Goal: Information Seeking & Learning: Learn about a topic

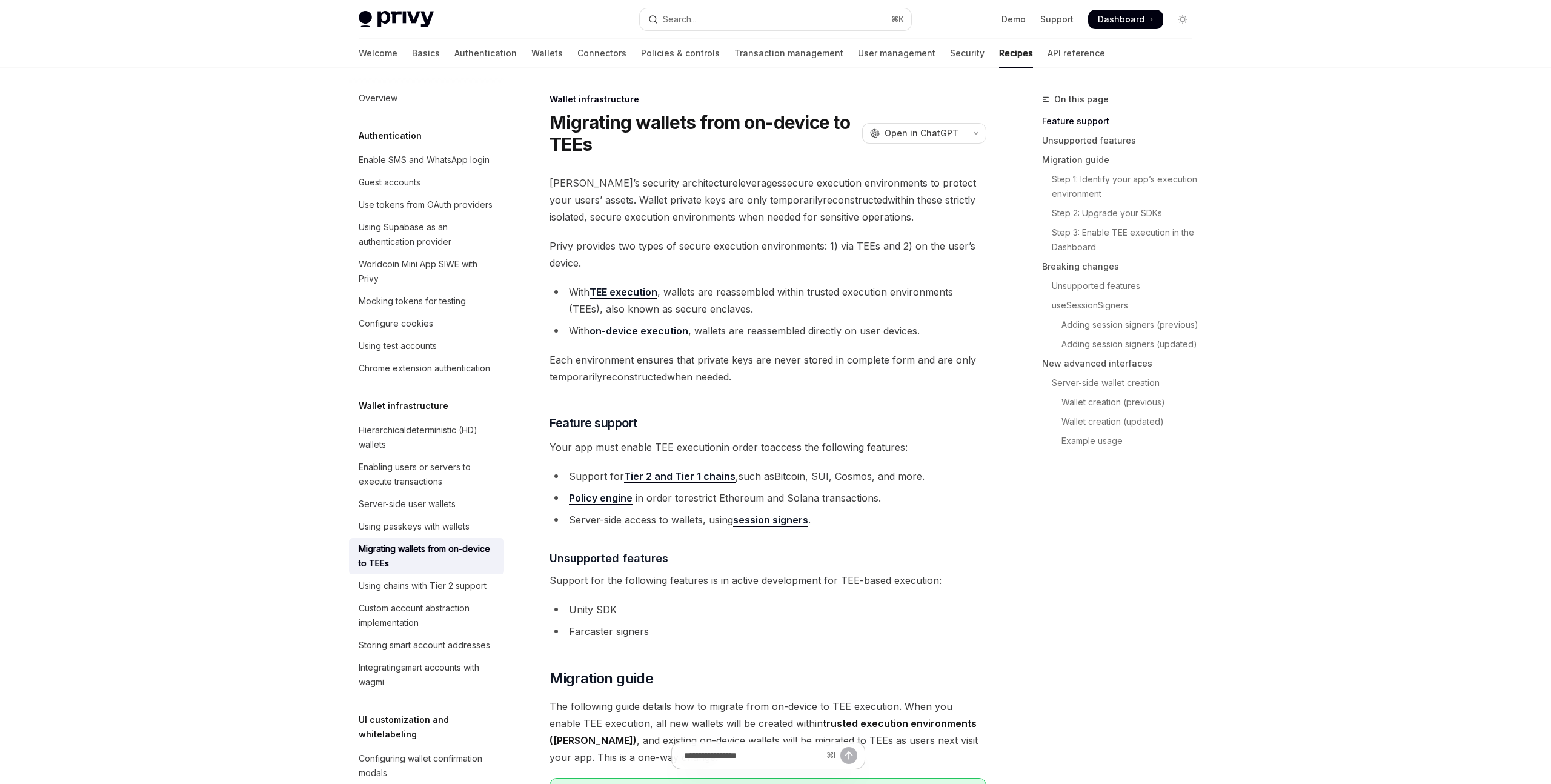
type textarea "*"
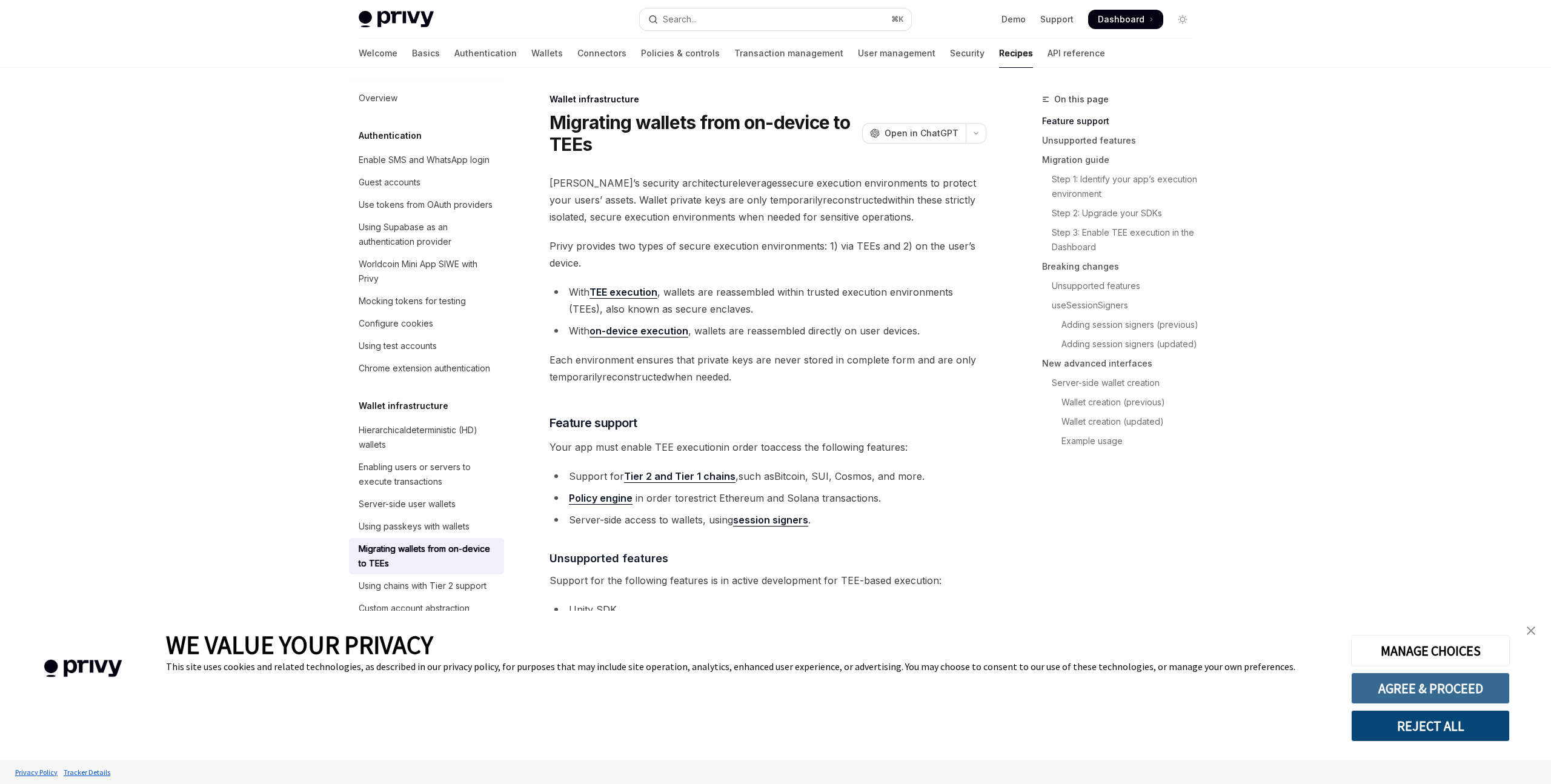
click at [1456, 688] on button "AGREE & PROCEED" at bounding box center [1431, 688] width 158 height 31
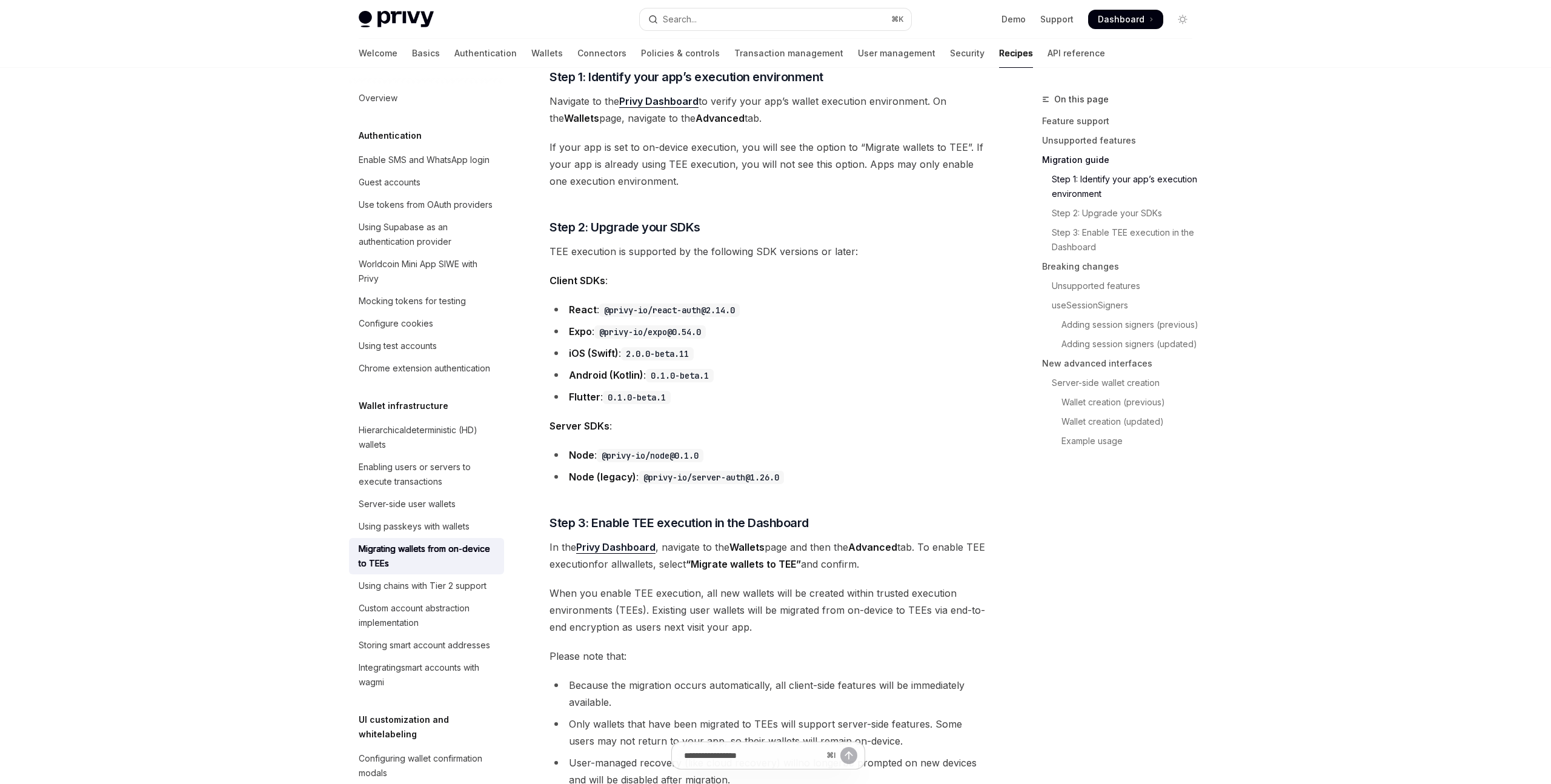
scroll to position [844, 0]
click at [876, 350] on li "iOS (Swift) : 2.0.0-beta.11" at bounding box center [767, 352] width 437 height 17
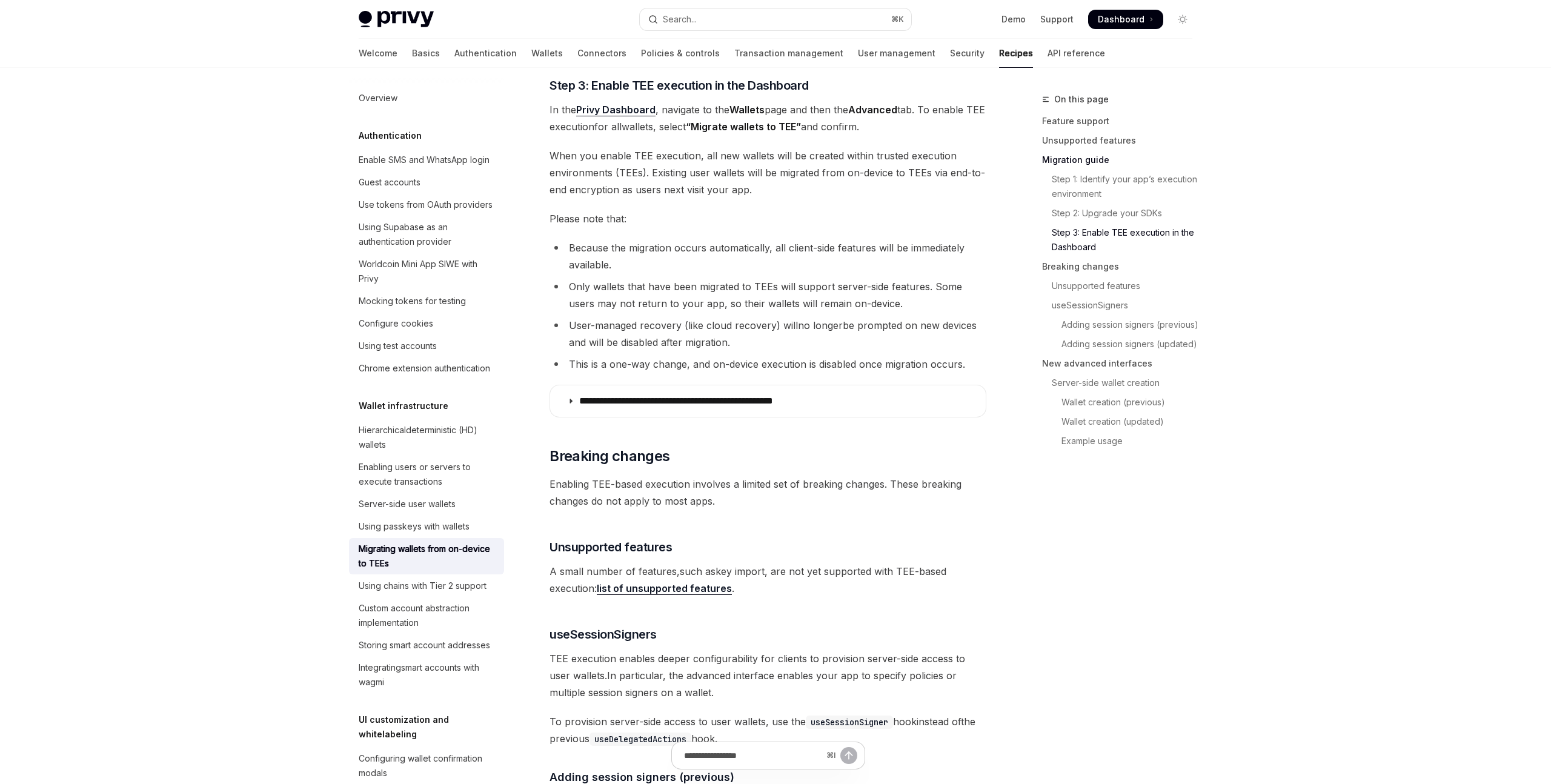
scroll to position [1279, 0]
click at [648, 408] on p "**********" at bounding box center [704, 402] width 250 height 12
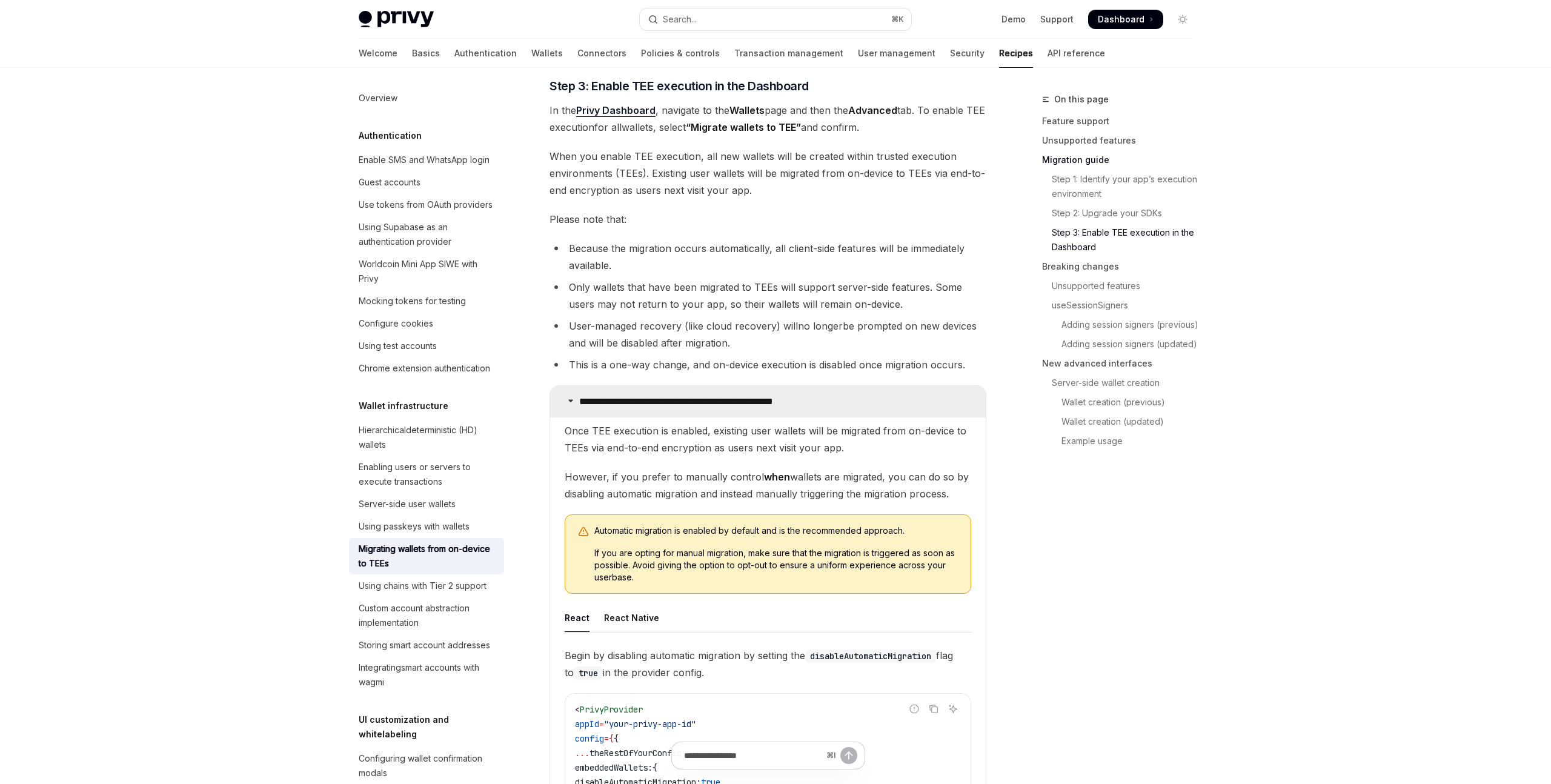
click at [648, 408] on p "**********" at bounding box center [704, 402] width 250 height 12
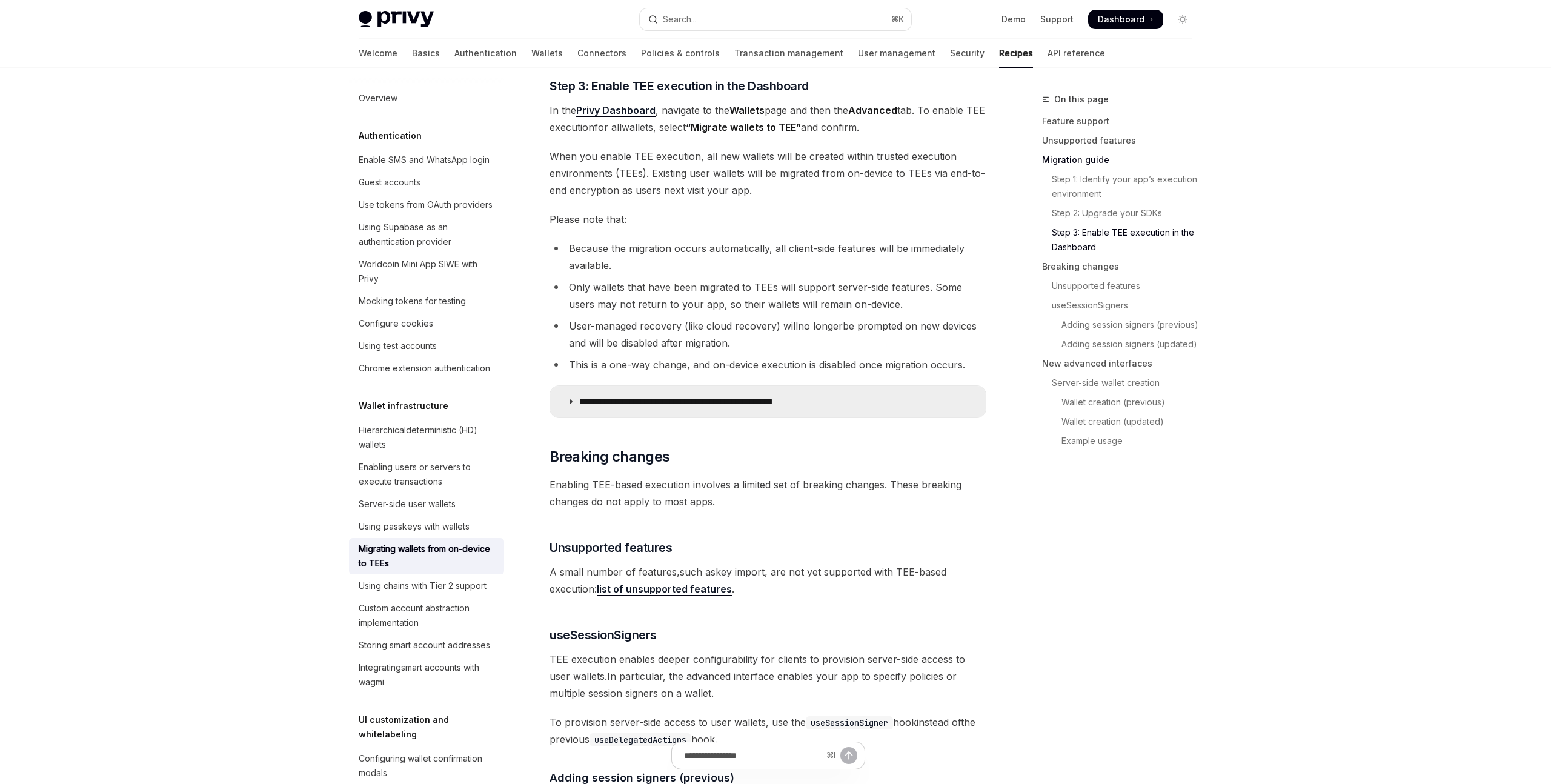
click at [648, 408] on p "**********" at bounding box center [704, 402] width 250 height 12
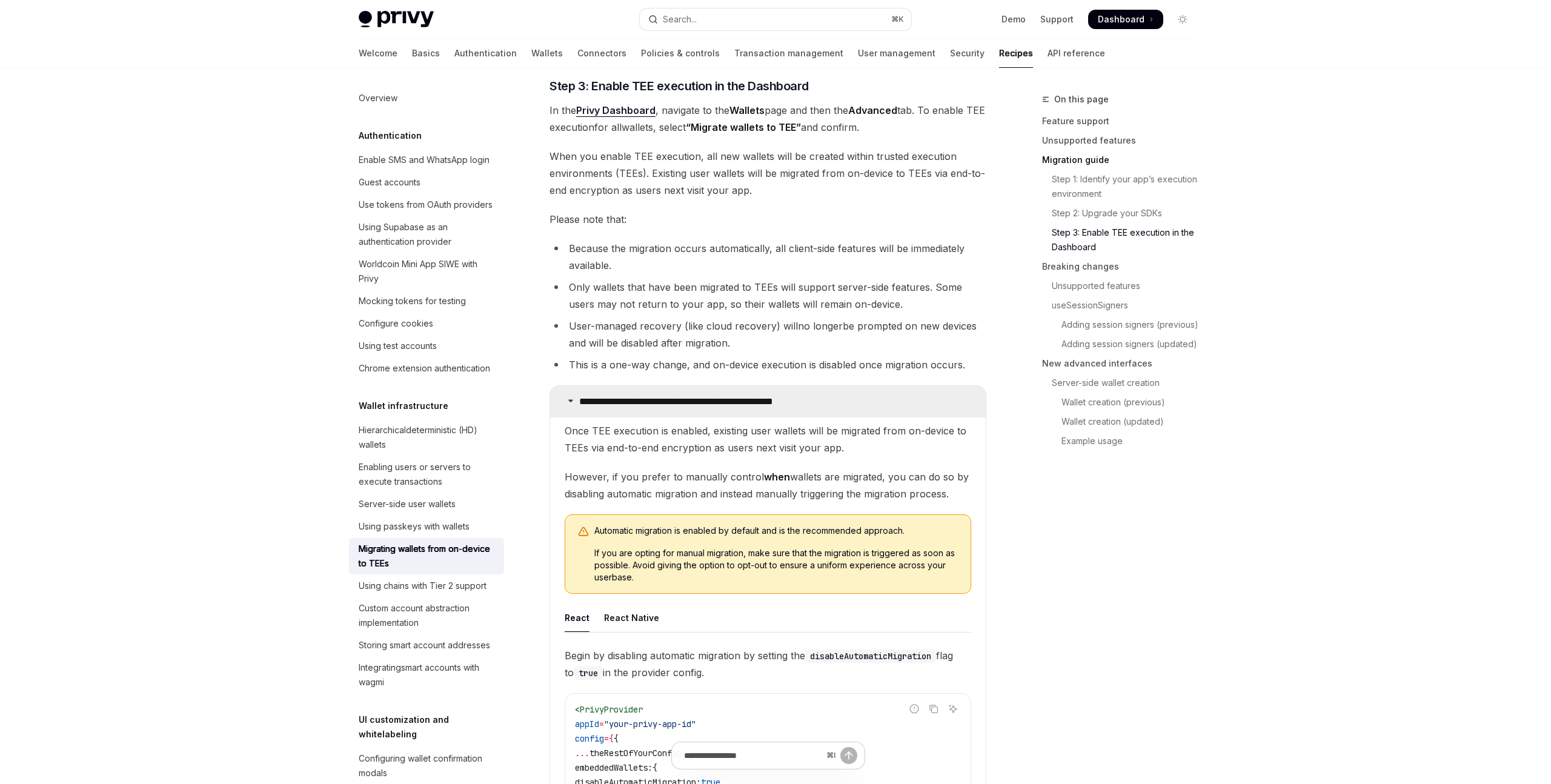
click at [648, 407] on p "**********" at bounding box center [704, 402] width 250 height 12
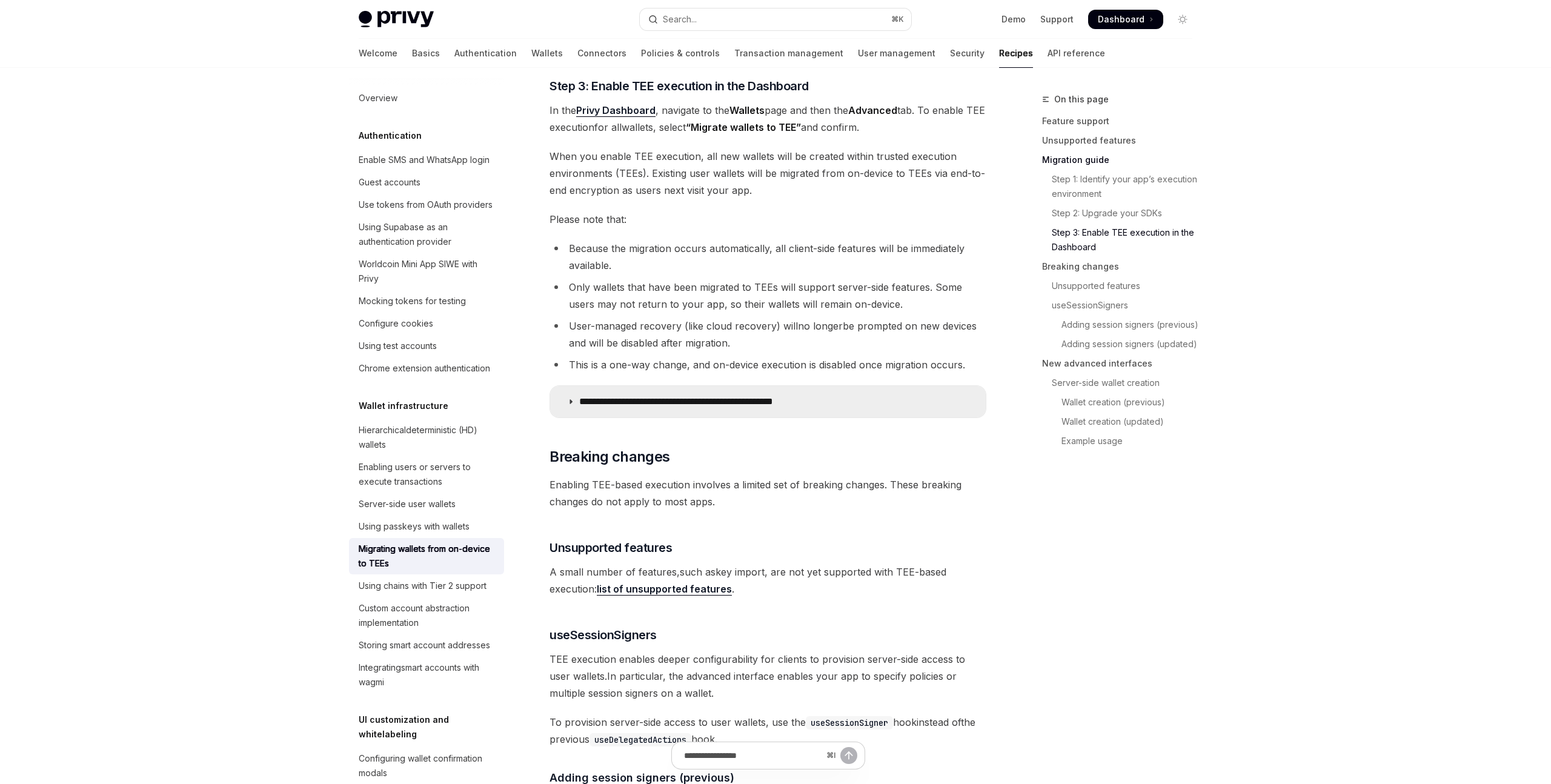
click at [648, 407] on p "**********" at bounding box center [704, 402] width 250 height 12
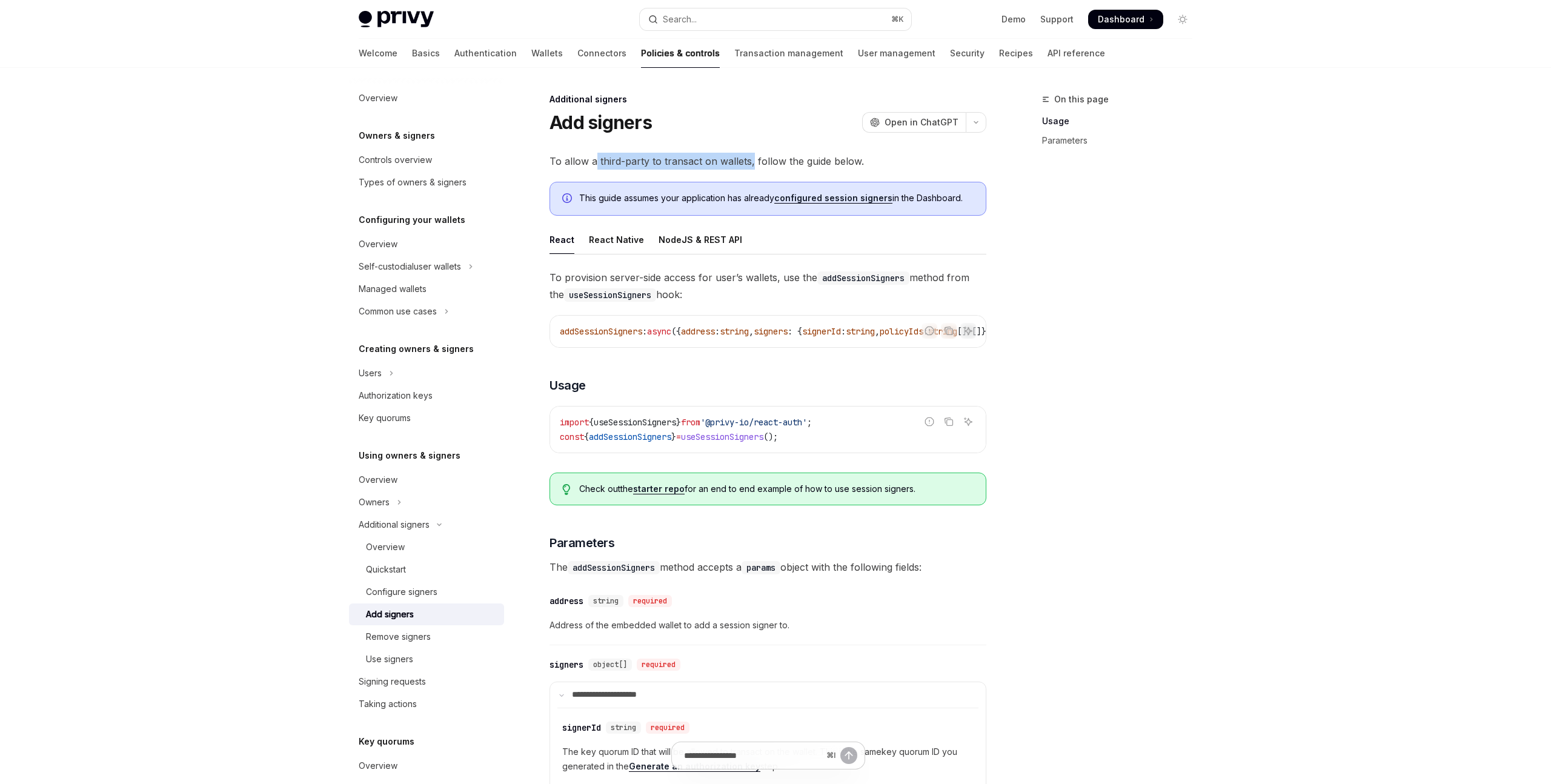
drag, startPoint x: 595, startPoint y: 163, endPoint x: 750, endPoint y: 168, distance: 155.1
click at [750, 168] on span "To allow a third-party to transact on wallets, follow the guide below." at bounding box center [767, 161] width 437 height 17
click at [1095, 207] on div "On this page Usage Parameters" at bounding box center [1110, 438] width 184 height 691
click at [445, 318] on icon "Toggle Common use cases section" at bounding box center [446, 311] width 5 height 14
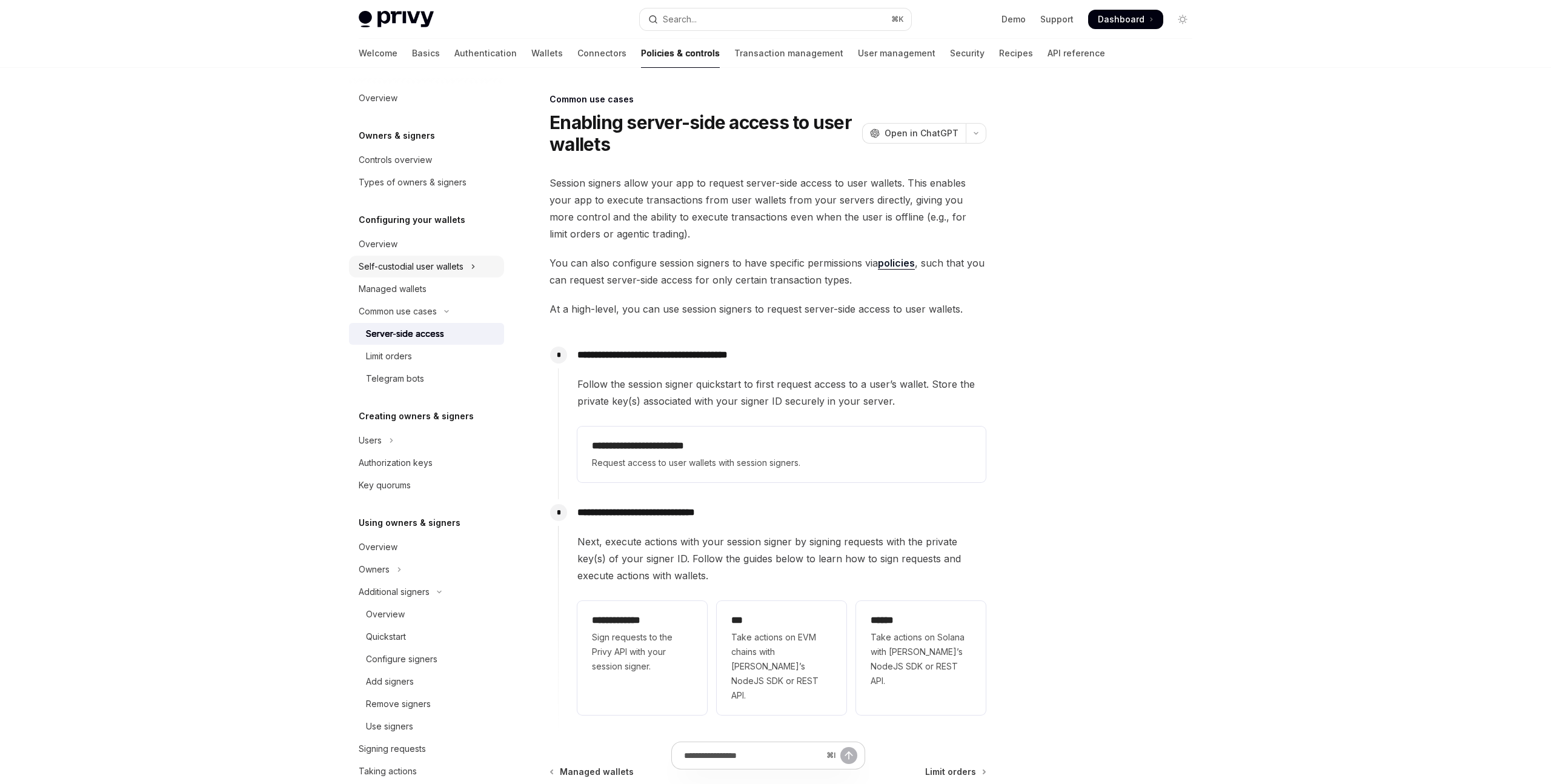
click at [449, 270] on div "Self-custodial user wallets" at bounding box center [411, 266] width 105 height 14
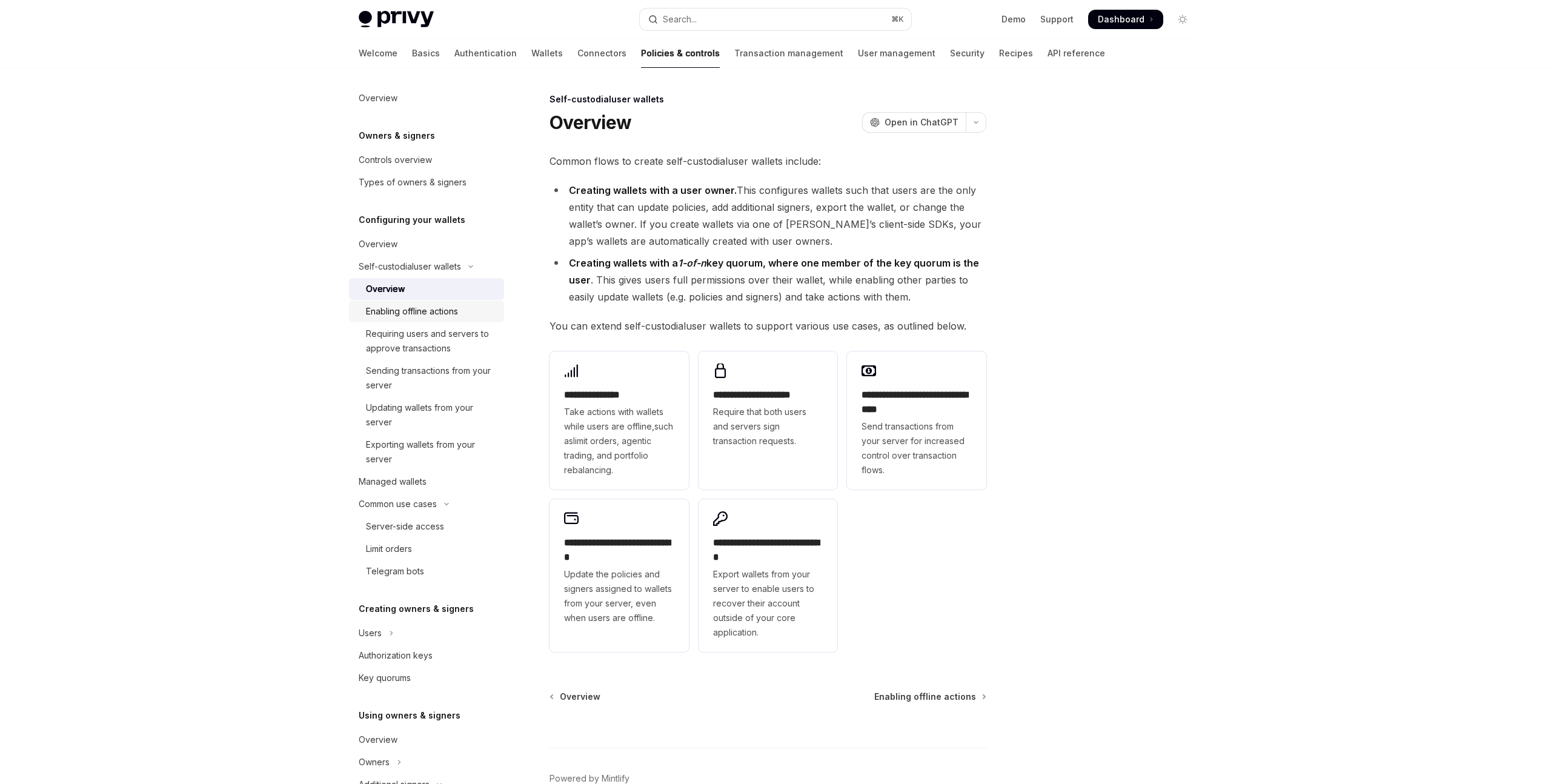
click at [457, 318] on div "Enabling offline actions" at bounding box center [412, 311] width 92 height 14
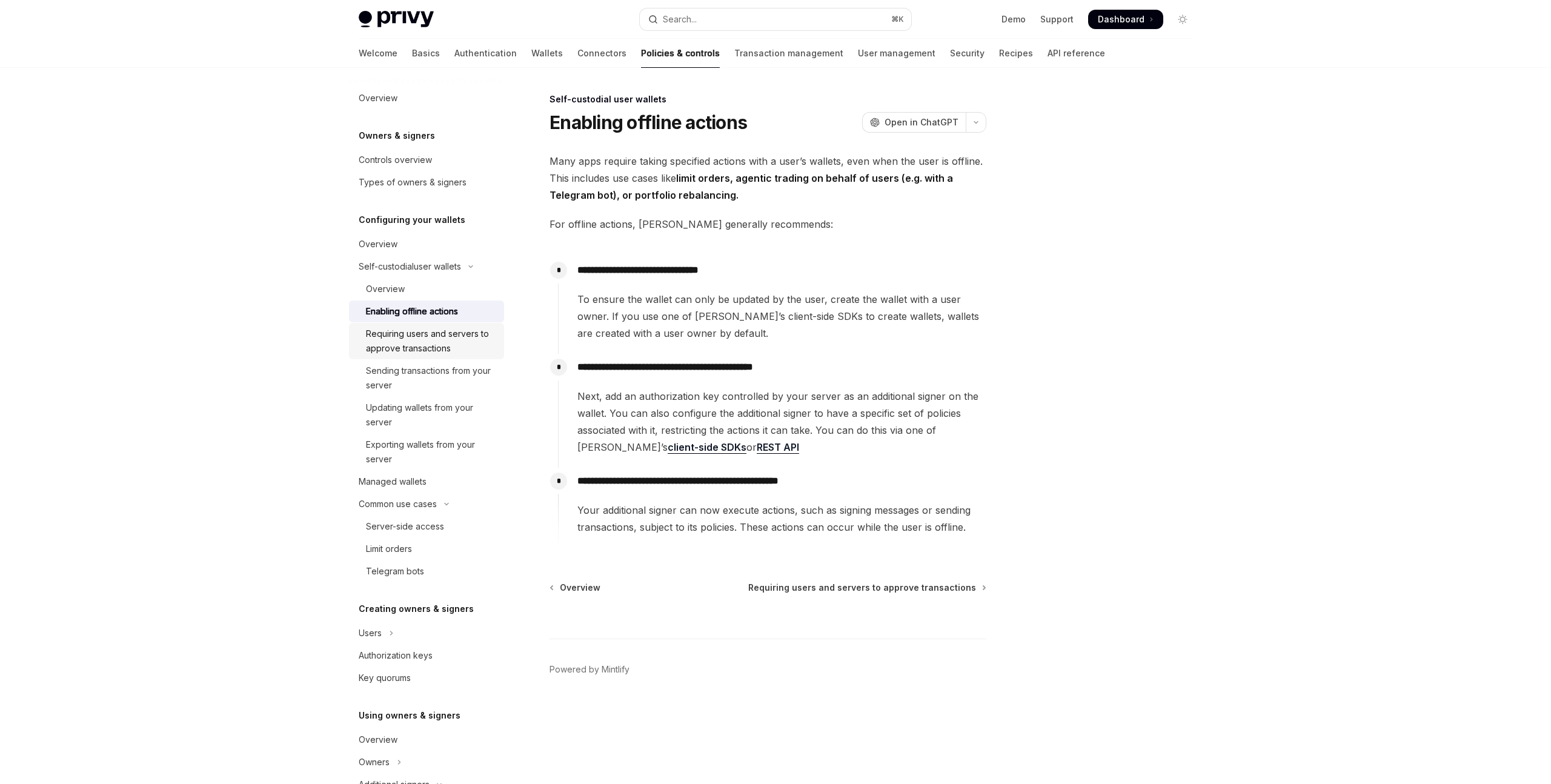
click at [457, 346] on div "Requiring users and servers to approve transactions" at bounding box center [432, 340] width 131 height 29
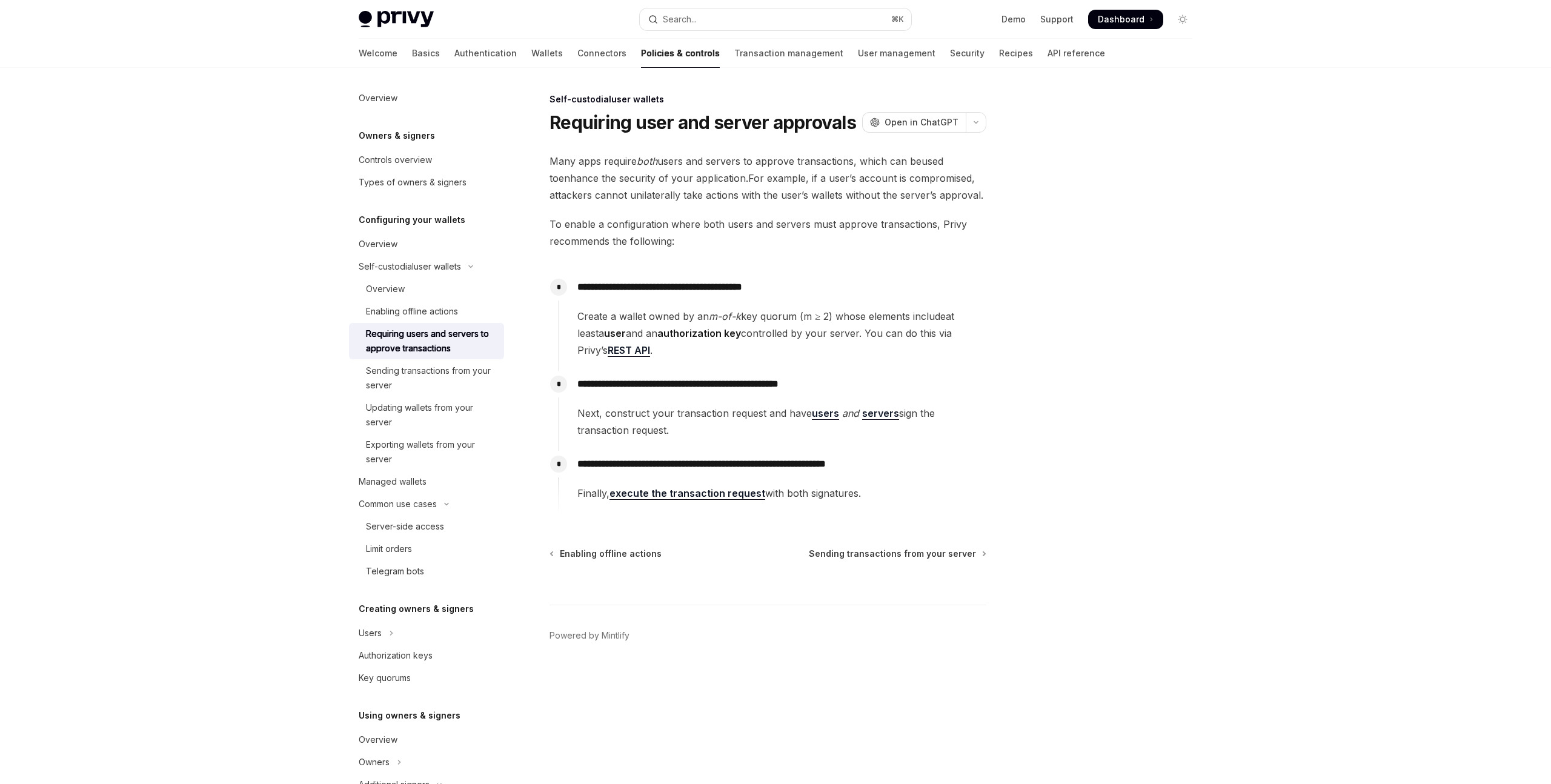
scroll to position [1, 0]
click at [455, 387] on div "Sending transactions from your server" at bounding box center [432, 378] width 131 height 29
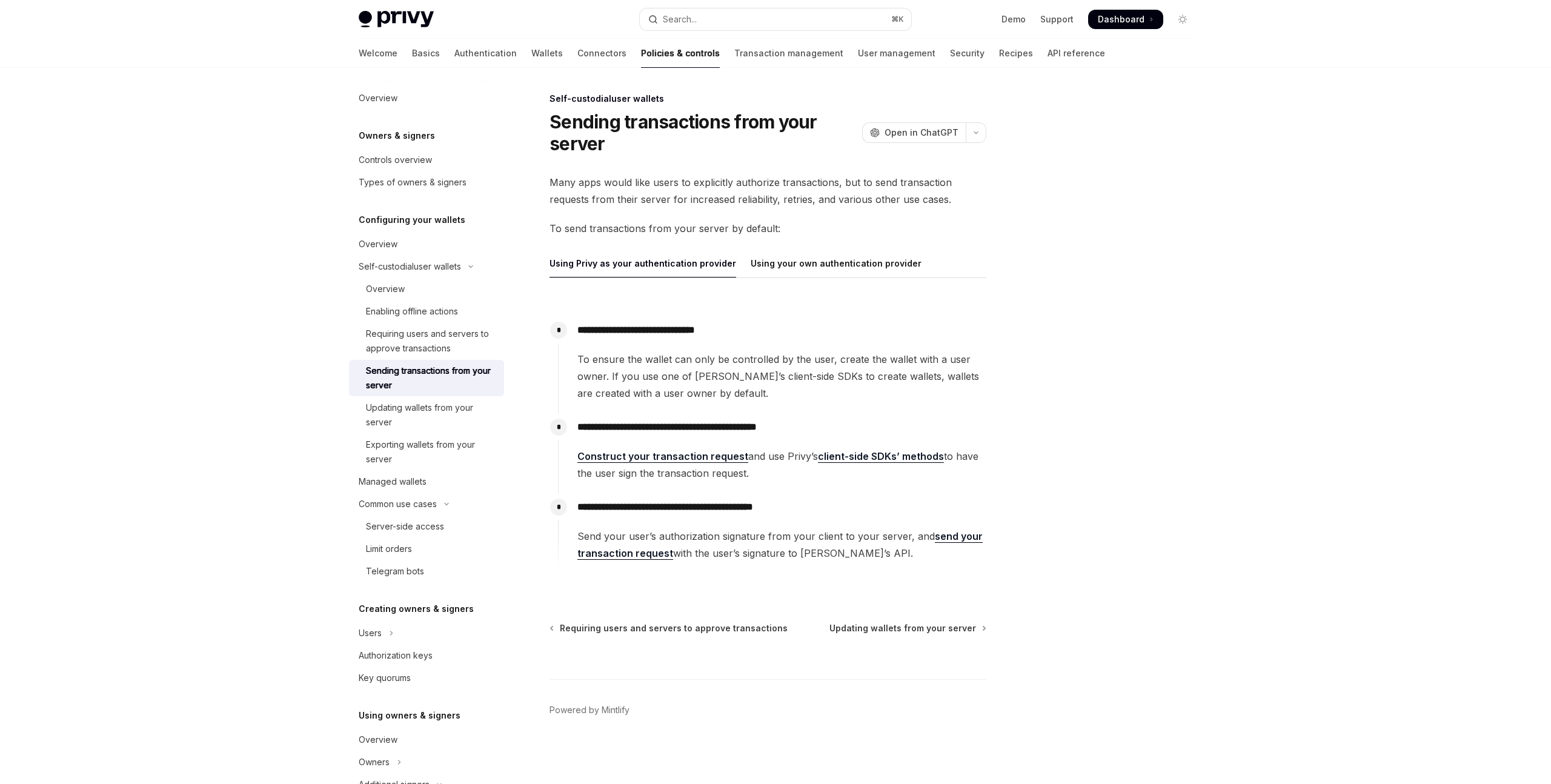
click at [864, 341] on div "**********" at bounding box center [772, 359] width 428 height 85
click at [459, 425] on div "Updating wallets from your server" at bounding box center [432, 415] width 131 height 29
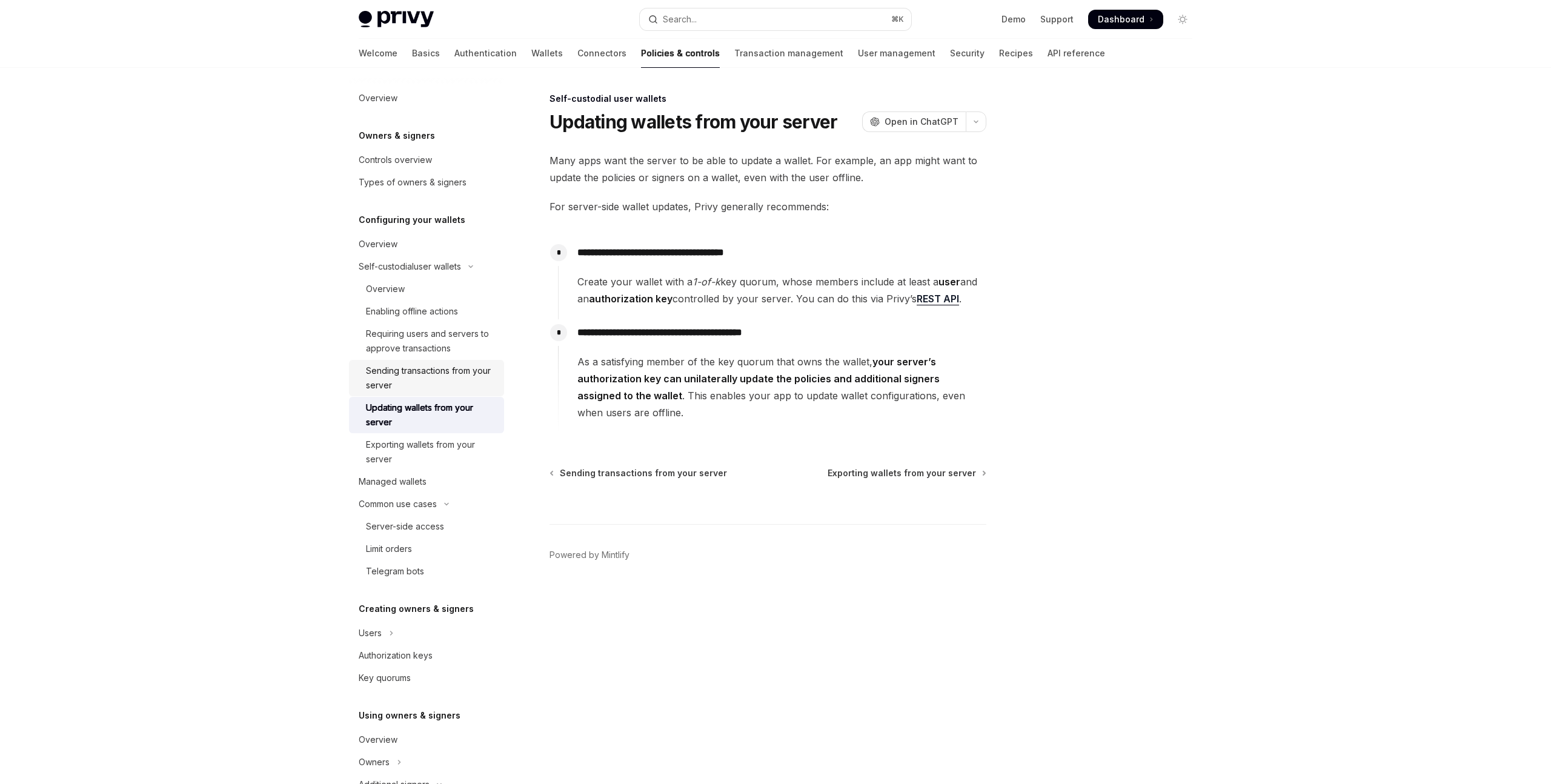
click at [459, 392] on div "Sending transactions from your server" at bounding box center [432, 378] width 131 height 29
click at [432, 296] on div "Overview" at bounding box center [432, 289] width 131 height 14
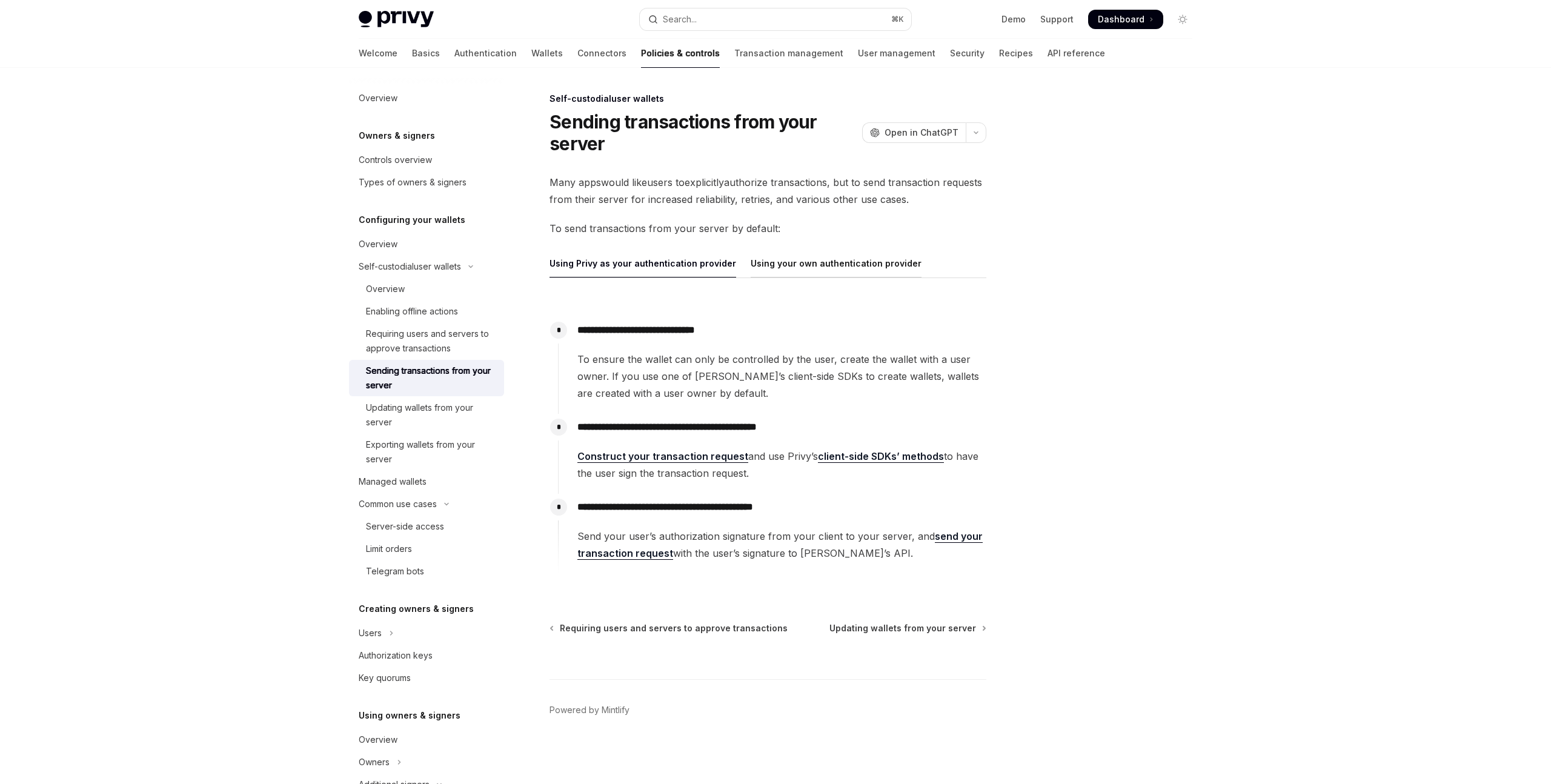
click at [782, 267] on div "Using your own authentication provider" at bounding box center [836, 262] width 171 height 28
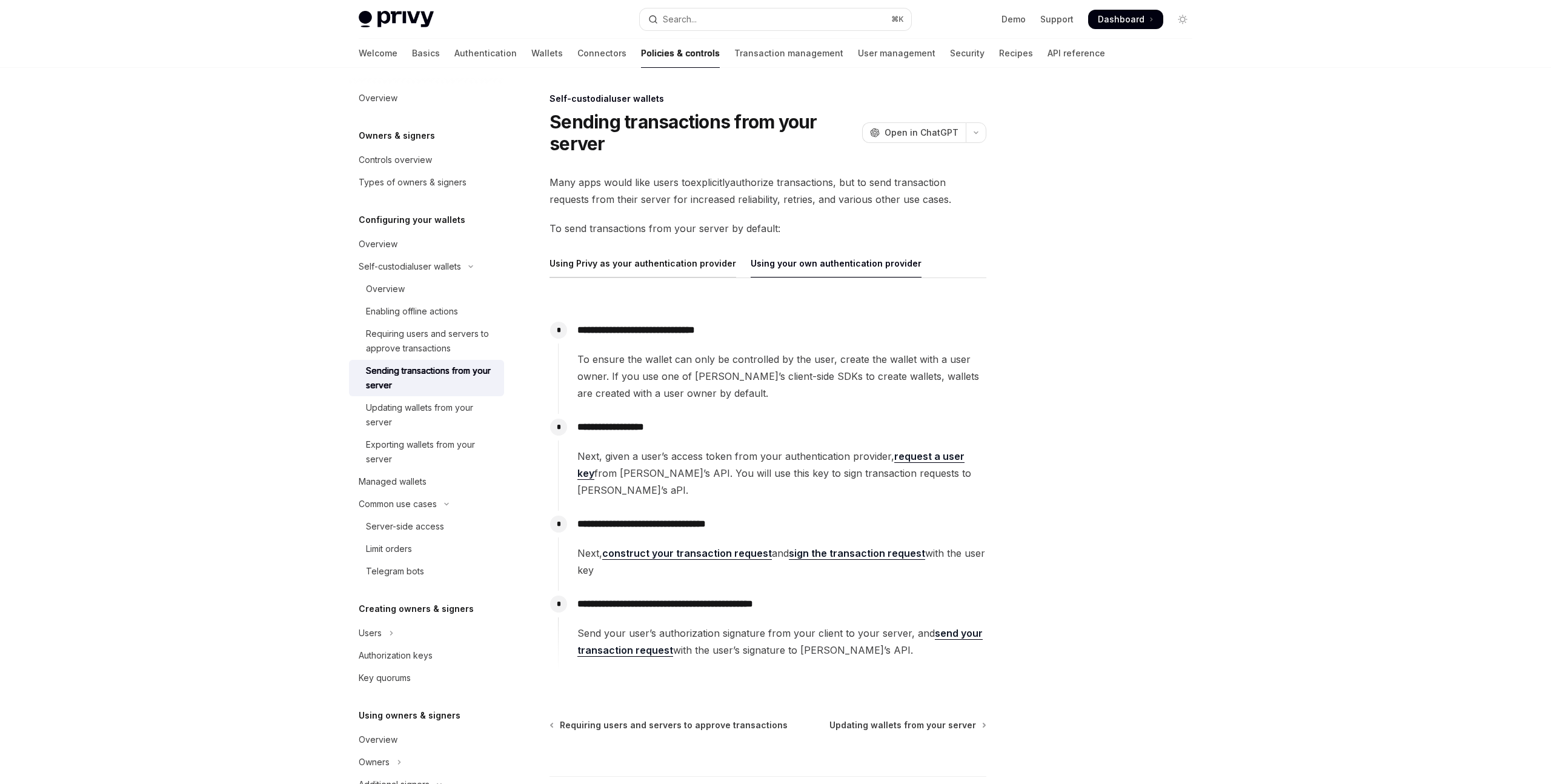
click at [692, 266] on div "Using Privy as your authentication provider" at bounding box center [642, 262] width 187 height 28
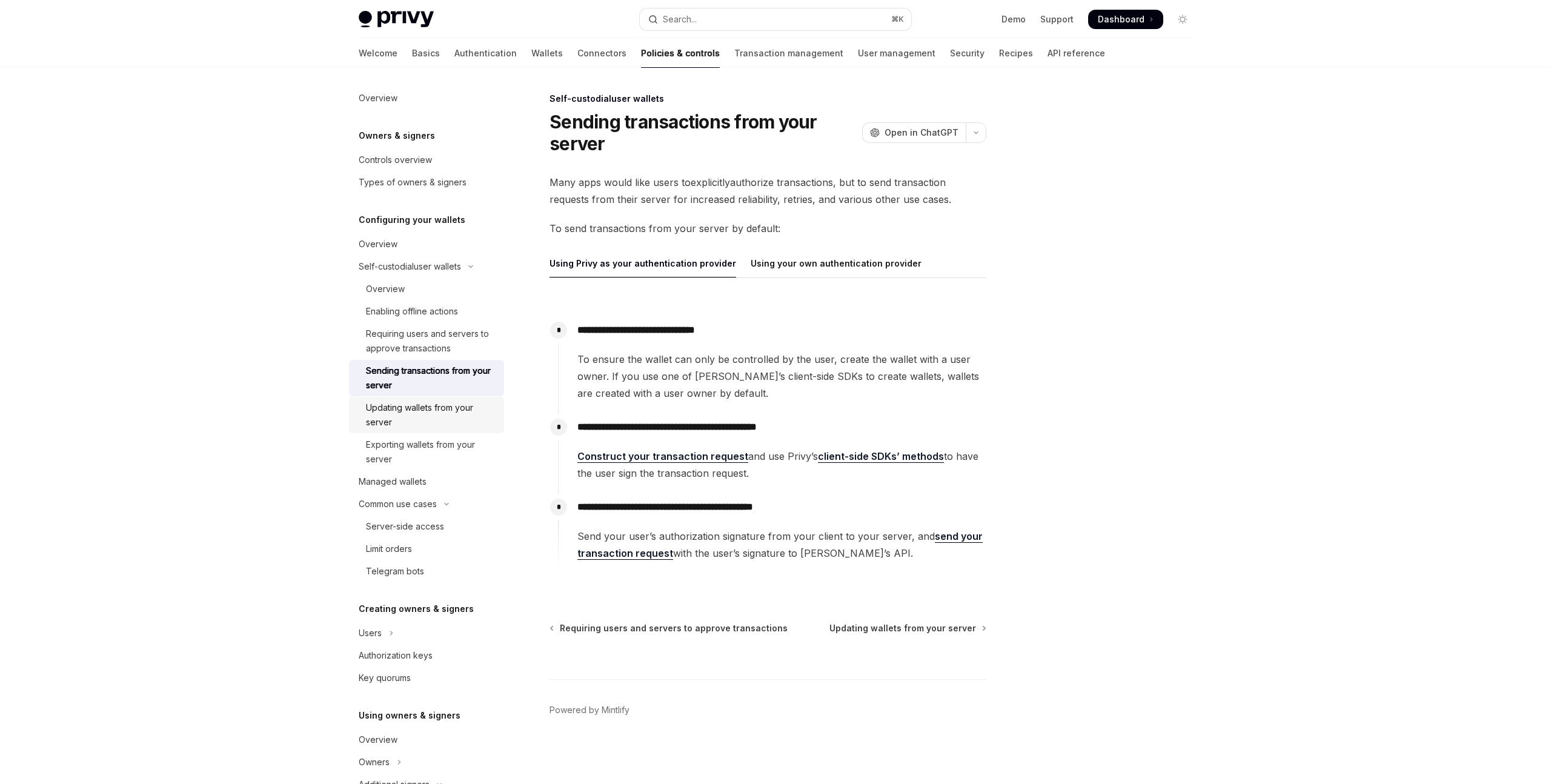
click at [451, 416] on div "Updating wallets from your server" at bounding box center [432, 415] width 131 height 29
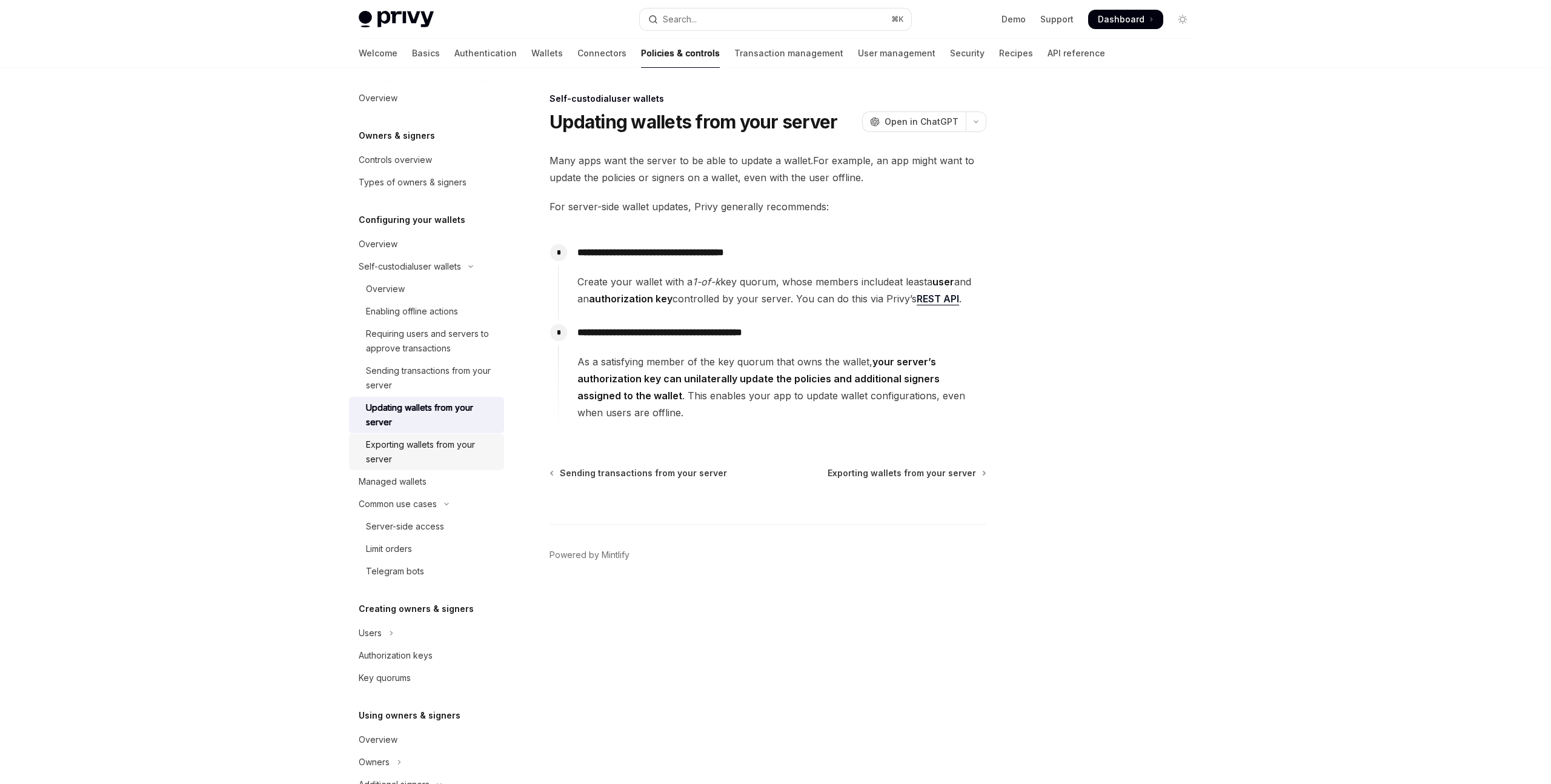
click at [432, 455] on div "Exporting wallets from your server" at bounding box center [432, 452] width 131 height 29
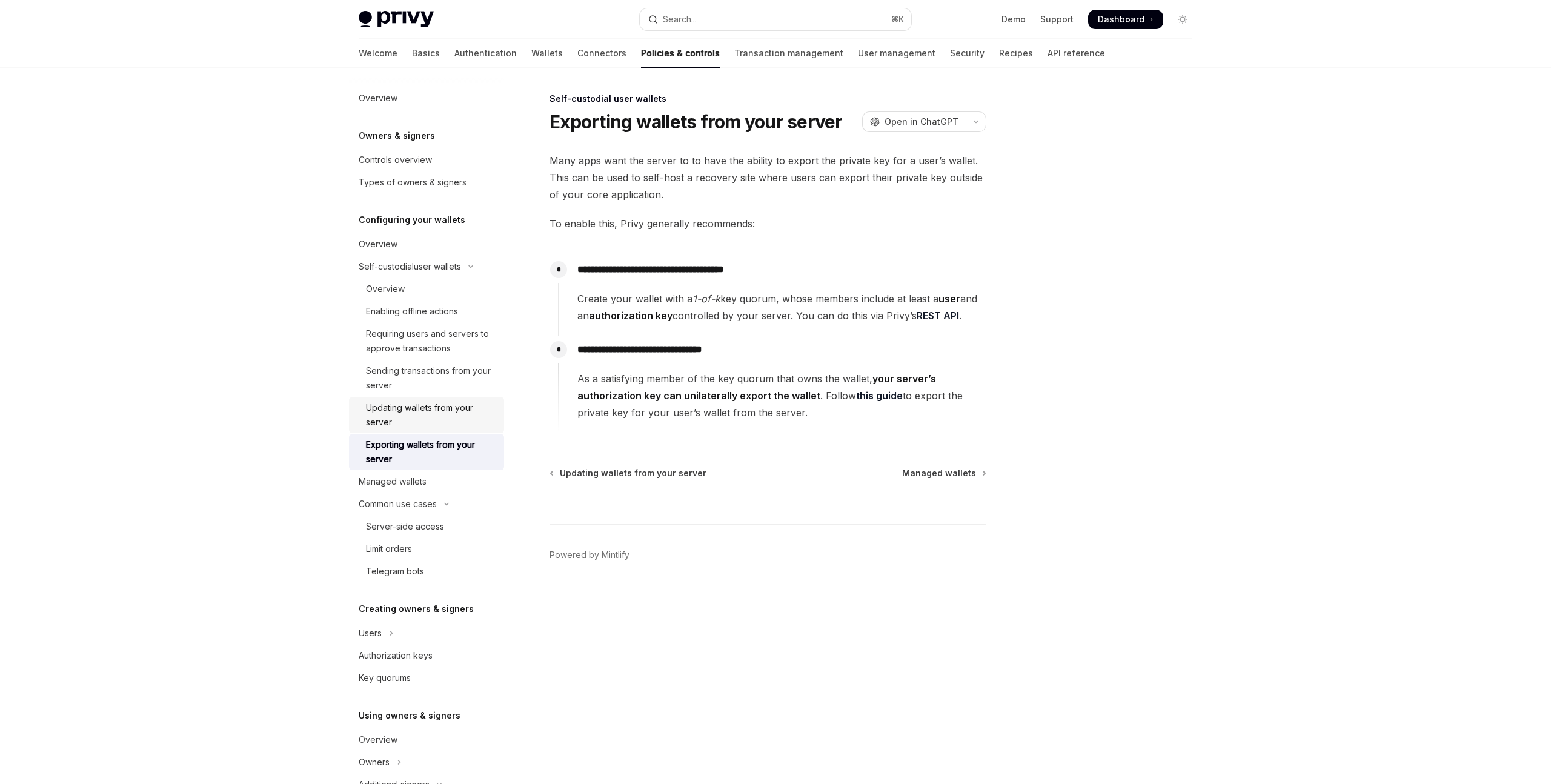
click at [444, 429] on div "Updating wallets from your server" at bounding box center [432, 415] width 131 height 29
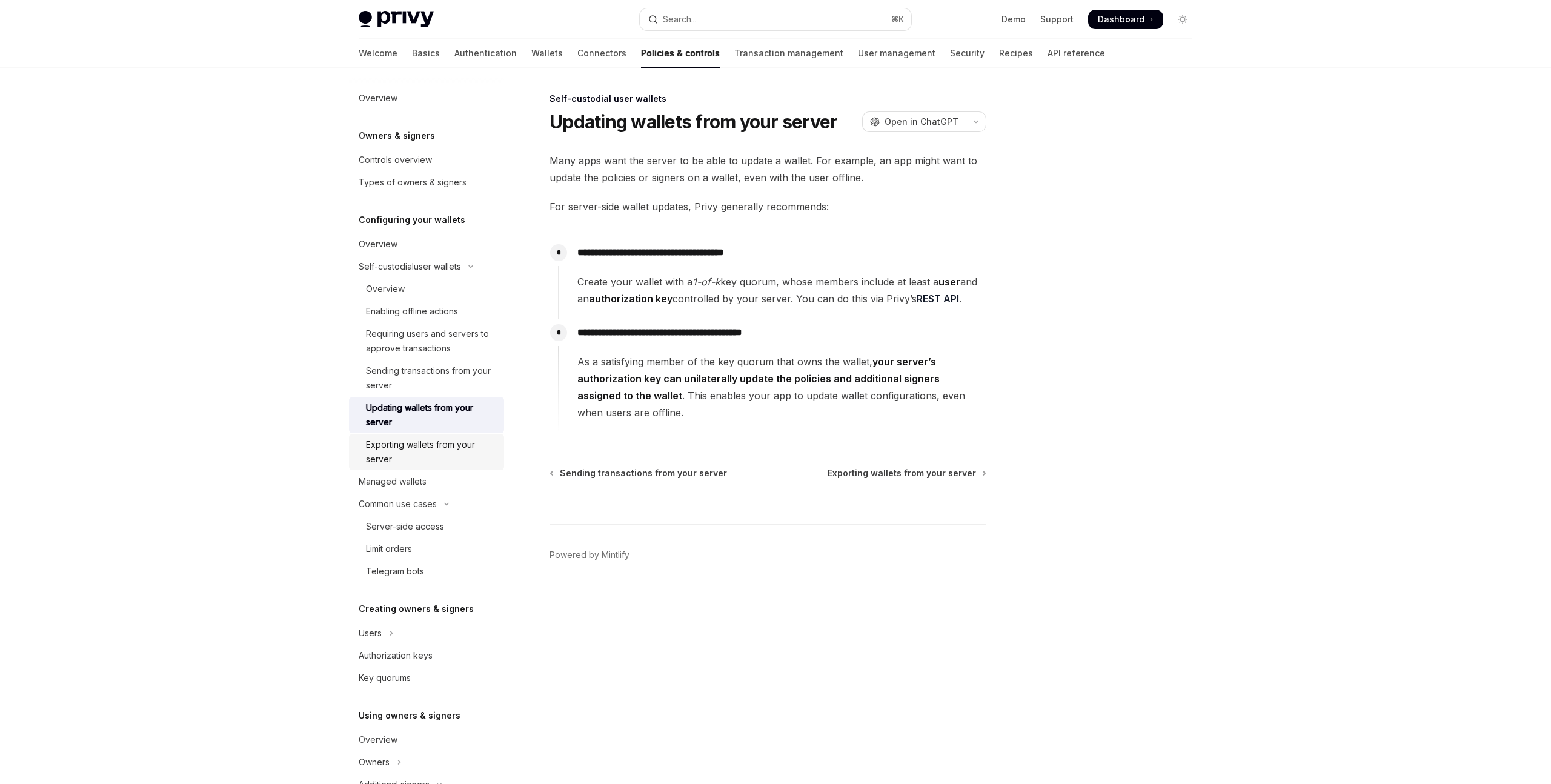
click at [439, 466] on div "Exporting wallets from your server" at bounding box center [432, 452] width 131 height 29
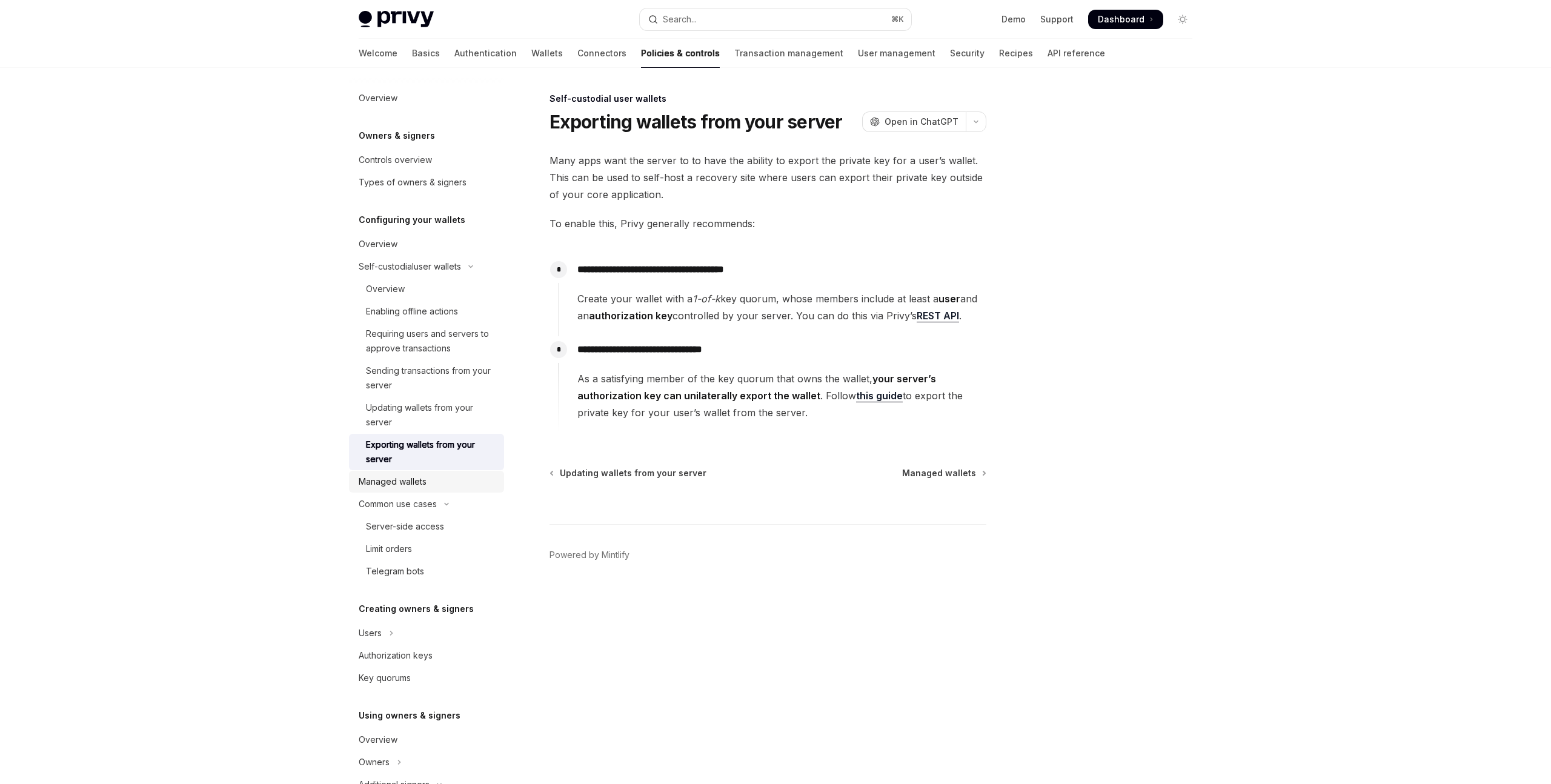
click at [427, 489] on div "Managed wallets" at bounding box center [428, 481] width 138 height 14
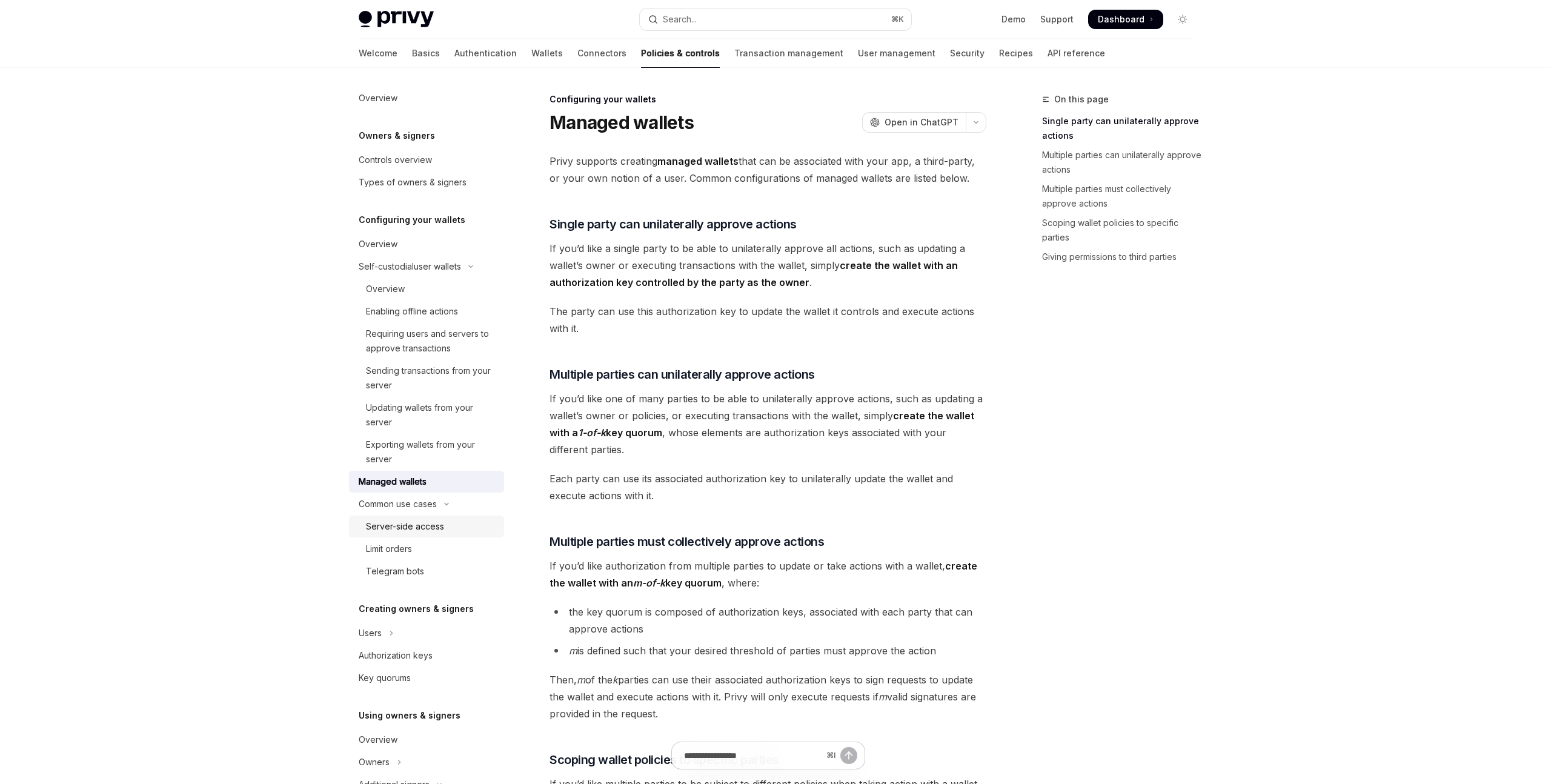
click at [426, 534] on div "Server-side access" at bounding box center [405, 526] width 78 height 14
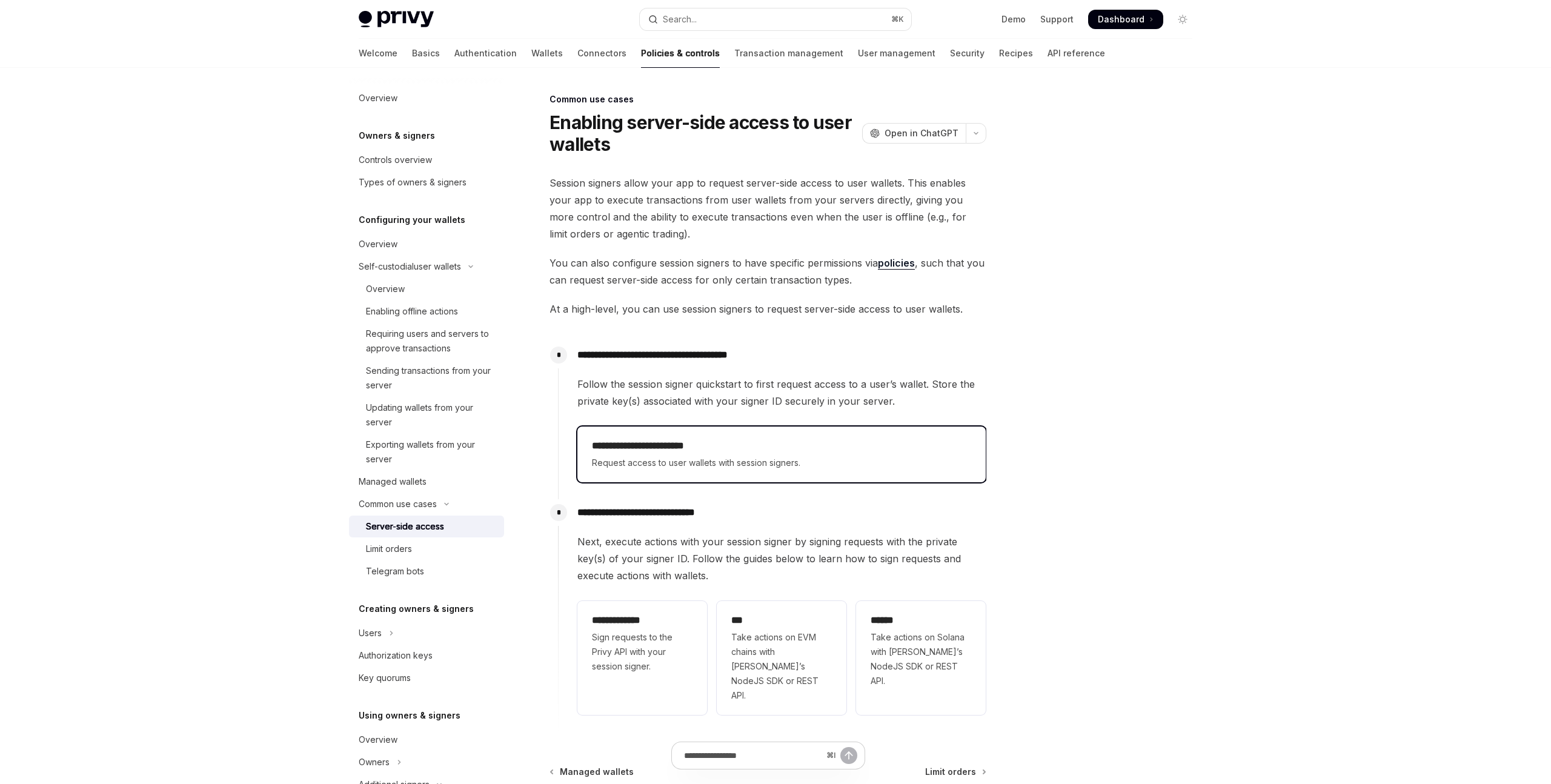
scroll to position [129, 0]
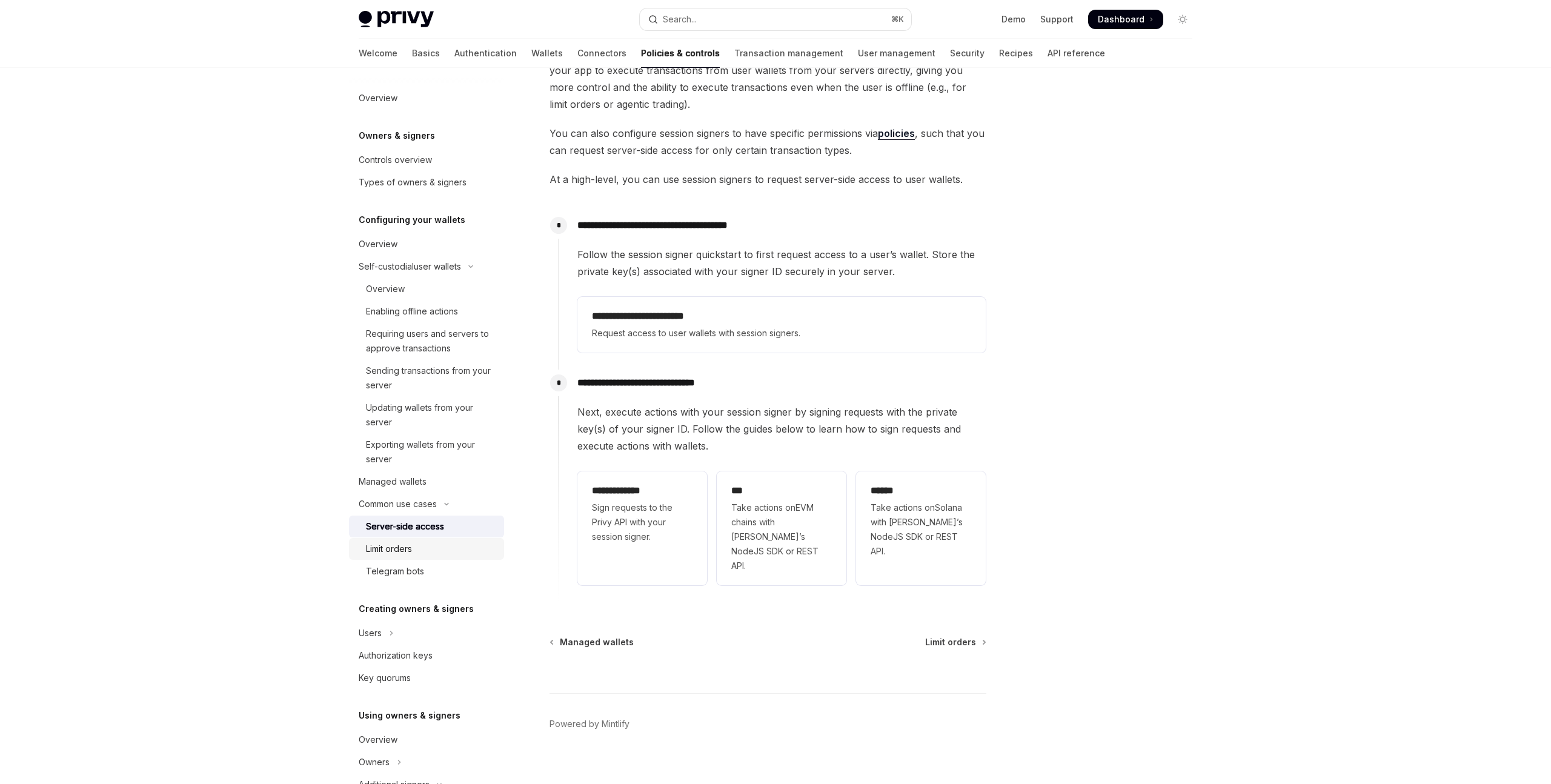
click at [427, 555] on link "Limit orders" at bounding box center [427, 549] width 155 height 22
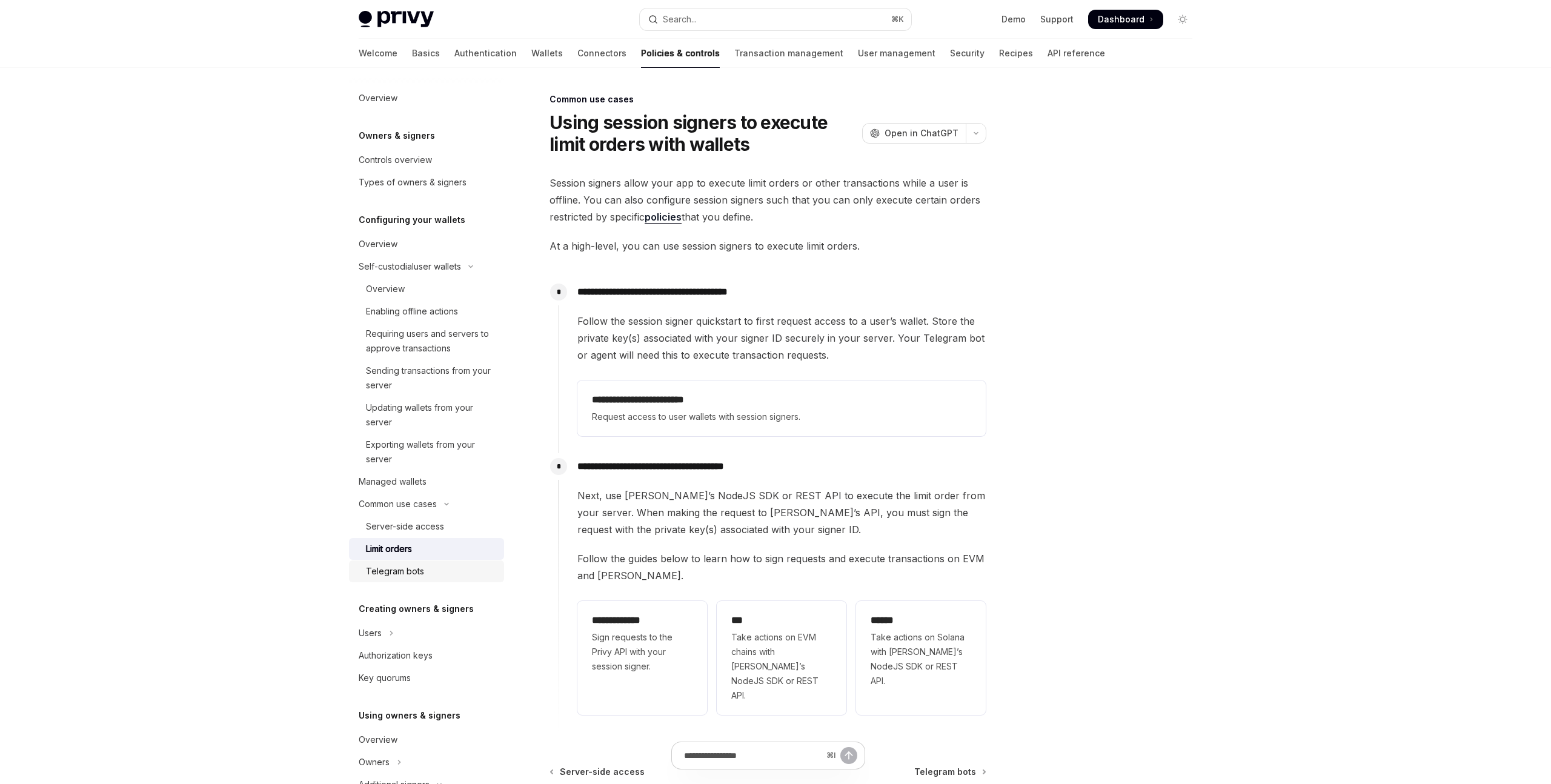
click at [426, 578] on div "Telegram bots" at bounding box center [432, 570] width 131 height 14
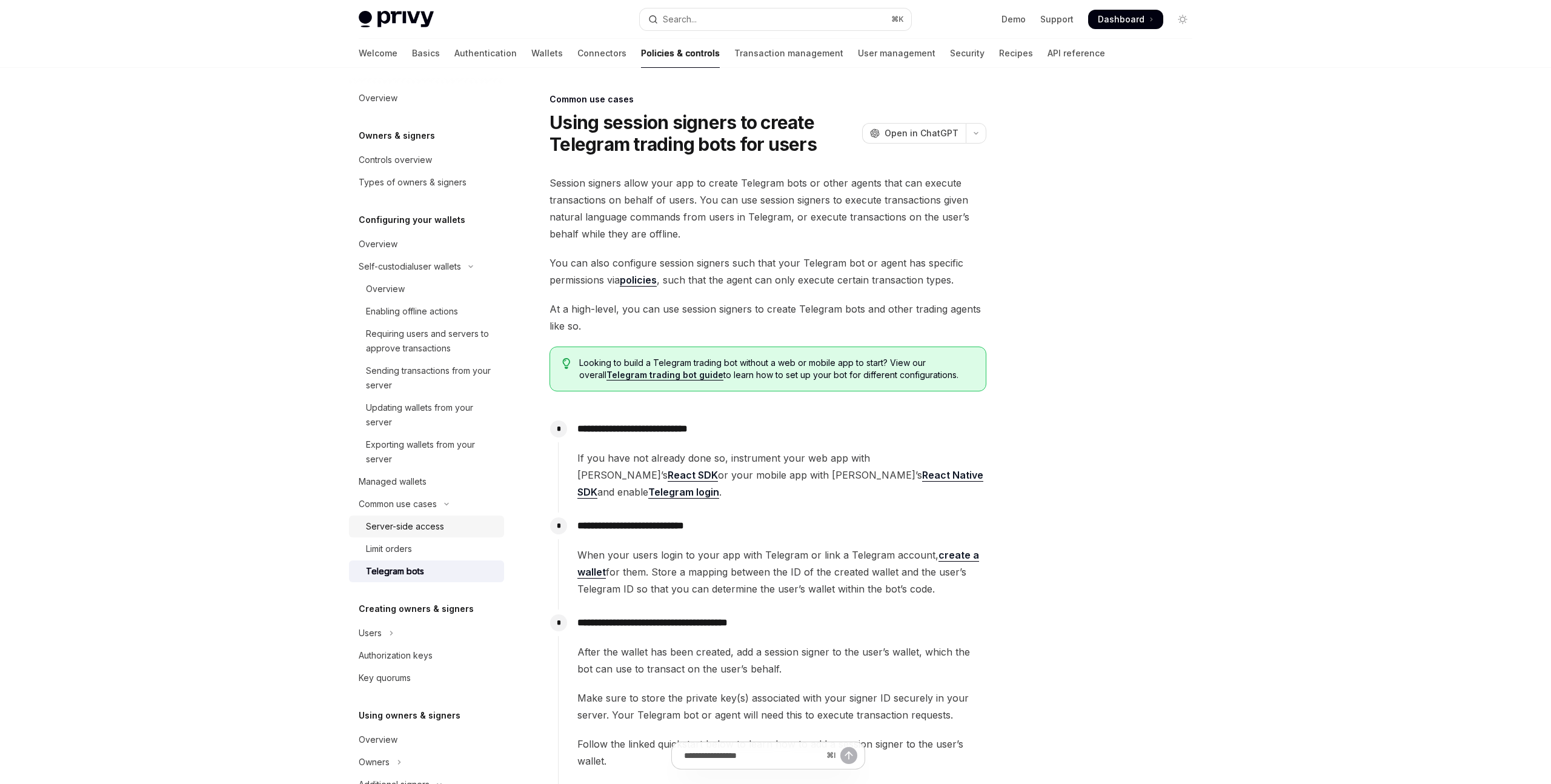
click at [440, 534] on div "Server-side access" at bounding box center [405, 526] width 78 height 14
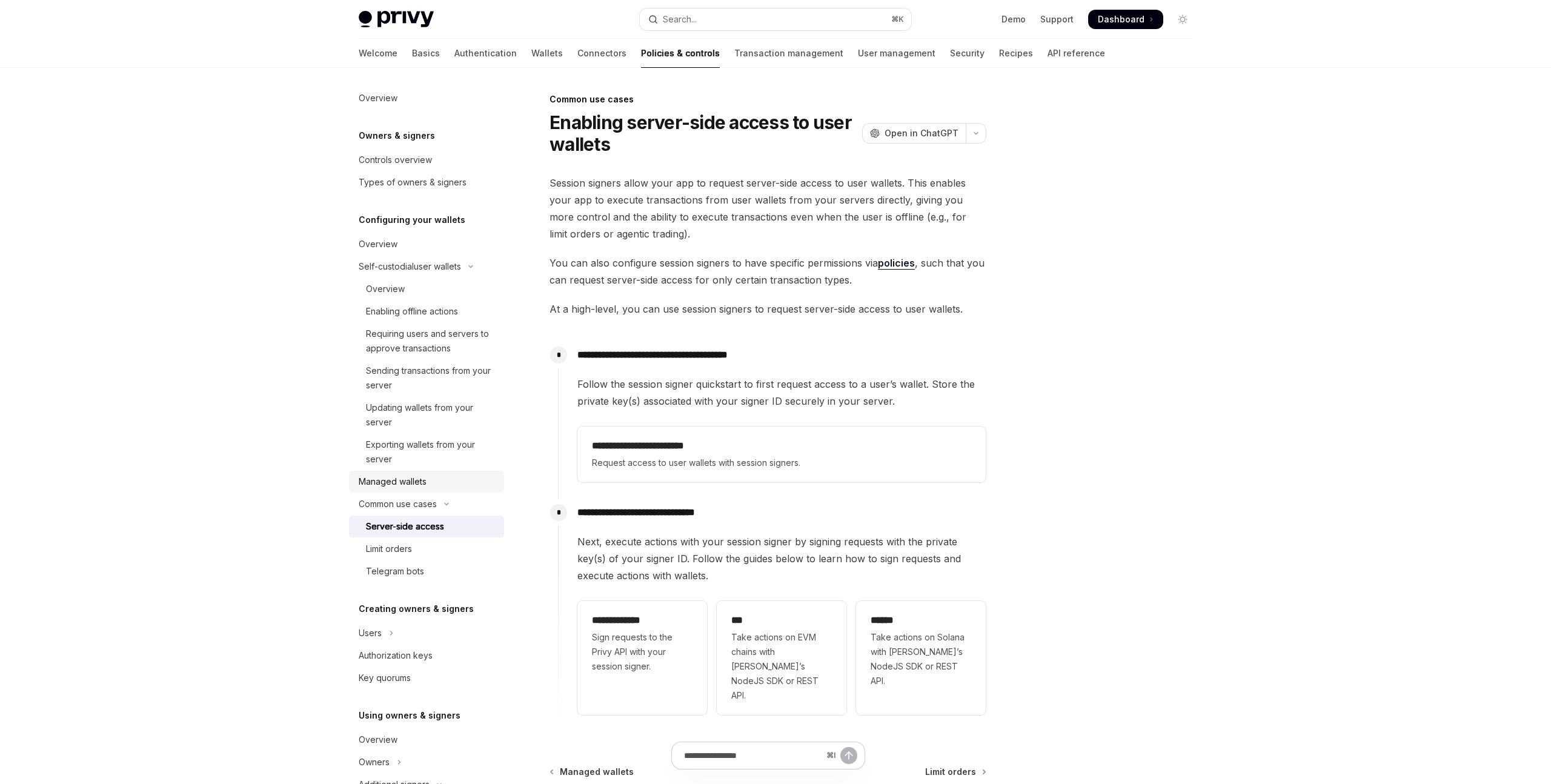
click at [434, 489] on div "Managed wallets" at bounding box center [428, 481] width 138 height 14
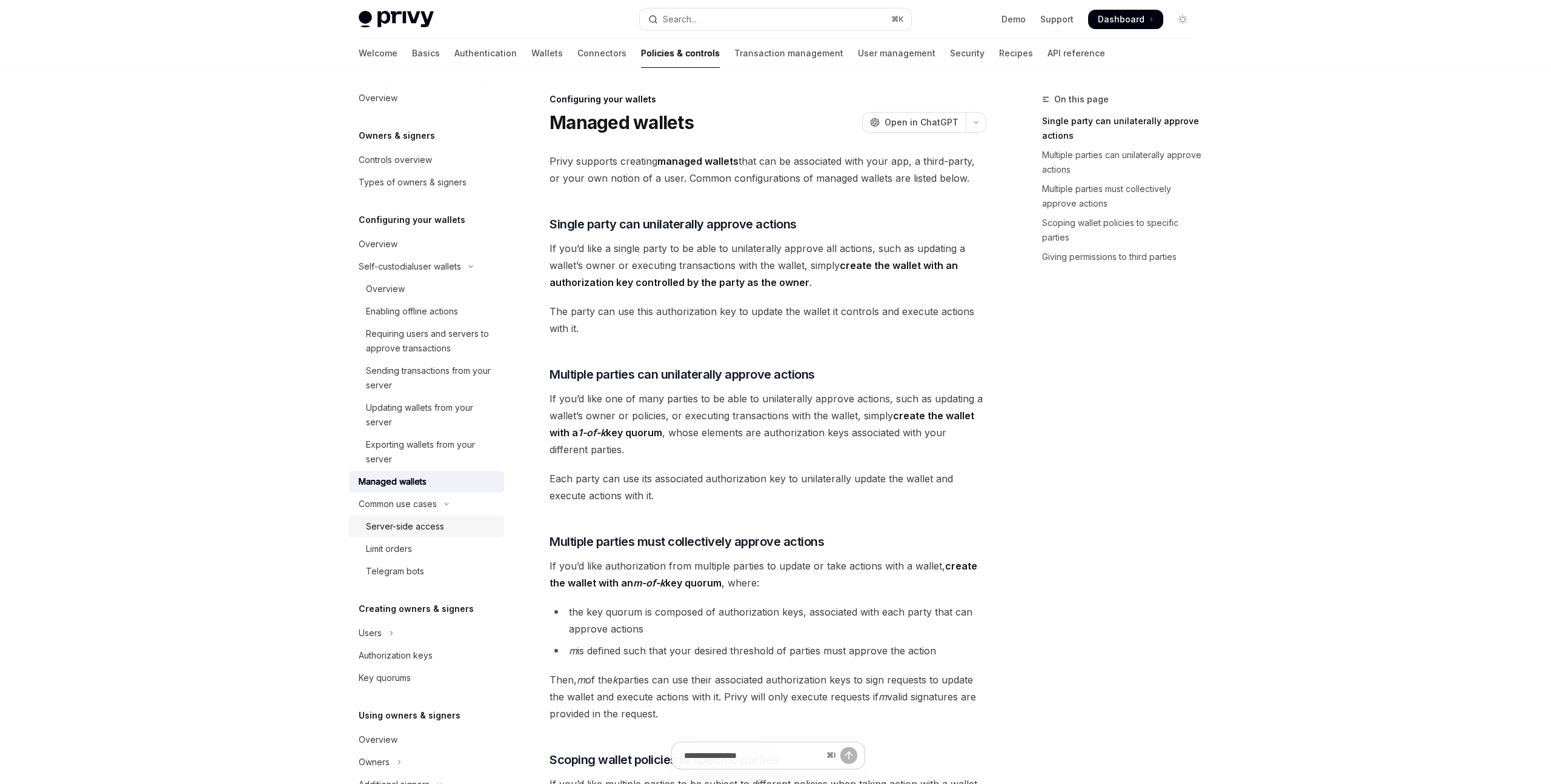
click at [436, 534] on div "Server-side access" at bounding box center [405, 526] width 78 height 14
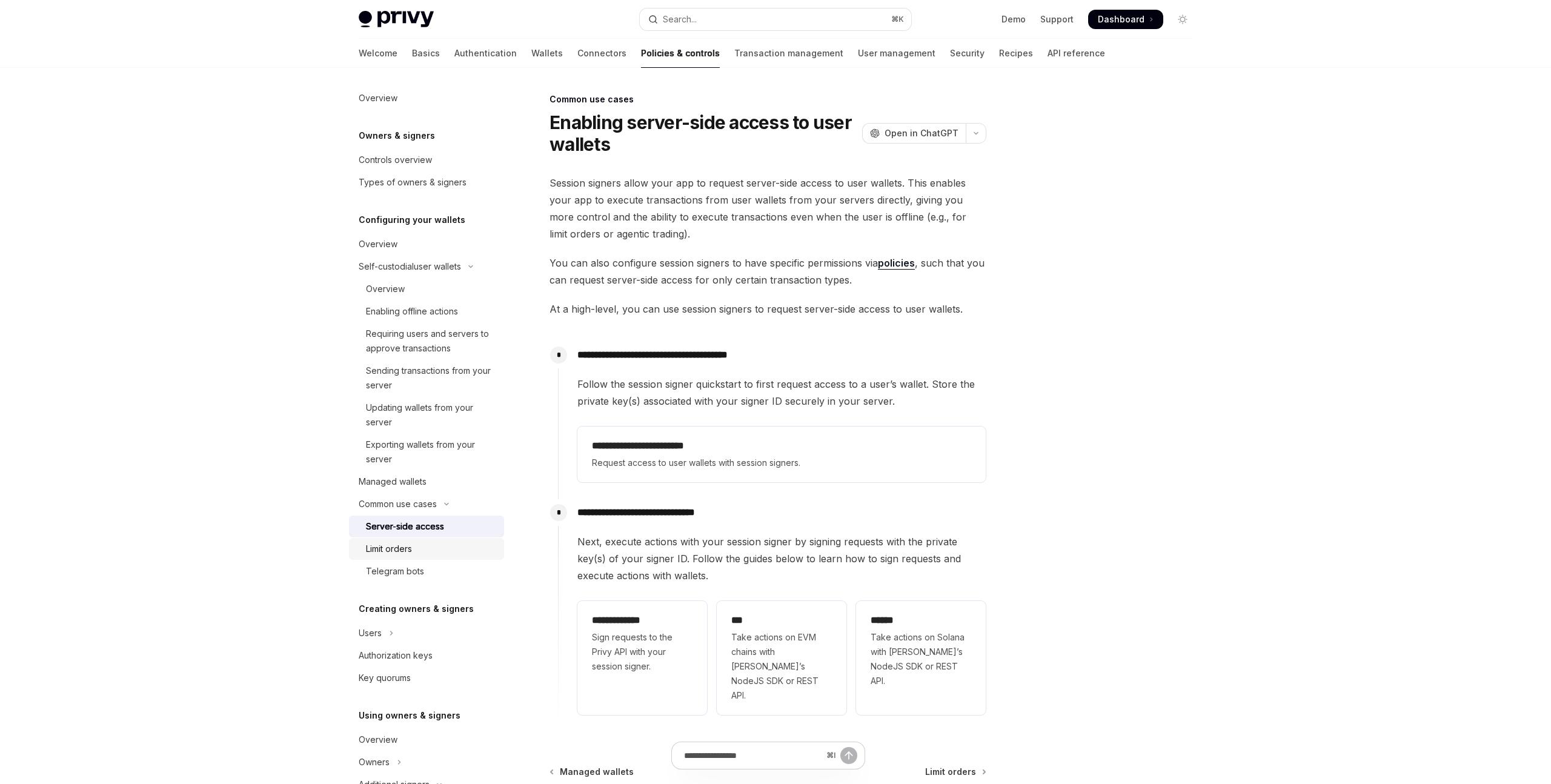
click at [434, 555] on link "Limit orders" at bounding box center [427, 549] width 155 height 22
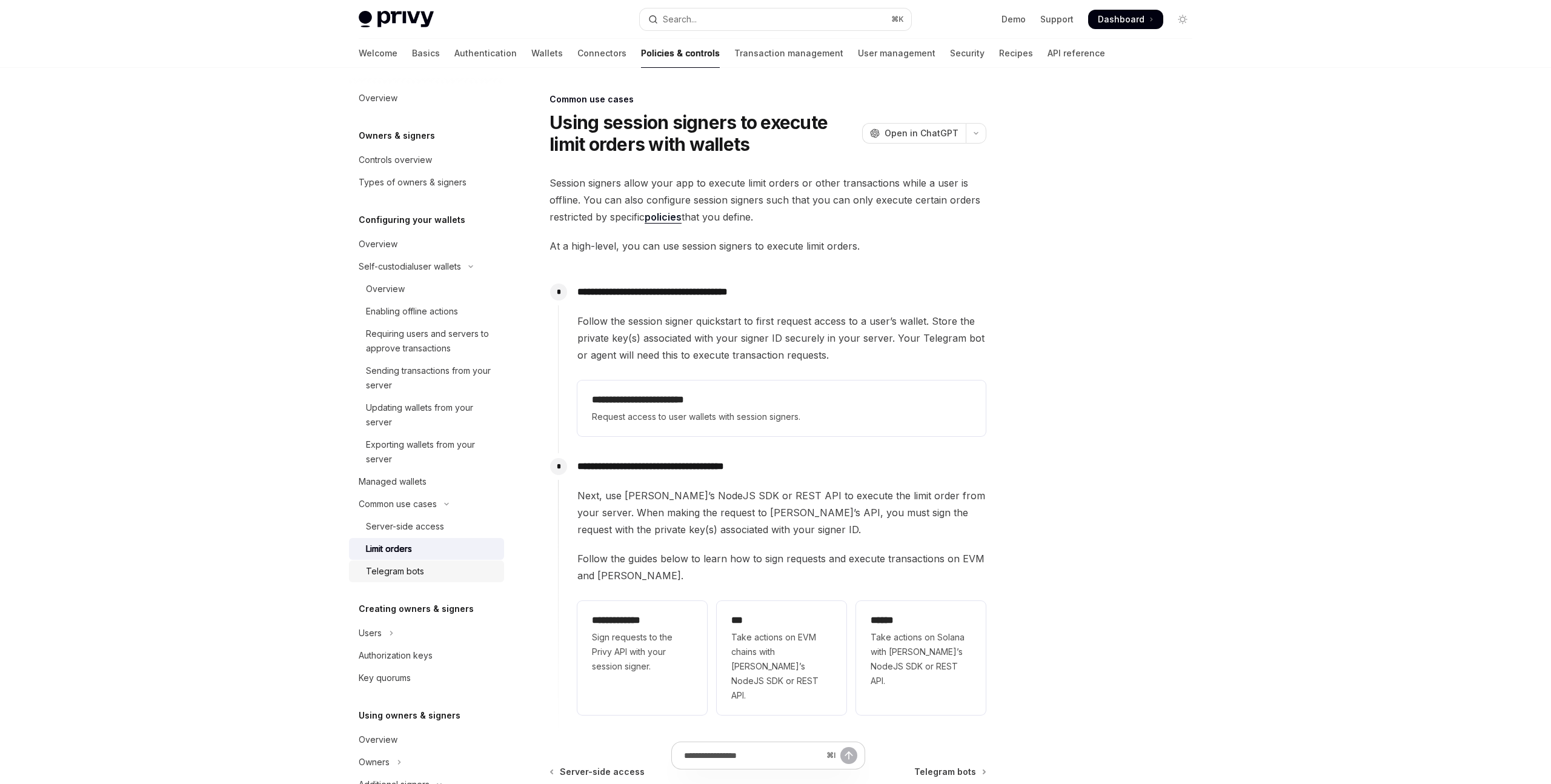
click at [434, 578] on link "Telegram bots" at bounding box center [427, 571] width 155 height 22
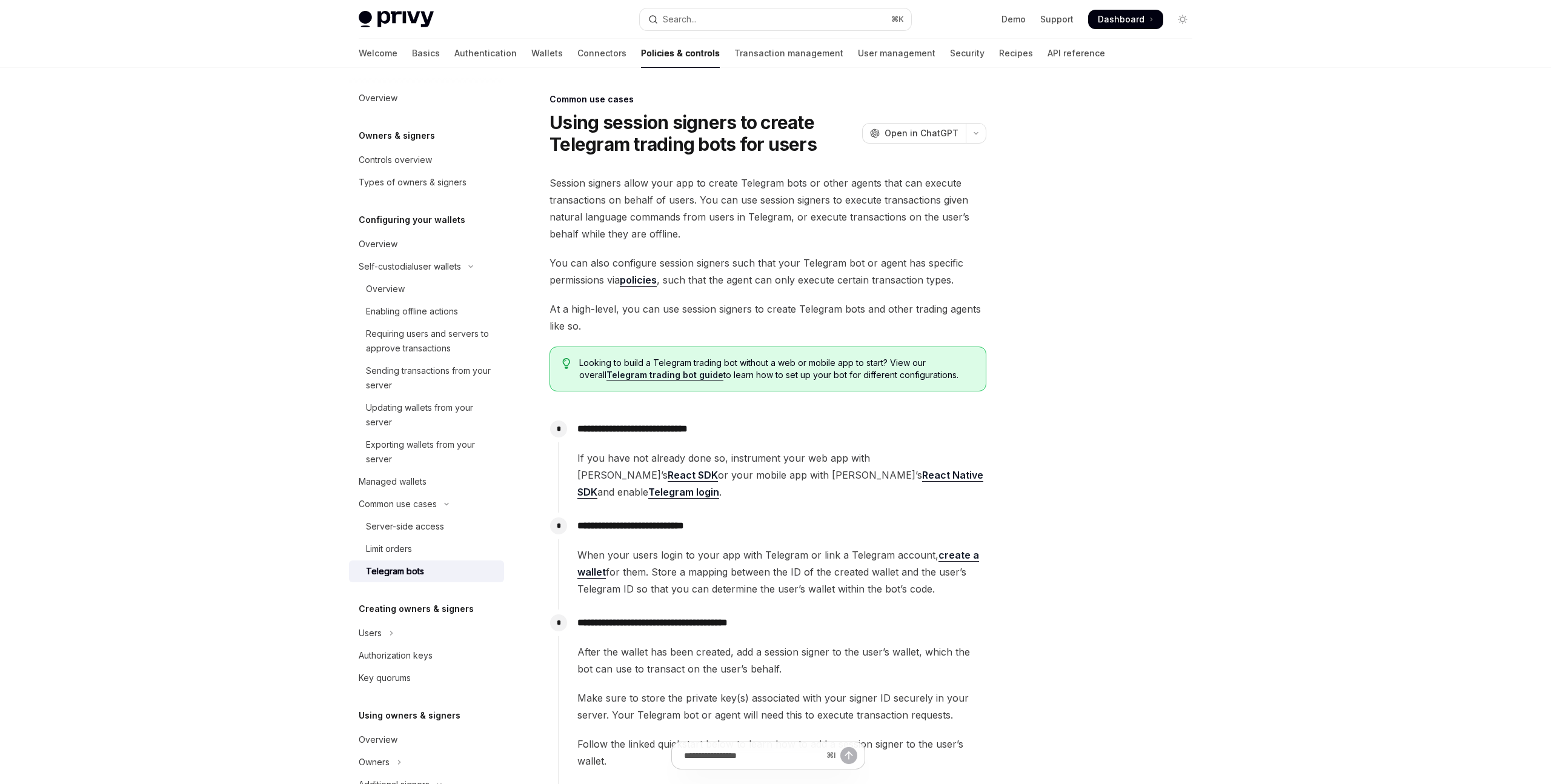
click at [434, 578] on link "Telegram bots" at bounding box center [427, 571] width 155 height 22
click at [434, 556] on div "Limit orders" at bounding box center [432, 548] width 131 height 14
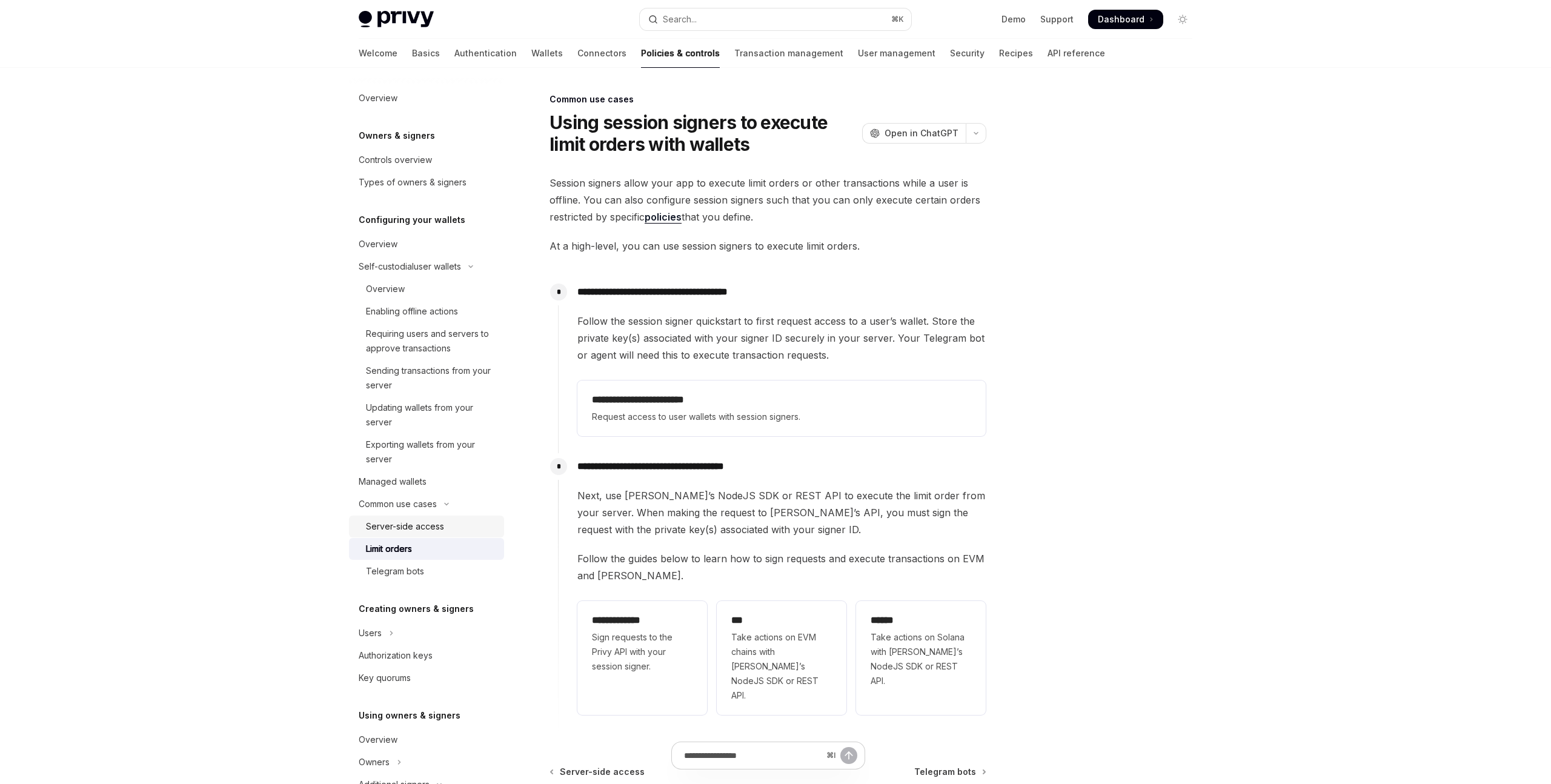
click at [436, 534] on div "Server-side access" at bounding box center [405, 526] width 78 height 14
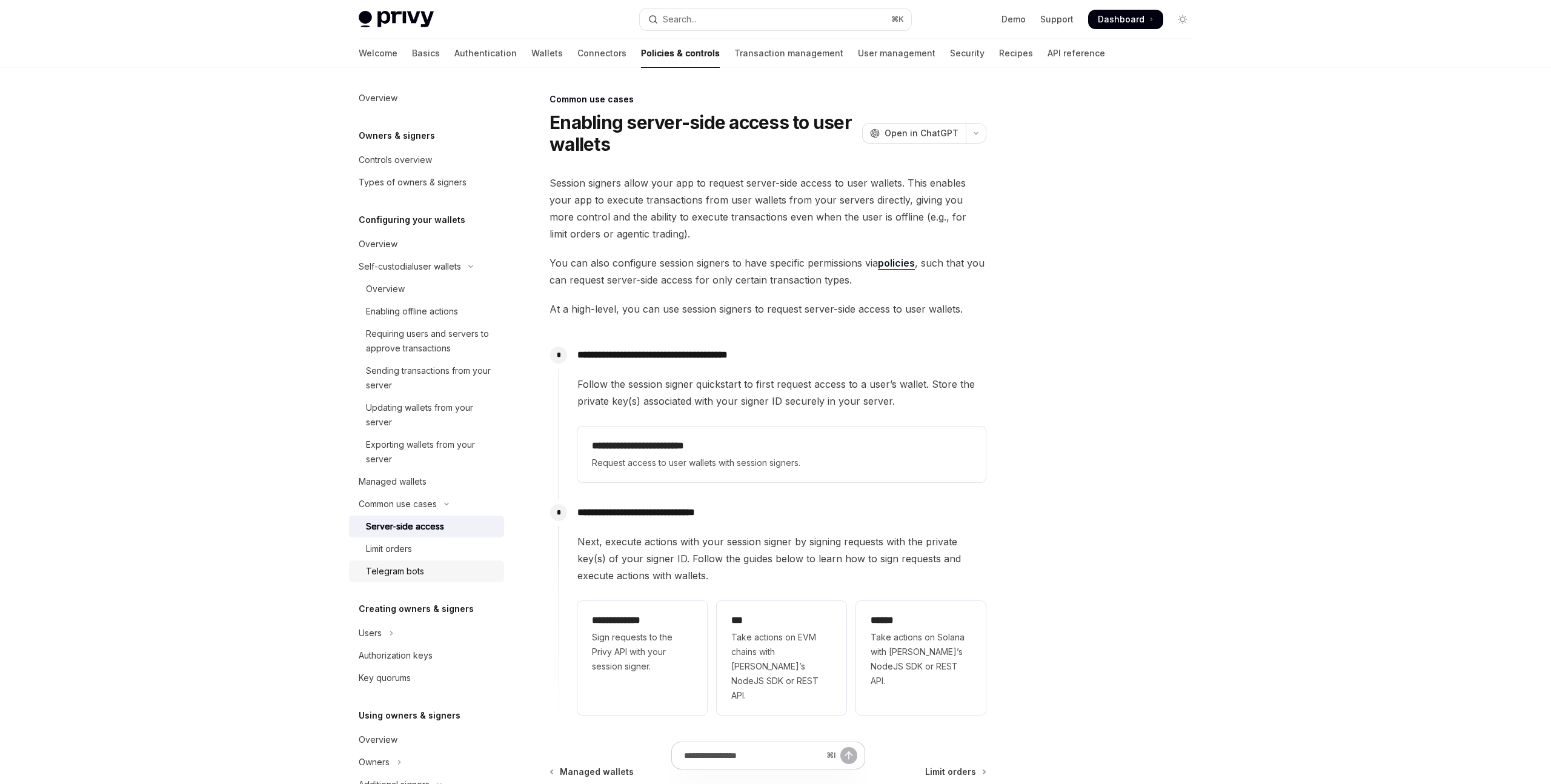
click at [427, 578] on div "Telegram bots" at bounding box center [432, 570] width 131 height 14
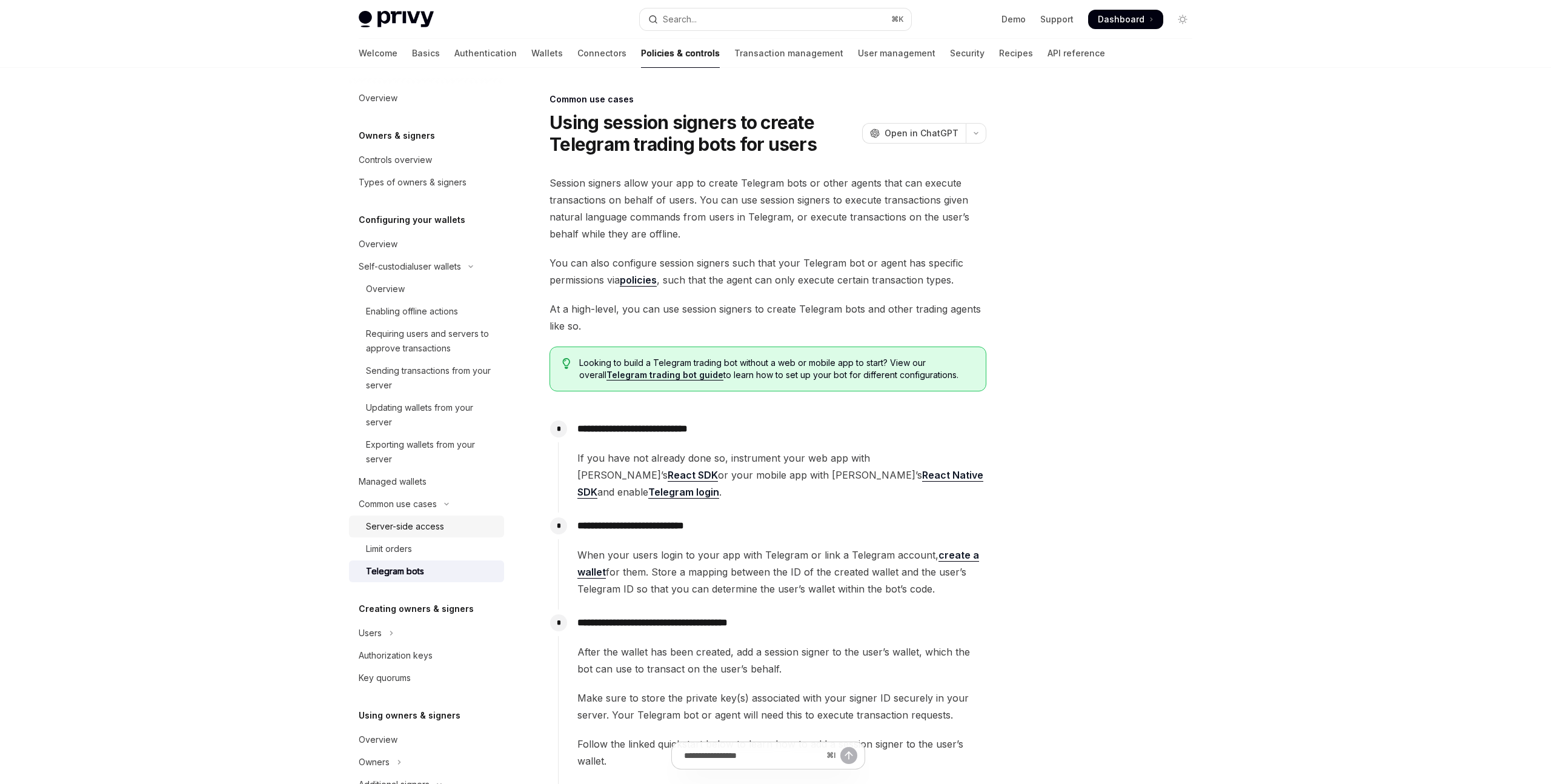
click at [429, 534] on div "Server-side access" at bounding box center [405, 526] width 78 height 14
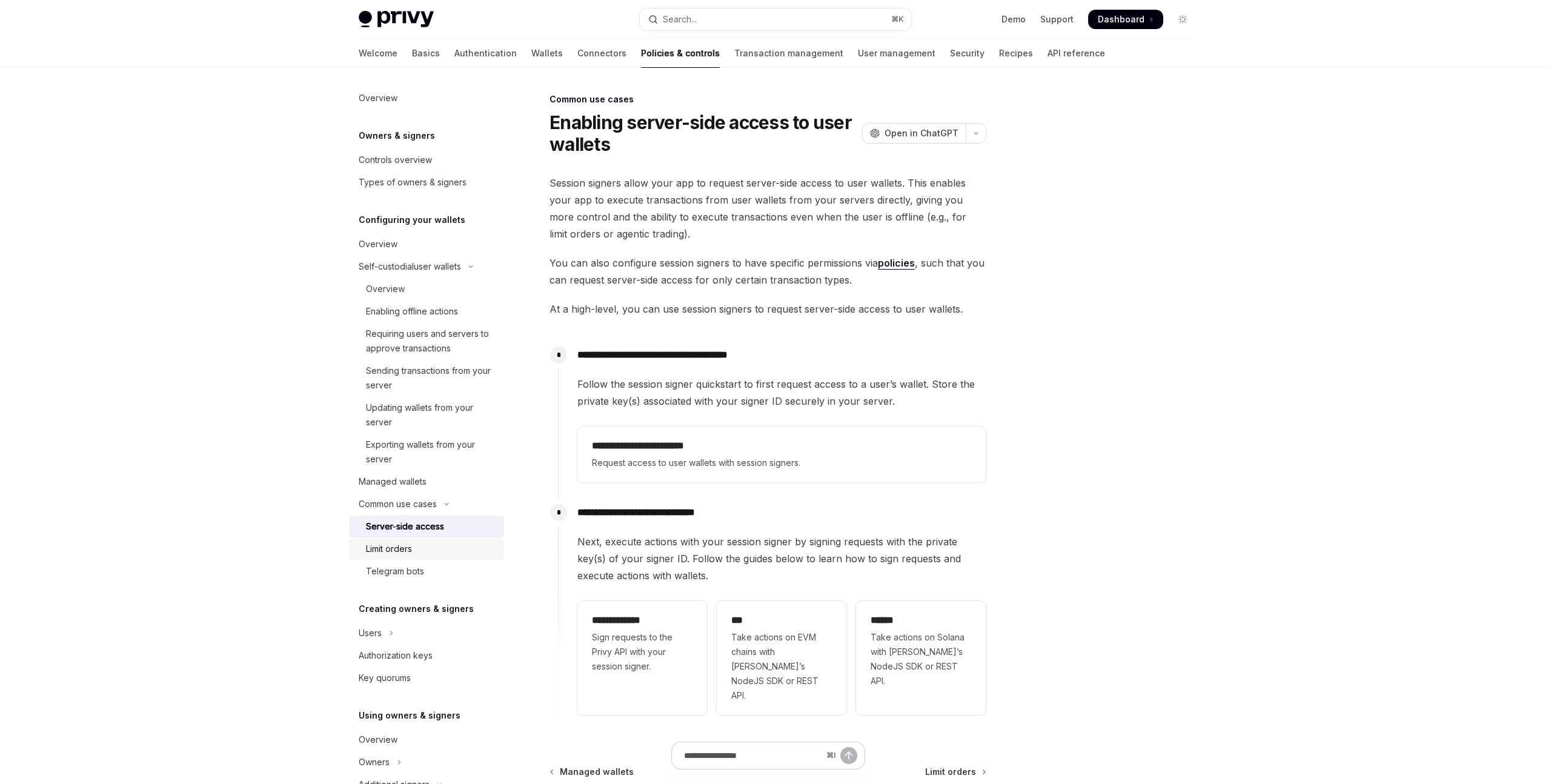
click at [415, 556] on div "Limit orders" at bounding box center [432, 548] width 131 height 14
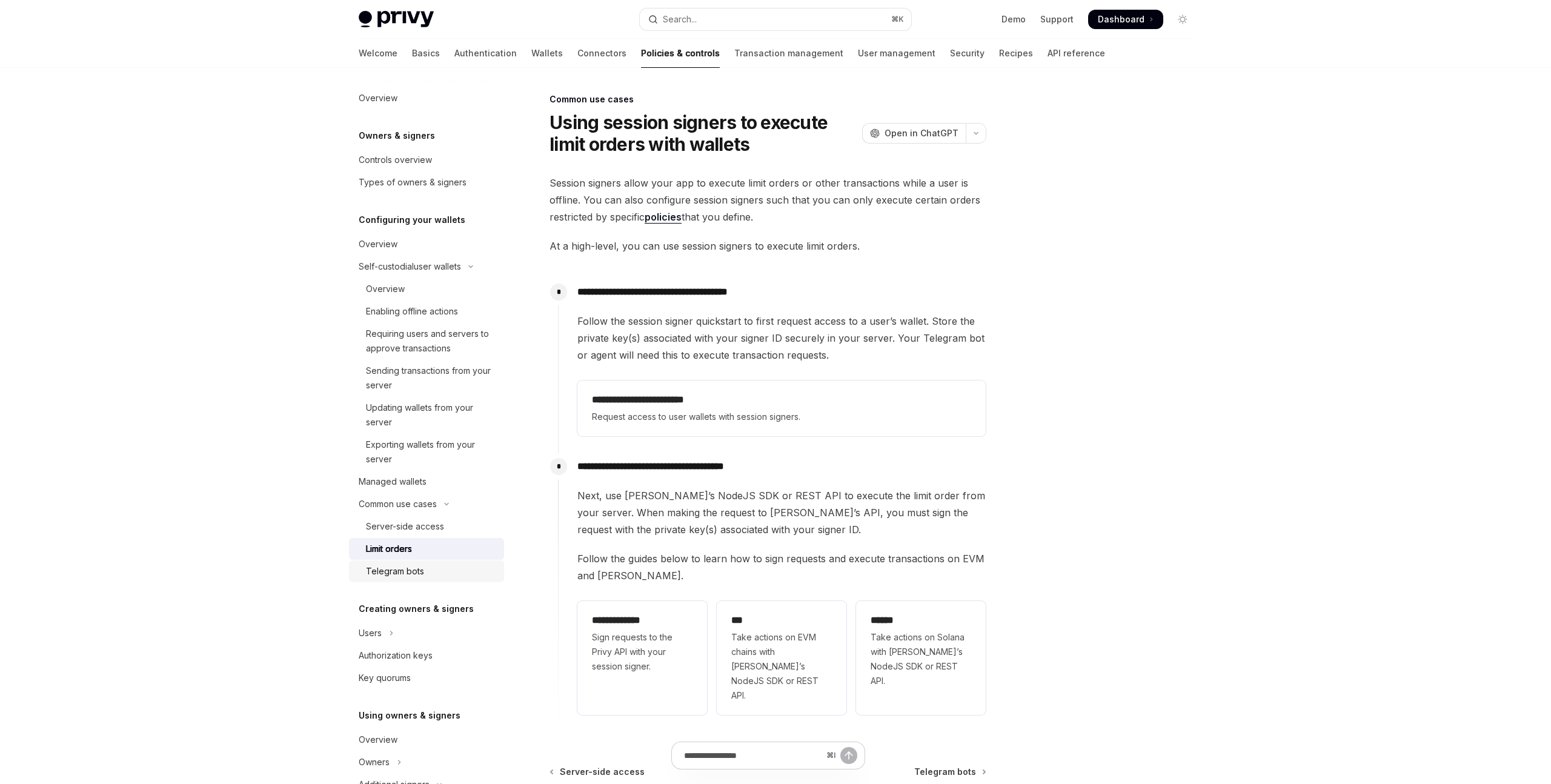
click at [423, 578] on div "Telegram bots" at bounding box center [432, 570] width 131 height 14
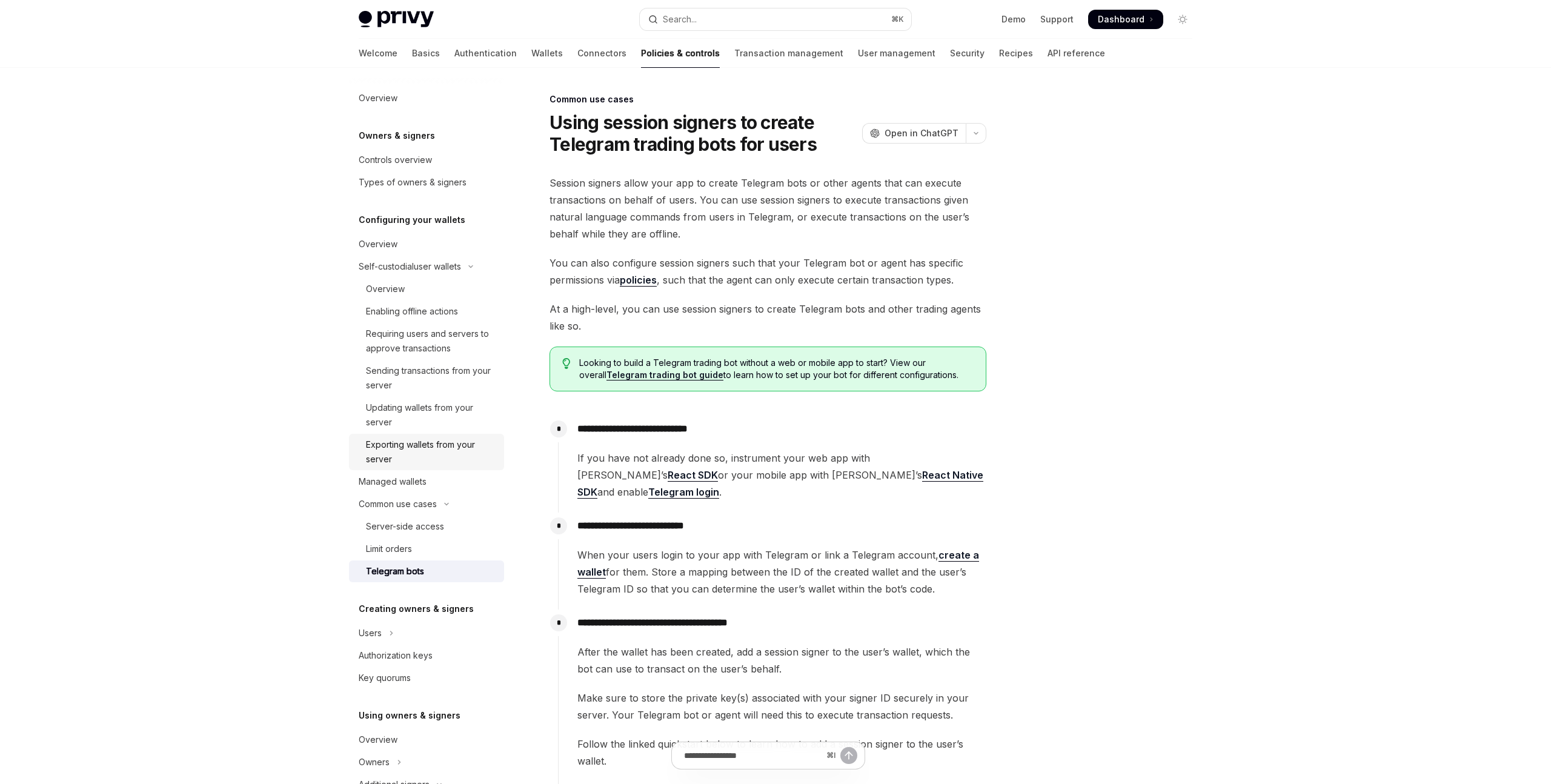
click at [410, 455] on div "Exporting wallets from your server" at bounding box center [432, 452] width 131 height 29
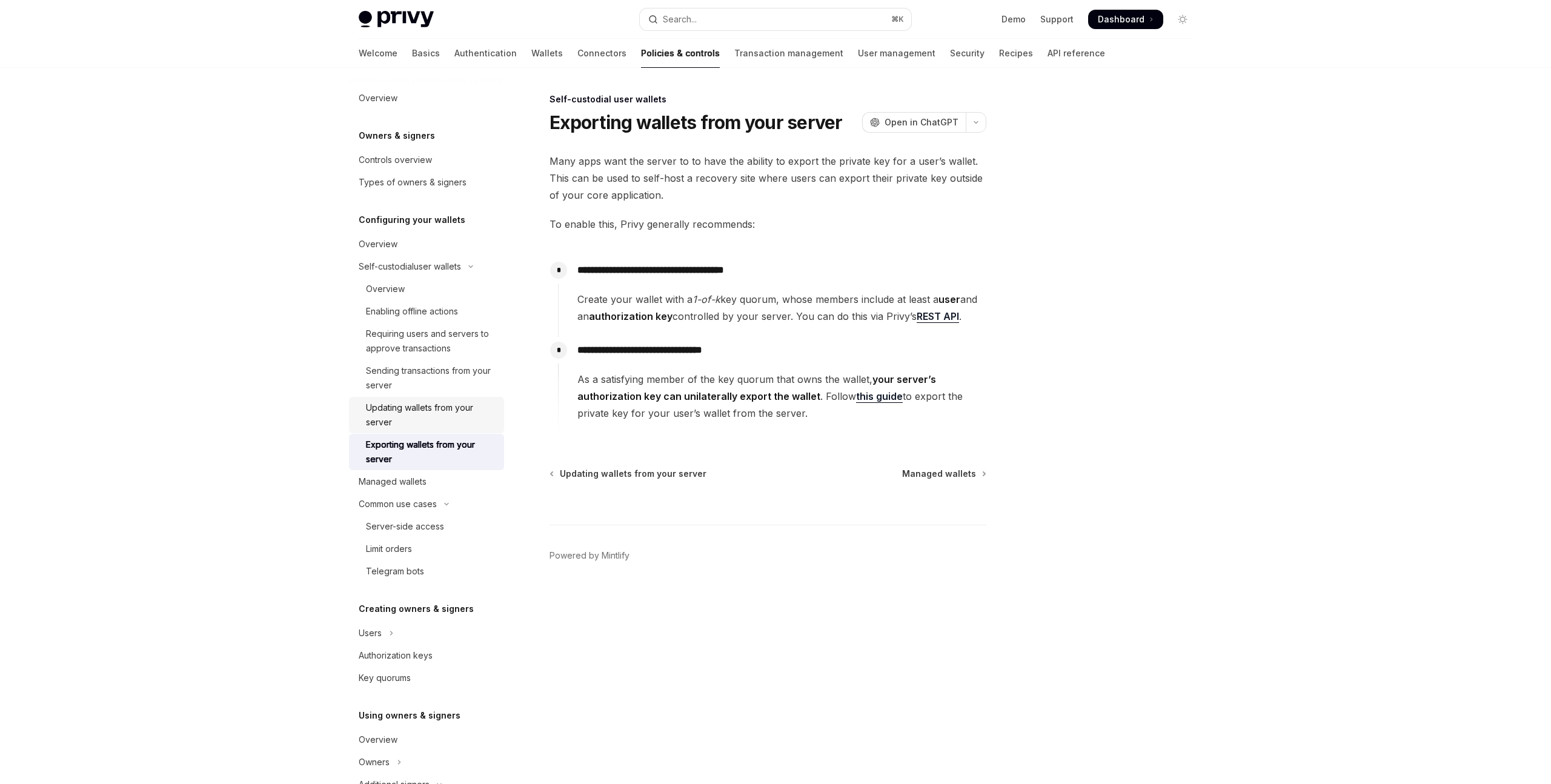
click at [411, 423] on div "Updating wallets from your server" at bounding box center [432, 415] width 131 height 29
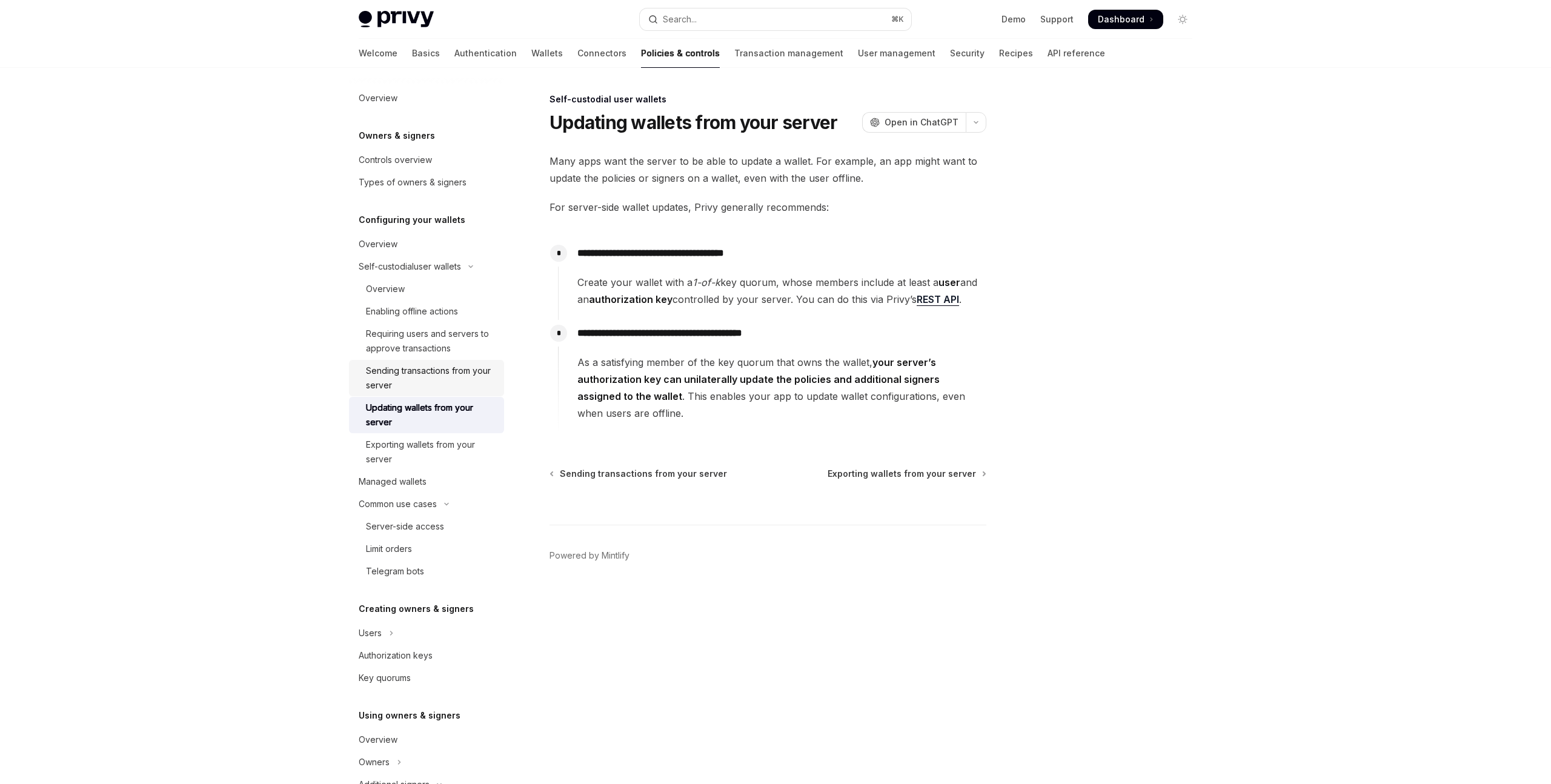
click at [415, 387] on div "Sending transactions from your server" at bounding box center [432, 378] width 131 height 29
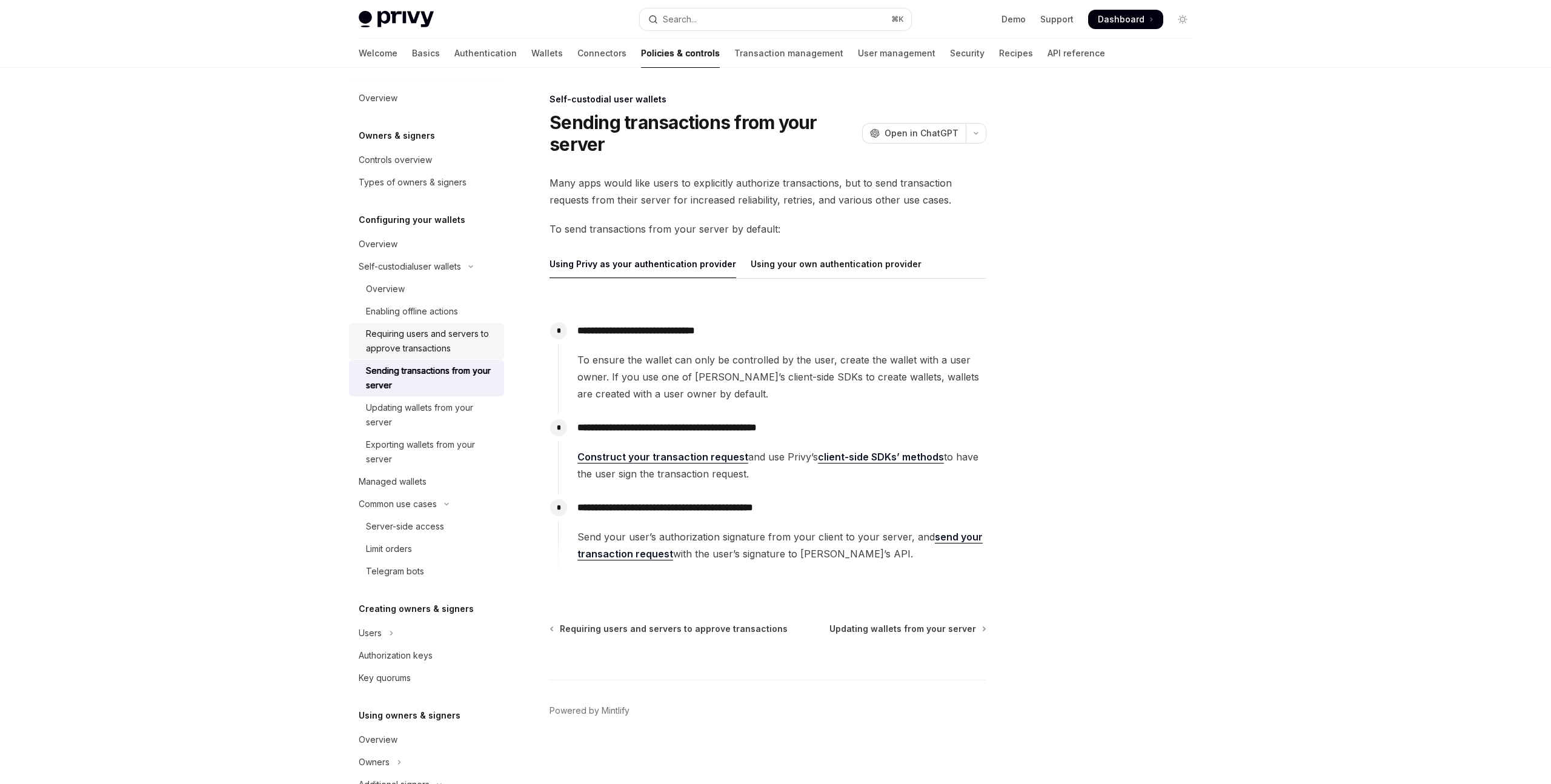
click at [419, 356] on div "Requiring users and servers to approve transactions" at bounding box center [432, 340] width 131 height 29
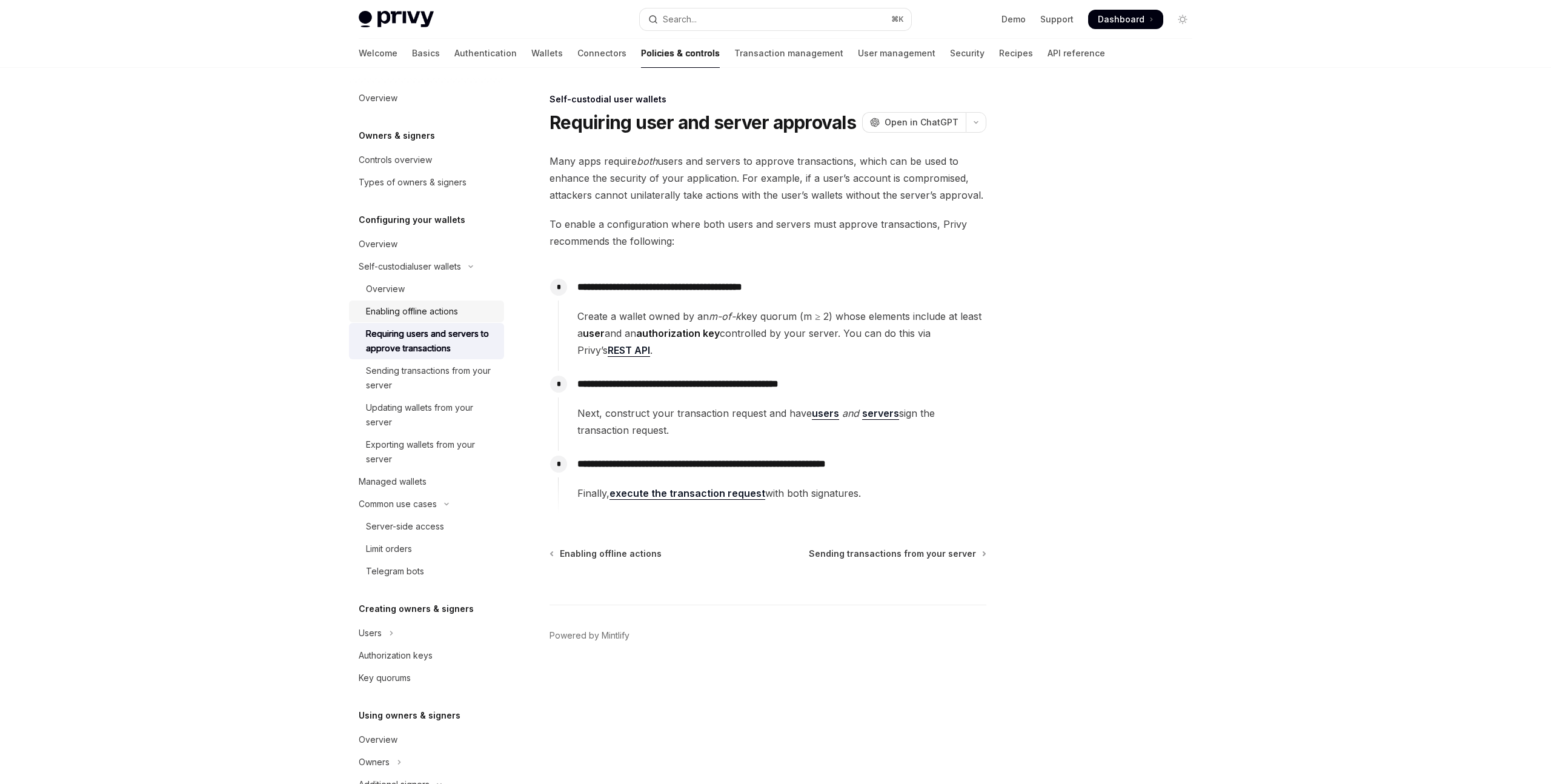
click at [421, 318] on div "Enabling offline actions" at bounding box center [412, 311] width 92 height 14
click at [418, 296] on div "Overview" at bounding box center [432, 289] width 131 height 14
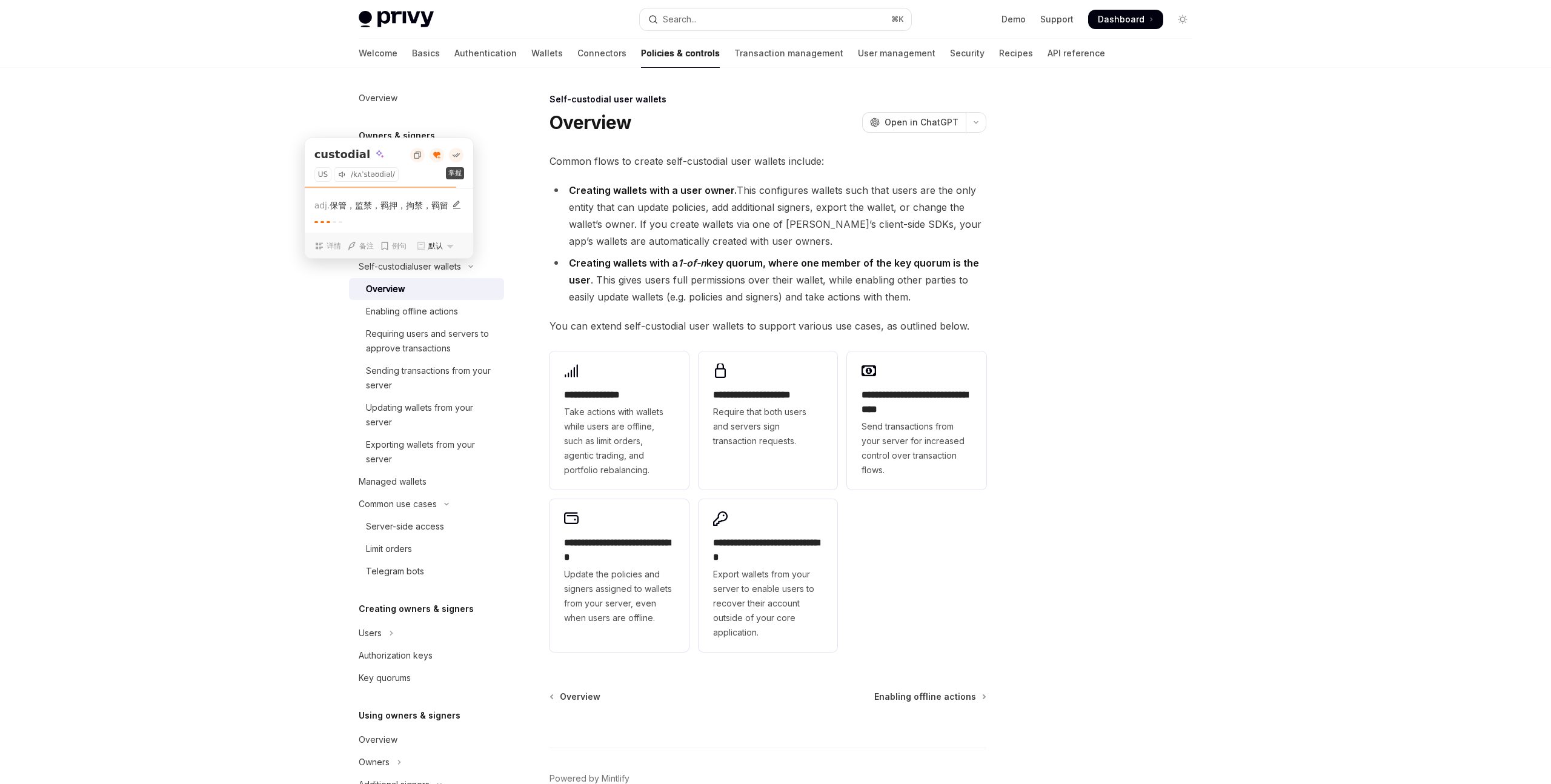
click at [457, 159] on div "掌握" at bounding box center [456, 155] width 14 height 14
click at [319, 394] on div "Skip to main content Privy Docs home page Search... ⌘ K Demo Support Dashboard …" at bounding box center [775, 426] width 1551 height 852
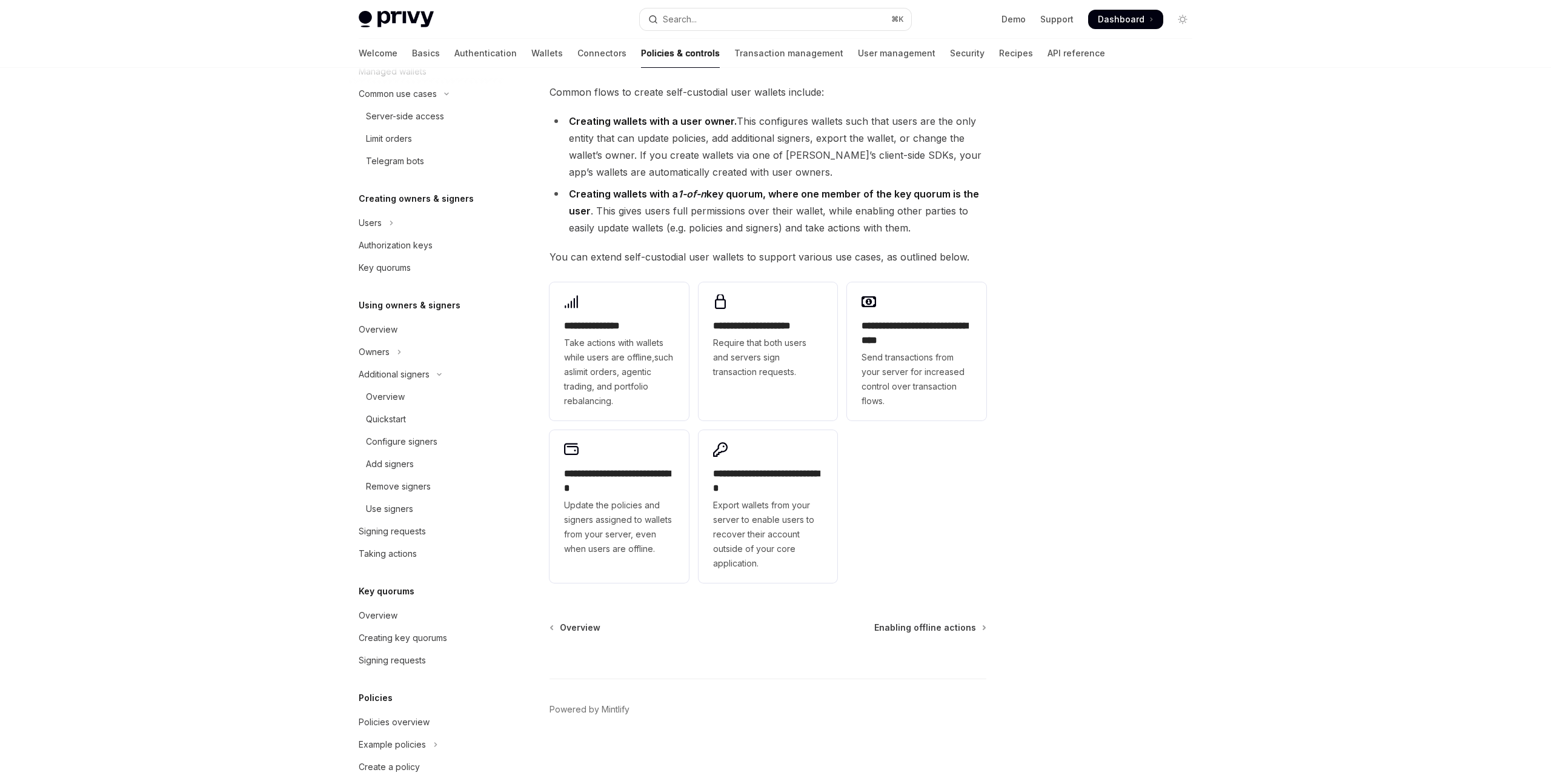
scroll to position [309, 0]
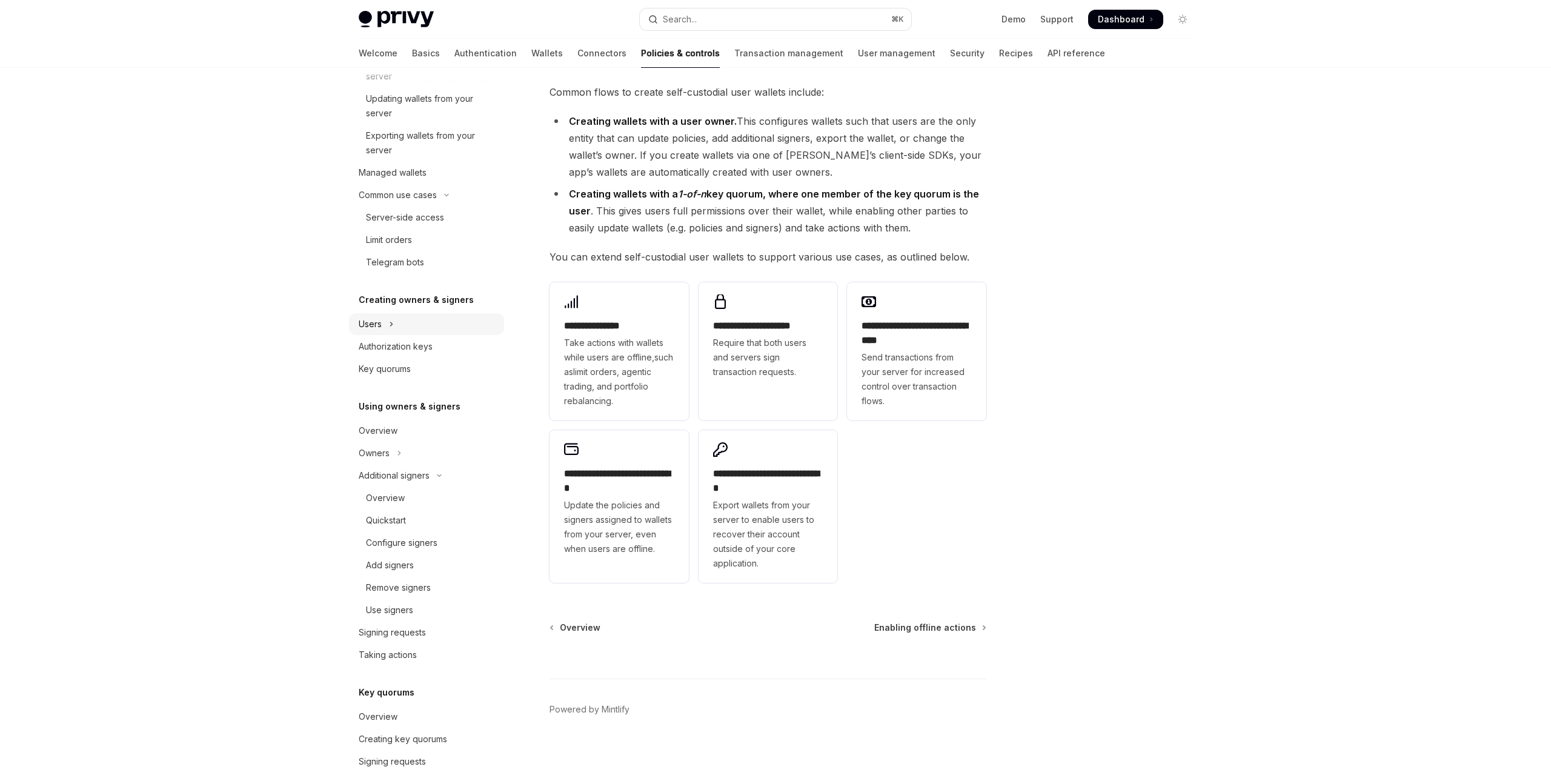
click at [388, 323] on button "Users" at bounding box center [427, 324] width 155 height 22
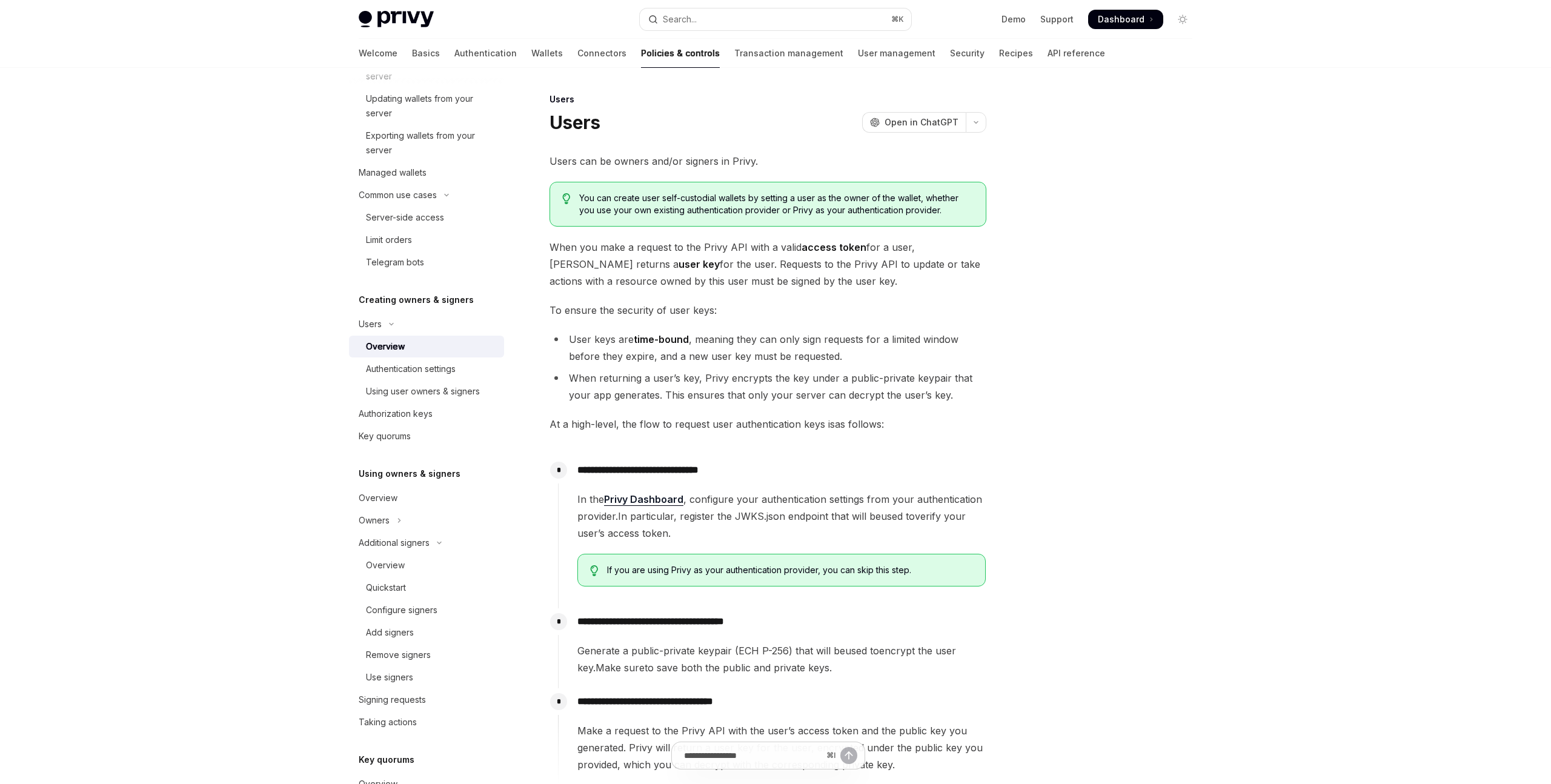
scroll to position [197, 0]
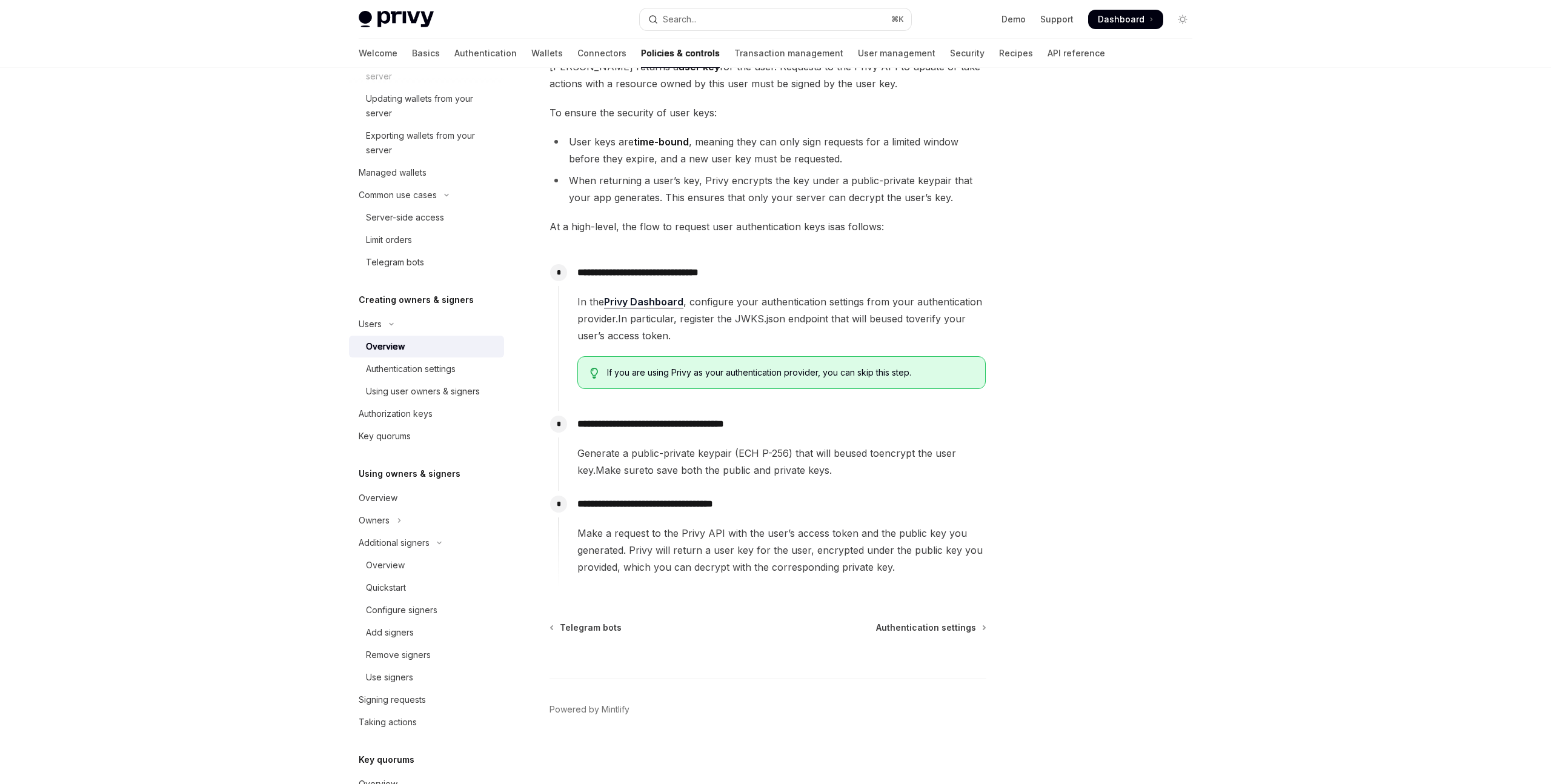
click at [1244, 143] on div "Skip to main content Privy Docs home page Search... ⌘ K Demo Support Dashboard …" at bounding box center [775, 293] width 1551 height 981
click at [429, 373] on div "Authentication settings" at bounding box center [411, 369] width 89 height 14
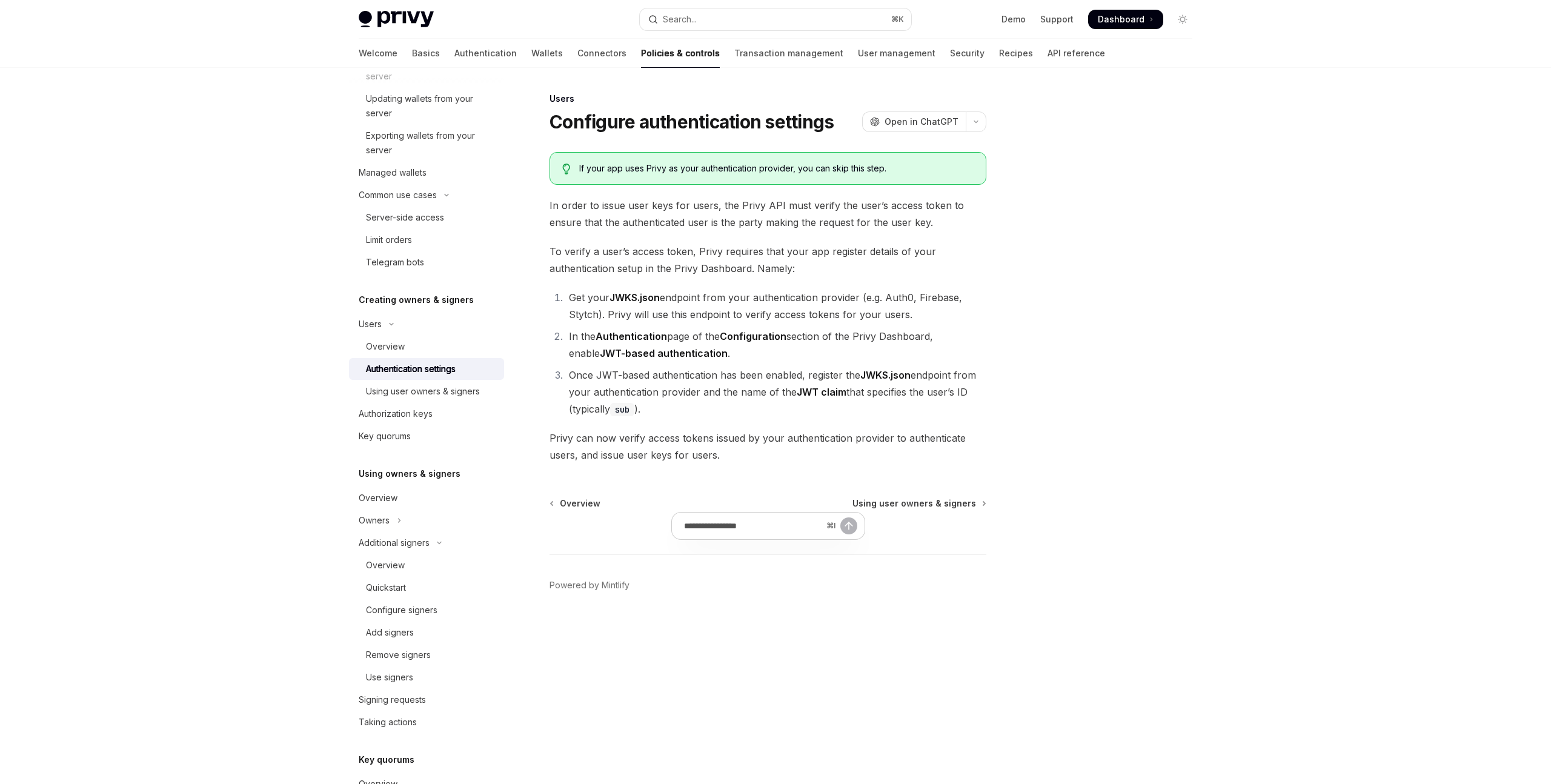
scroll to position [1, 0]
click at [429, 386] on div "Using user owners & signers" at bounding box center [423, 391] width 114 height 14
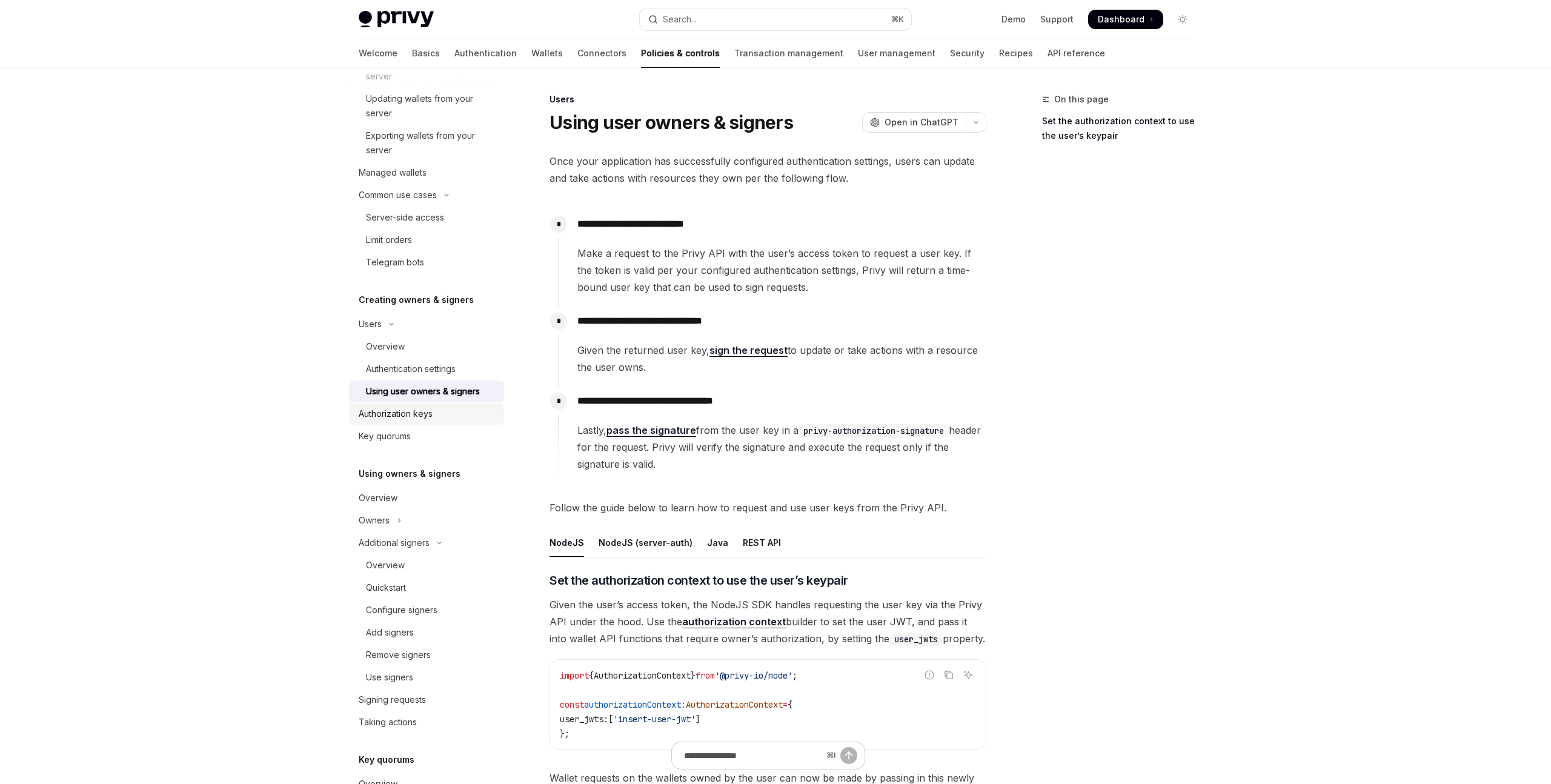
click at [405, 419] on div "Authorization keys" at bounding box center [395, 413] width 74 height 14
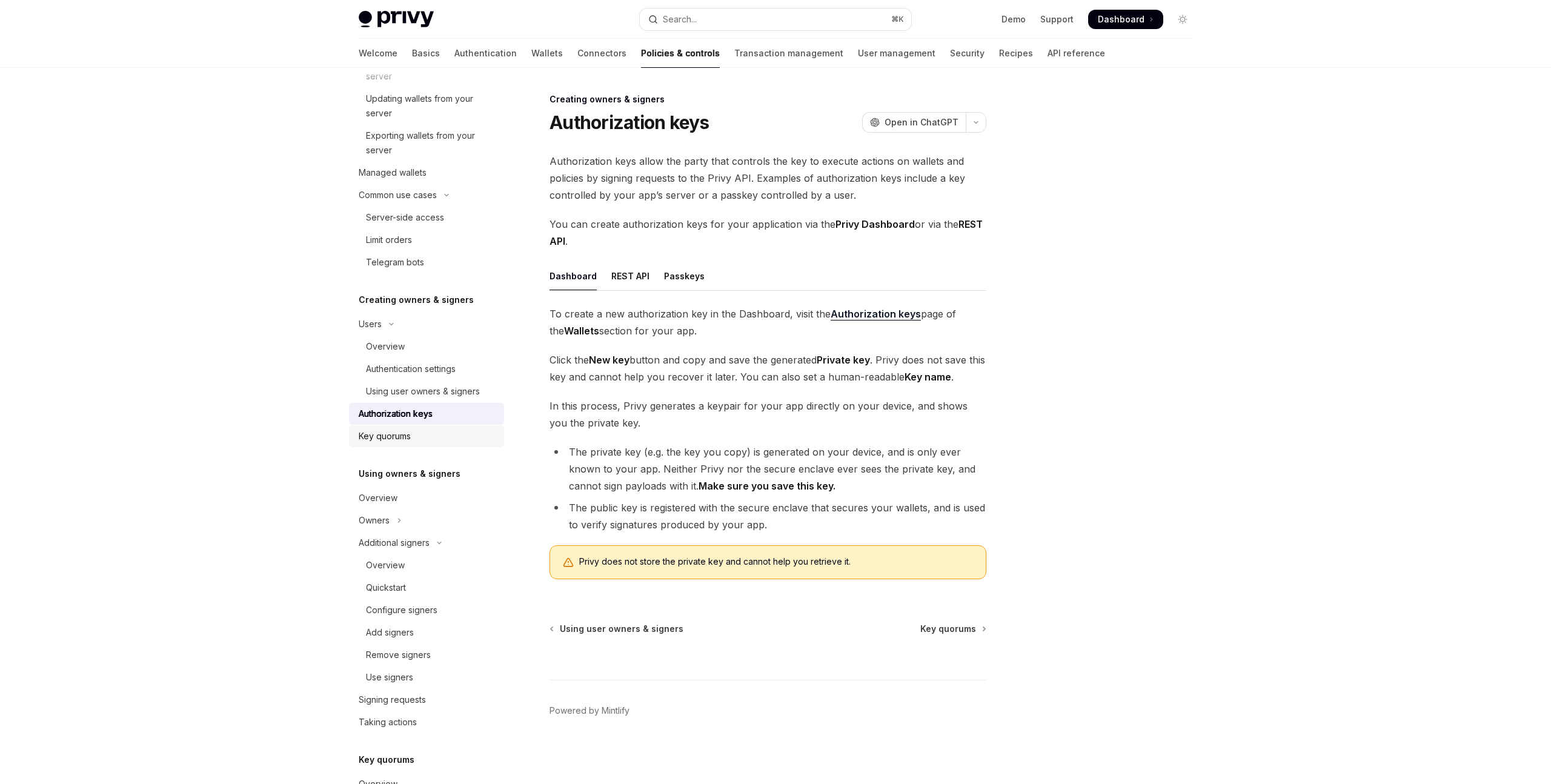
click at [403, 434] on div "Key quorums" at bounding box center [384, 436] width 52 height 14
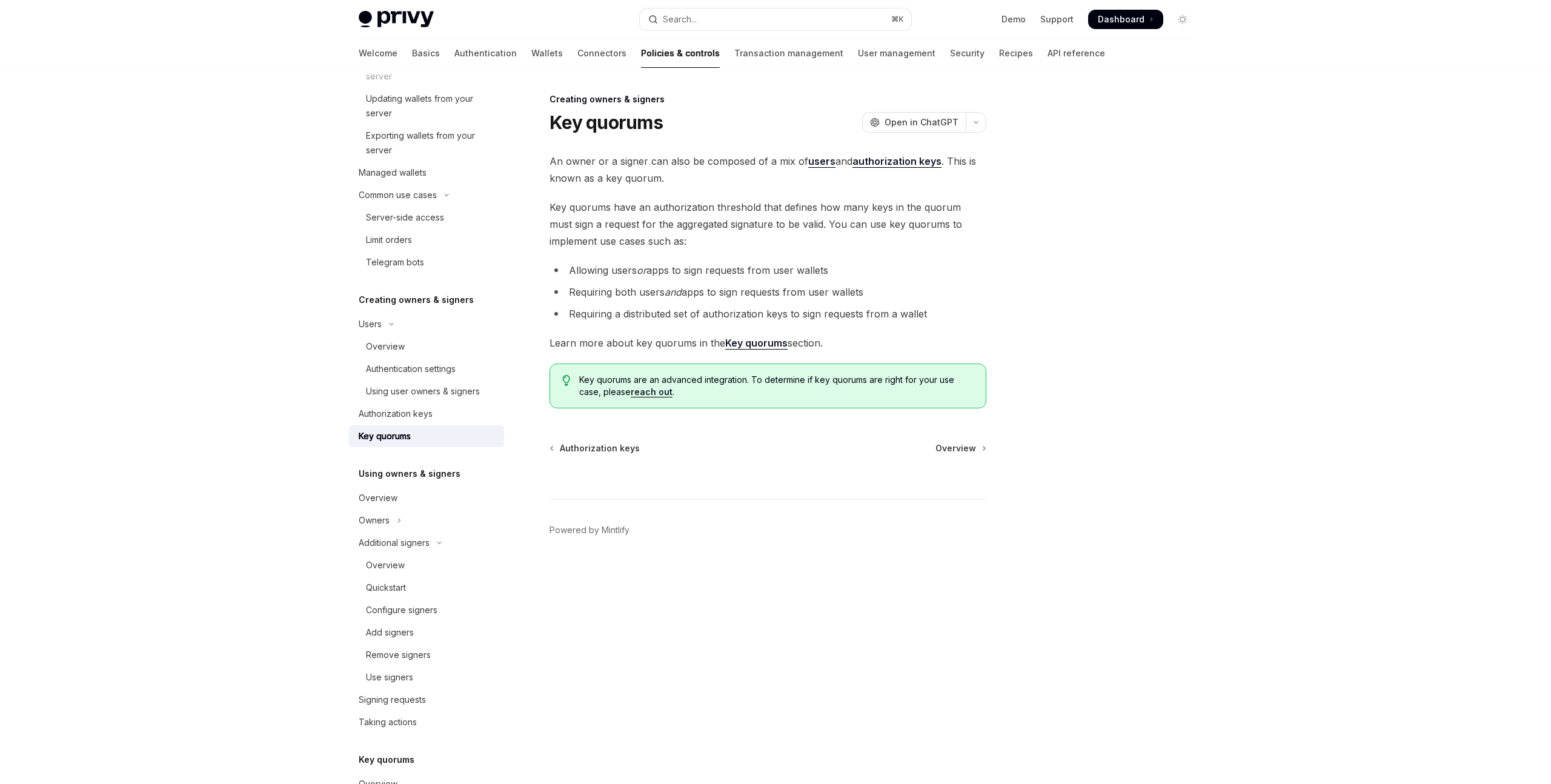
scroll to position [1, 0]
click at [958, 450] on span "Overview" at bounding box center [956, 448] width 41 height 12
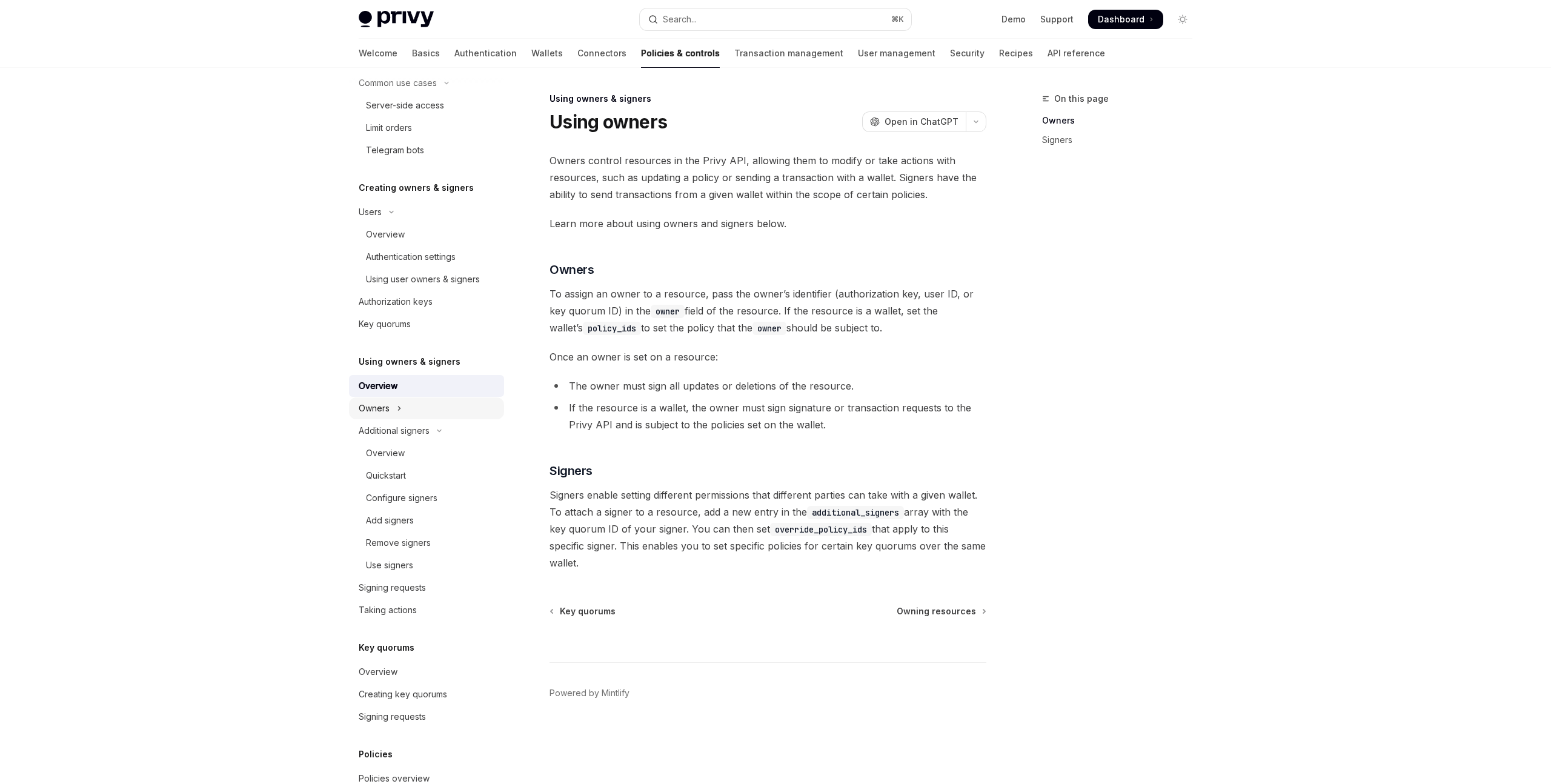
scroll to position [541, 0]
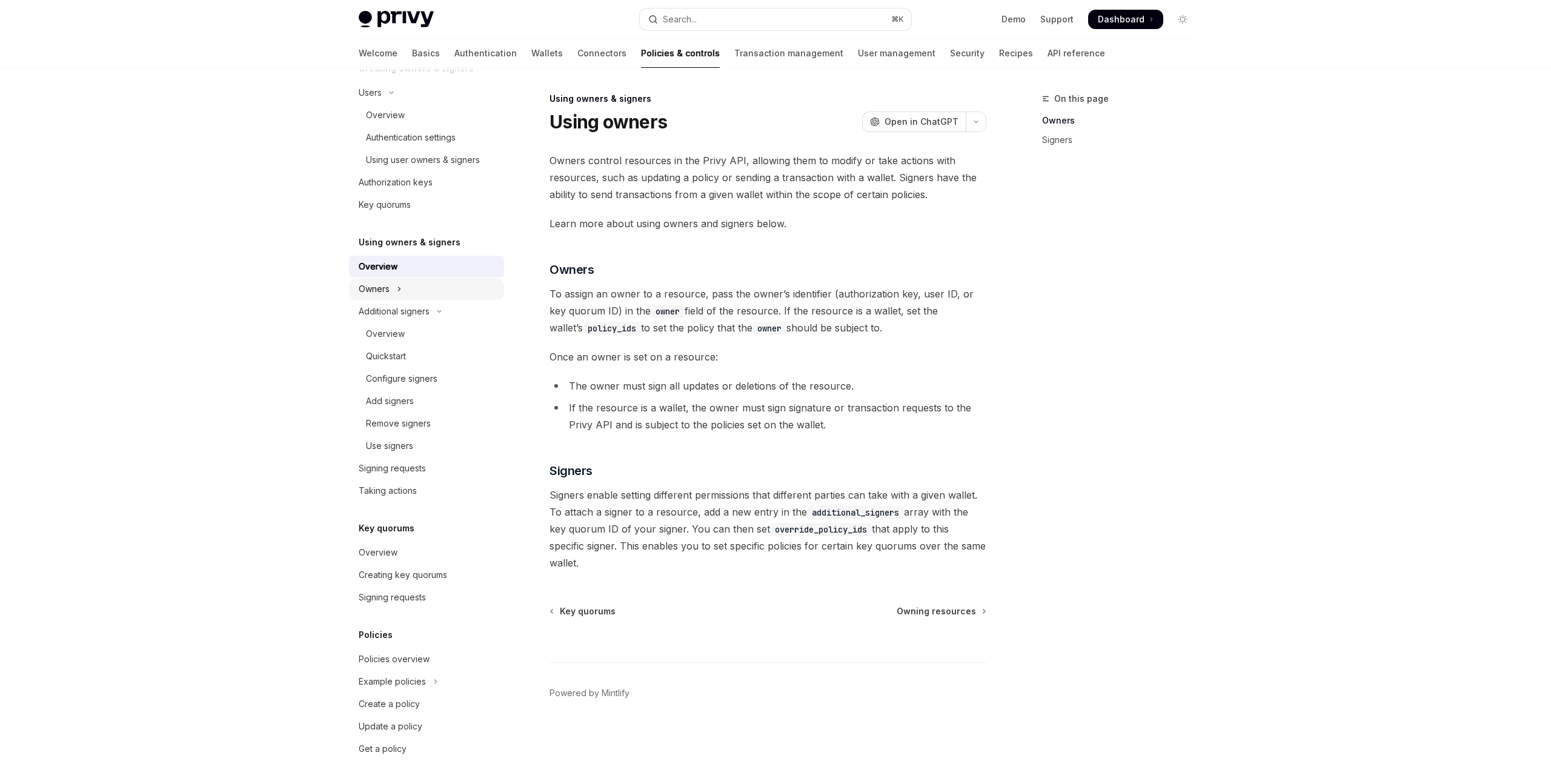
click at [412, 287] on button "Owners" at bounding box center [427, 289] width 155 height 22
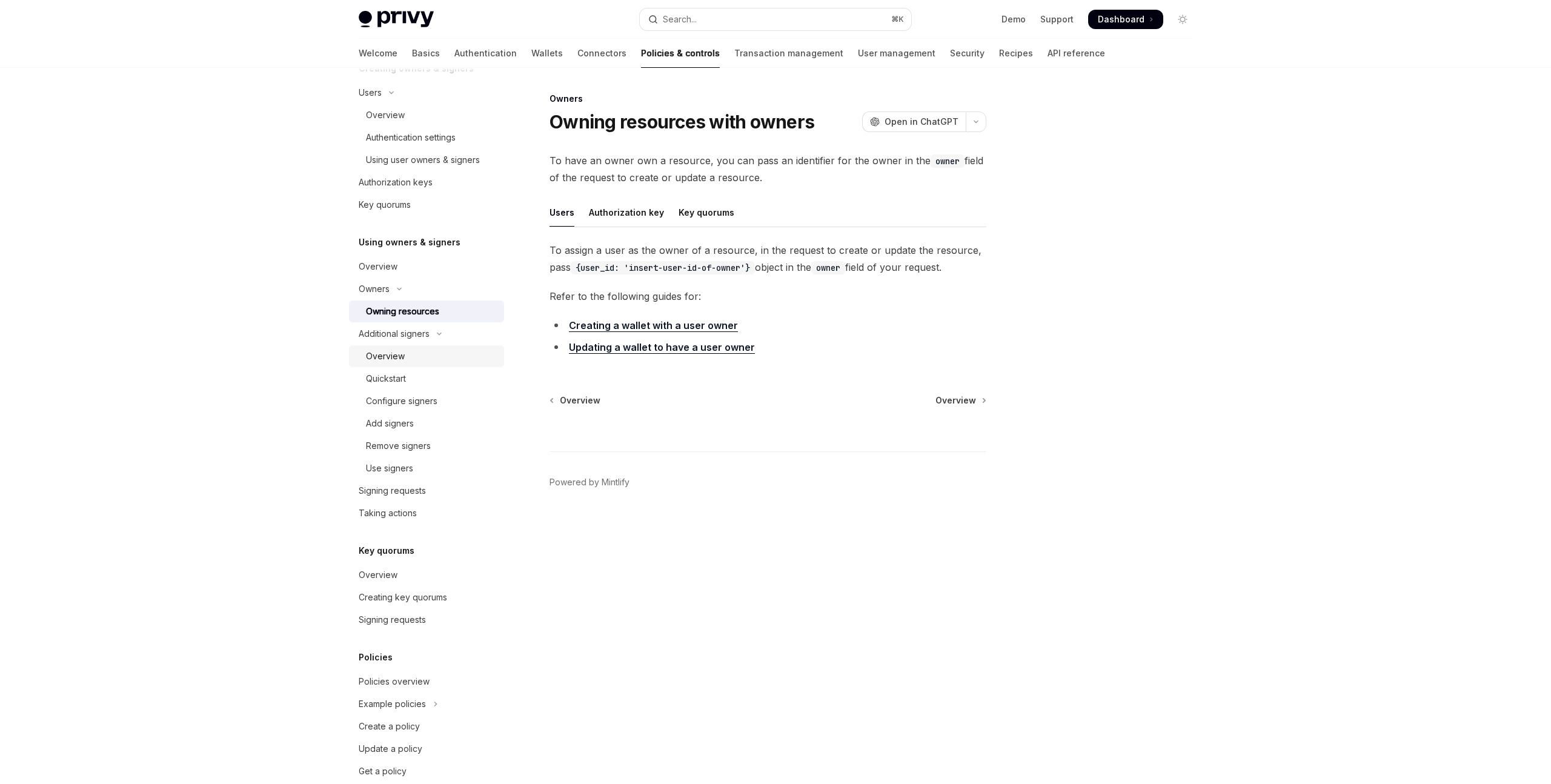
click at [405, 363] on div "Overview" at bounding box center [432, 356] width 131 height 14
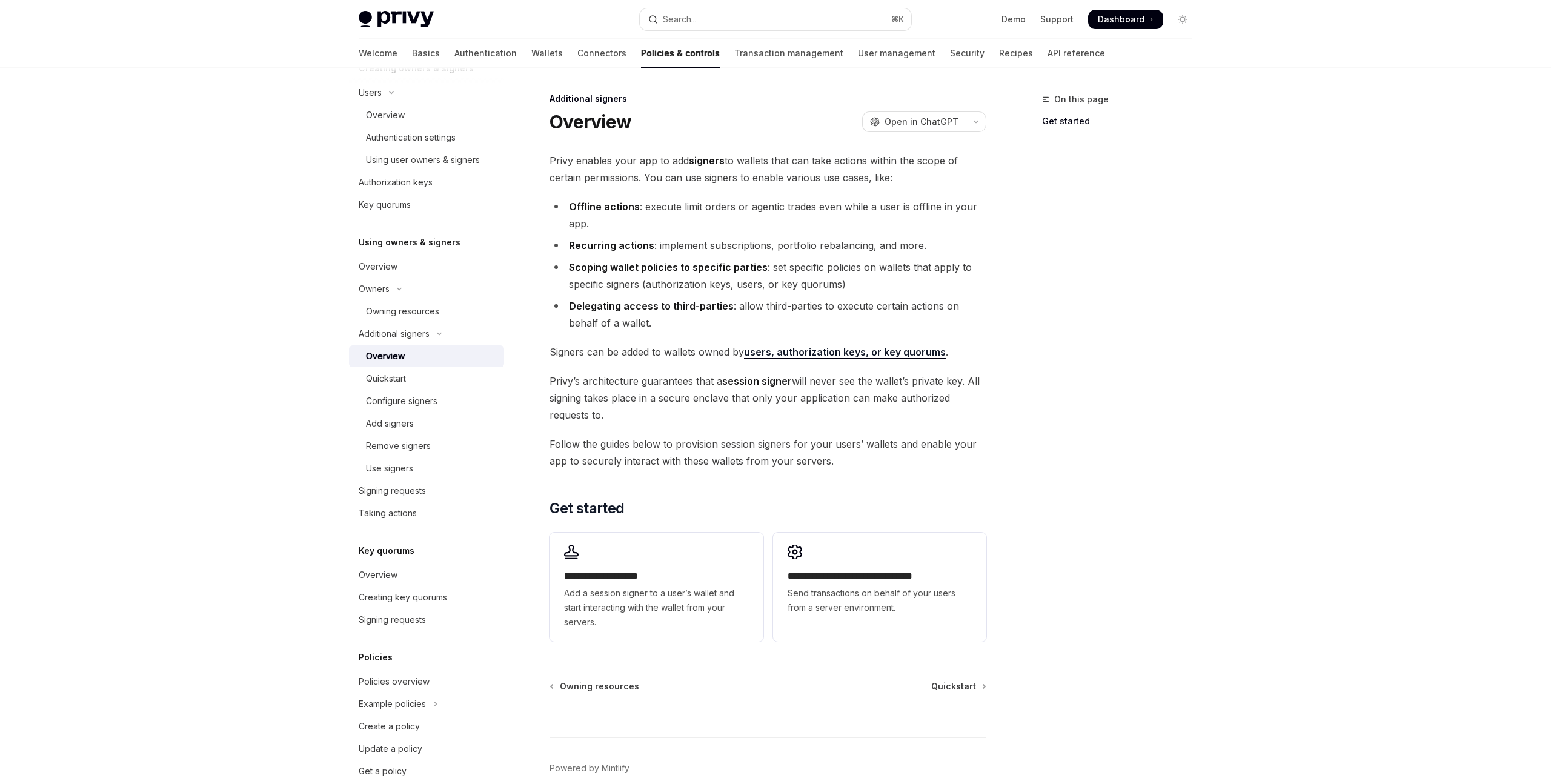
click at [848, 450] on span "Follow the guides below to provision session signers for your users’ wallets an…" at bounding box center [767, 453] width 437 height 34
click at [468, 381] on div "Quickstart" at bounding box center [432, 378] width 131 height 14
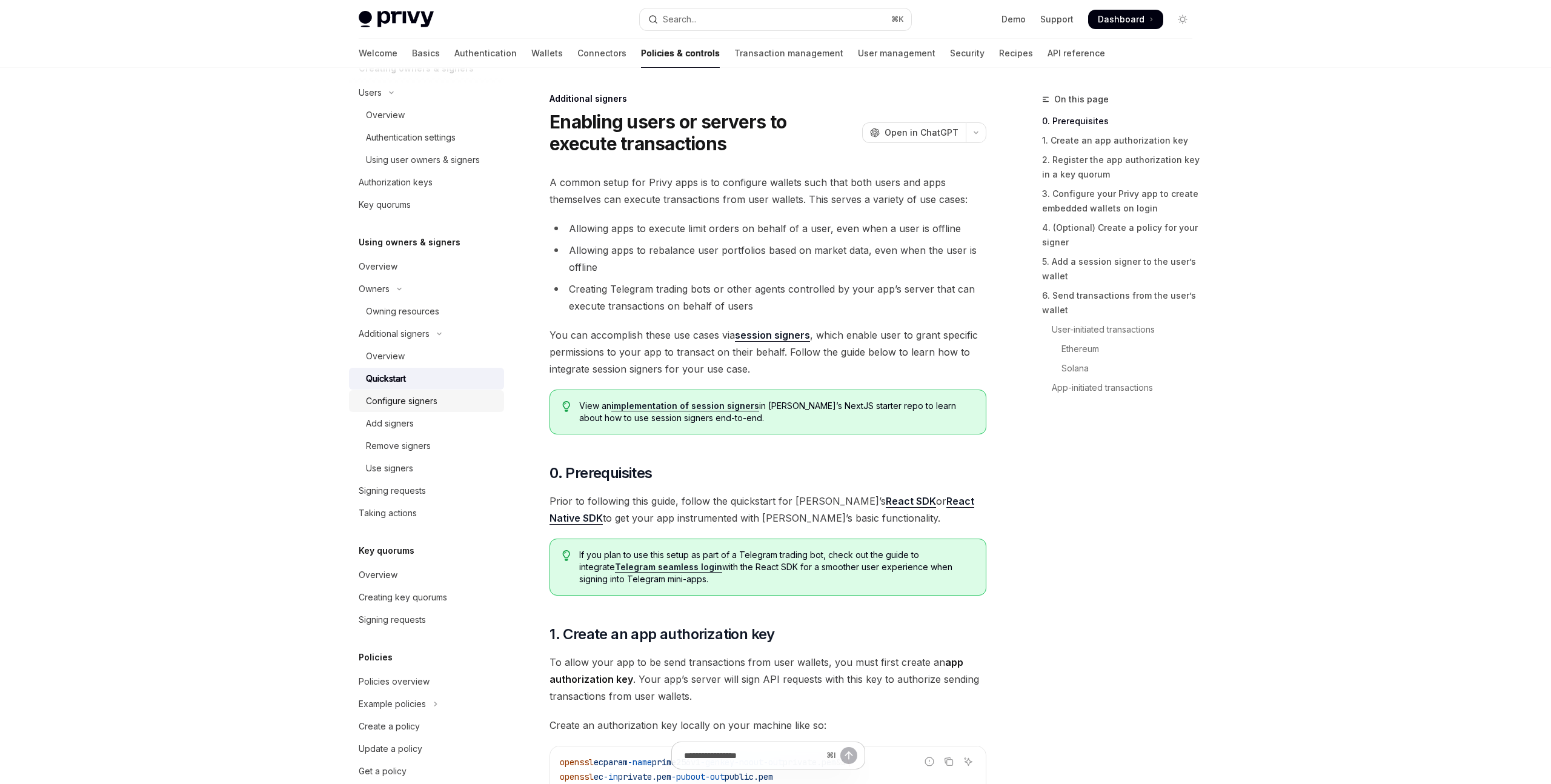
click at [457, 401] on div "Configure signers" at bounding box center [432, 400] width 131 height 14
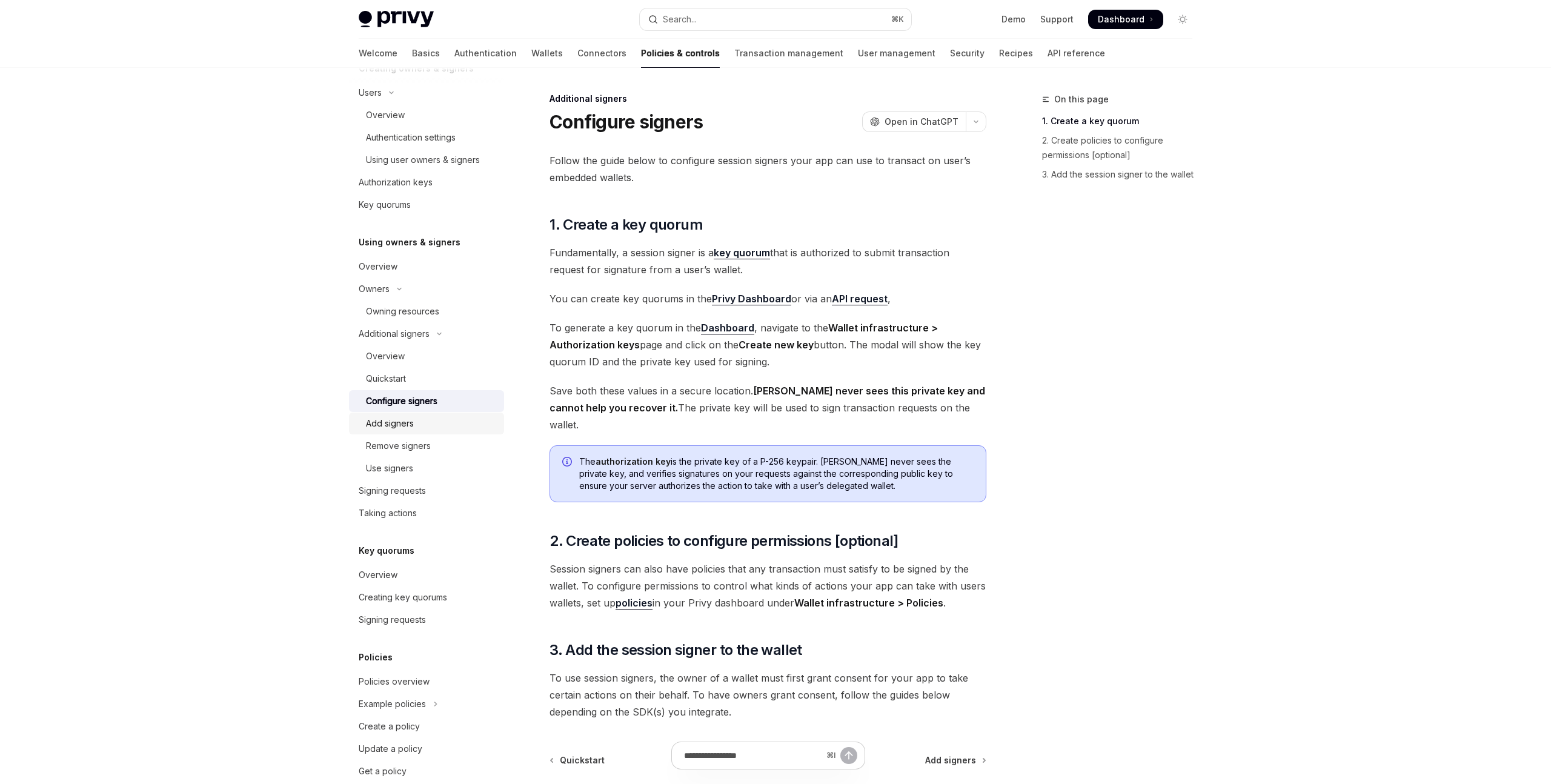
click at [455, 424] on div "Add signers" at bounding box center [432, 423] width 131 height 14
click at [397, 425] on div "Add signers" at bounding box center [390, 423] width 48 height 14
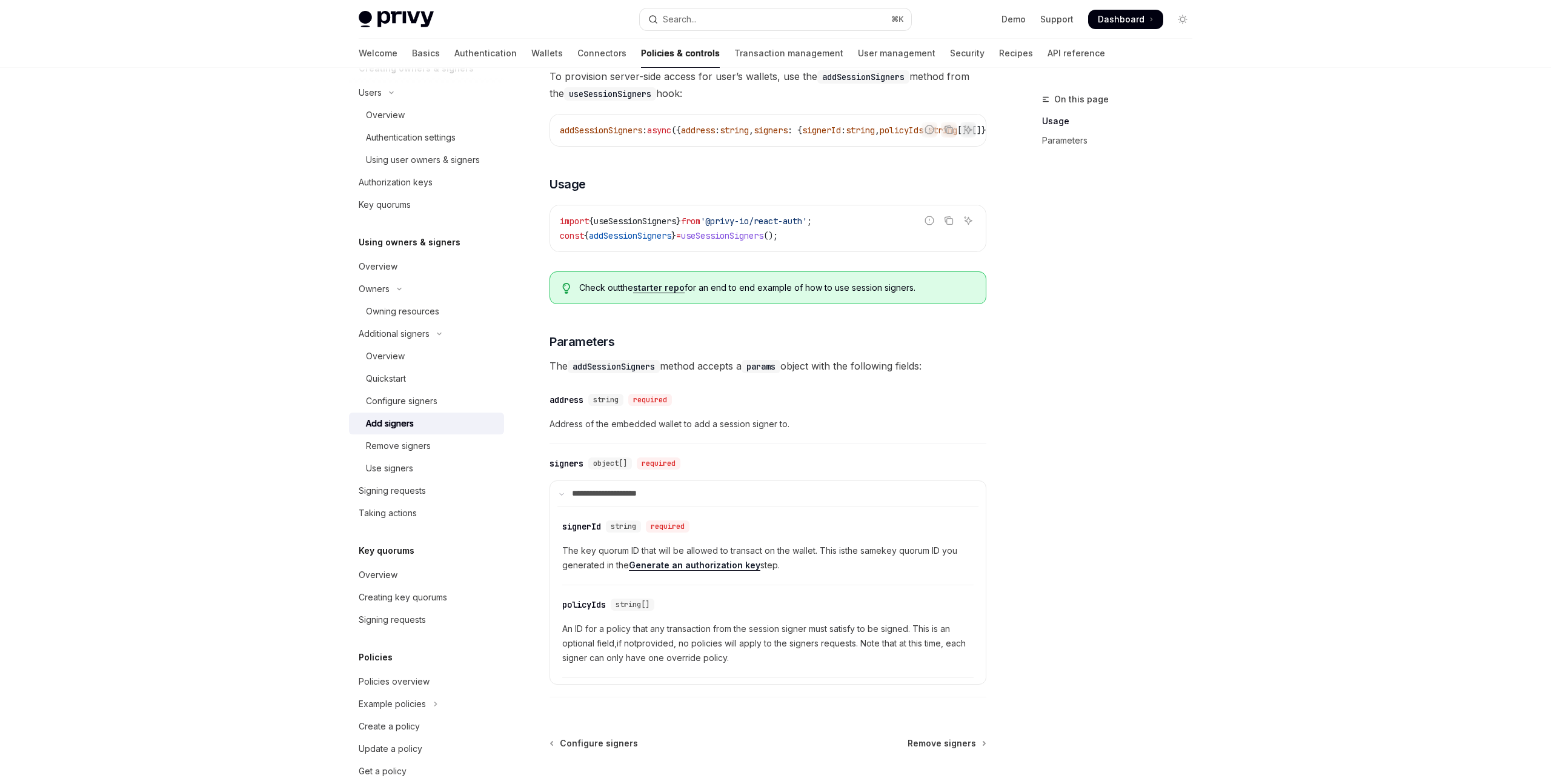
scroll to position [321, 0]
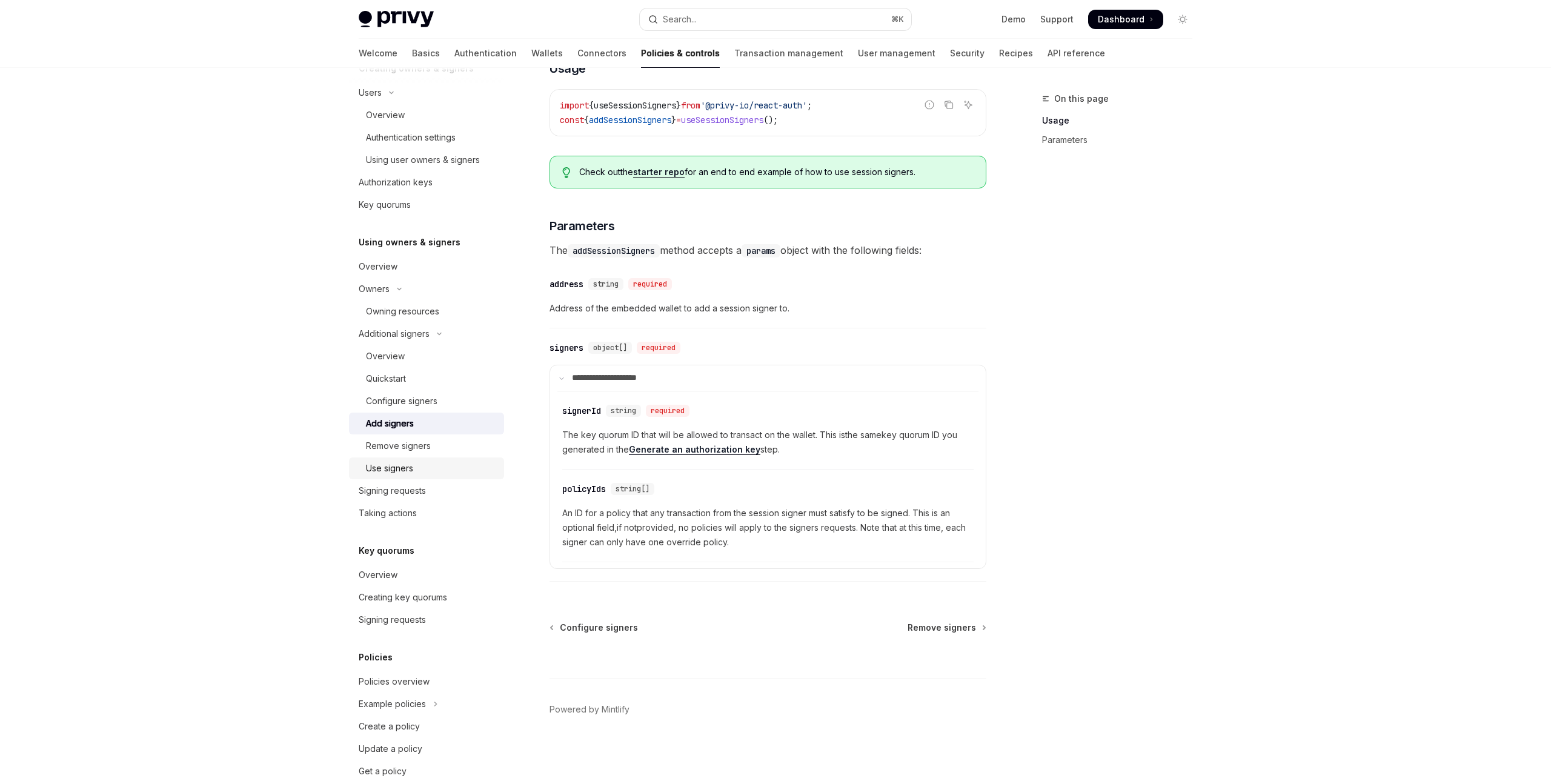
click at [424, 472] on div "Use signers" at bounding box center [432, 467] width 131 height 14
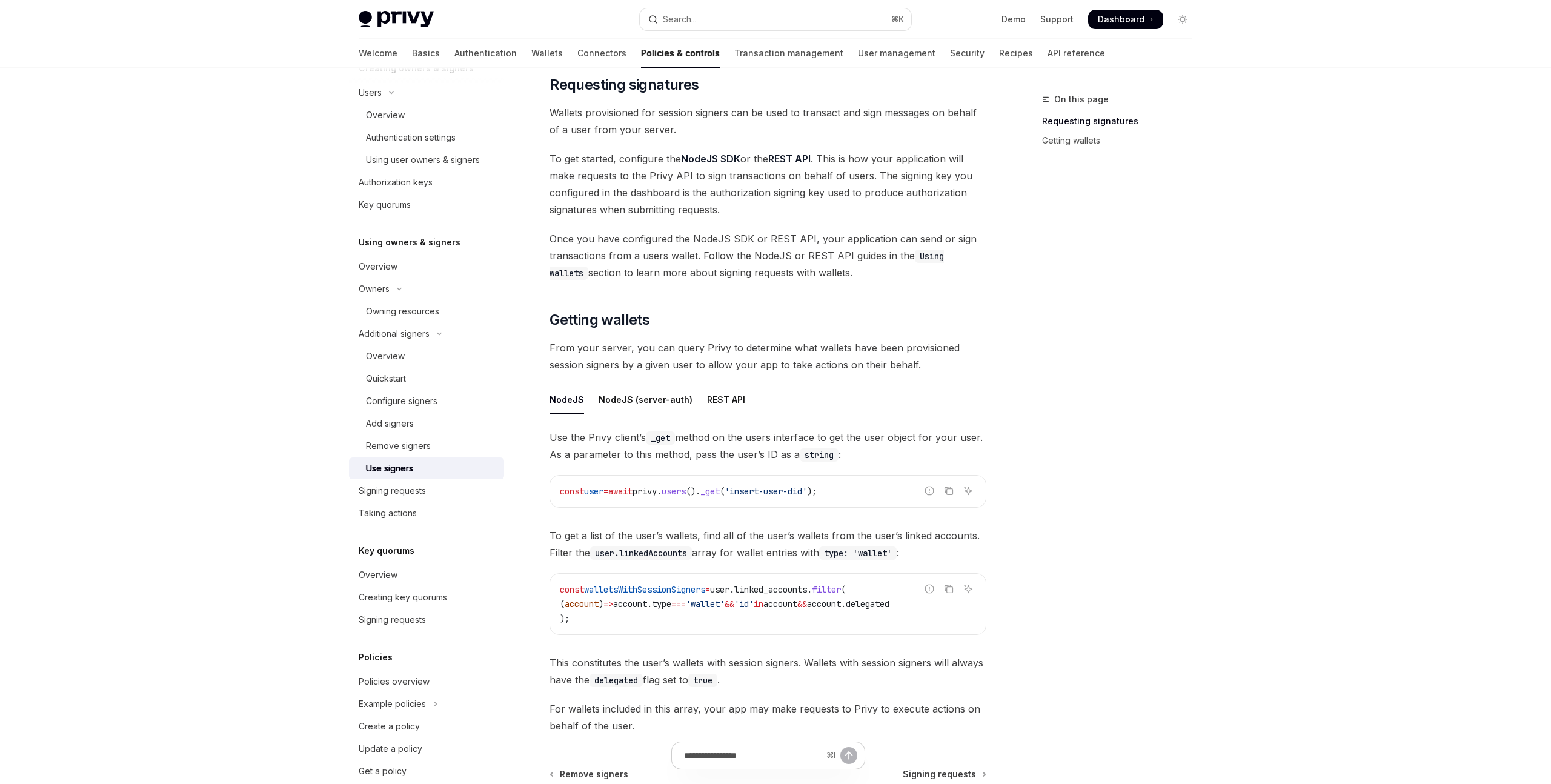
scroll to position [162, 0]
click at [652, 400] on div "NodeJS (server-auth)" at bounding box center [646, 395] width 94 height 28
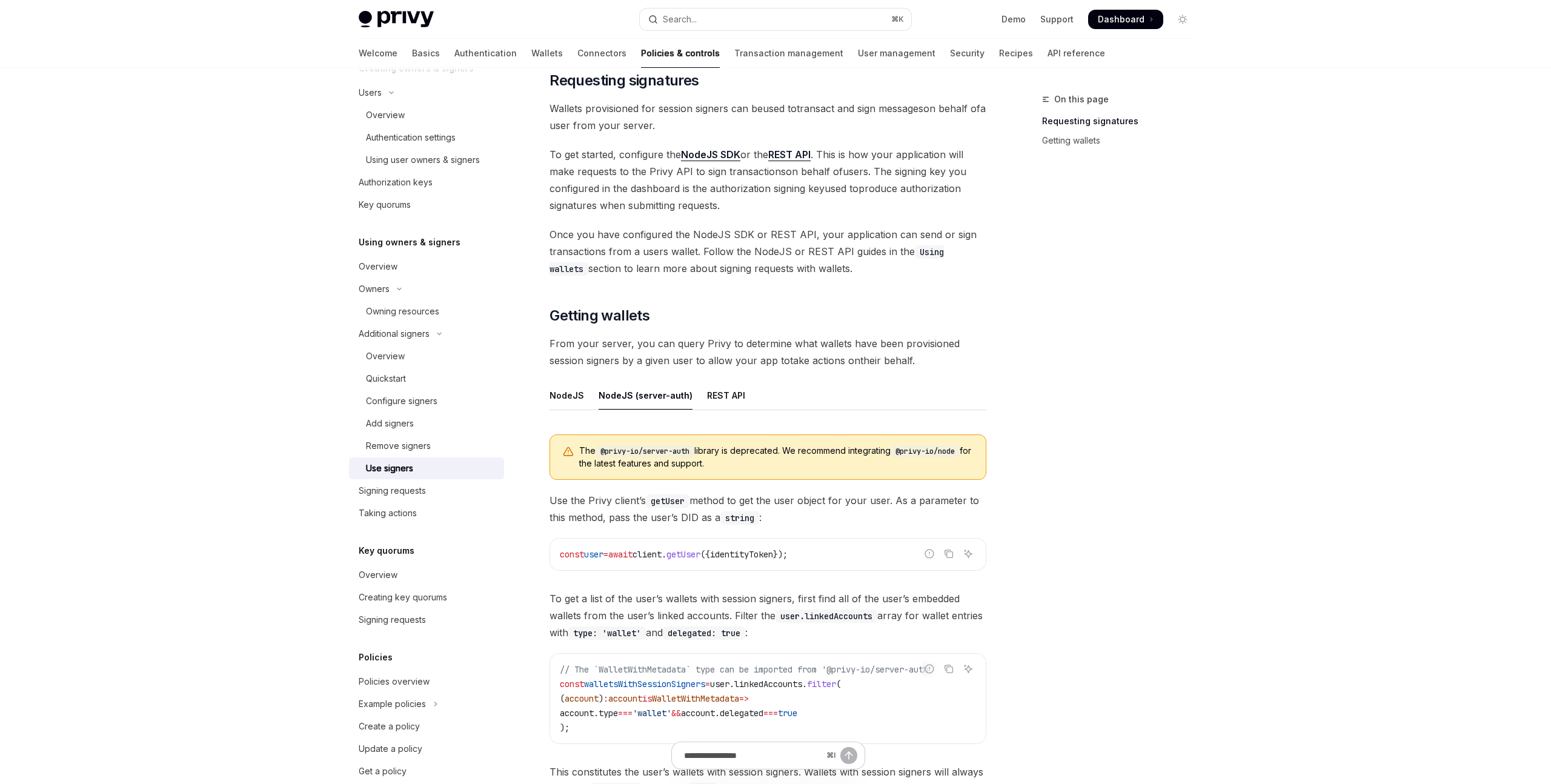
scroll to position [325, 0]
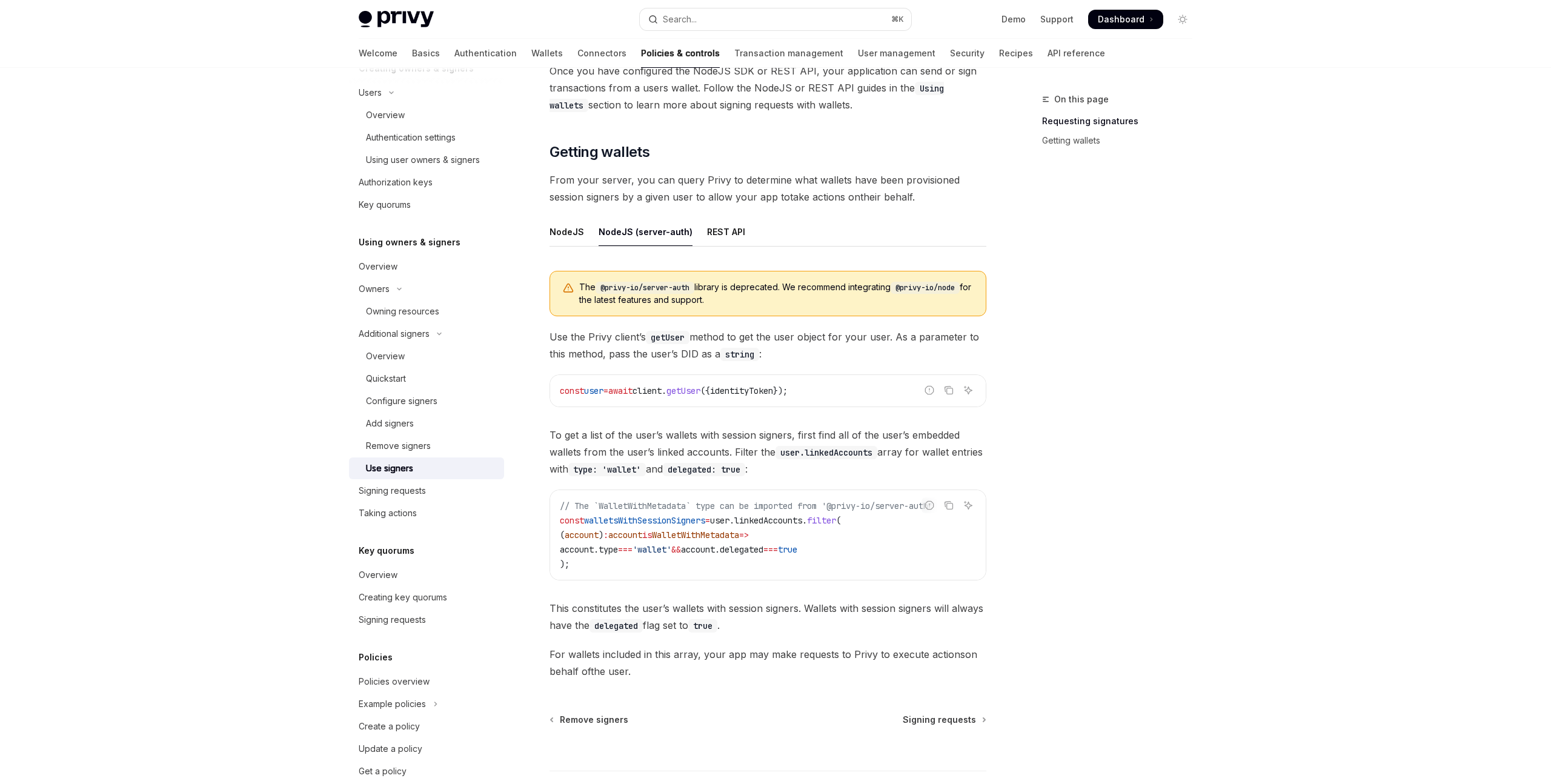
click at [1091, 437] on div "On this page Requesting signatures Getting wallets" at bounding box center [1110, 438] width 184 height 691
drag, startPoint x: 601, startPoint y: 284, endPoint x: 696, endPoint y: 283, distance: 95.0
click at [694, 283] on code "@privy-io/server-auth" at bounding box center [645, 288] width 99 height 12
click at [682, 290] on code "@privy-io/server-auth" at bounding box center [645, 288] width 99 height 12
click at [610, 290] on code "@privy-io/server-auth" at bounding box center [645, 288] width 99 height 12
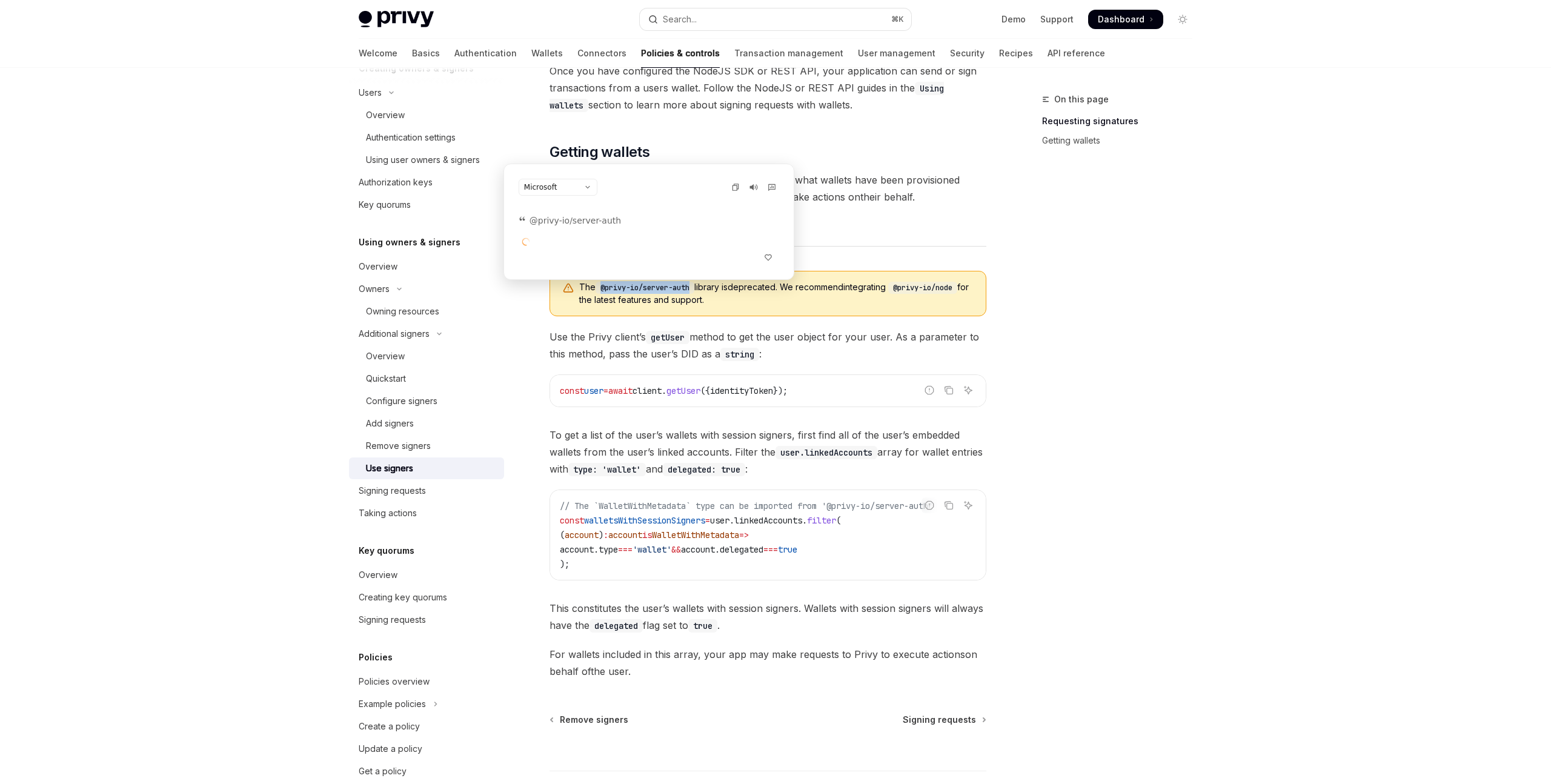
click at [601, 289] on code "@privy-io/server-auth" at bounding box center [645, 288] width 99 height 12
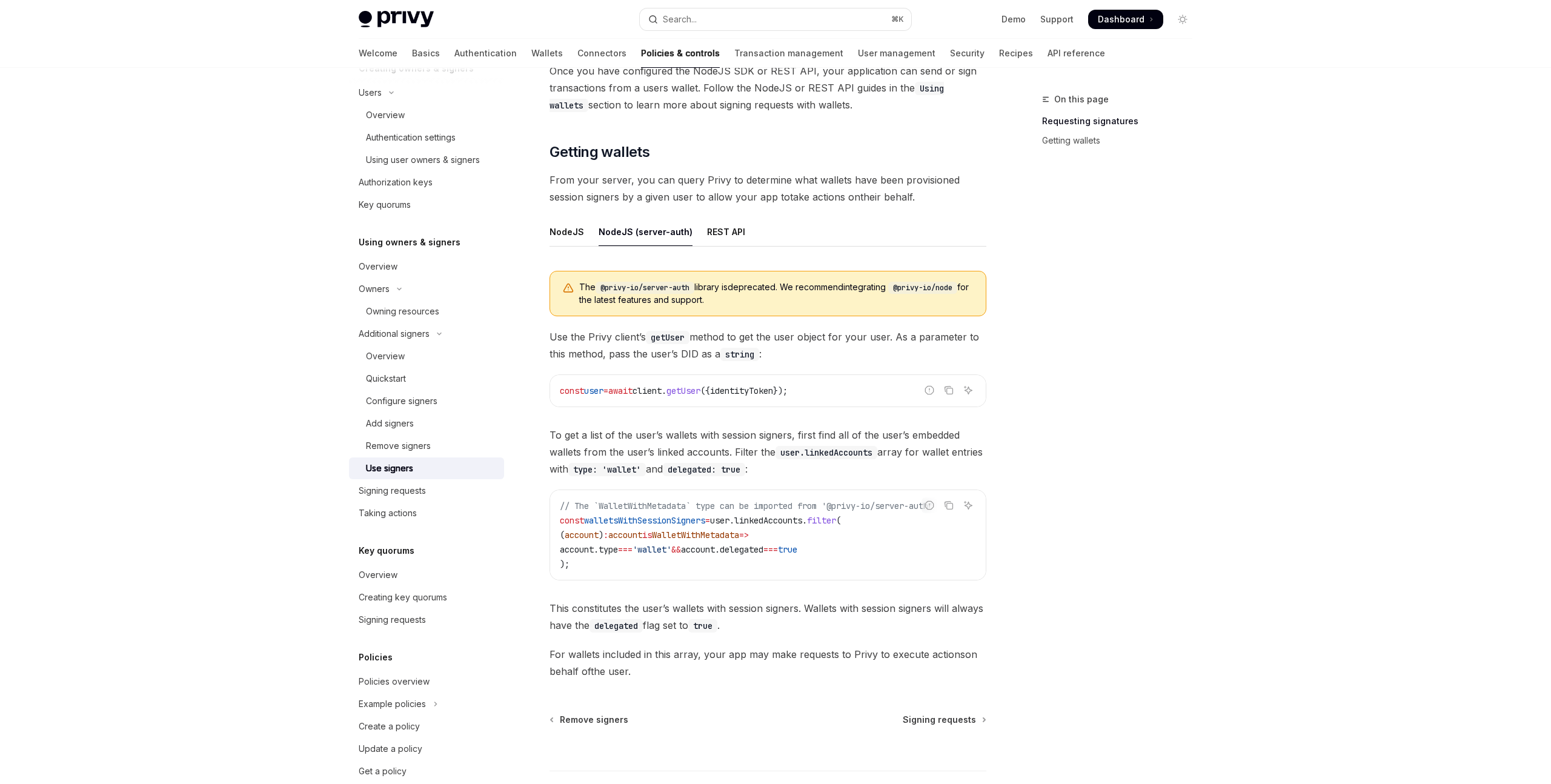
click at [621, 289] on code "@privy-io/server-auth" at bounding box center [645, 288] width 99 height 12
drag, startPoint x: 697, startPoint y: 287, endPoint x: 603, endPoint y: 289, distance: 94.0
click at [603, 289] on code "@privy-io/server-auth" at bounding box center [645, 288] width 99 height 12
copy code "@privy-io/server-auth"
click at [562, 228] on div "NodeJS" at bounding box center [566, 231] width 35 height 28
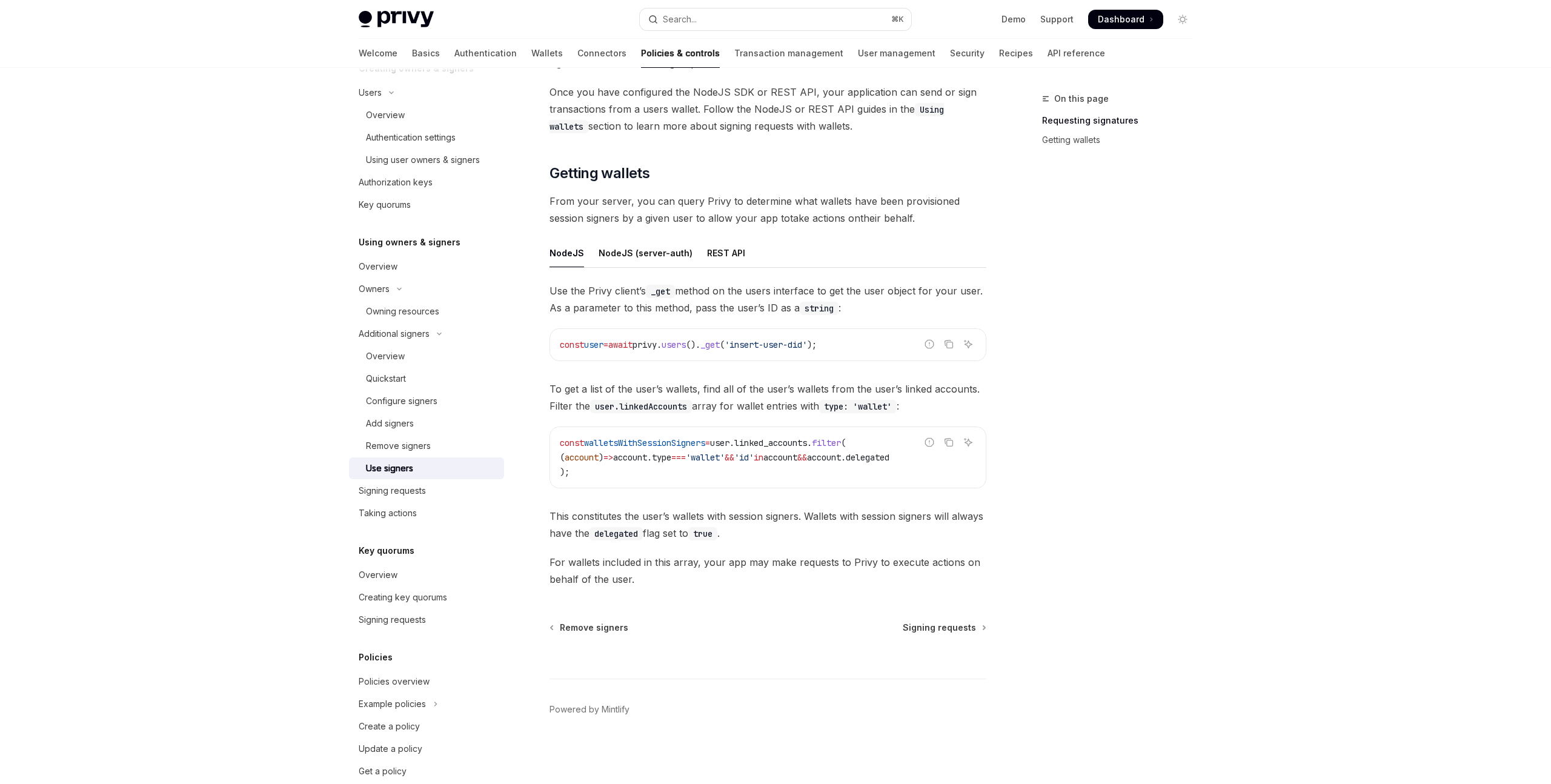
scroll to position [309, 0]
click at [573, 228] on div "Once your user’s have session signers on their wallets, your app can take actio…" at bounding box center [767, 218] width 437 height 739
click at [1198, 330] on div "On this page Requesting signatures Getting wallets" at bounding box center [1110, 437] width 184 height 691
click at [457, 621] on div "Signing requests" at bounding box center [428, 619] width 138 height 14
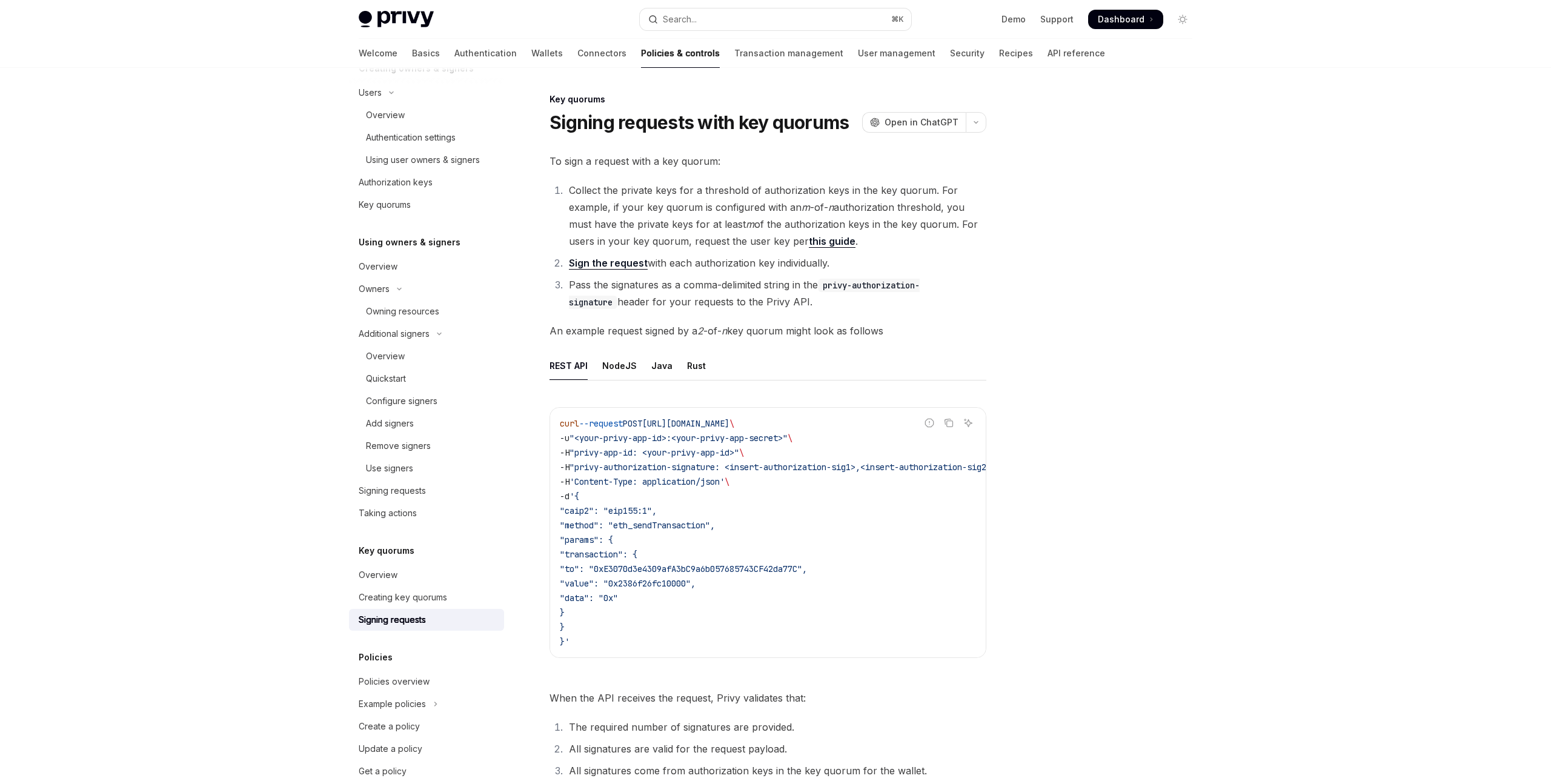
scroll to position [226, 0]
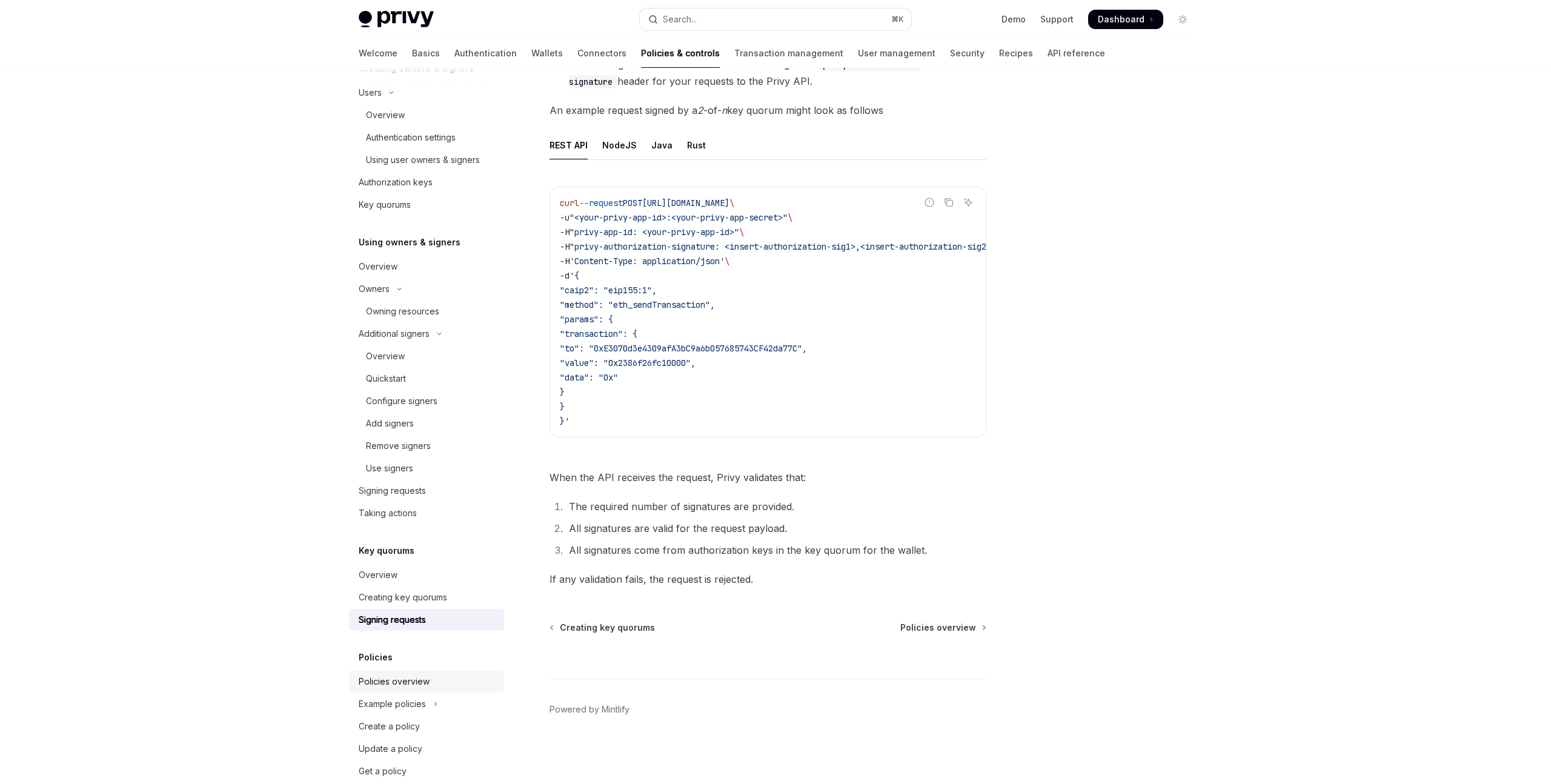
click at [456, 672] on link "Policies overview" at bounding box center [427, 682] width 155 height 22
click at [419, 680] on div "Policies overview" at bounding box center [393, 681] width 71 height 14
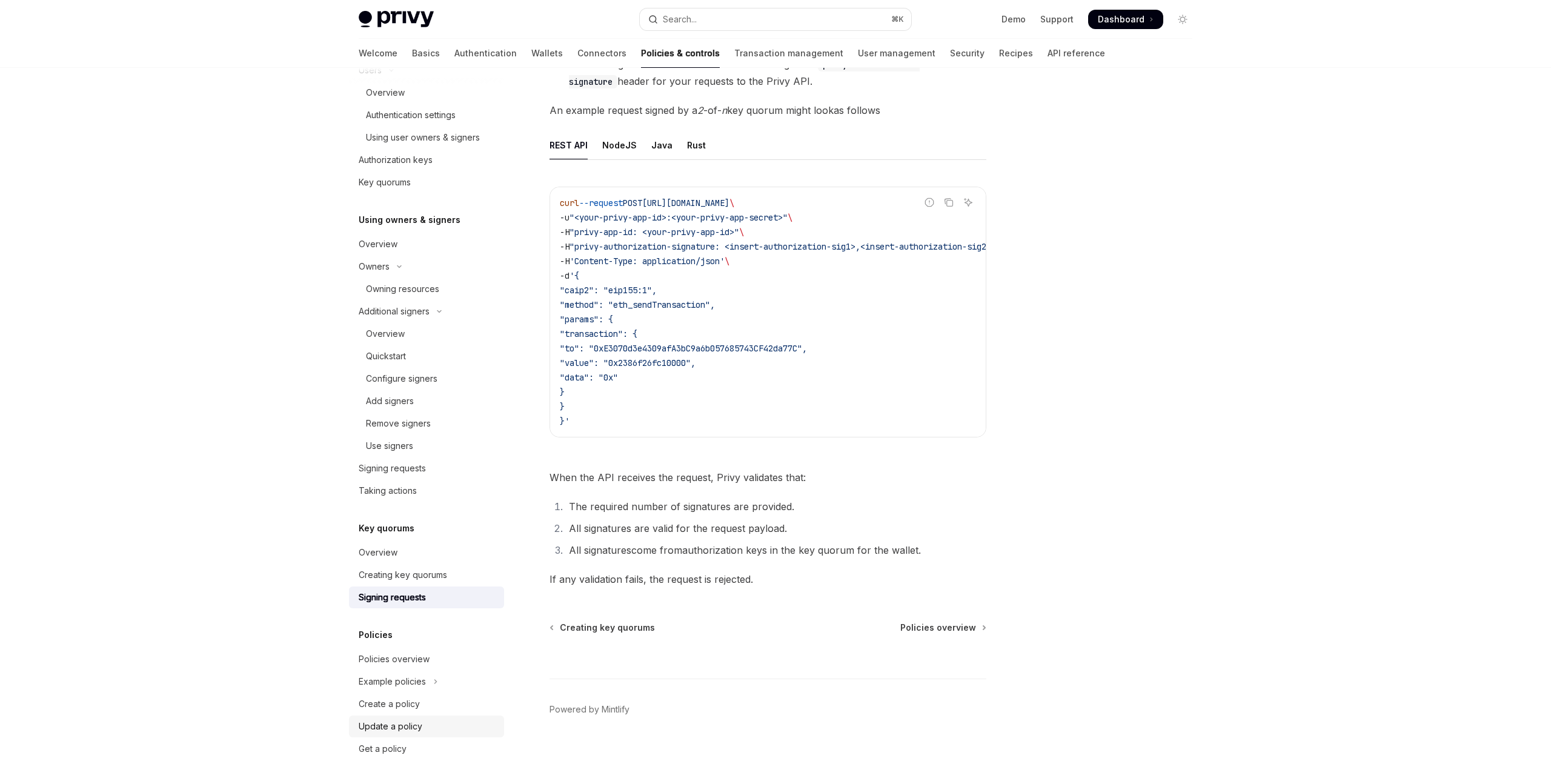
click at [412, 726] on div "Update a policy" at bounding box center [390, 725] width 64 height 14
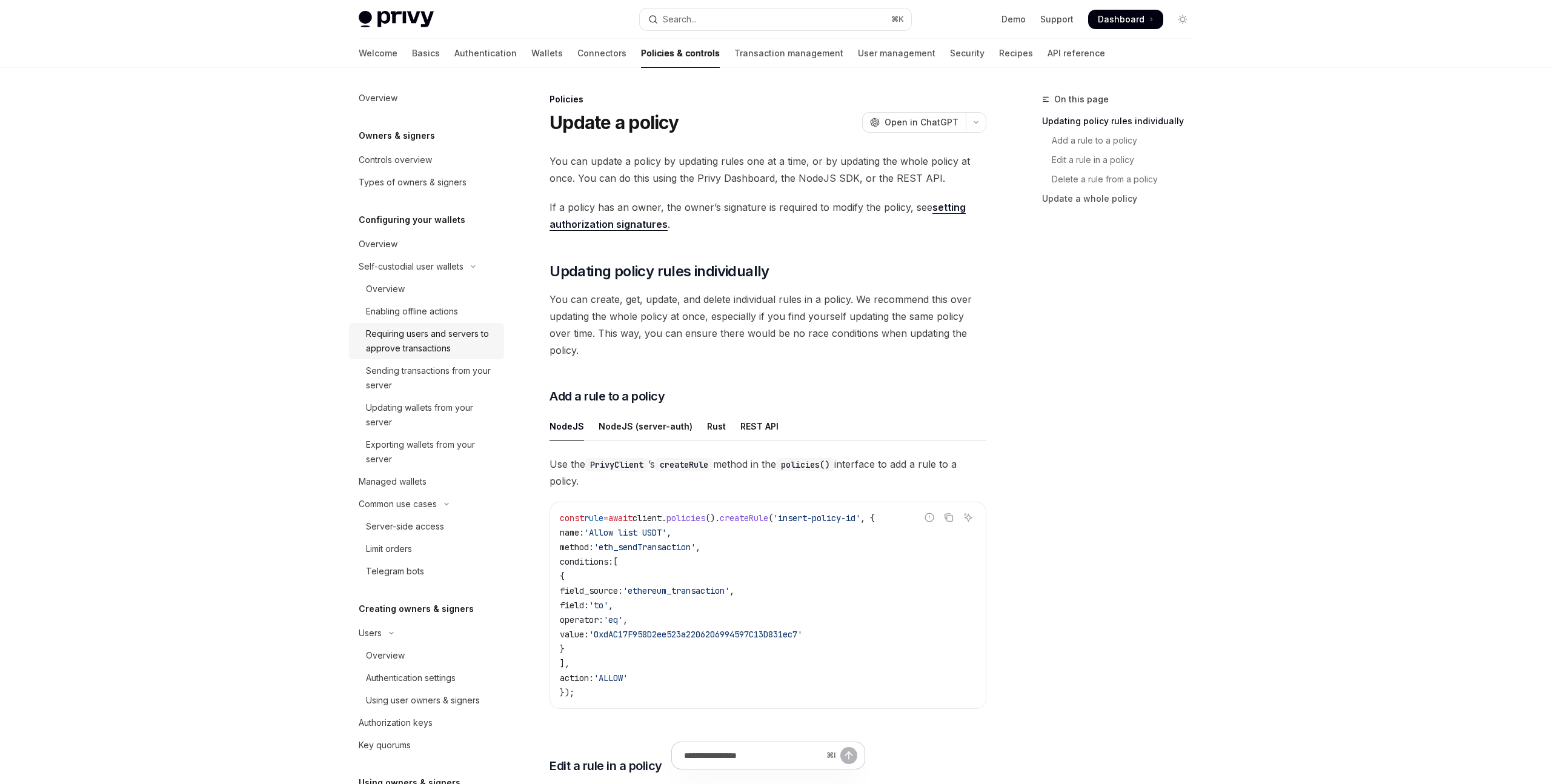
click at [448, 326] on div "Requiring users and servers to approve transactions" at bounding box center [432, 340] width 131 height 29
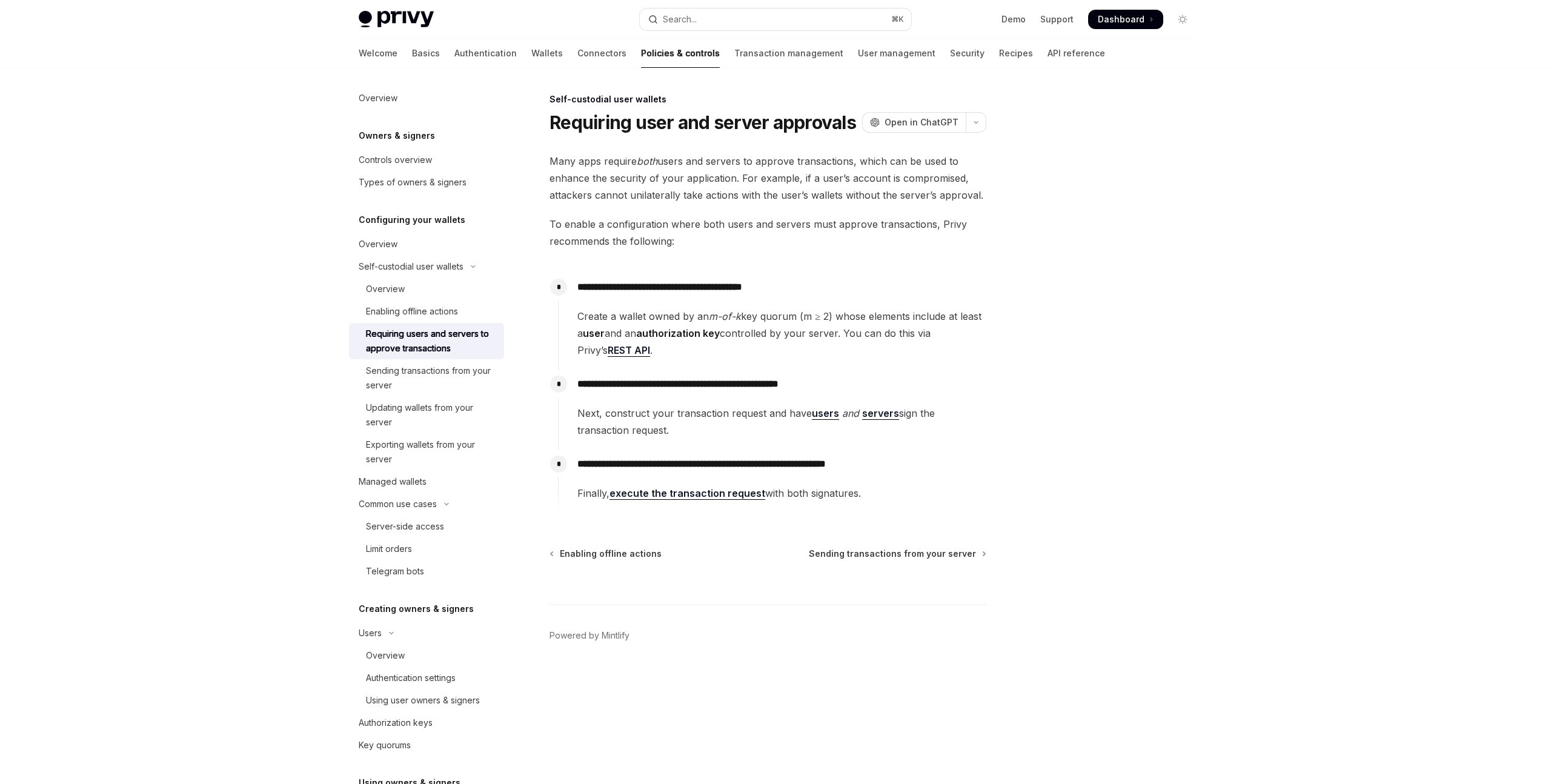
scroll to position [1, 0]
click at [457, 378] on div "Sending transactions from your server" at bounding box center [432, 378] width 131 height 29
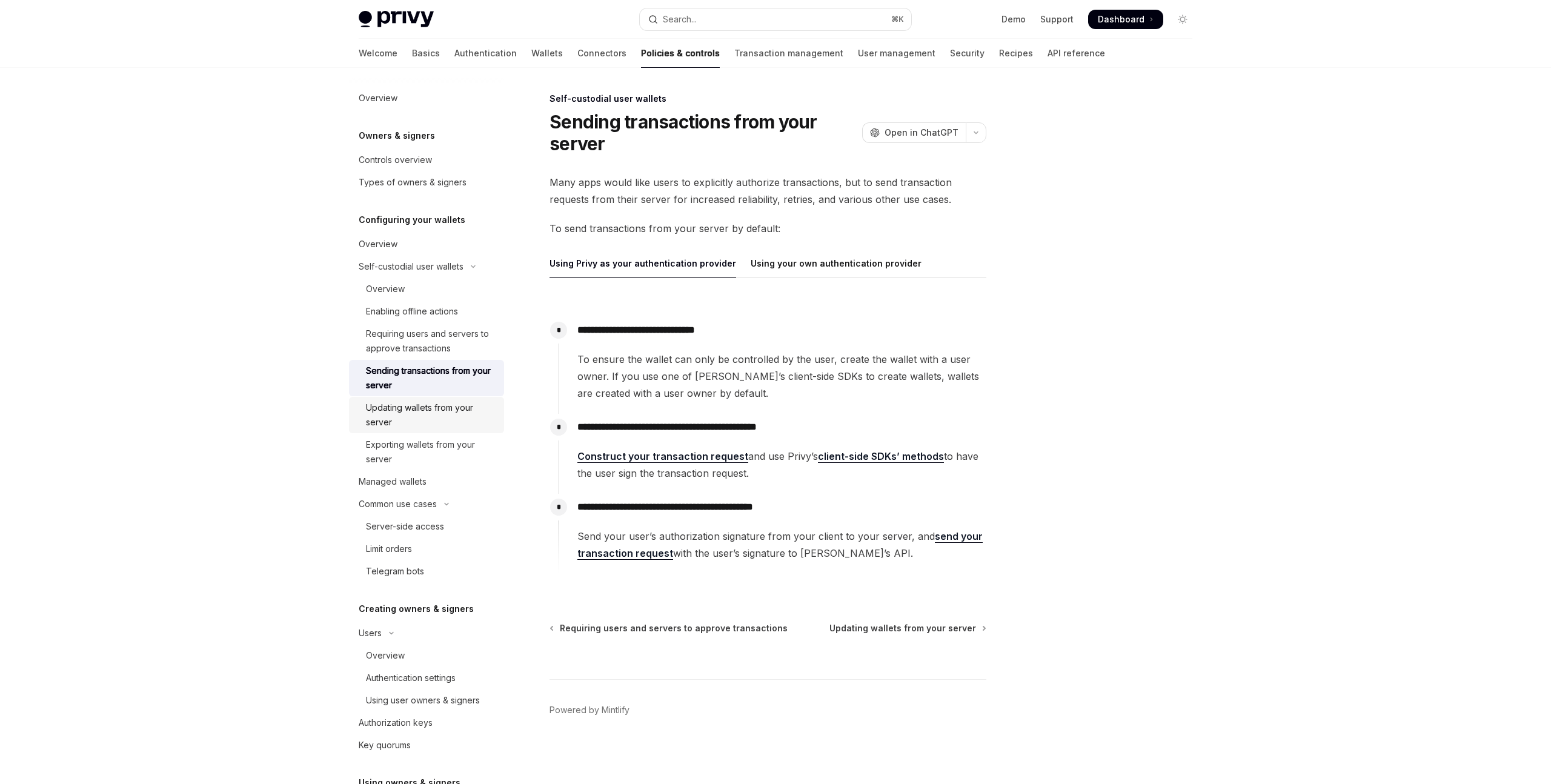
click at [444, 408] on div "Updating wallets from your server" at bounding box center [432, 415] width 131 height 29
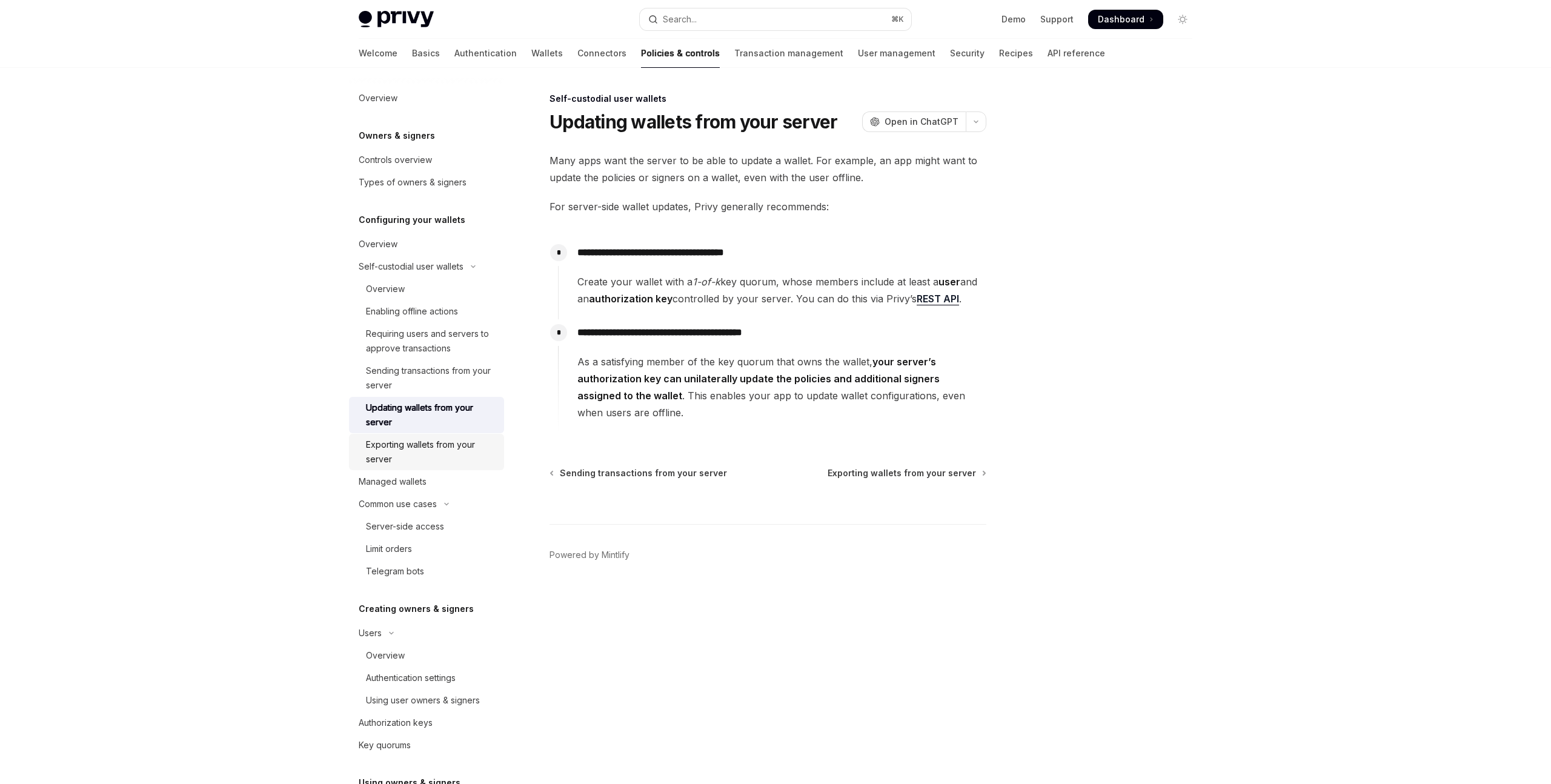
click at [443, 448] on div "Exporting wallets from your server" at bounding box center [432, 452] width 131 height 29
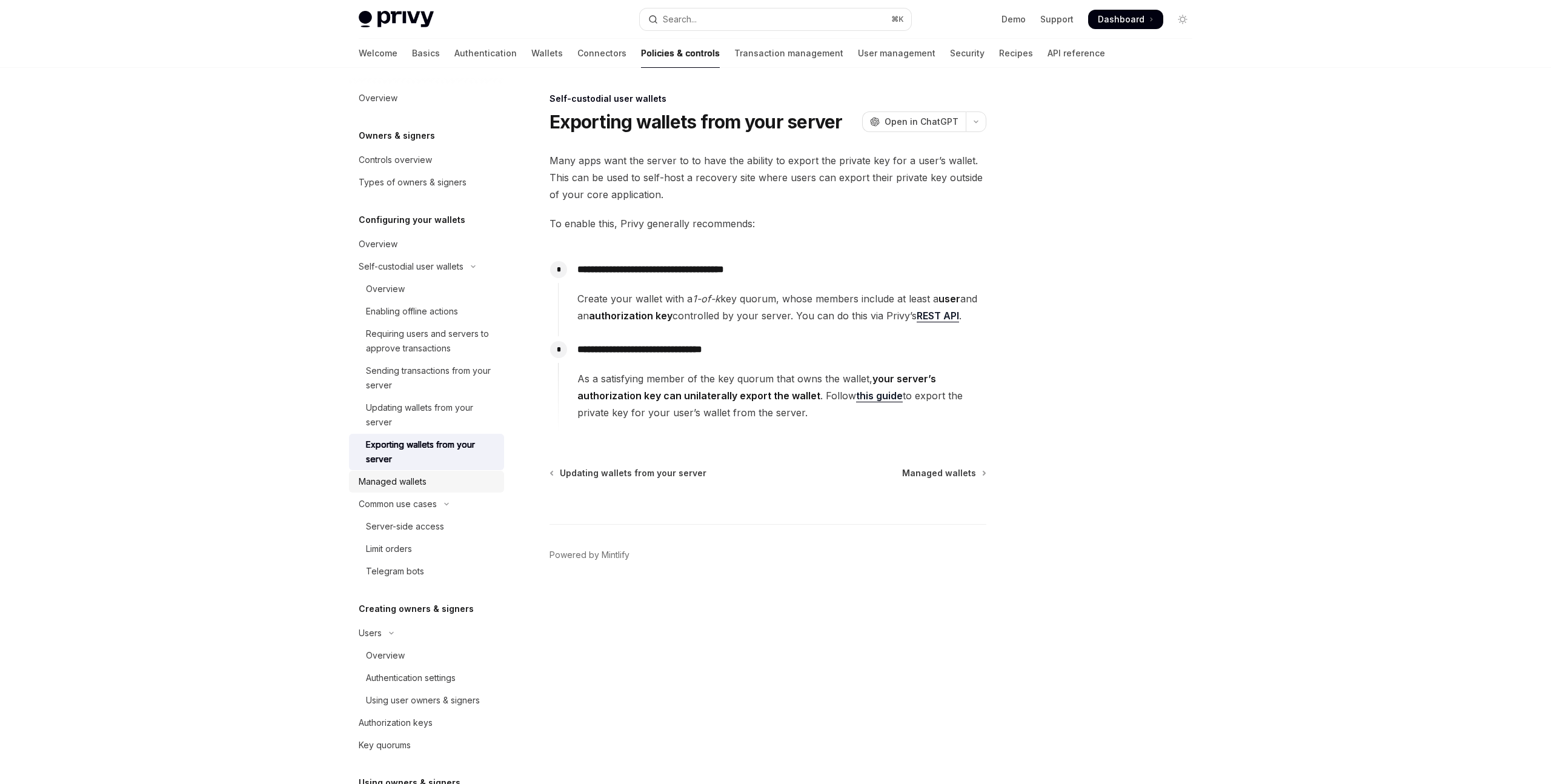
click at [432, 486] on div "Managed wallets" at bounding box center [428, 481] width 138 height 14
click at [428, 522] on div "Server-side access" at bounding box center [405, 526] width 78 height 14
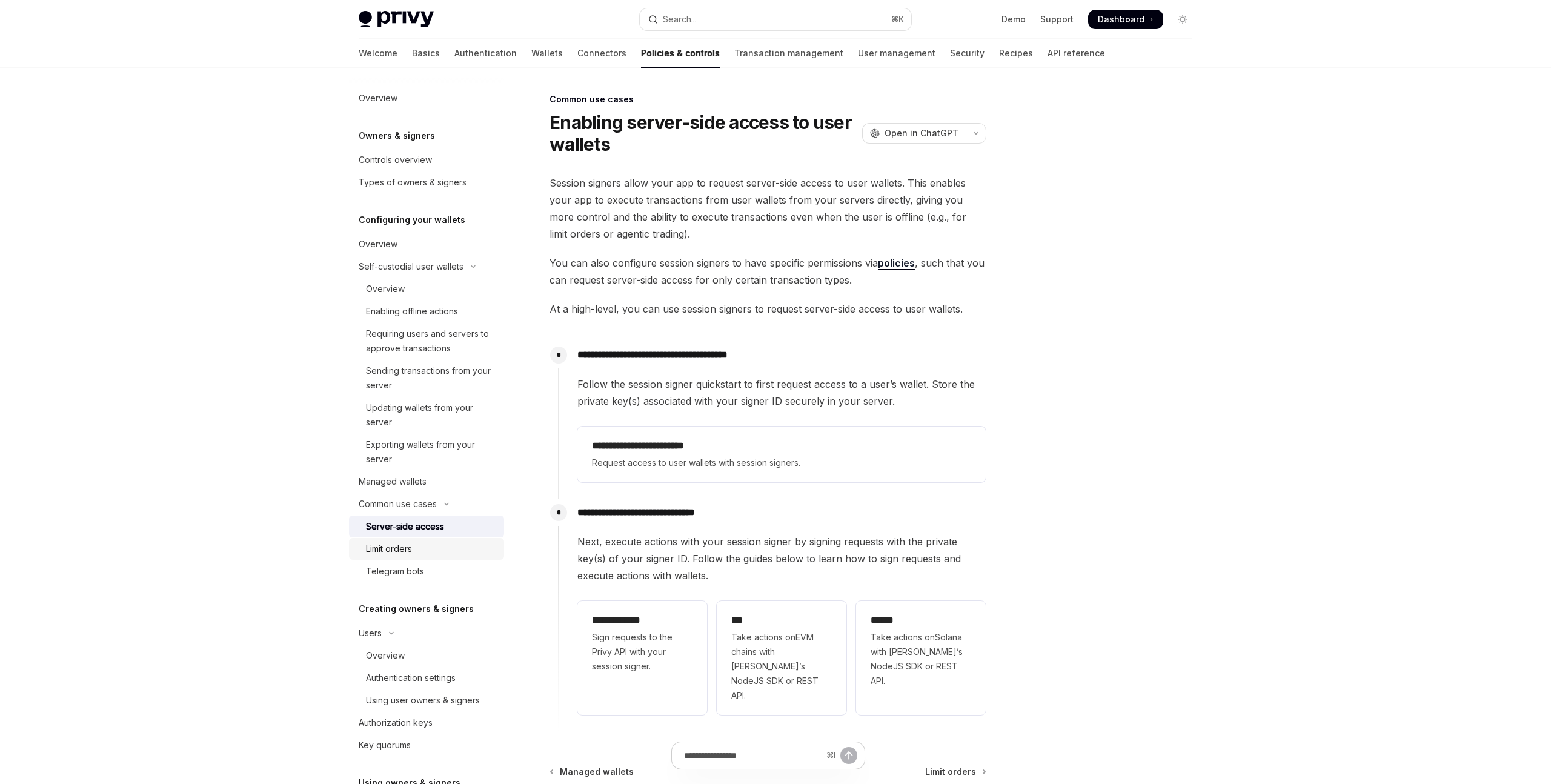
click at [494, 551] on div "Limit orders" at bounding box center [432, 548] width 131 height 14
click at [457, 548] on div "Limit orders" at bounding box center [432, 548] width 131 height 14
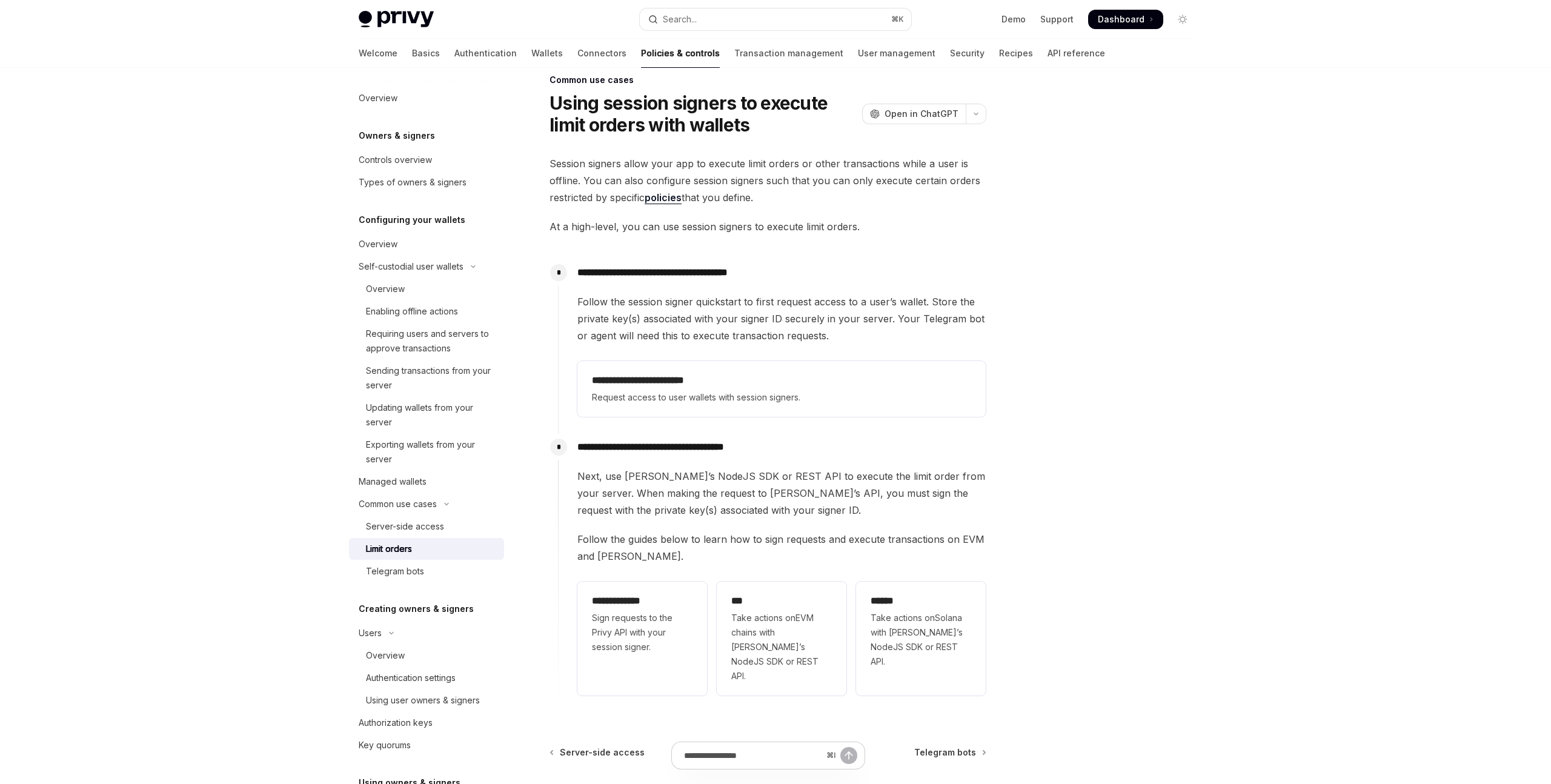
scroll to position [129, 0]
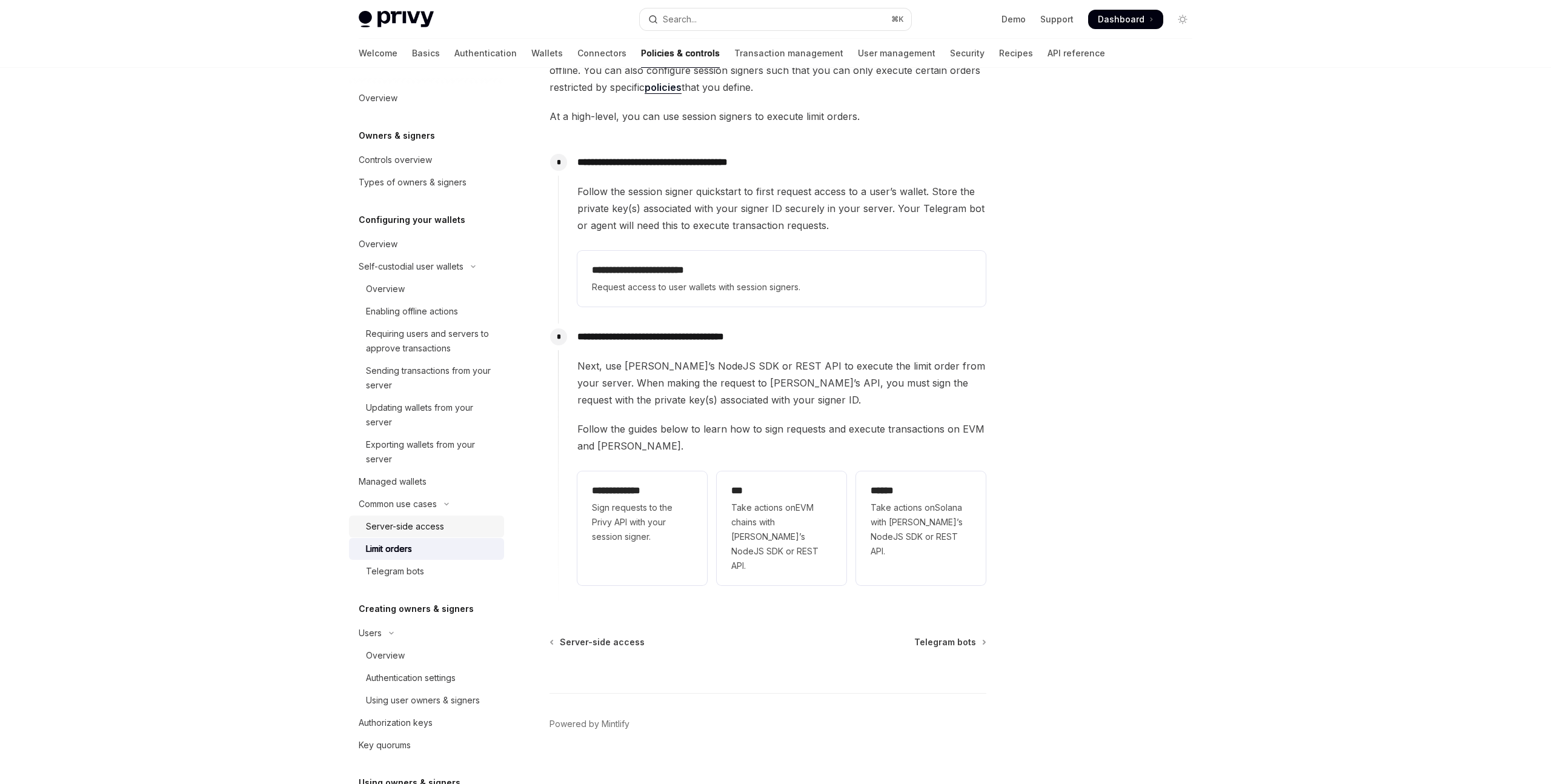
click at [459, 534] on link "Server-side access" at bounding box center [427, 526] width 155 height 22
click at [436, 531] on div "Server-side access" at bounding box center [405, 526] width 78 height 14
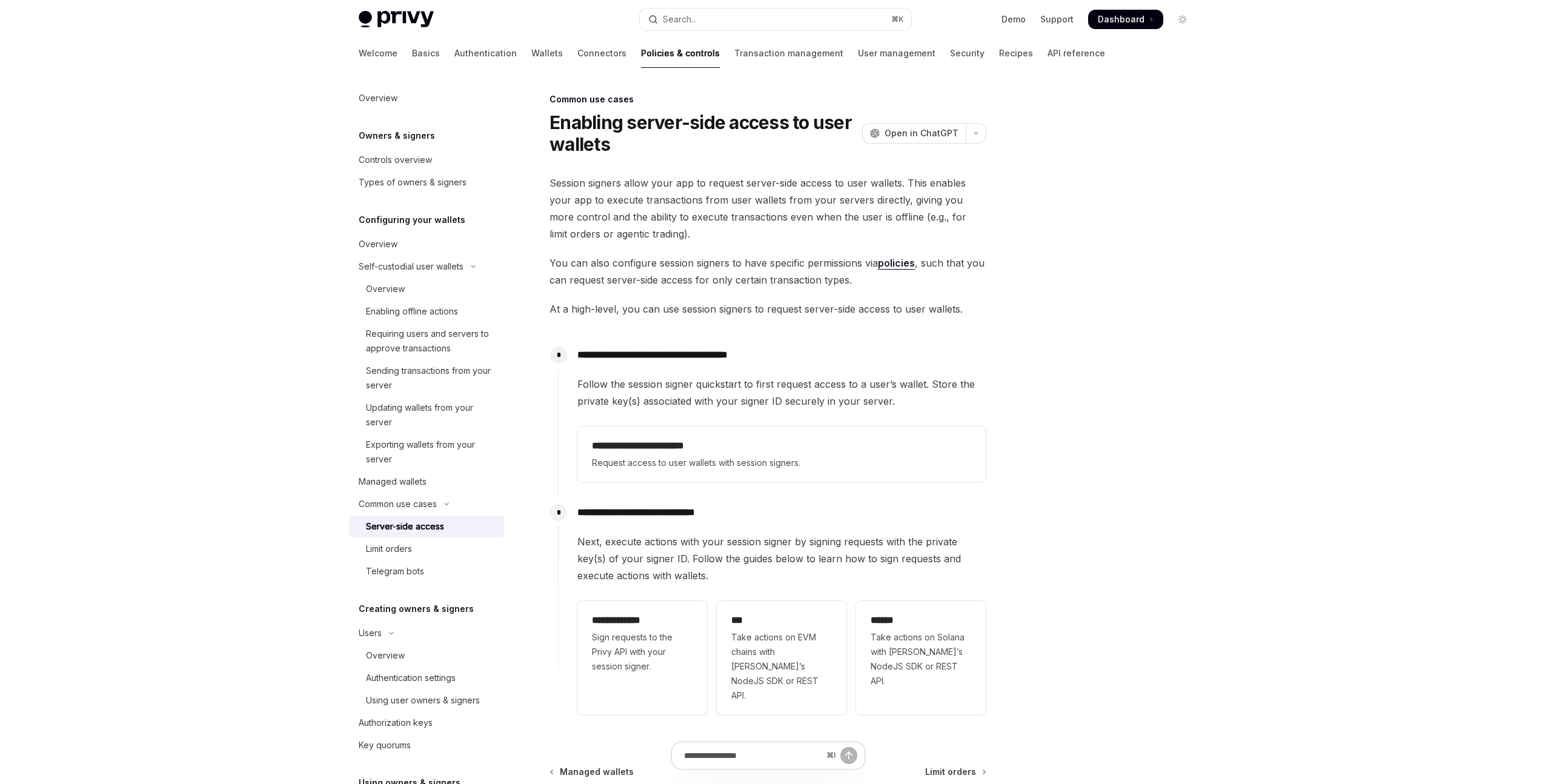
click at [432, 523] on div "Server-side access" at bounding box center [405, 526] width 78 height 14
click at [423, 576] on div "Telegram bots" at bounding box center [432, 570] width 131 height 14
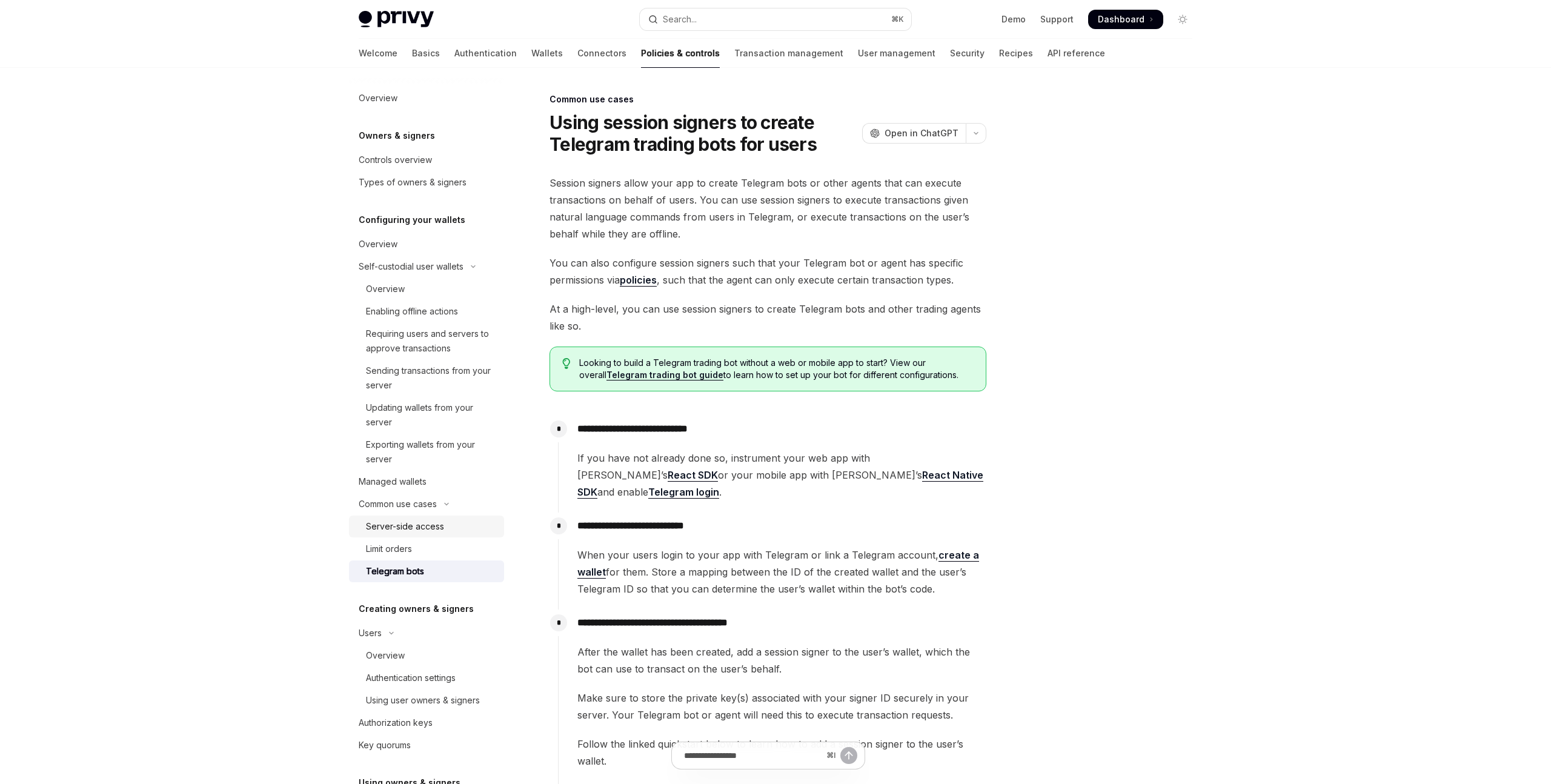
click at [416, 532] on div "Server-side access" at bounding box center [405, 526] width 78 height 14
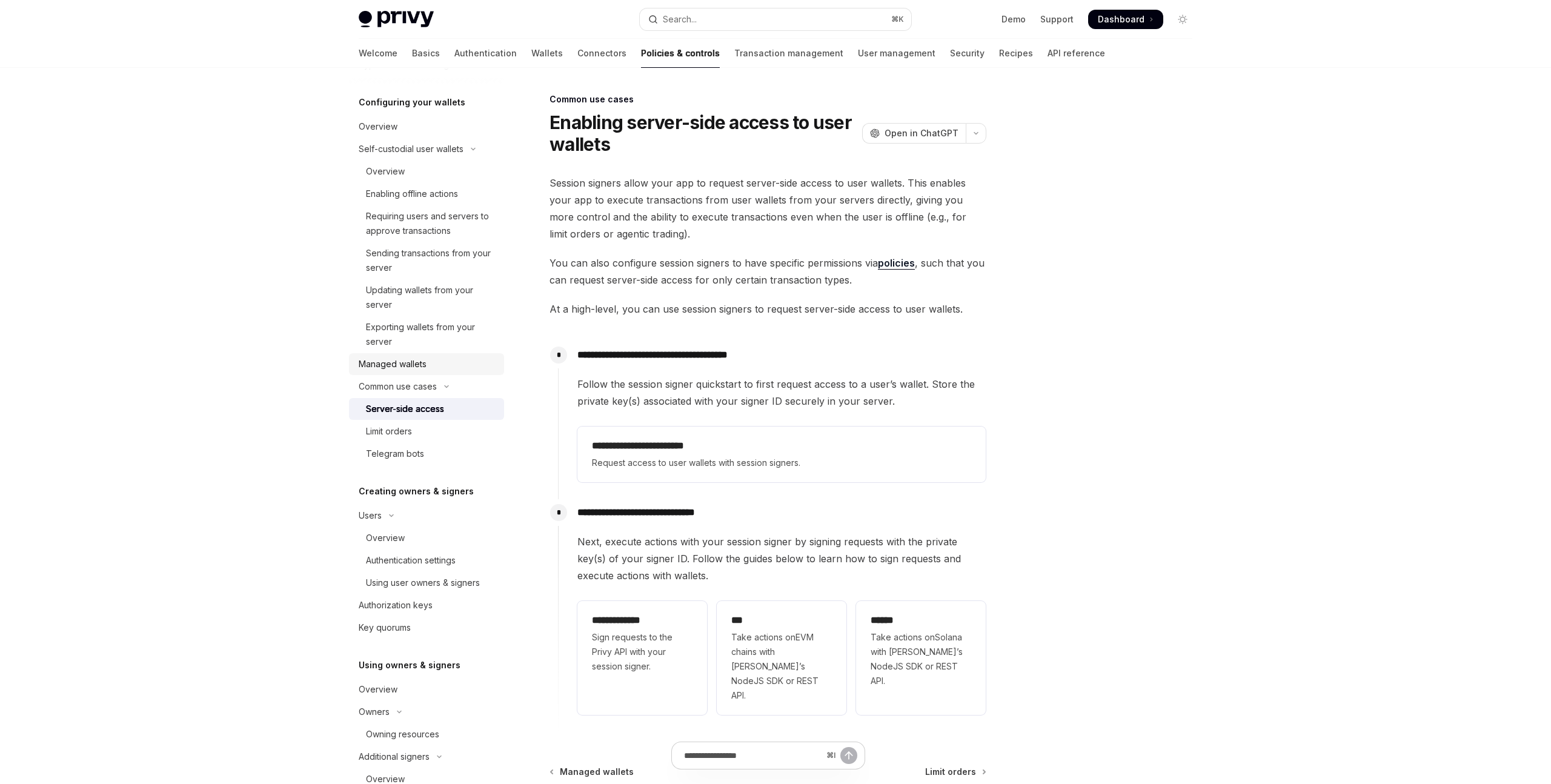
scroll to position [111, 0]
click at [402, 197] on div "Enabling offline actions" at bounding box center [412, 200] width 92 height 14
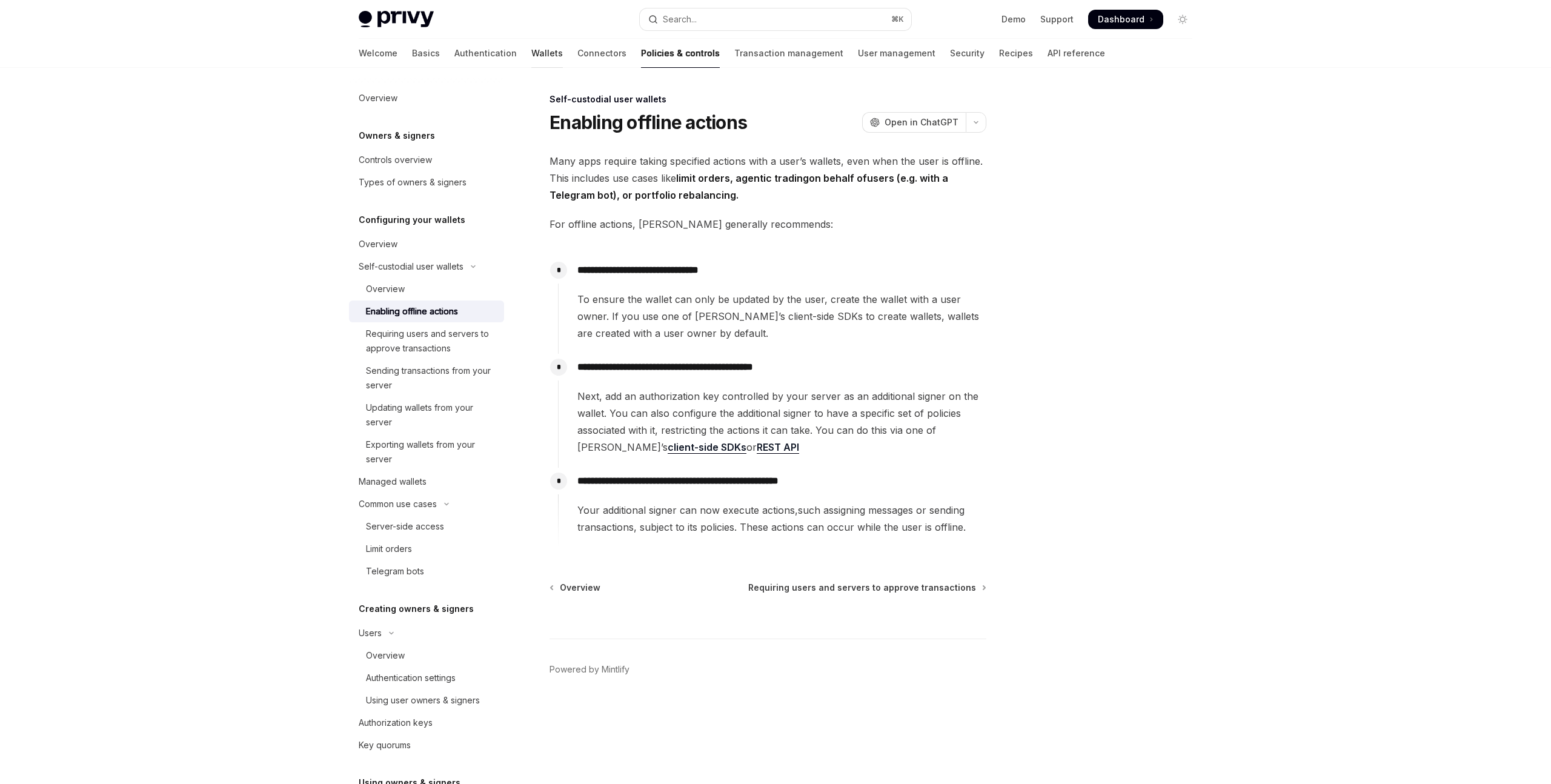
click at [531, 58] on link "Wallets" at bounding box center [547, 54] width 32 height 29
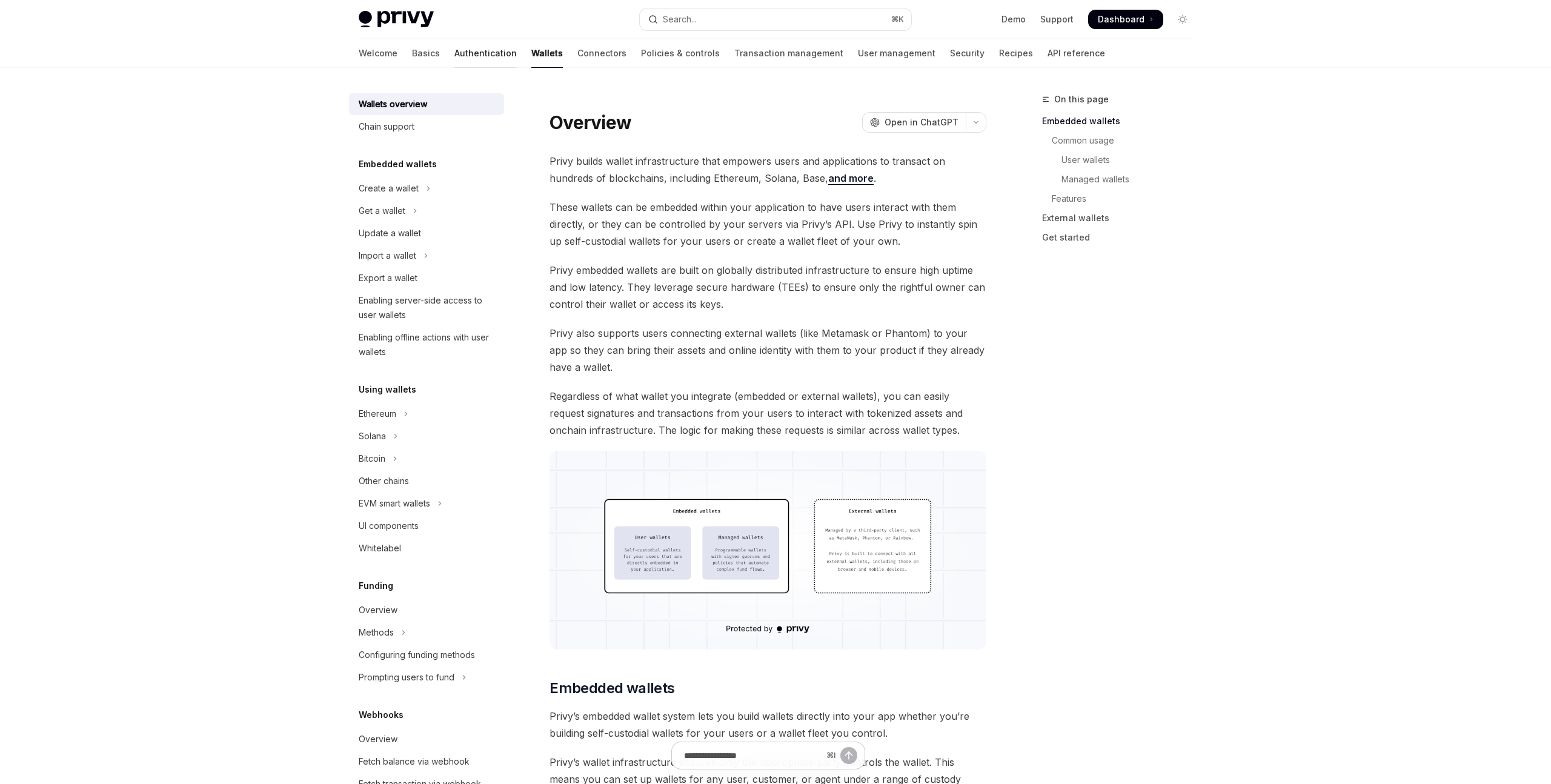
click at [455, 51] on link "Authentication" at bounding box center [485, 54] width 62 height 29
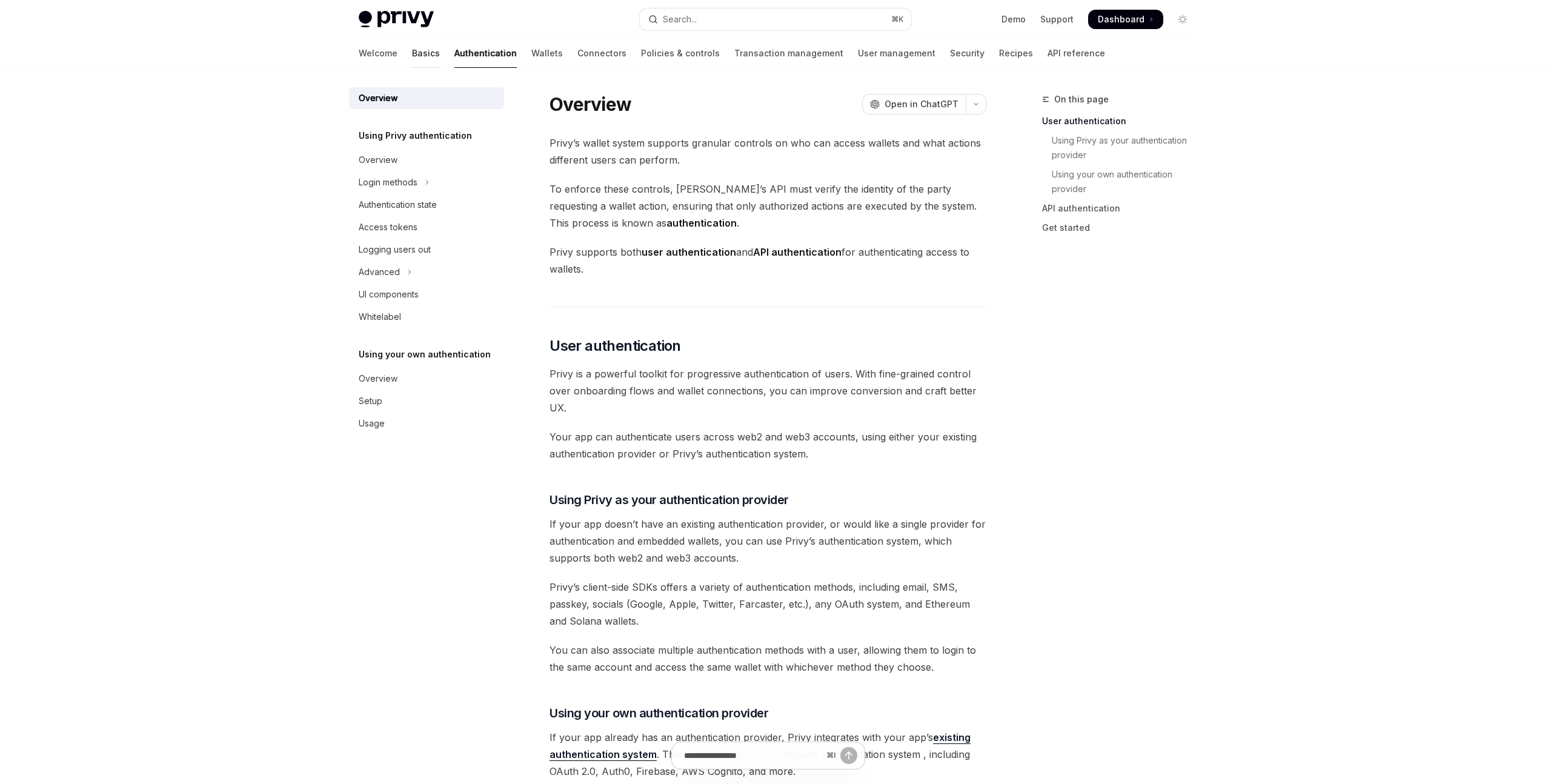
click at [412, 58] on link "Basics" at bounding box center [426, 54] width 28 height 29
click at [412, 55] on link "Basics" at bounding box center [426, 54] width 28 height 29
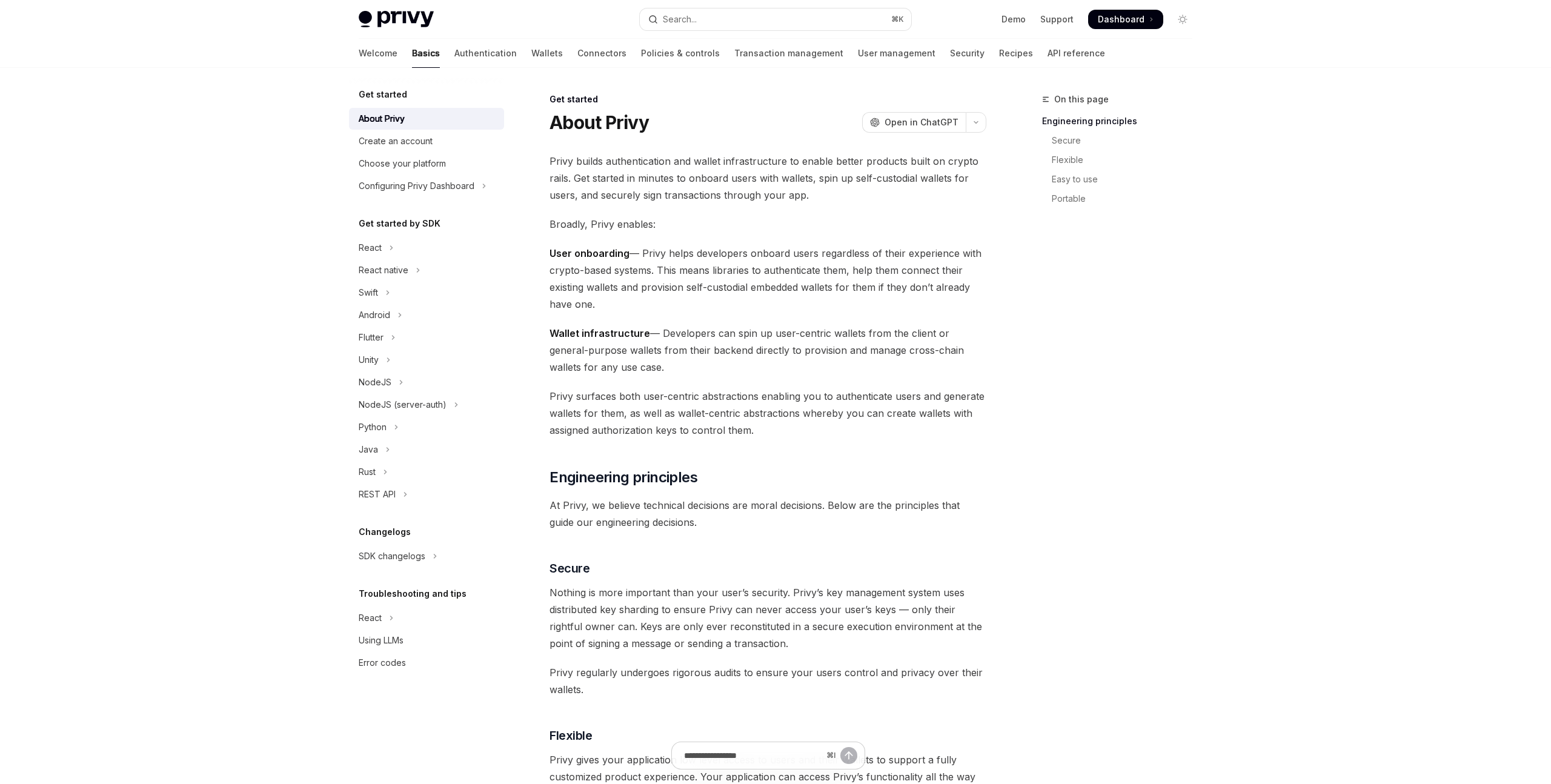
click at [412, 55] on link "Basics" at bounding box center [426, 54] width 28 height 29
click at [479, 194] on button "Configuring Privy Dashboard" at bounding box center [427, 186] width 155 height 22
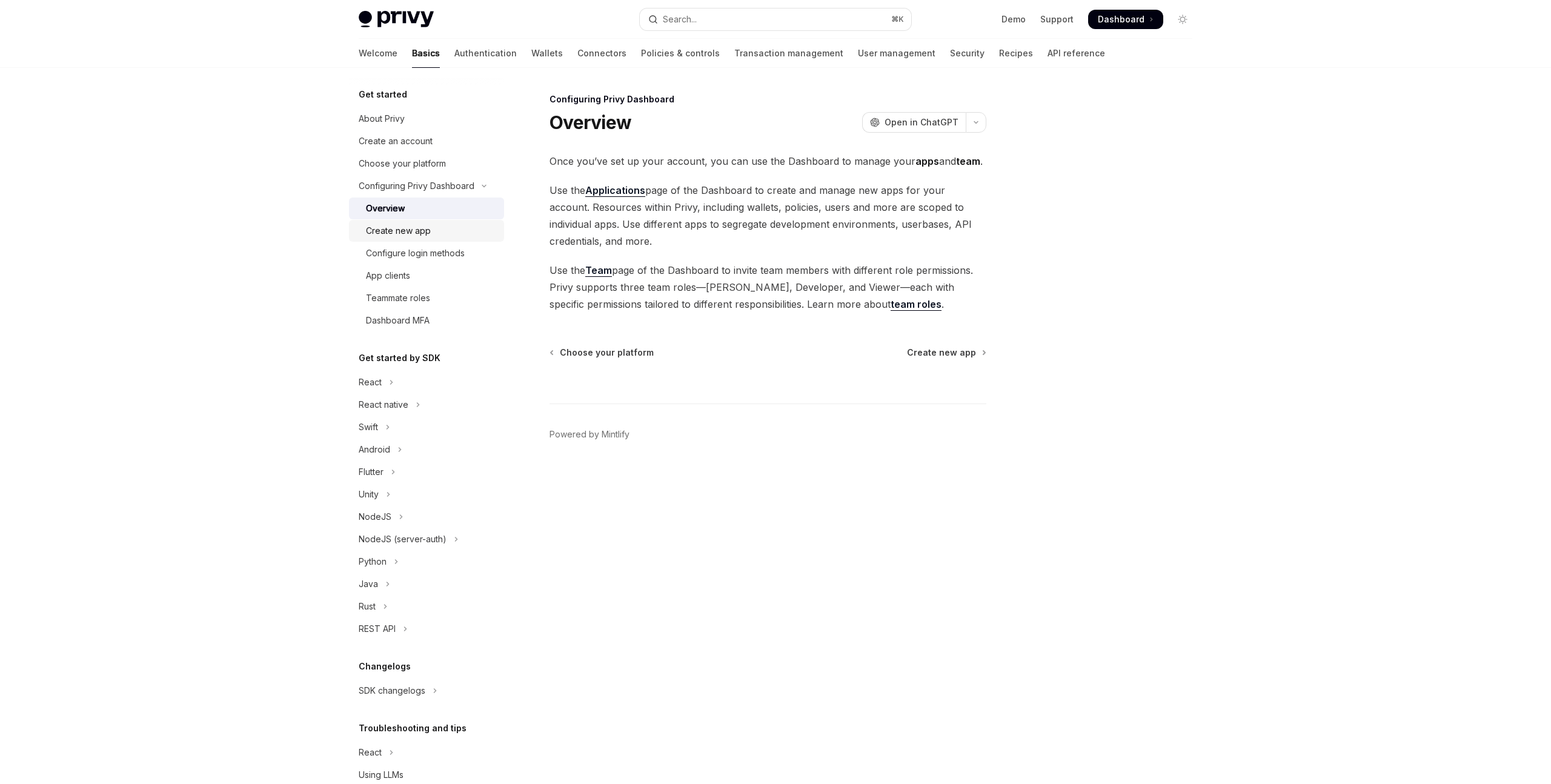
click at [432, 230] on div "Create new app" at bounding box center [432, 231] width 131 height 14
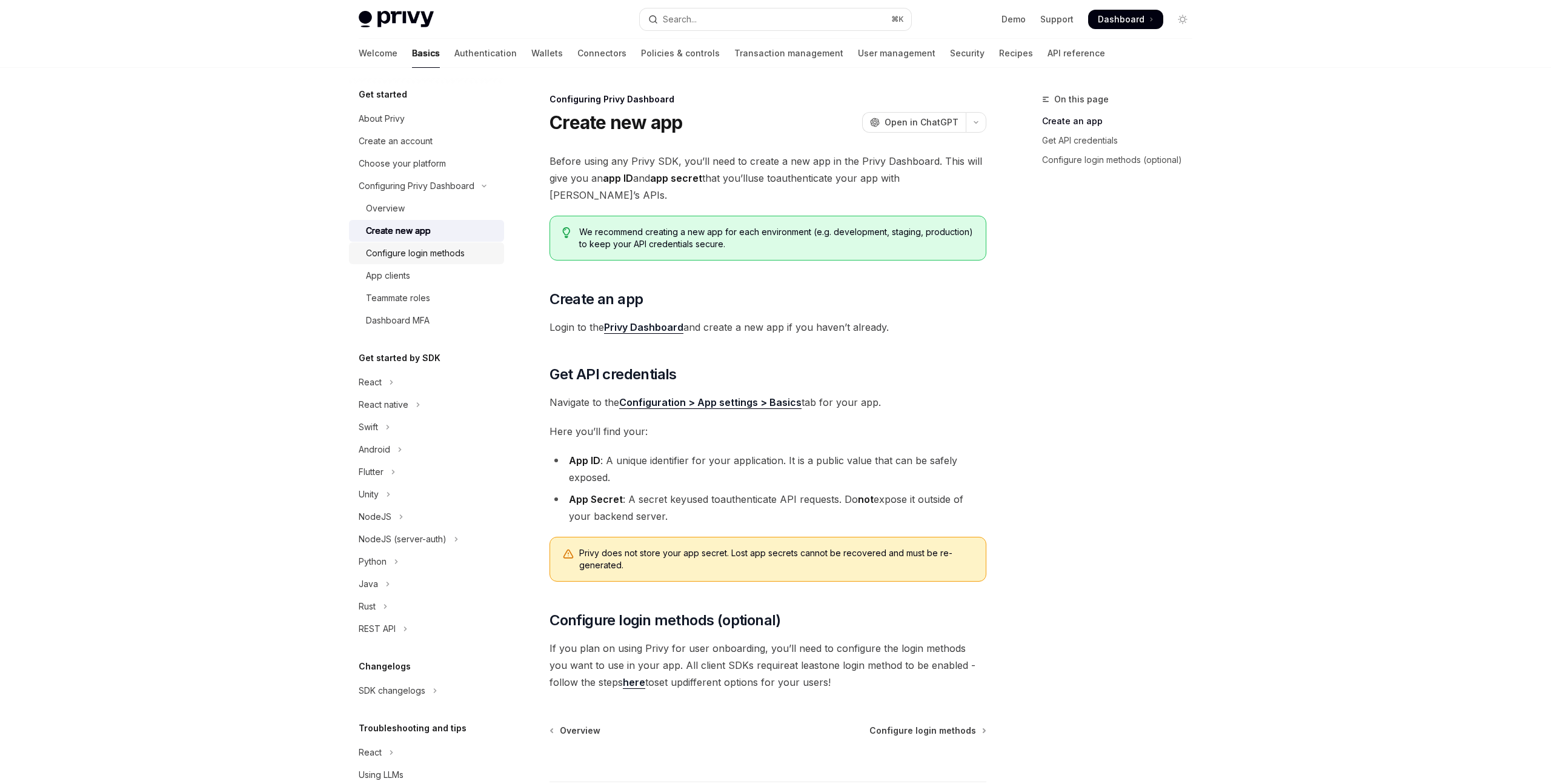
click at [436, 256] on div "Configure login methods" at bounding box center [416, 253] width 99 height 14
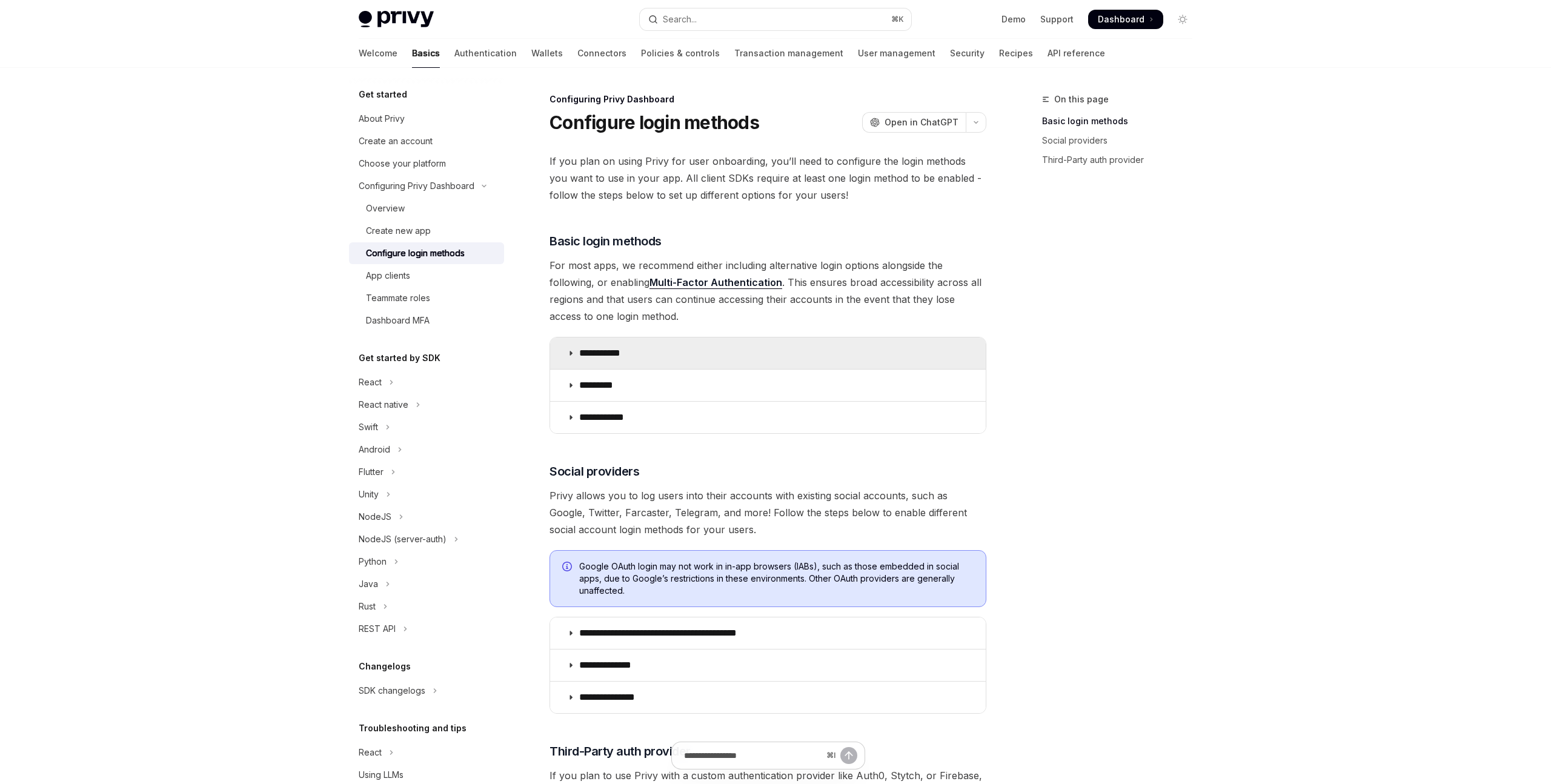
click at [644, 356] on summary "**********" at bounding box center [768, 352] width 436 height 31
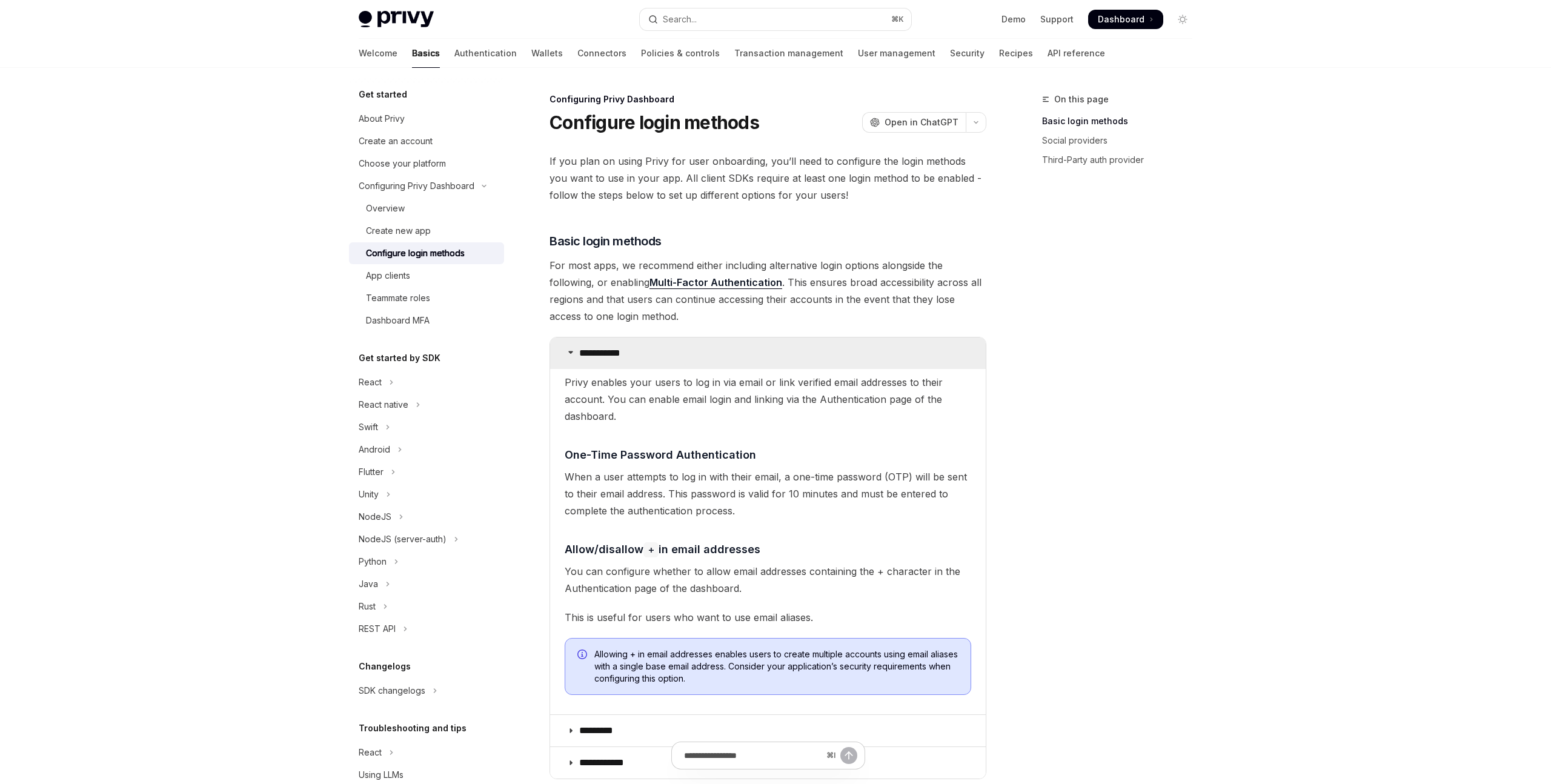
click at [644, 356] on summary "**********" at bounding box center [768, 352] width 436 height 31
click at [589, 354] on p "**********" at bounding box center [604, 353] width 50 height 12
click at [568, 353] on icon at bounding box center [571, 352] width 8 height 8
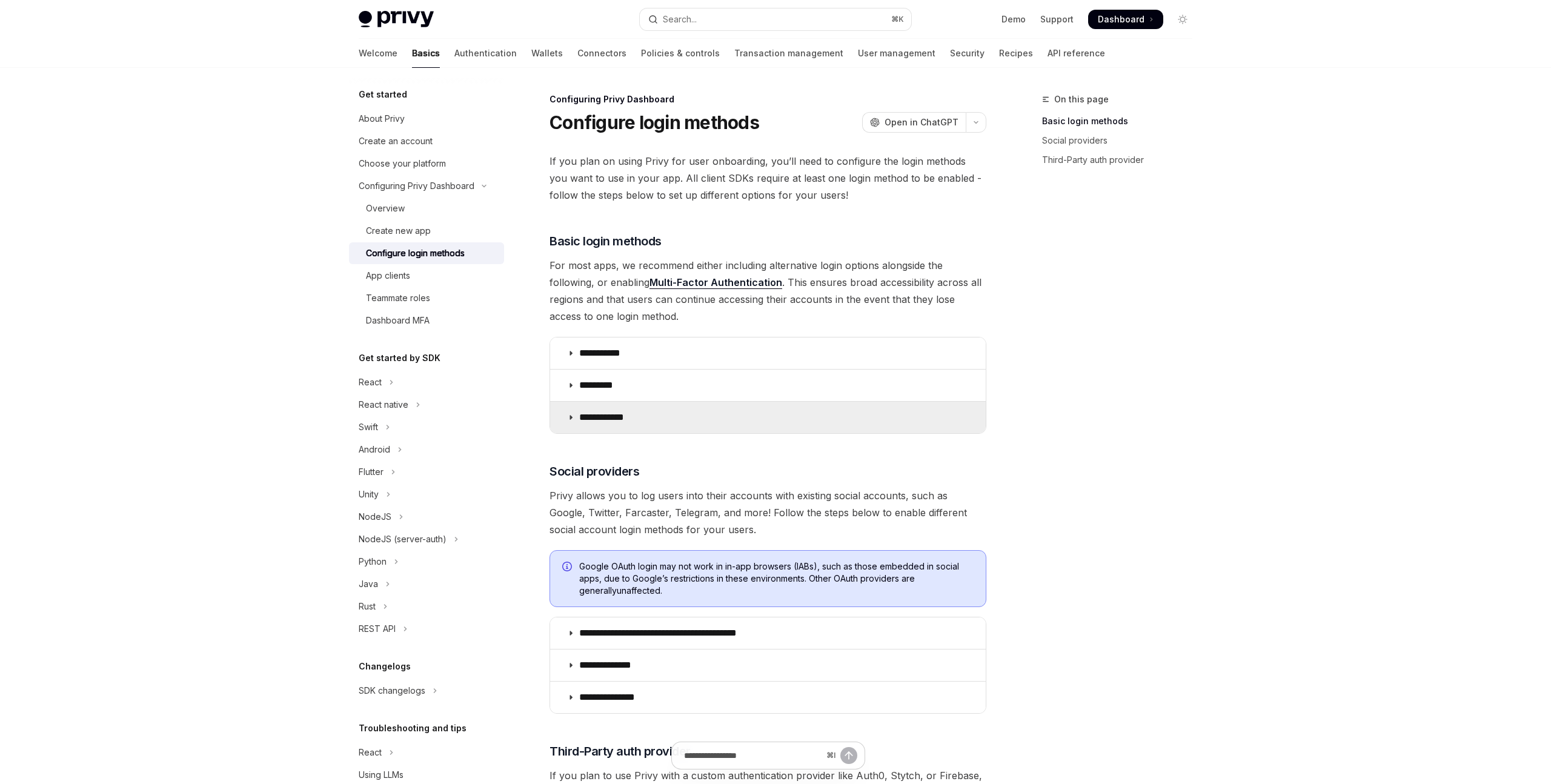
click at [601, 422] on p "**********" at bounding box center [606, 417] width 54 height 12
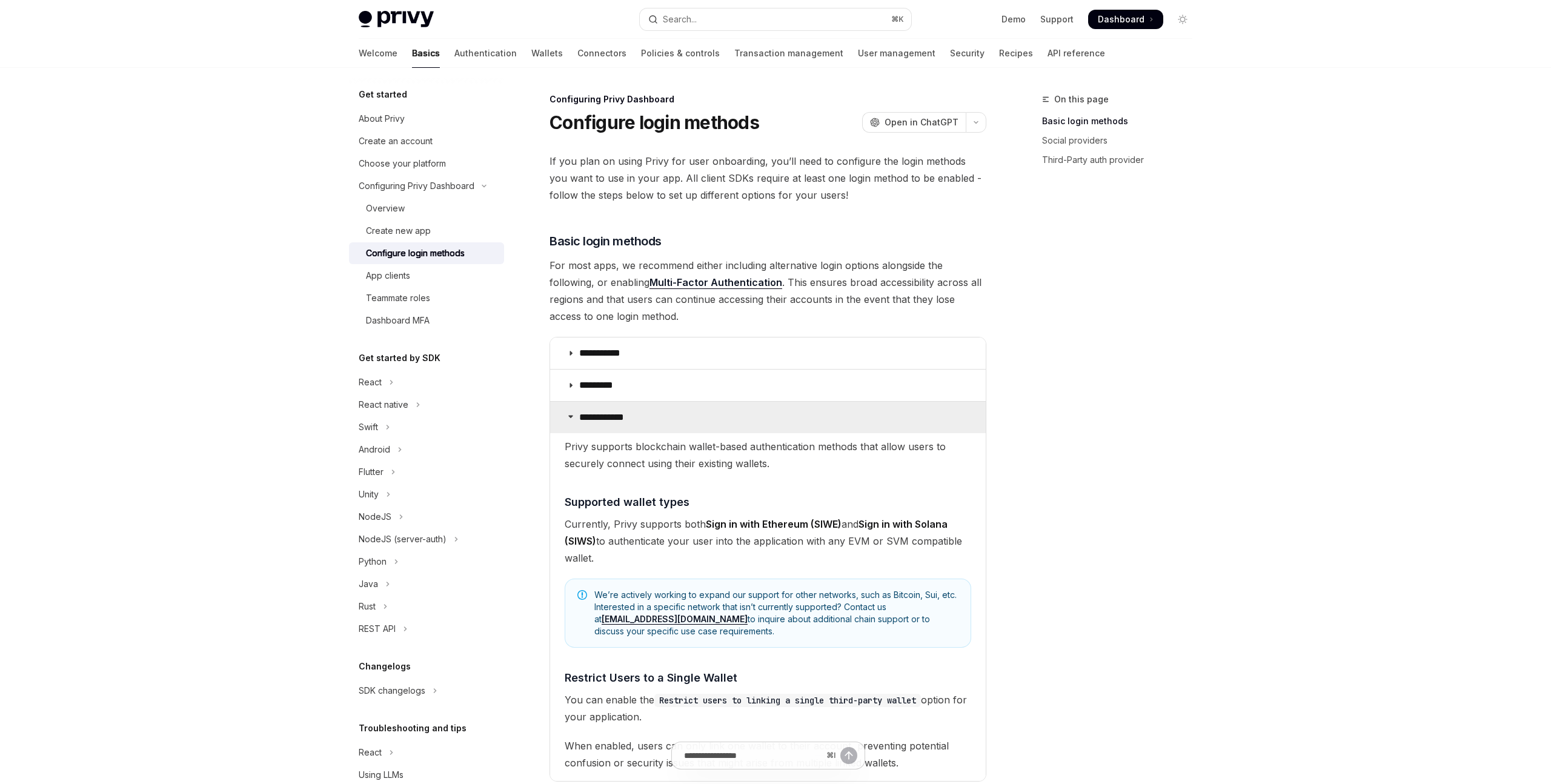
click at [601, 422] on p "**********" at bounding box center [606, 417] width 54 height 12
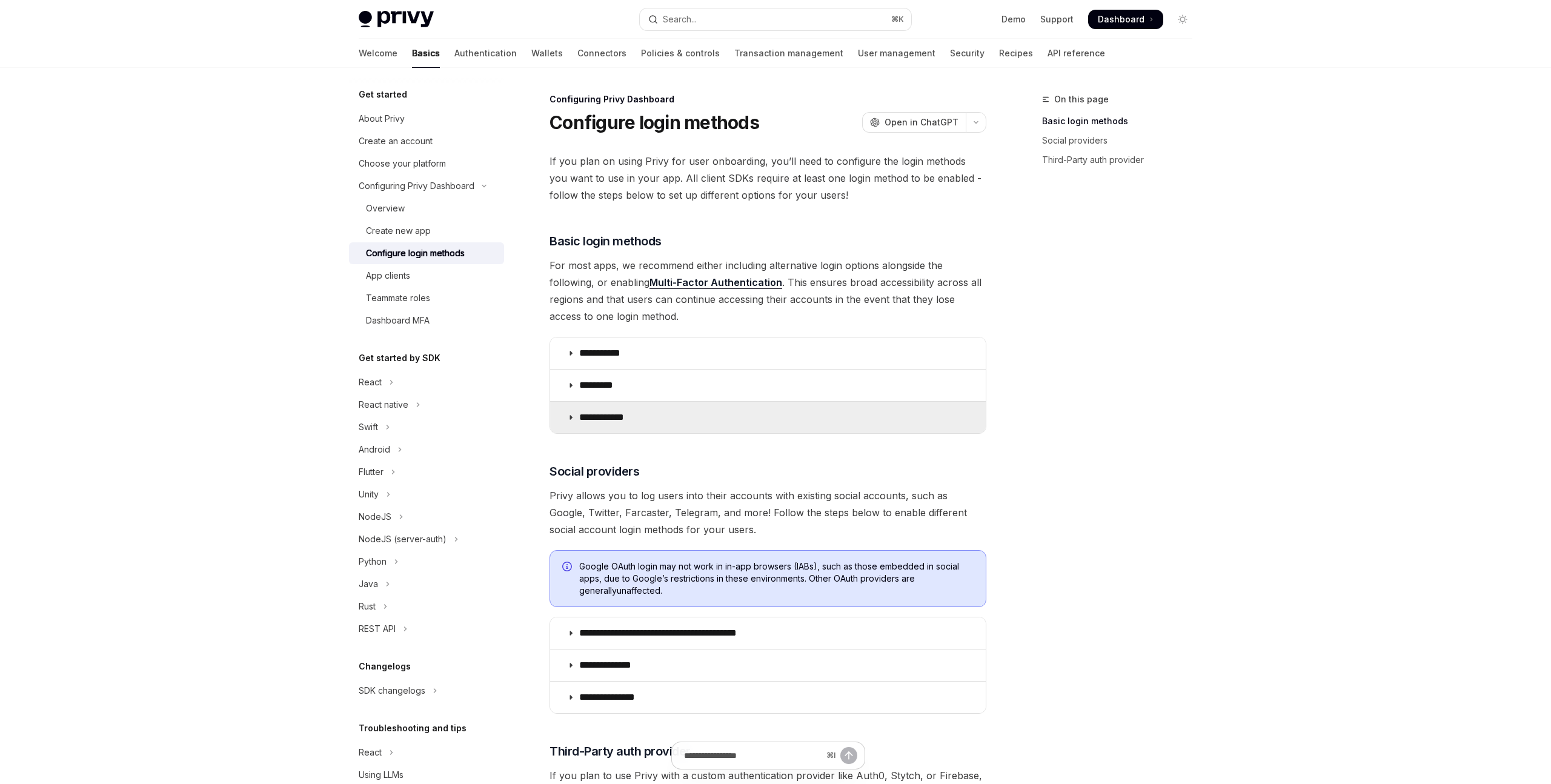
scroll to position [357, 0]
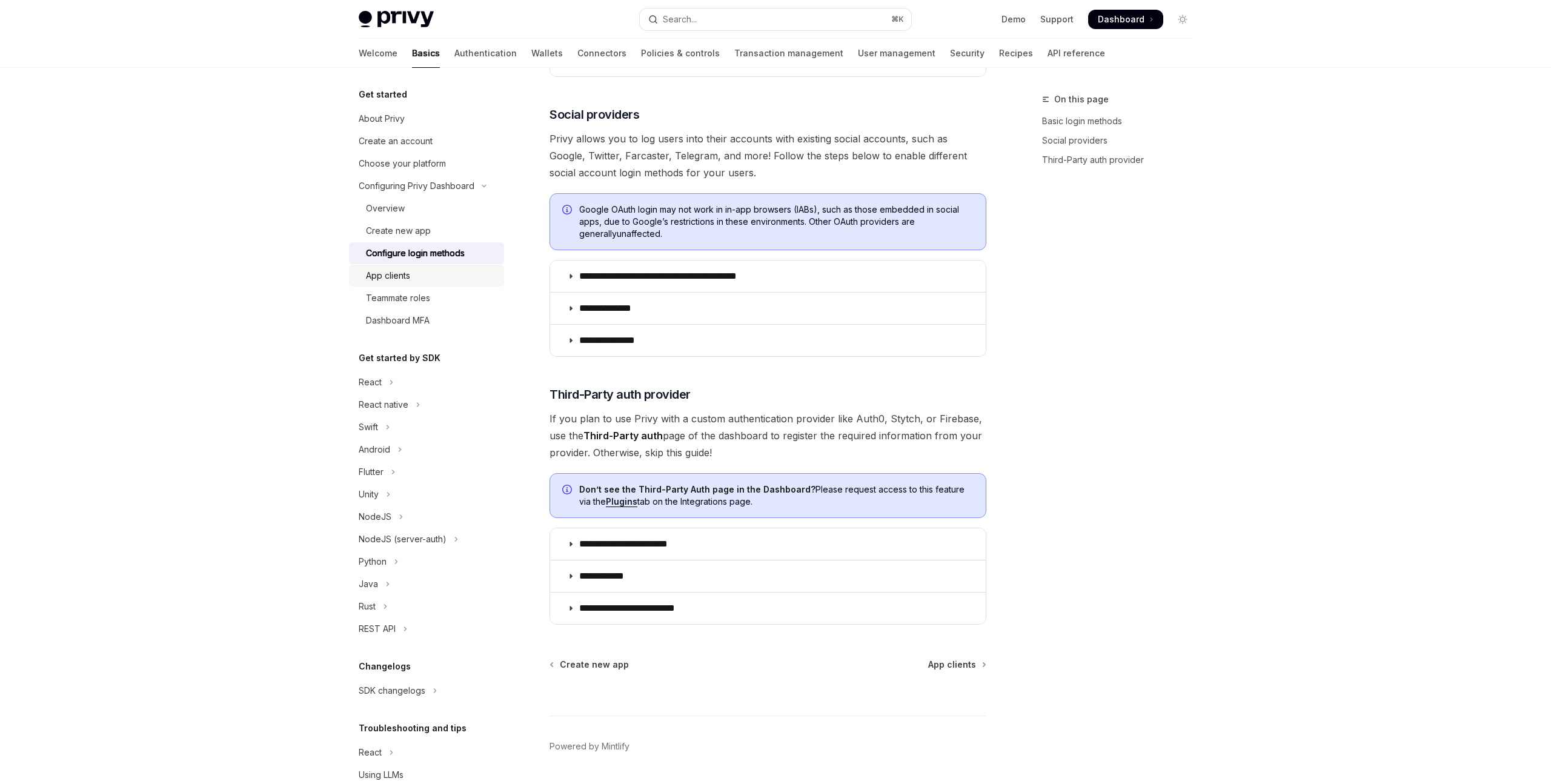
click at [385, 268] on div "App clients" at bounding box center [388, 275] width 44 height 14
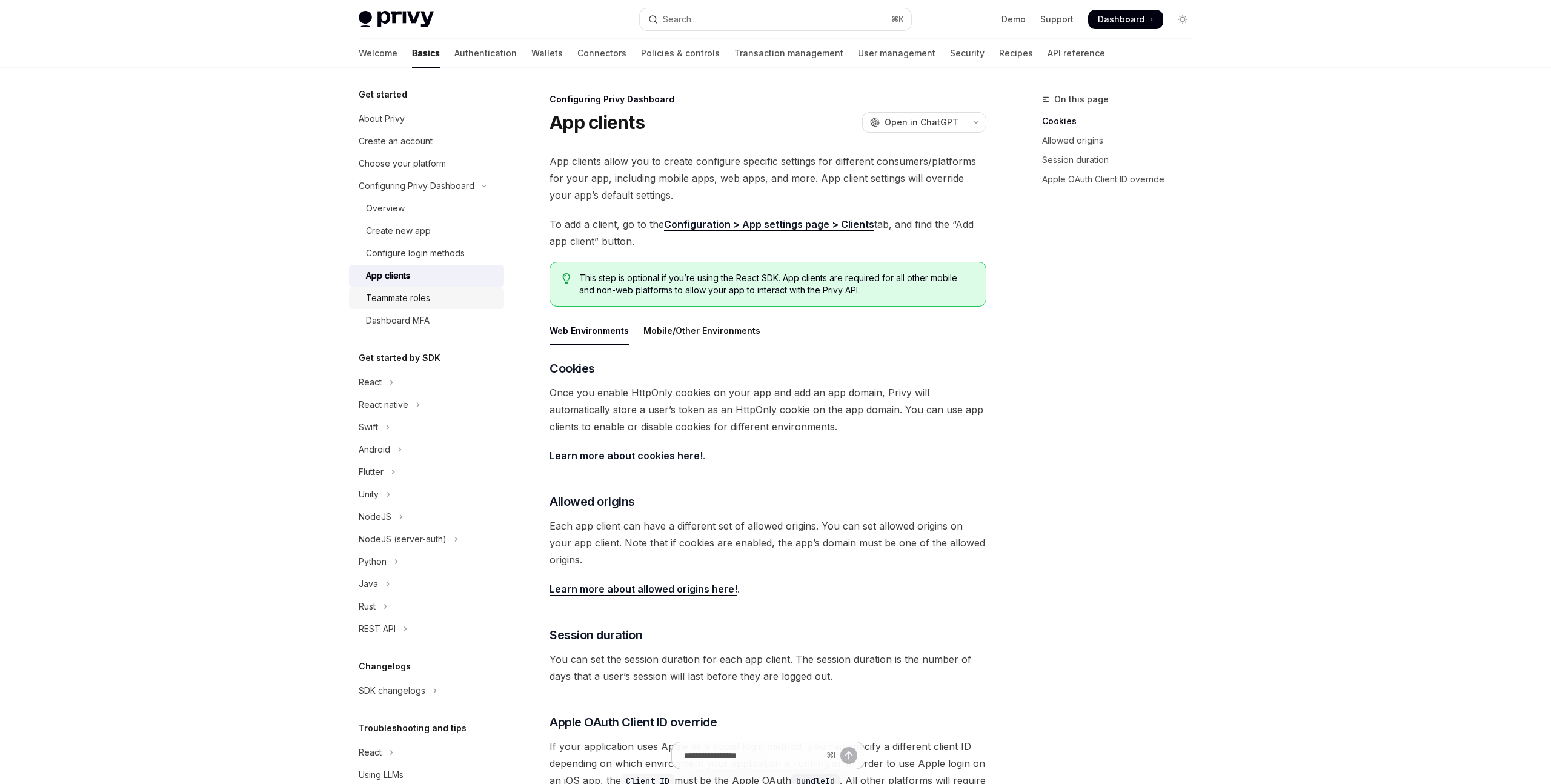
click at [403, 298] on div "Teammate roles" at bounding box center [398, 297] width 64 height 14
type textarea "*"
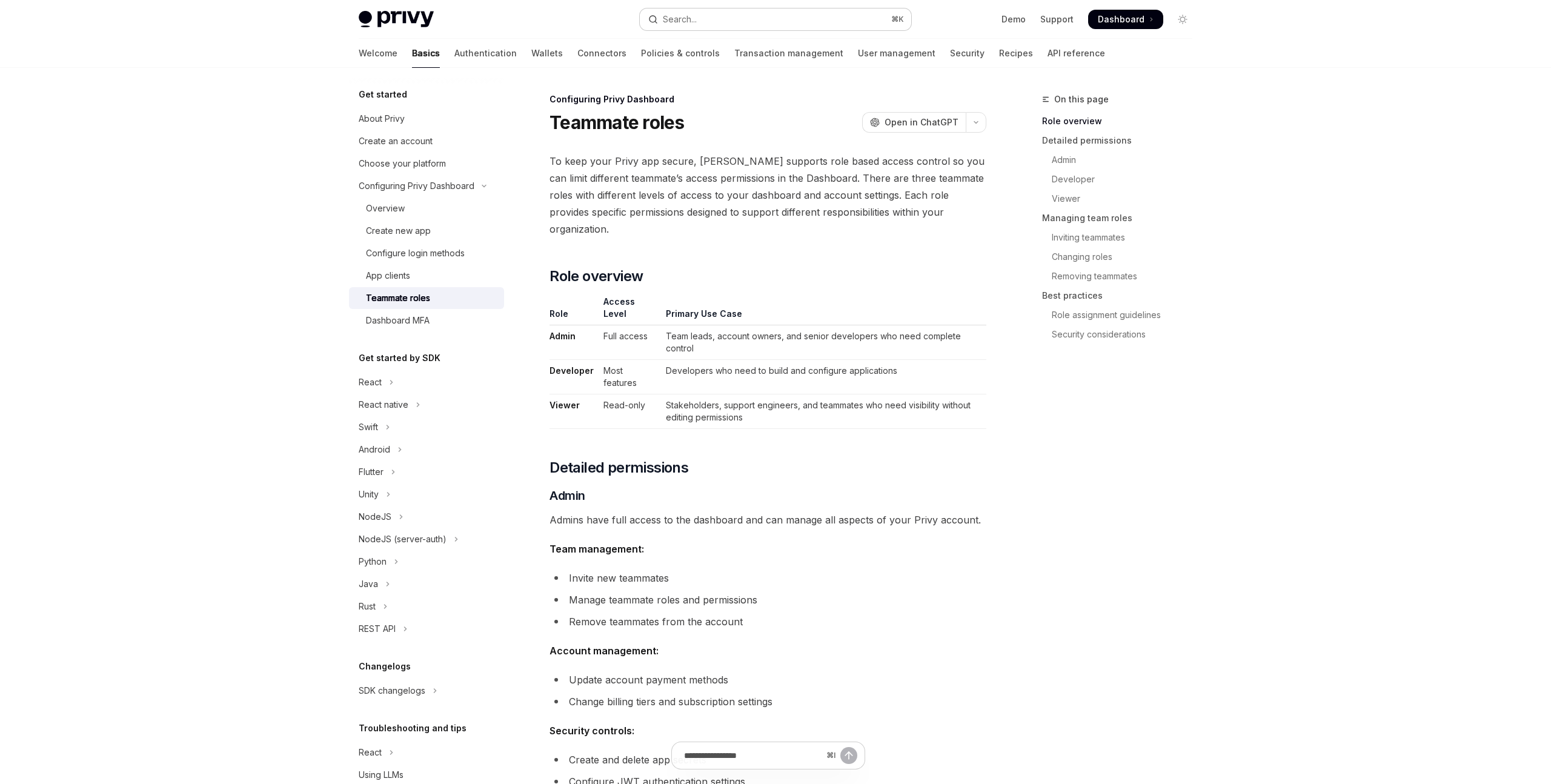
click at [743, 18] on button "Search... ⌘ K" at bounding box center [775, 20] width 272 height 22
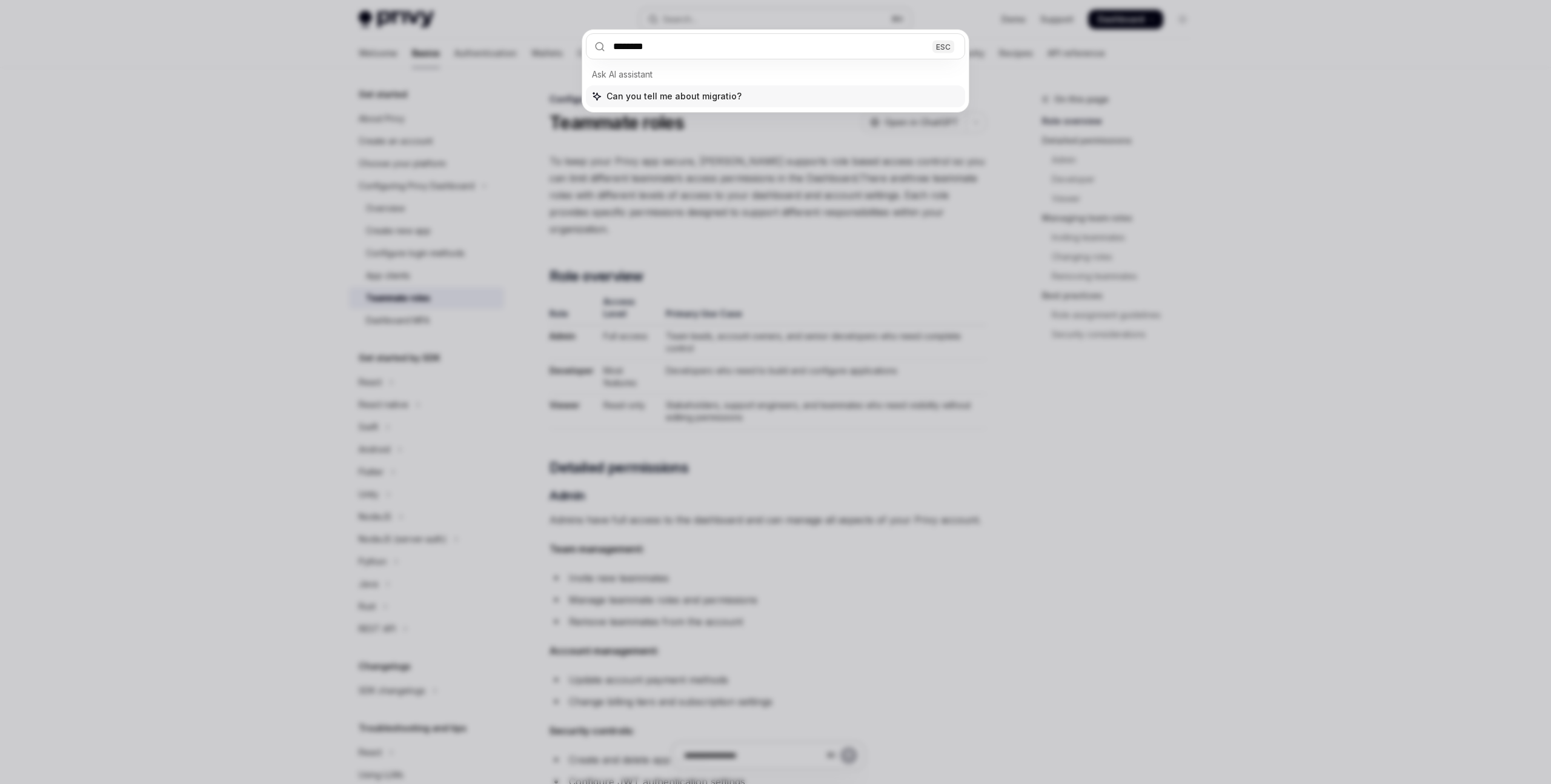
type input "*********"
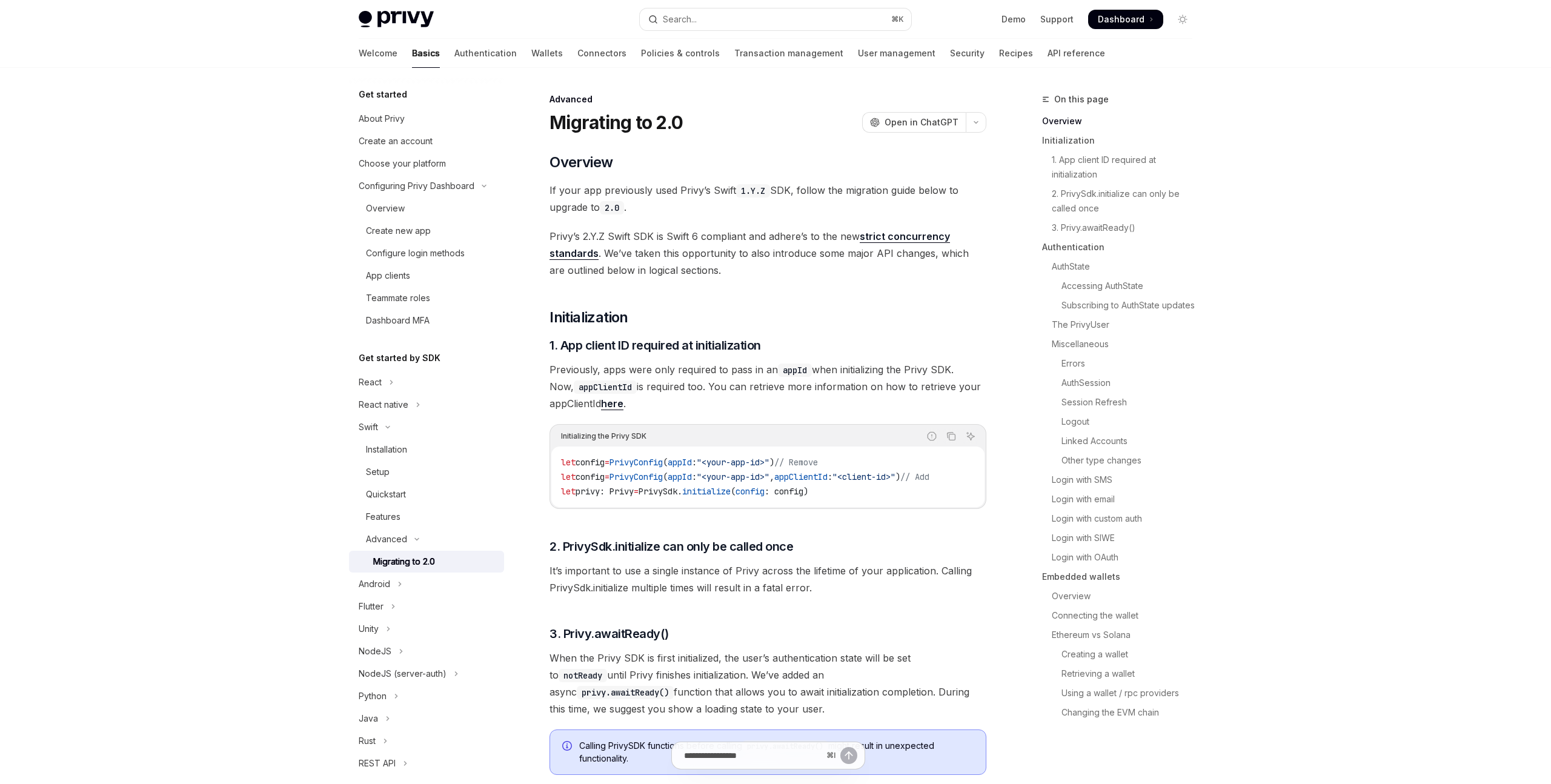
scroll to position [68, 0]
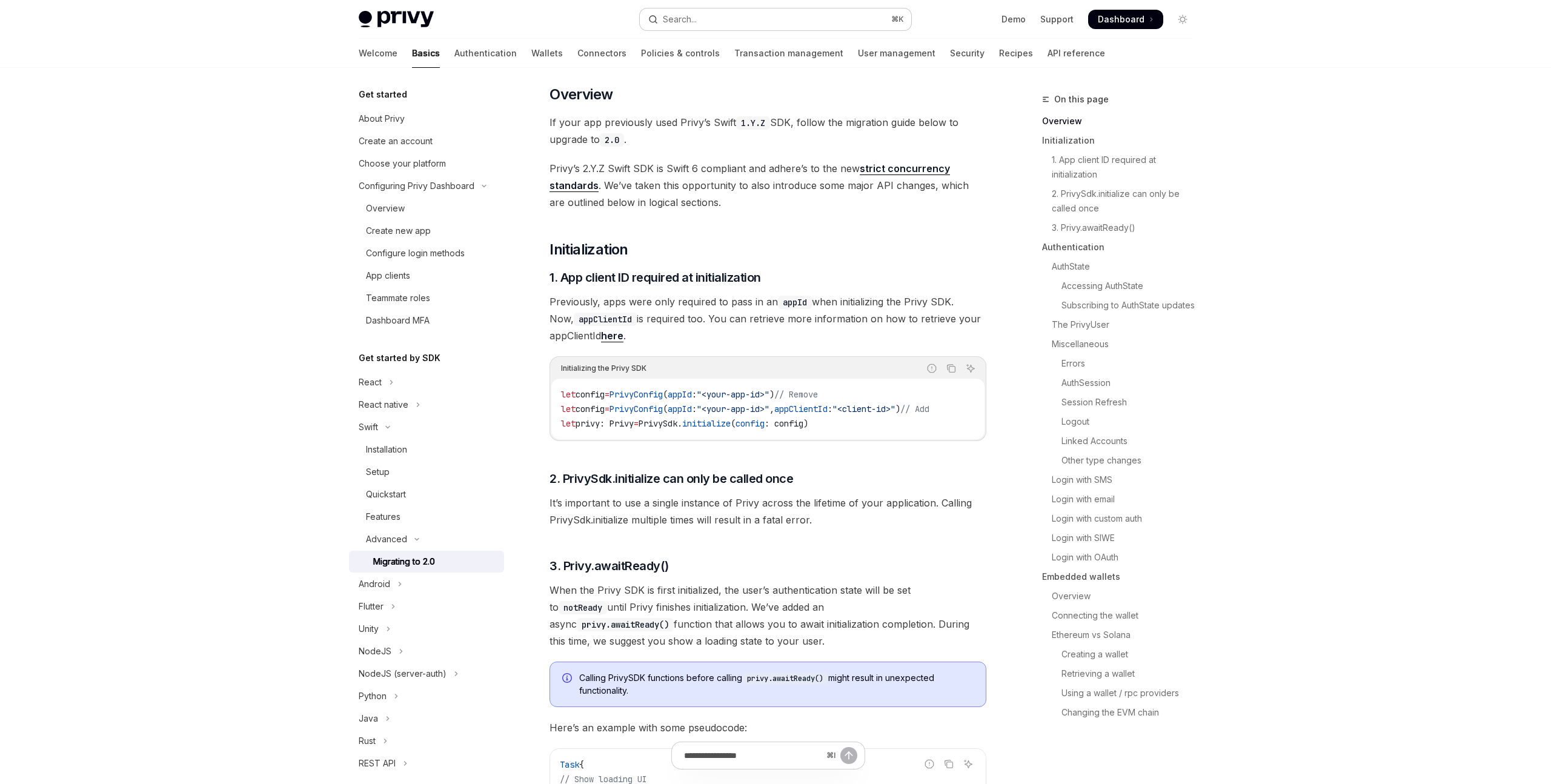
click at [675, 21] on div "Search..." at bounding box center [680, 19] width 34 height 14
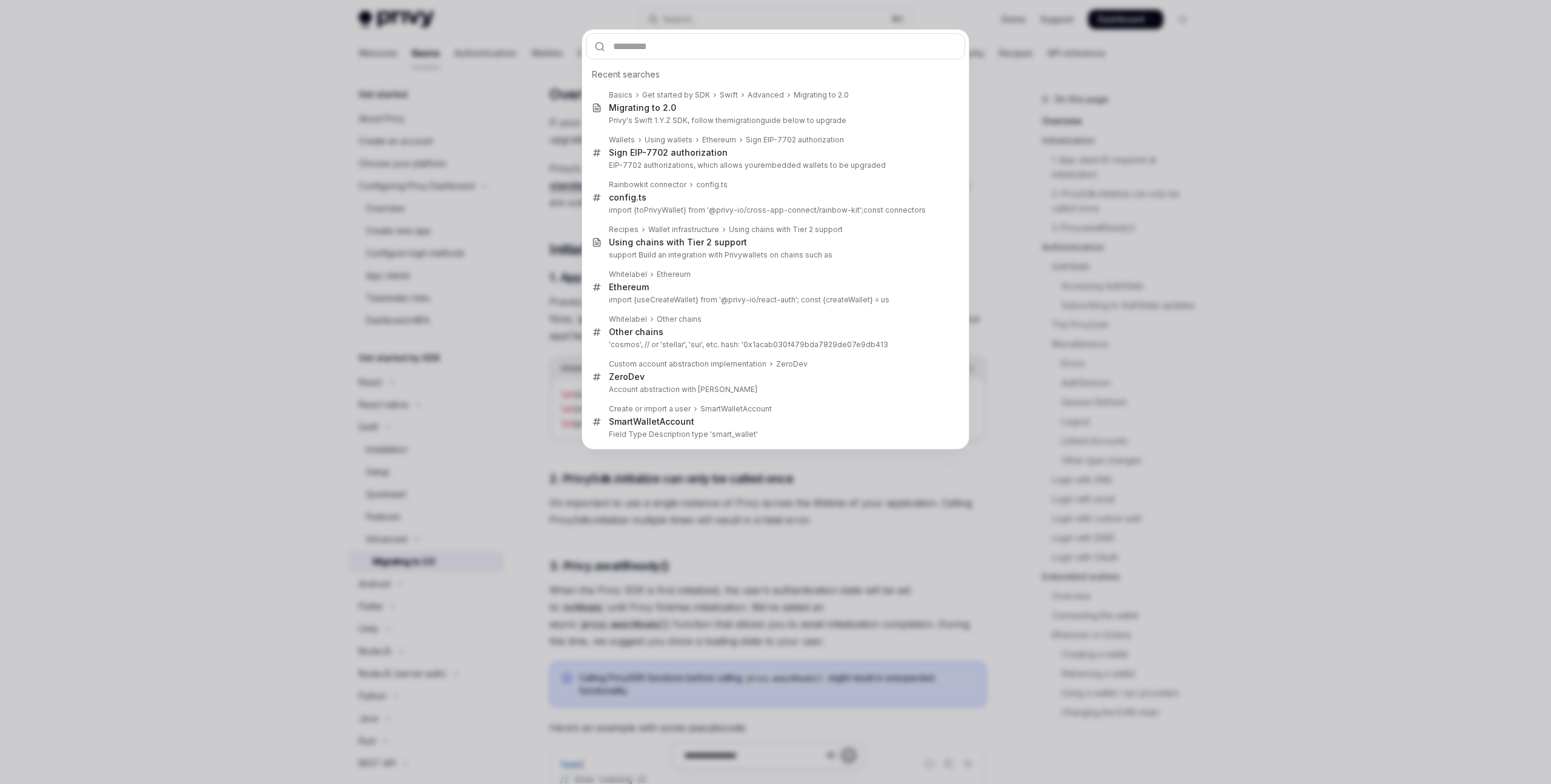
click at [484, 64] on div "Recent searches Basics Get started by SDK Swift Advanced Migrating to 2.0 Migra…" at bounding box center [775, 392] width 1551 height 784
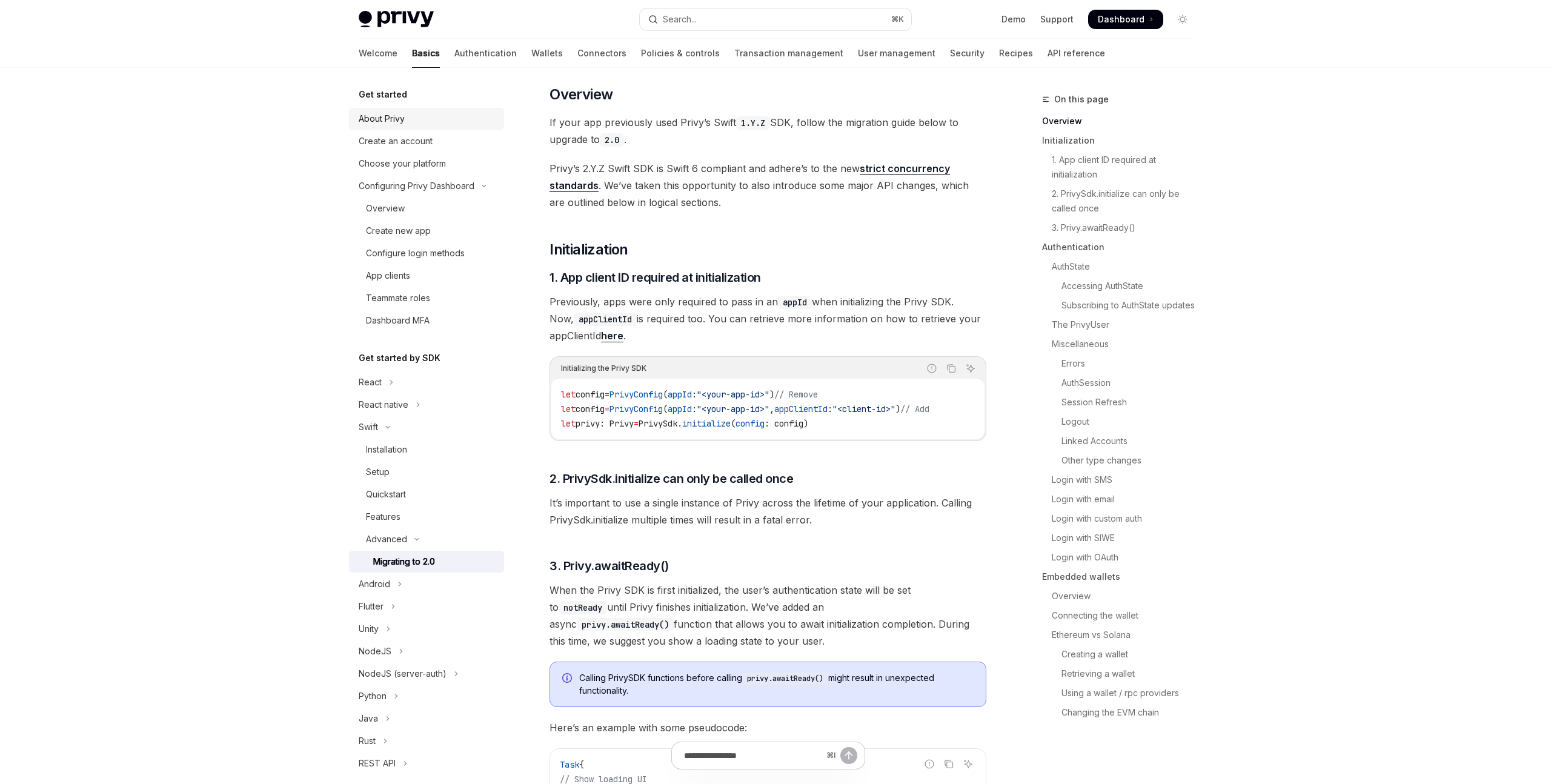
click at [383, 118] on div "About Privy" at bounding box center [382, 118] width 46 height 14
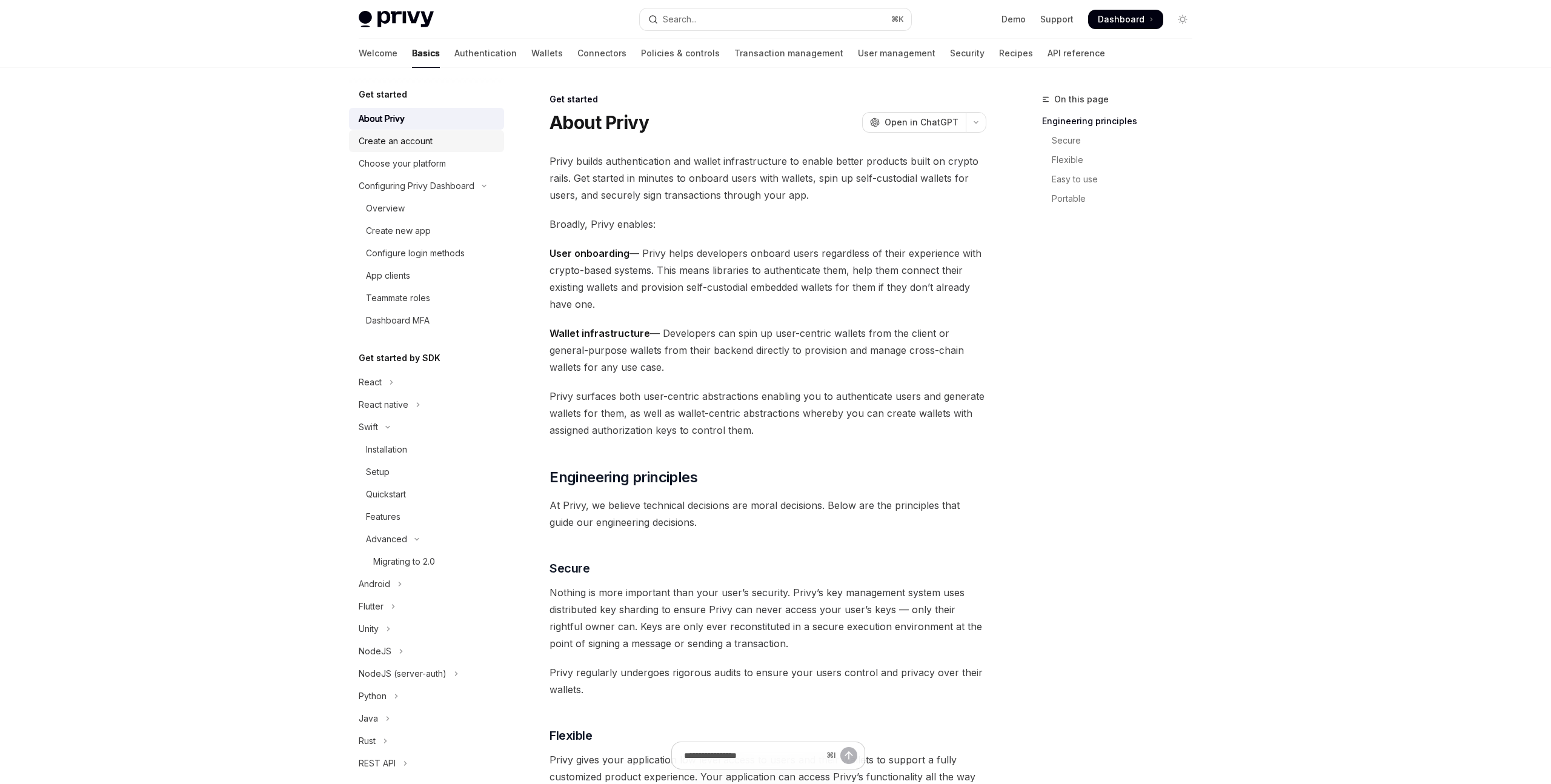
click at [428, 138] on div "Create an account" at bounding box center [395, 140] width 74 height 14
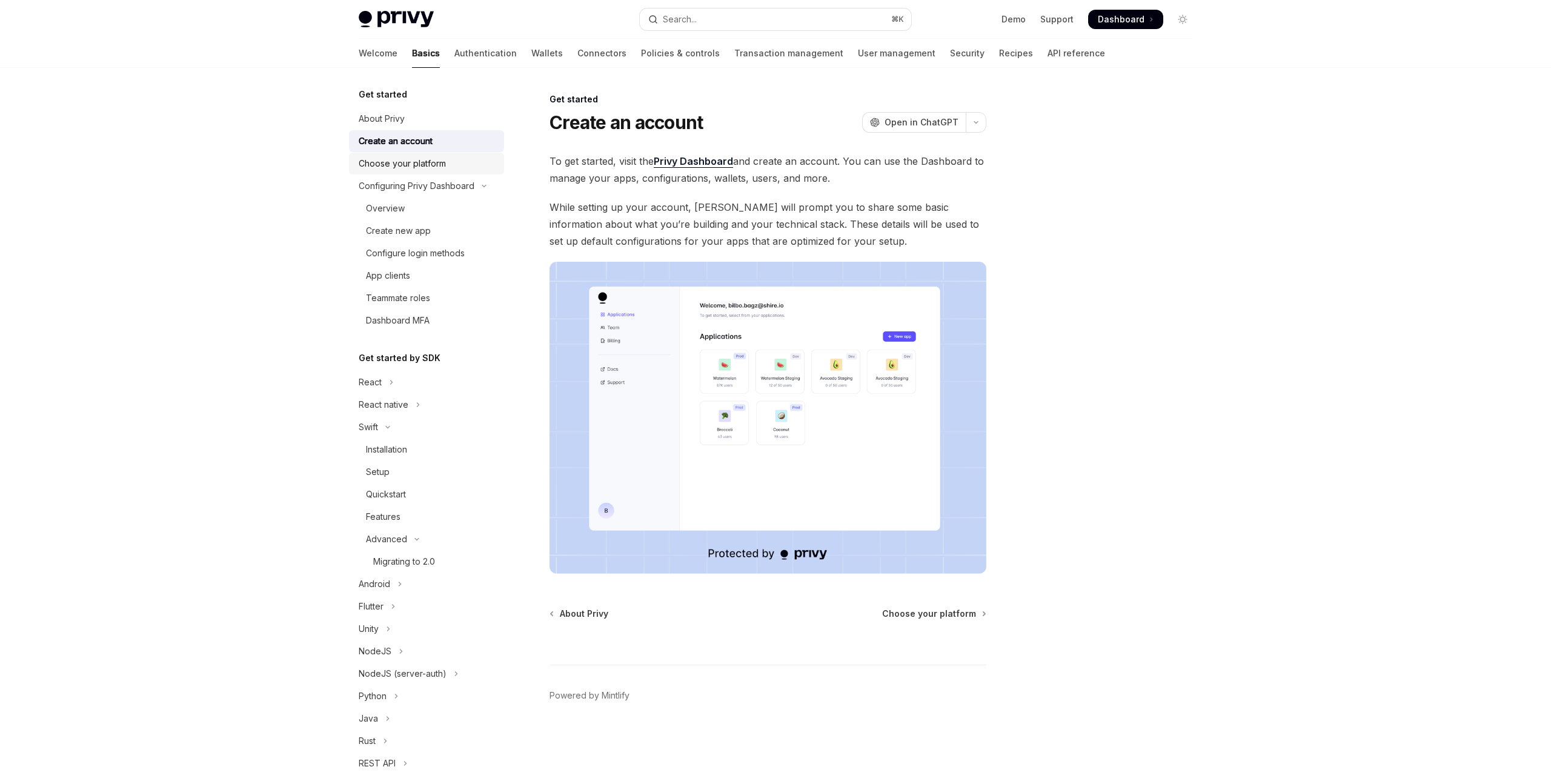
click at [433, 166] on div "Choose your platform" at bounding box center [402, 163] width 87 height 14
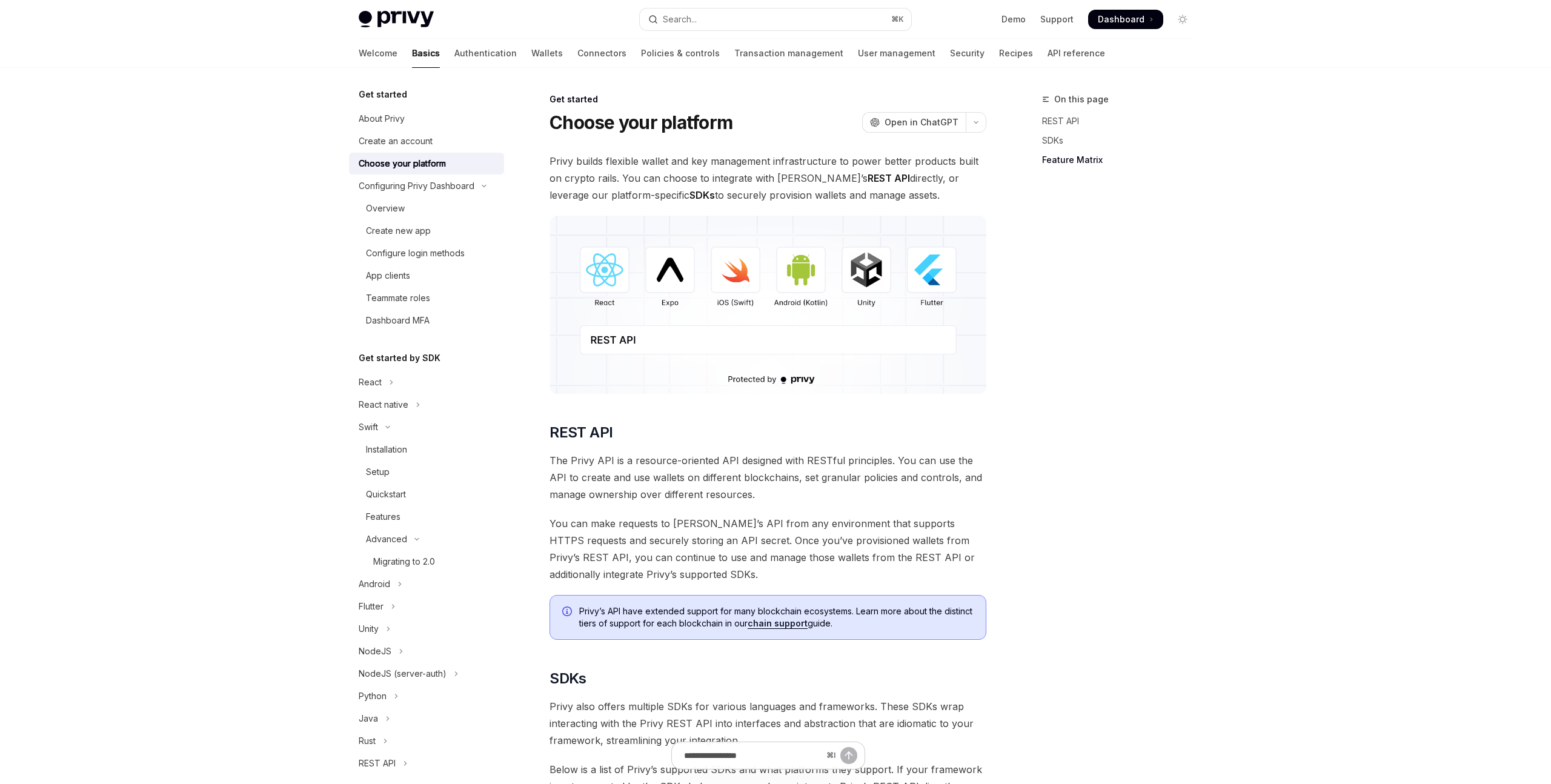
scroll to position [1382, 0]
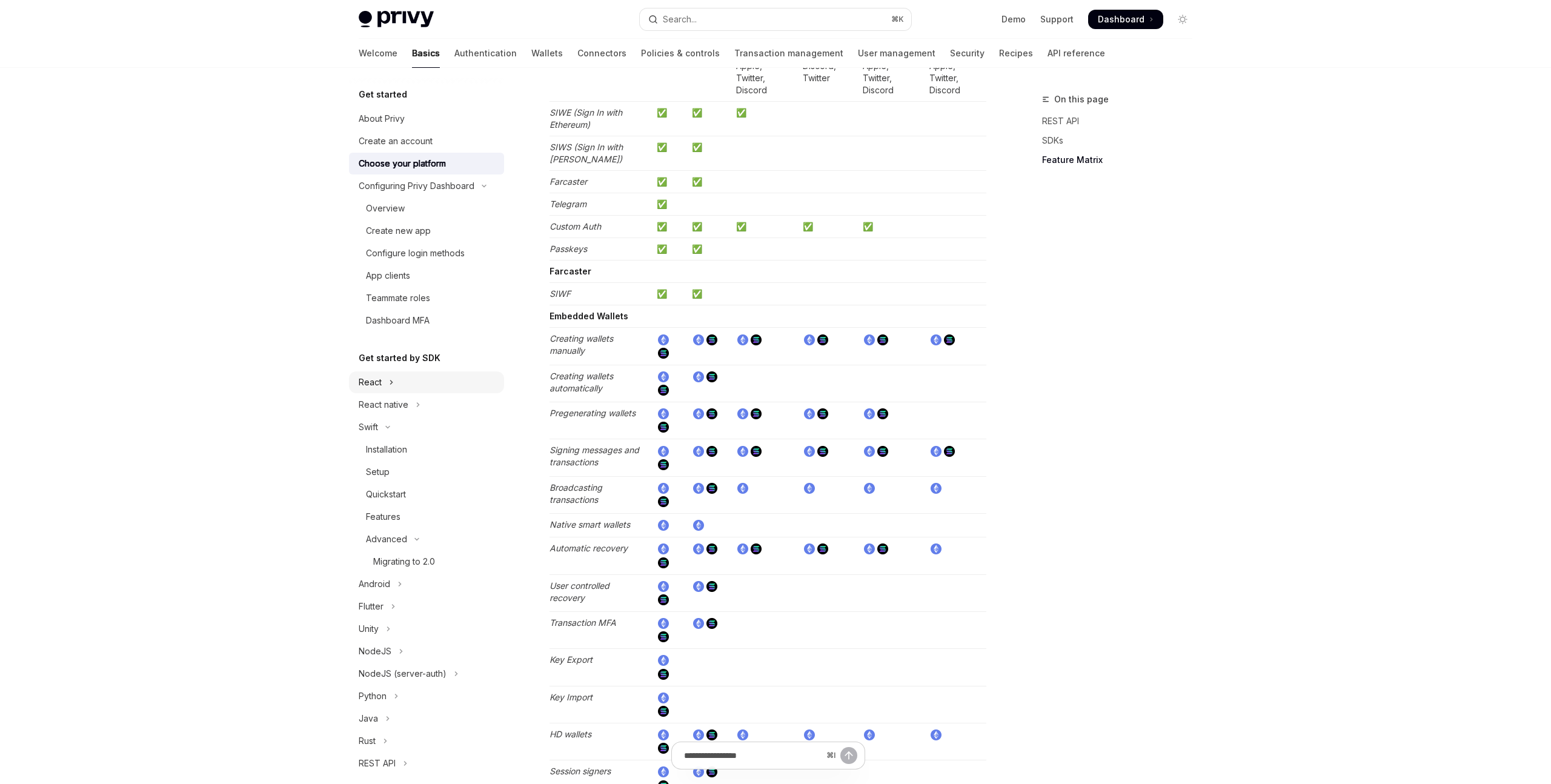
click at [413, 373] on button "React" at bounding box center [427, 382] width 155 height 22
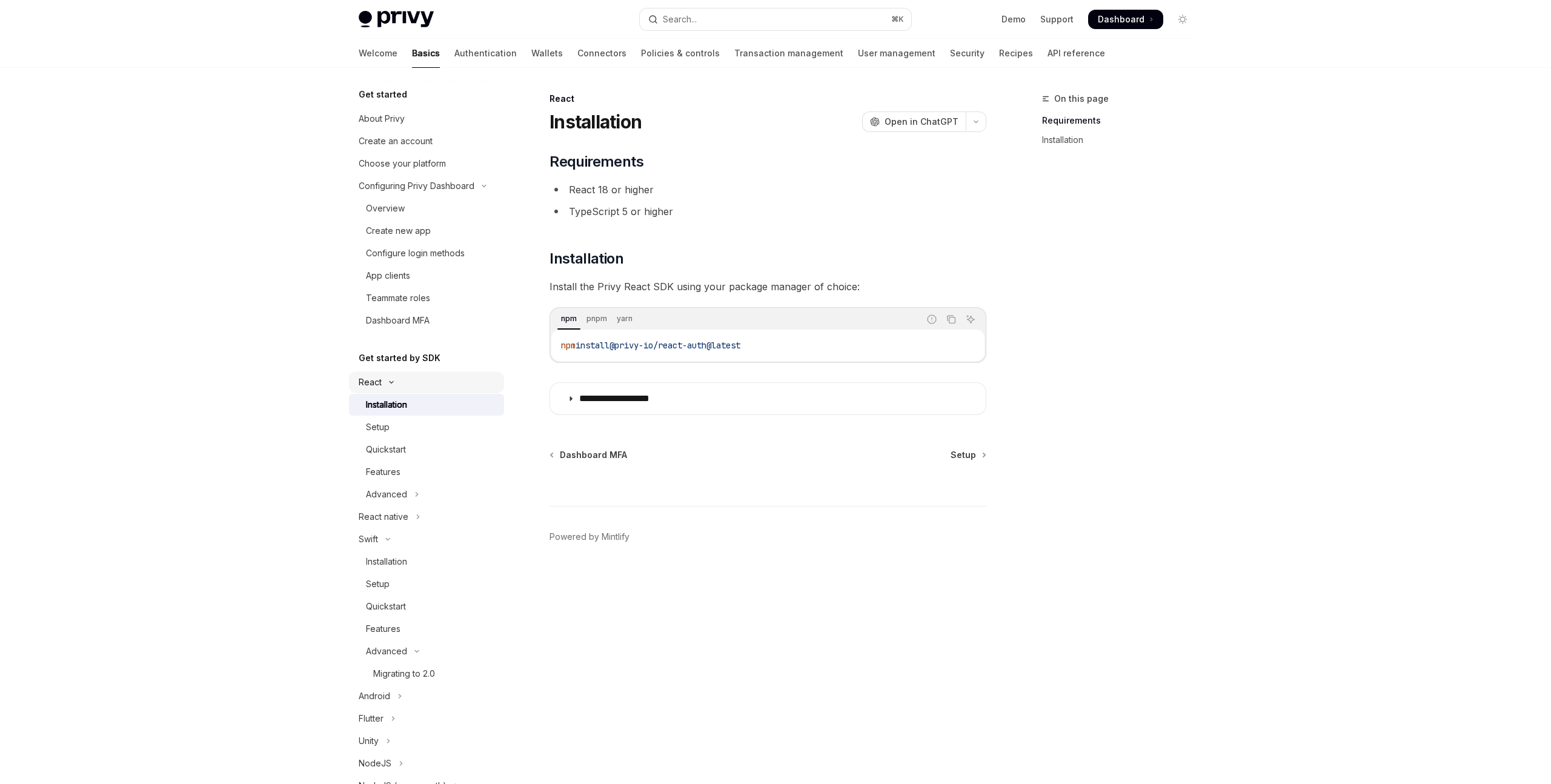
scroll to position [1, 0]
click at [413, 427] on div "Setup" at bounding box center [432, 426] width 131 height 14
click at [383, 431] on div "Setup" at bounding box center [378, 426] width 24 height 14
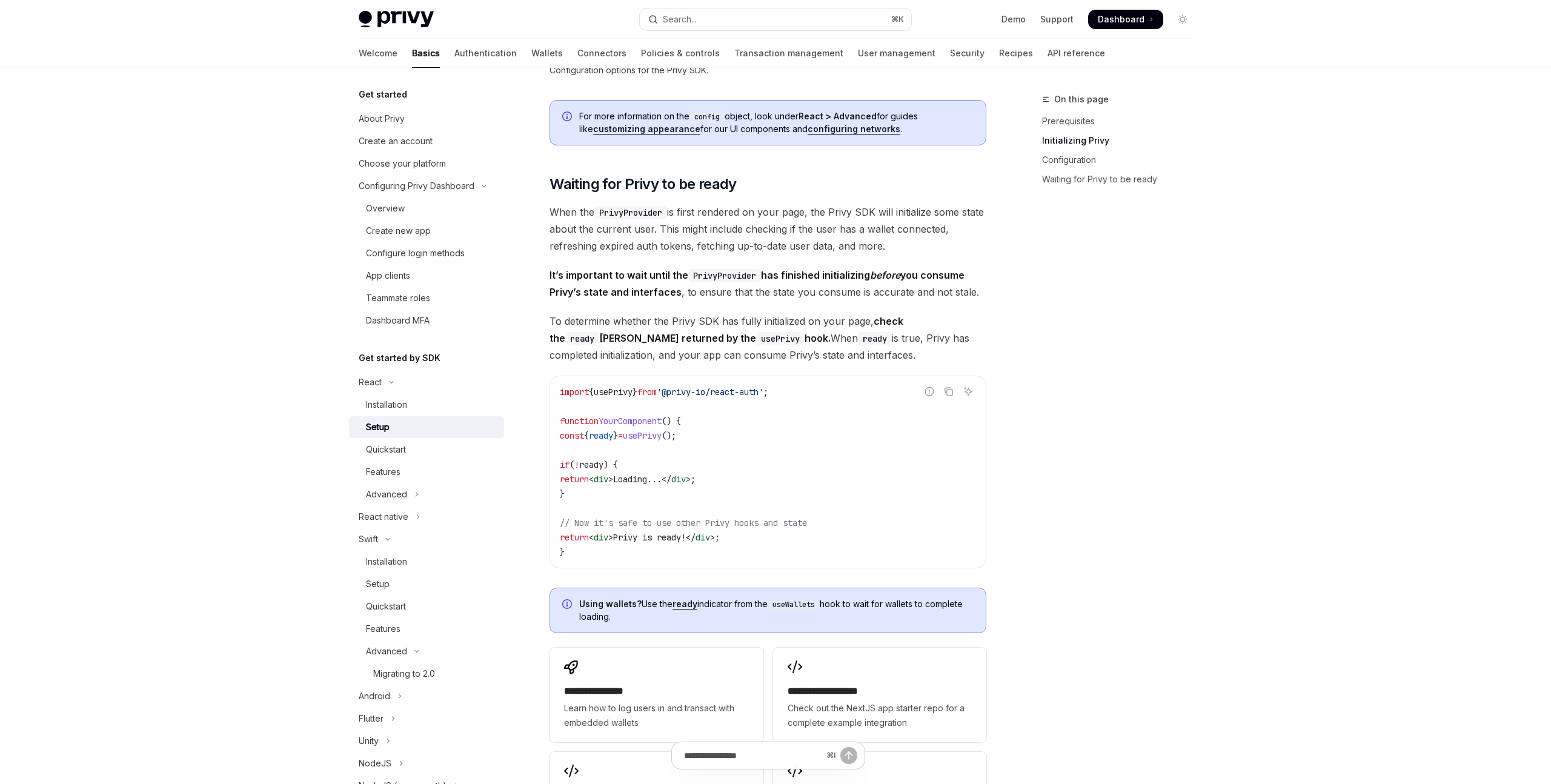
scroll to position [1317, 0]
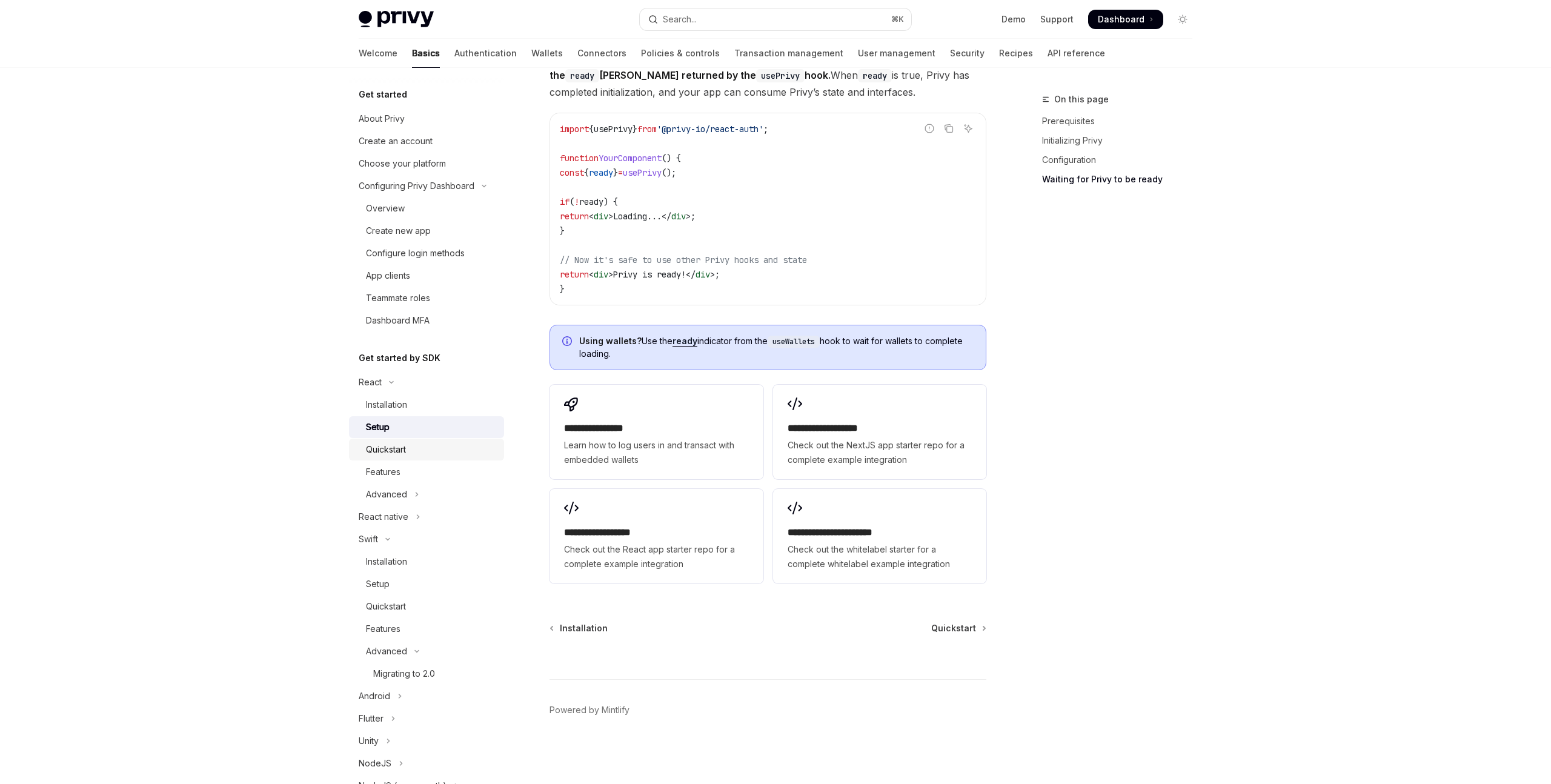
click at [448, 443] on div "Quickstart" at bounding box center [432, 449] width 131 height 14
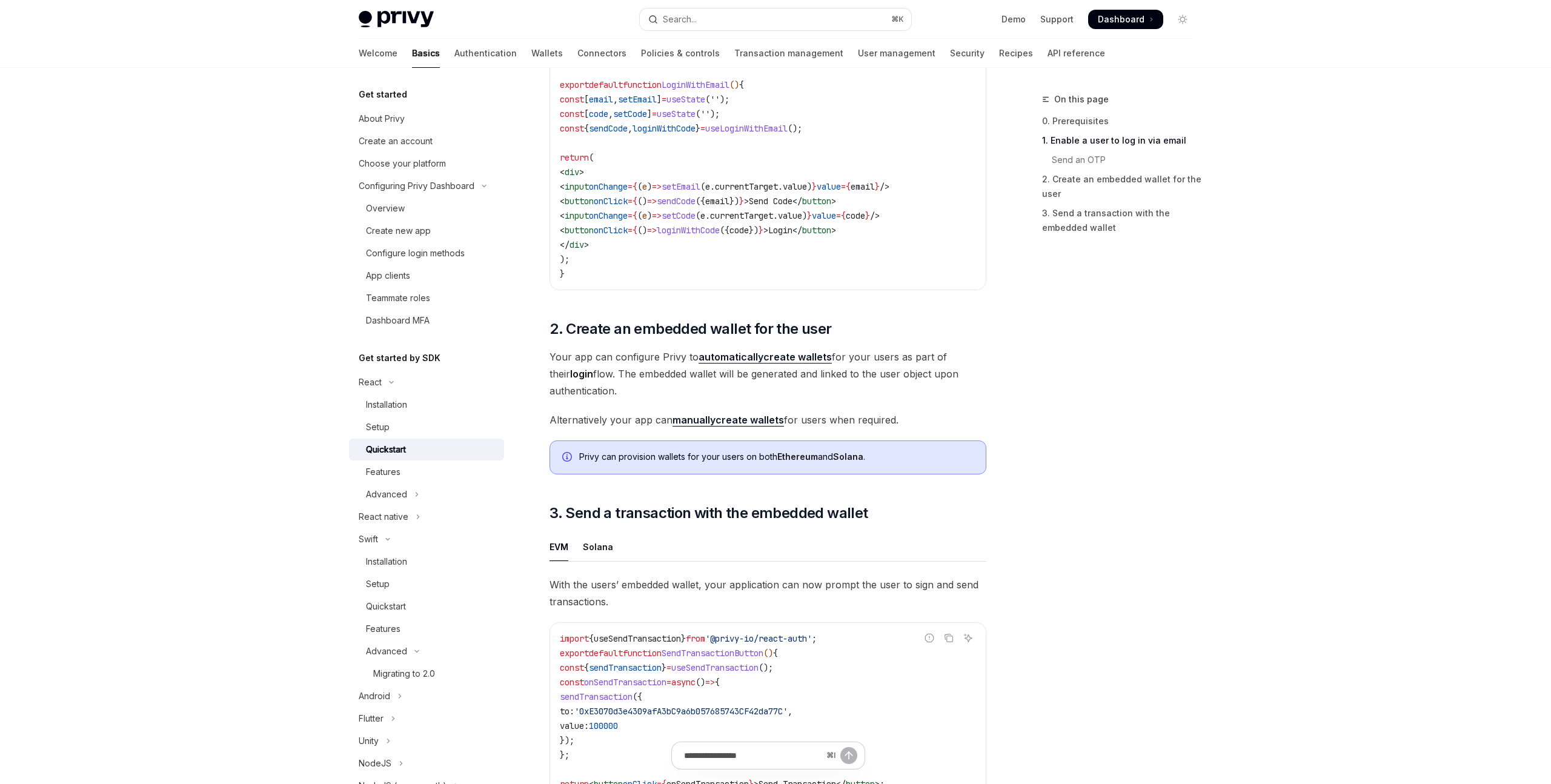
scroll to position [804, 0]
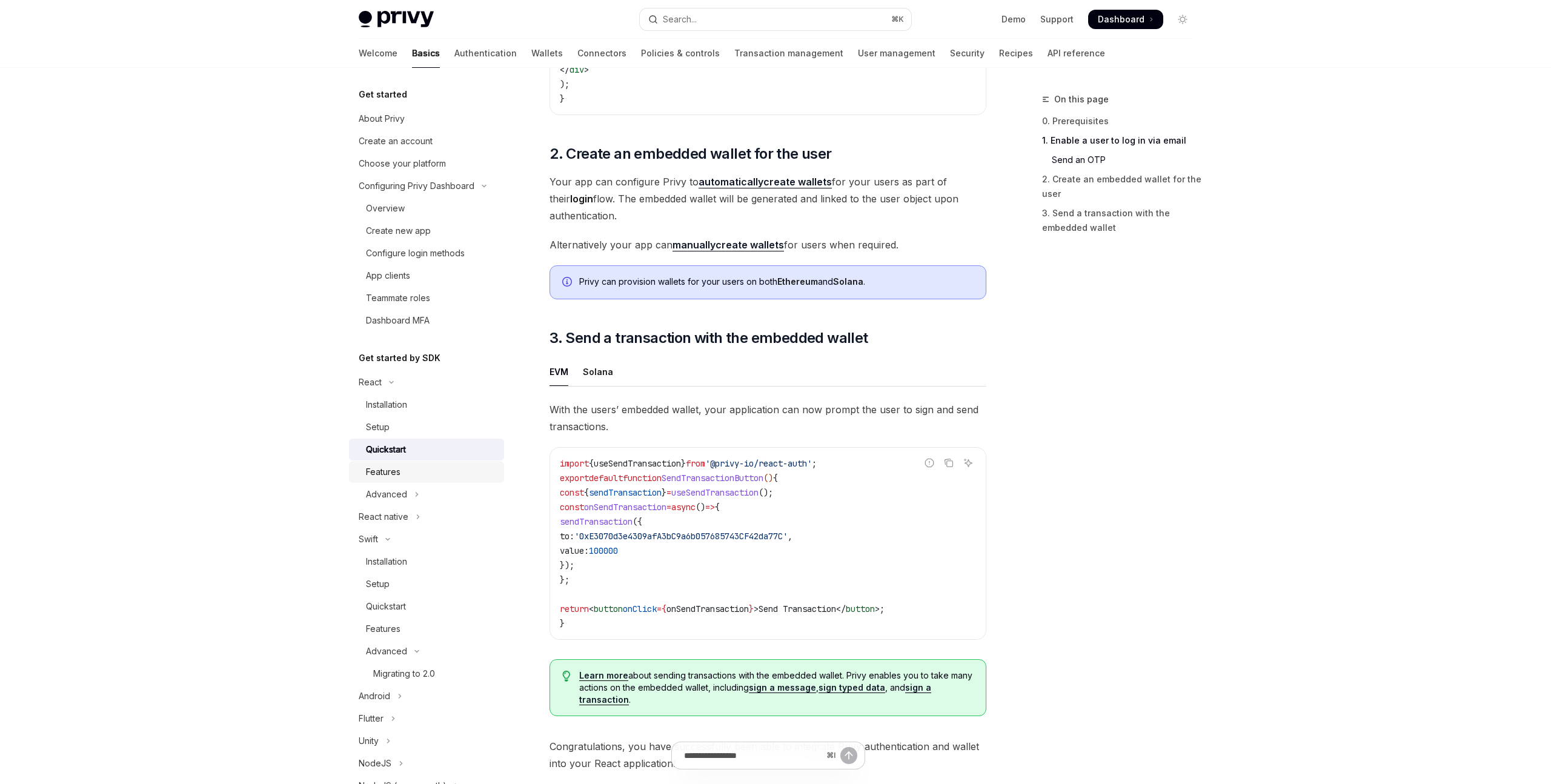
click at [418, 493] on icon "Toggle Advanced section" at bounding box center [417, 494] width 5 height 14
click at [415, 495] on icon "Toggle Advanced section" at bounding box center [417, 494] width 5 height 14
click at [393, 472] on div "Features" at bounding box center [383, 472] width 35 height 14
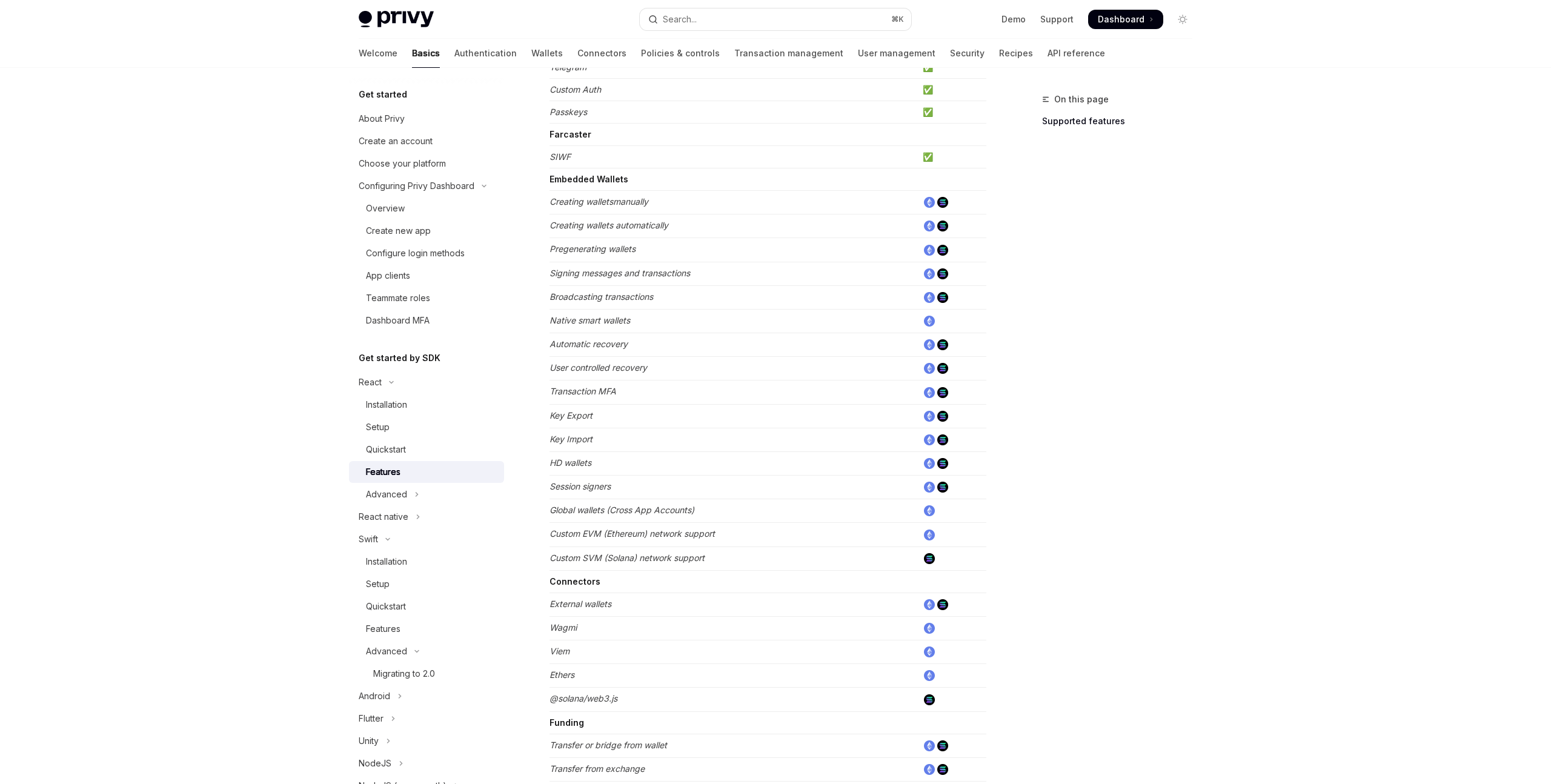
scroll to position [471, 0]
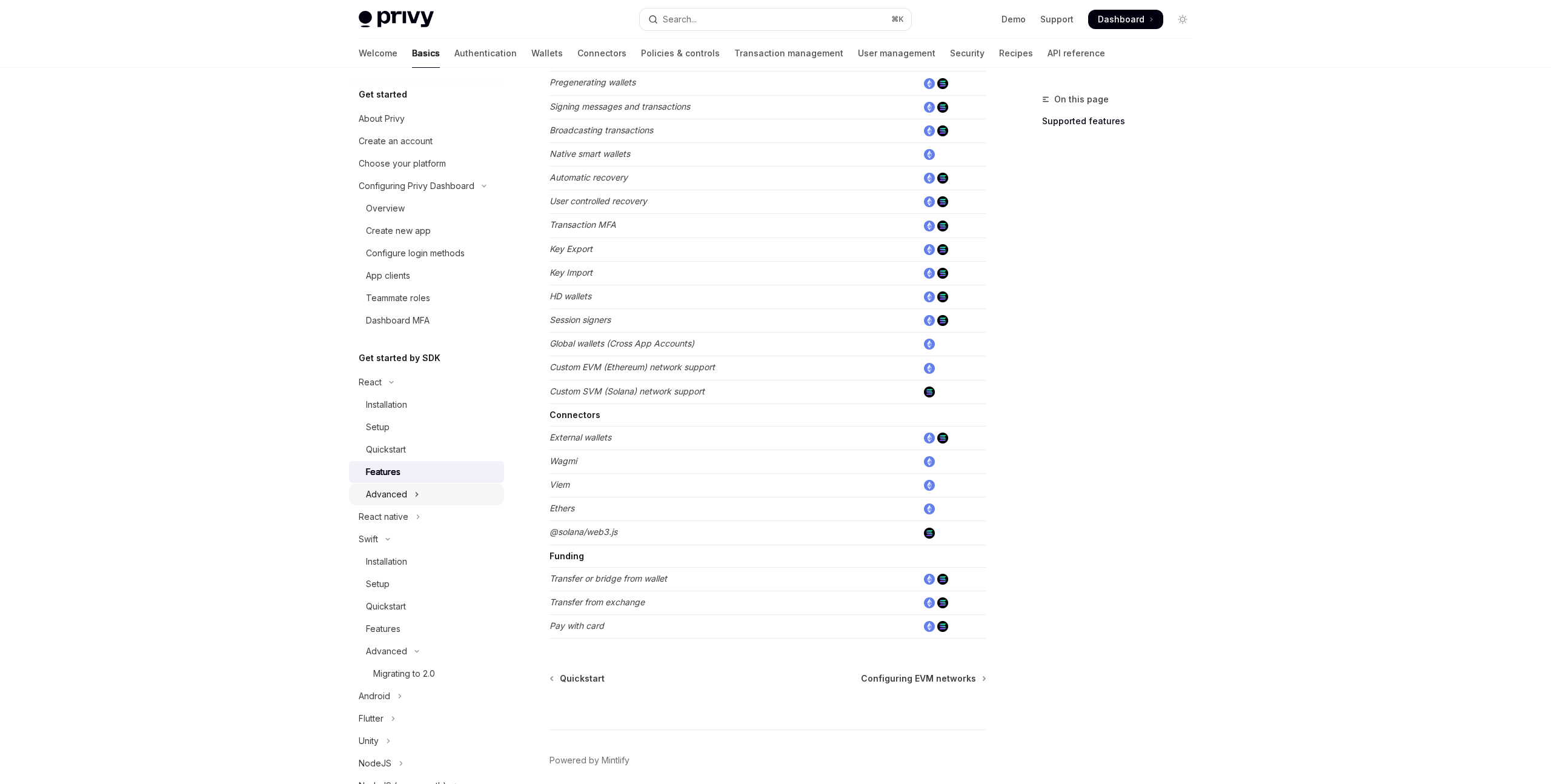
click at [392, 489] on div "Advanced" at bounding box center [387, 494] width 41 height 14
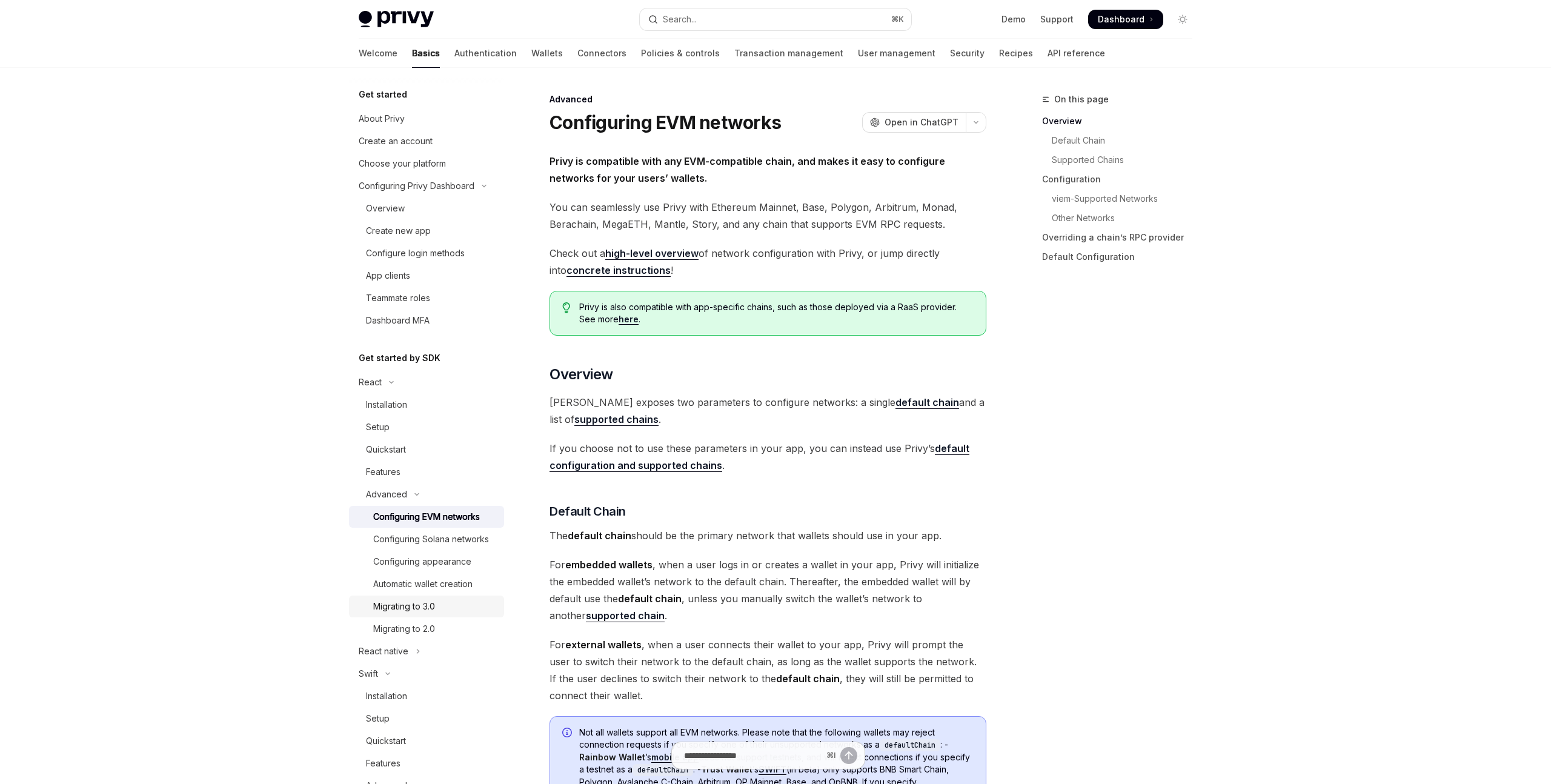
click at [433, 598] on link "Migrating to 3.0" at bounding box center [427, 606] width 155 height 22
type textarea "*"
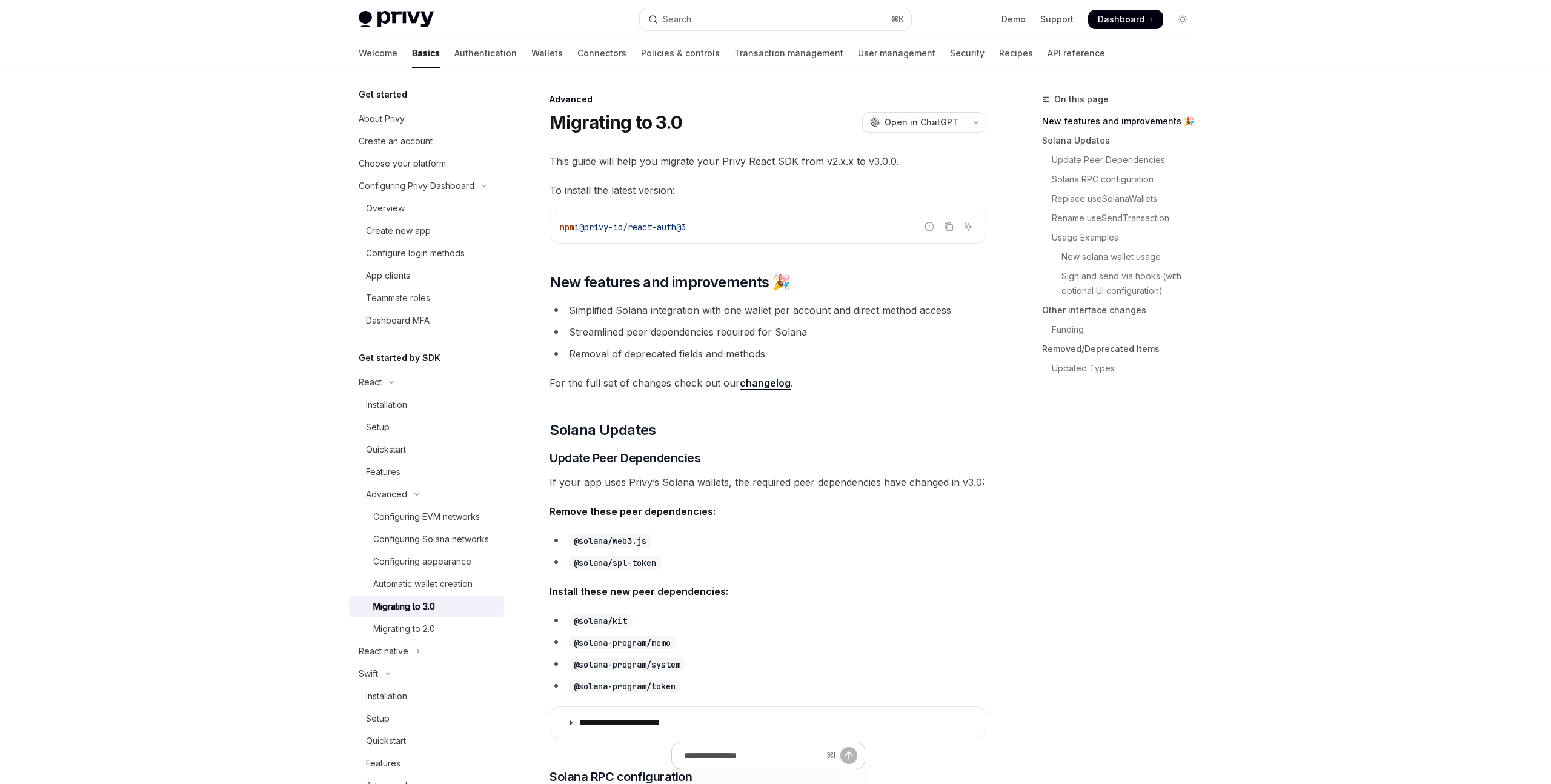
click at [770, 380] on link "changelog" at bounding box center [766, 383] width 51 height 13
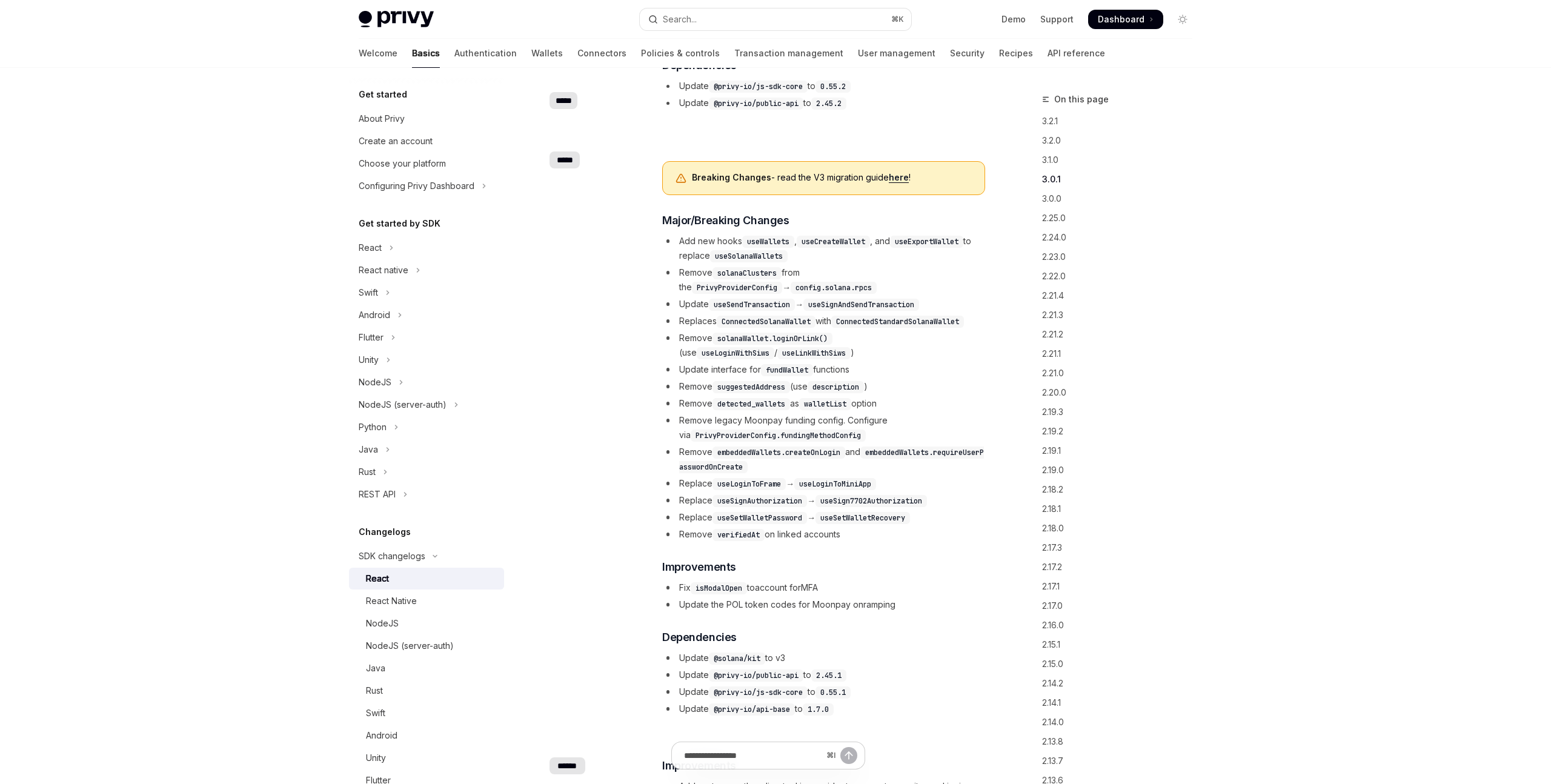
scroll to position [946, 0]
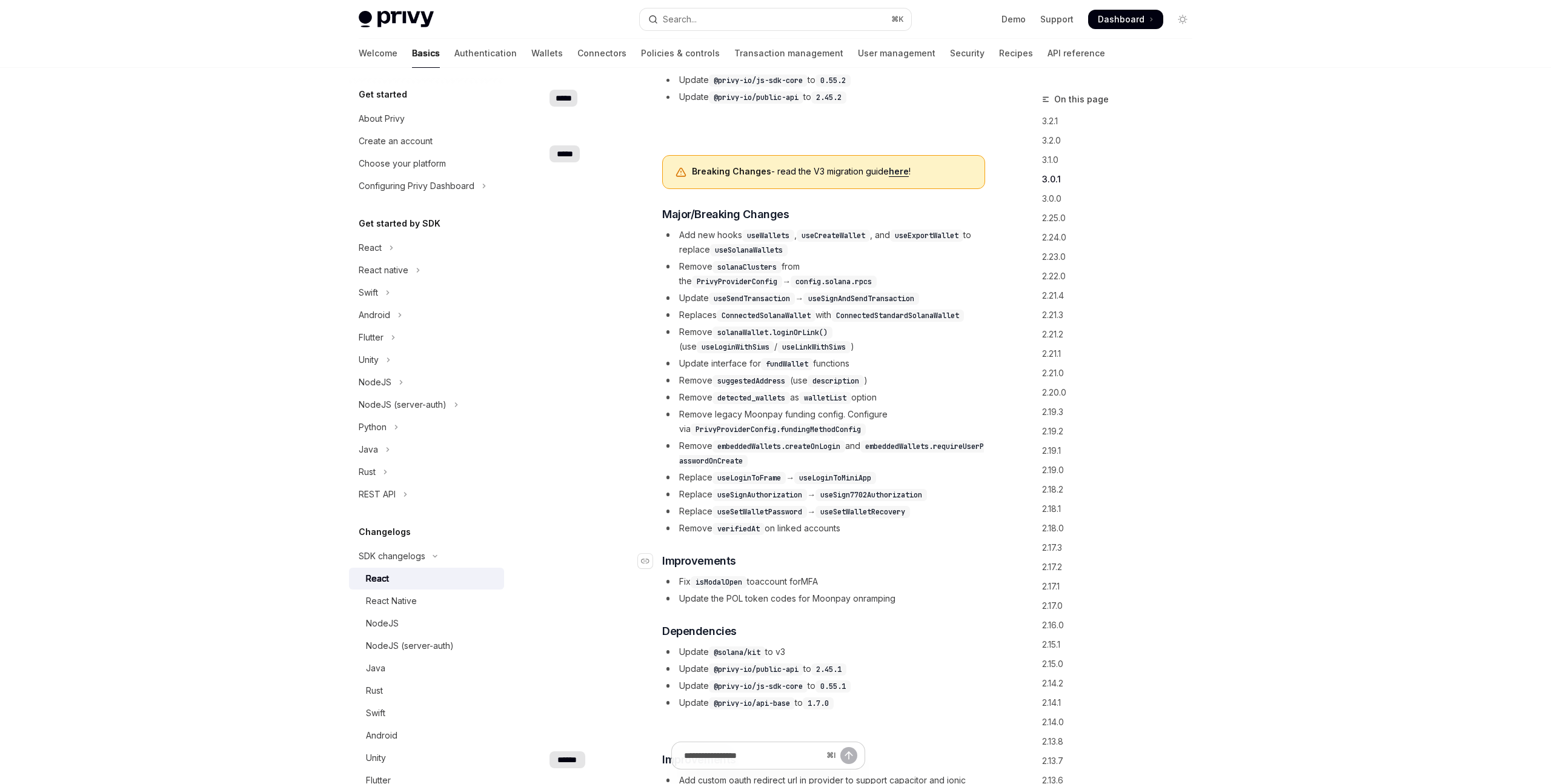
click at [951, 555] on h3 "​ Improvements" at bounding box center [824, 561] width 323 height 17
click at [766, 483] on code "useLoginToFrame" at bounding box center [750, 478] width 73 height 12
click at [765, 478] on code "useLoginToFrame" at bounding box center [750, 478] width 73 height 12
copy code "useLoginToFrame"
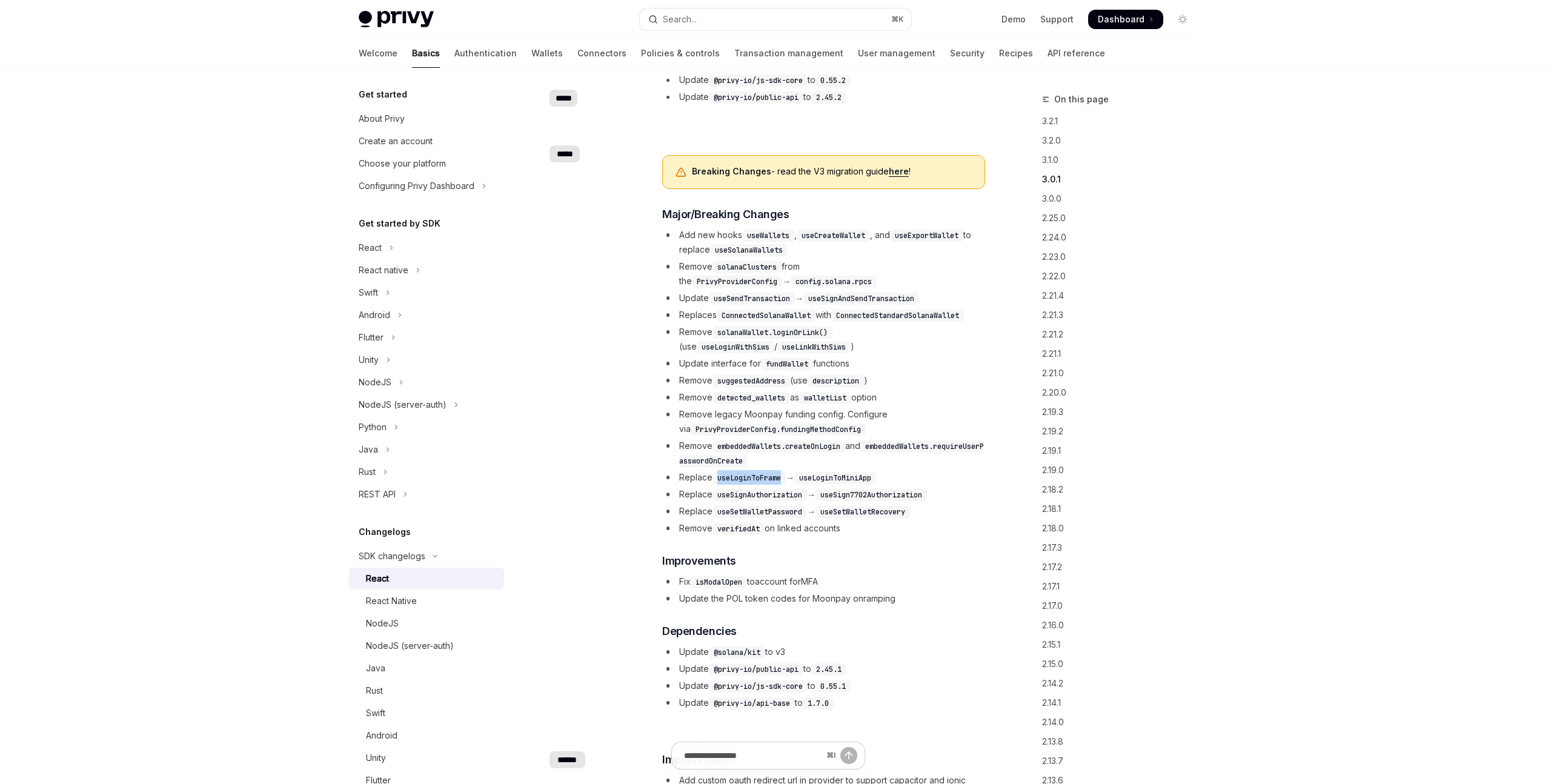
click at [925, 462] on li "Remove embeddedWallets.createOnLogin and embeddedWallets.requireUserPasswordOnC…" at bounding box center [824, 453] width 323 height 29
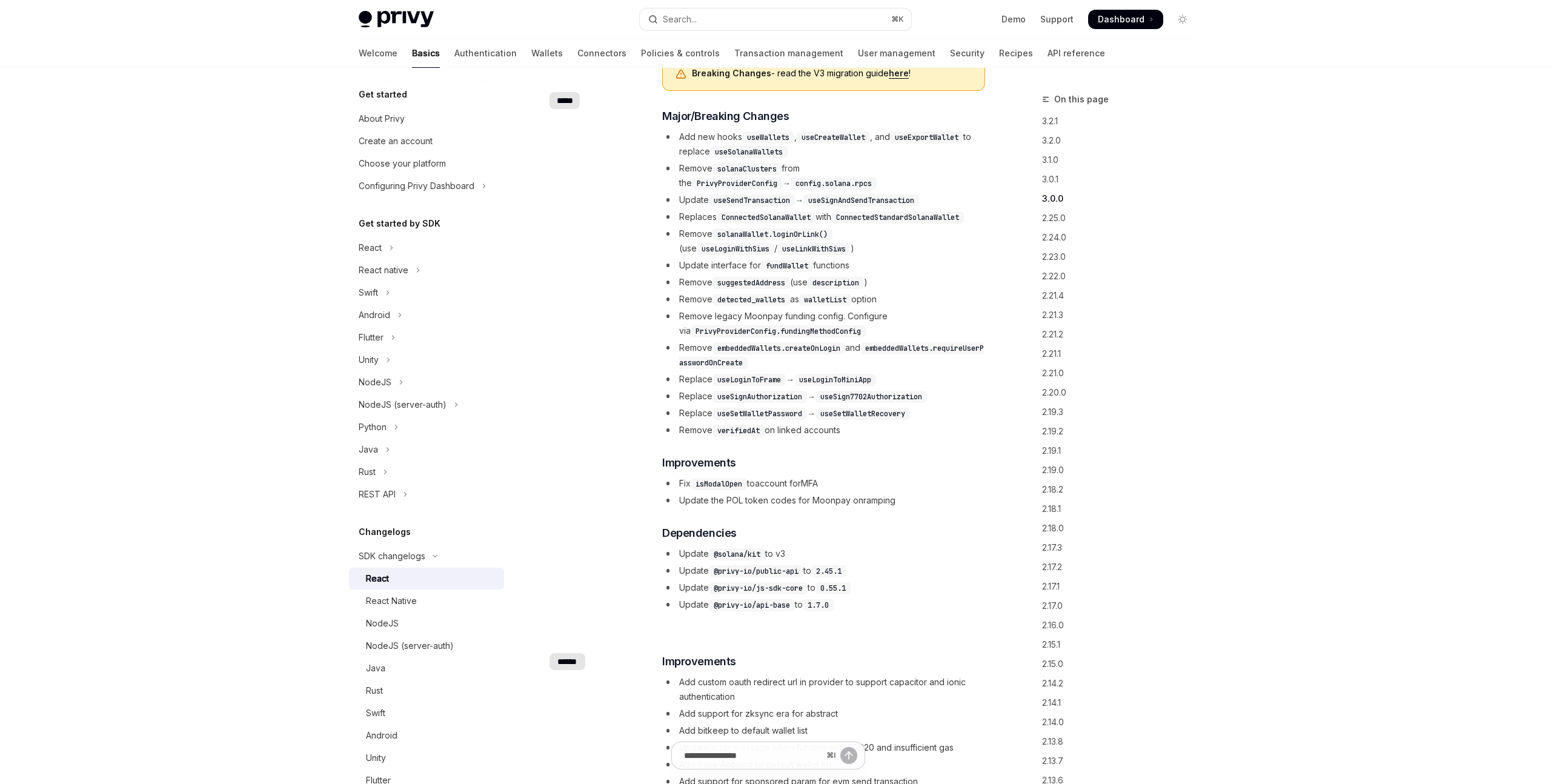
scroll to position [1274, 0]
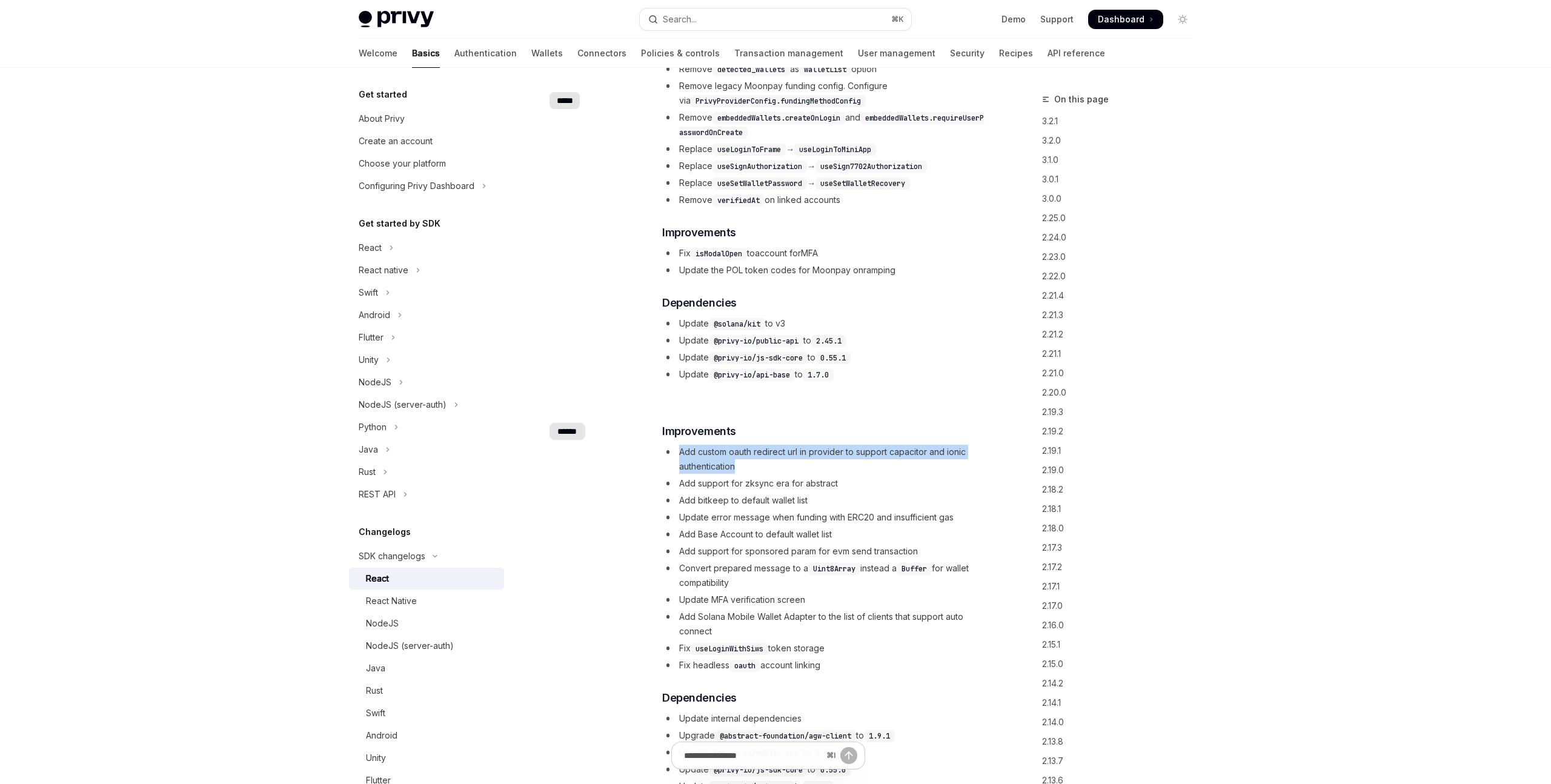
drag, startPoint x: 678, startPoint y: 450, endPoint x: 754, endPoint y: 463, distance: 77.1
click at [754, 463] on li "Add custom oauth redirect url in provider to support capacitor and ionic authen…" at bounding box center [824, 459] width 323 height 29
click at [782, 457] on li "Add custom oauth redirect url in provider to support capacitor and ionic authen…" at bounding box center [824, 459] width 323 height 29
click at [879, 462] on li "Add custom oauth redirect url in provider to support capacitor and ionic authen…" at bounding box center [824, 459] width 323 height 29
click at [872, 484] on li "Add support for zksync era for abstract" at bounding box center [824, 483] width 323 height 14
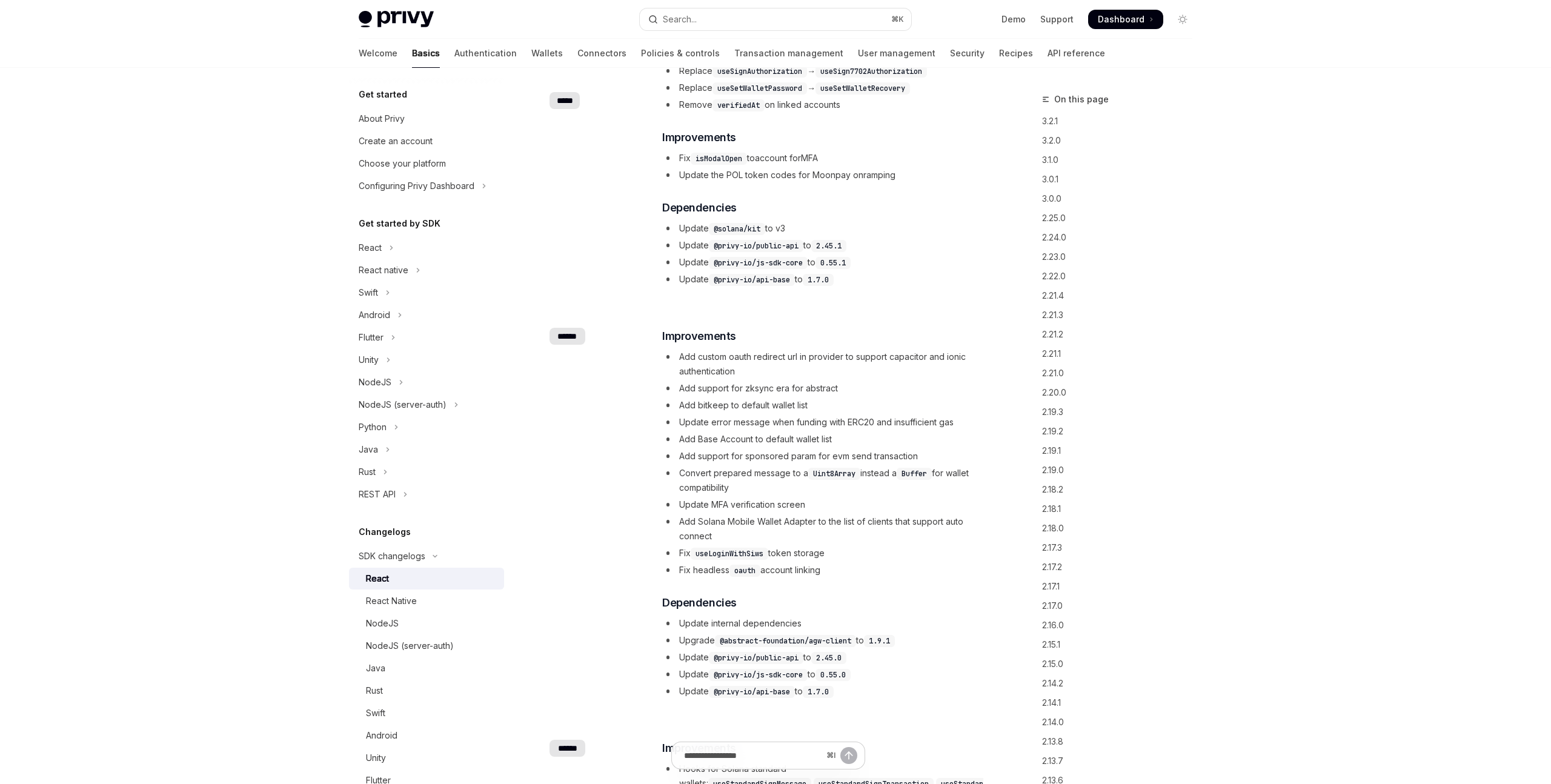
scroll to position [1405, 0]
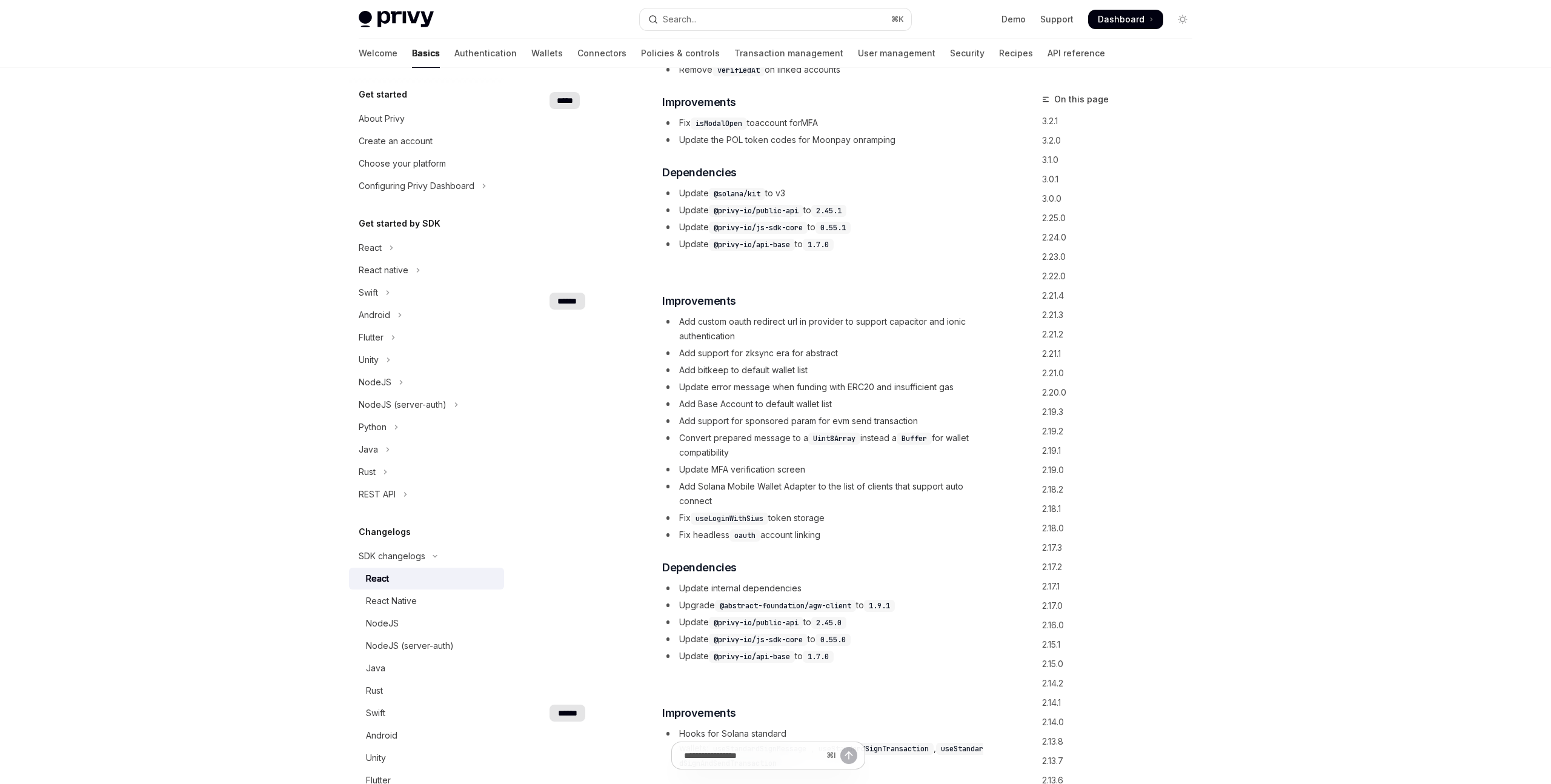
click at [909, 535] on li "Fix headless oauth account linking" at bounding box center [824, 535] width 323 height 14
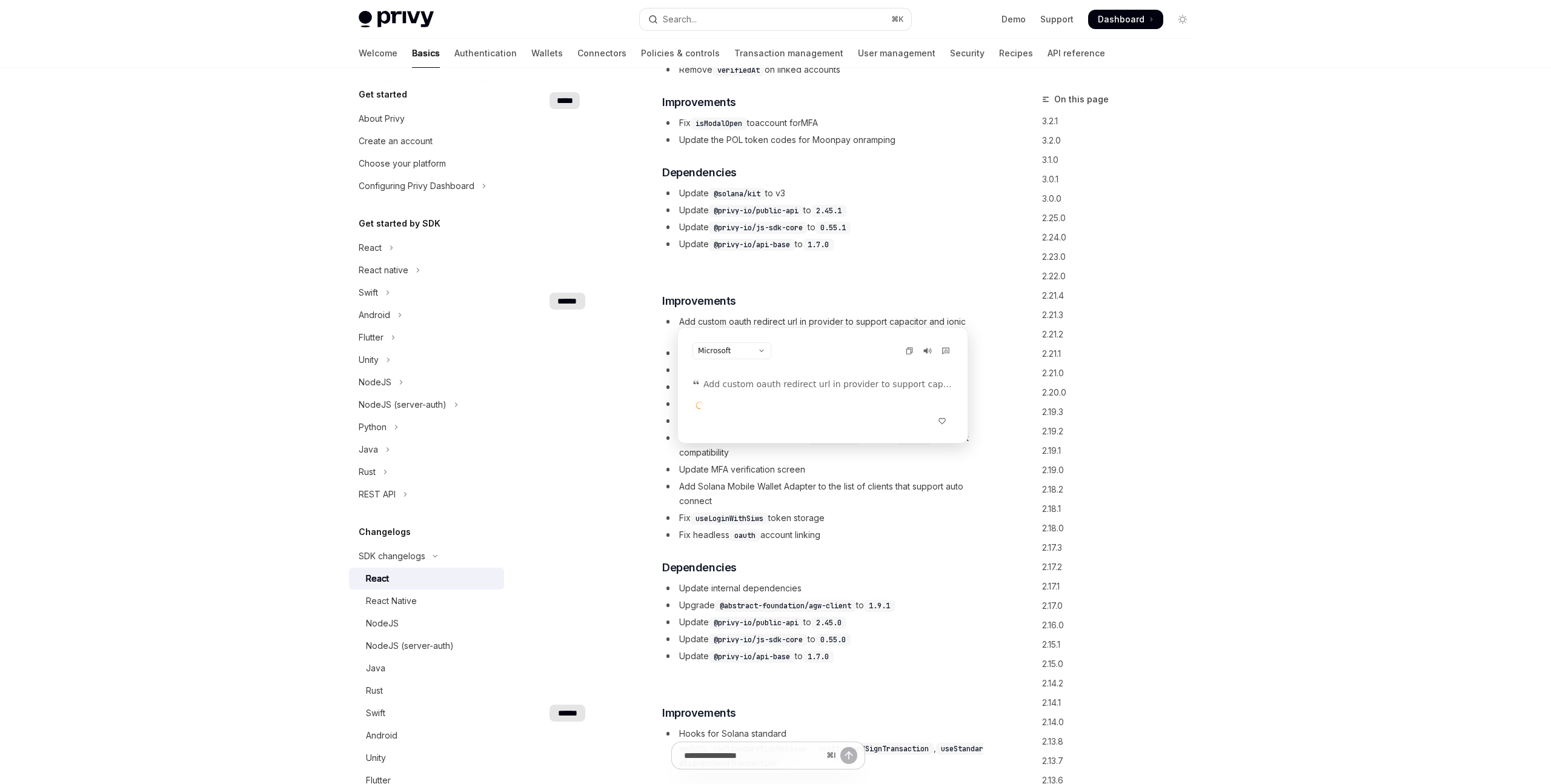
click at [909, 535] on li "Fix headless oauth account linking" at bounding box center [824, 535] width 323 height 14
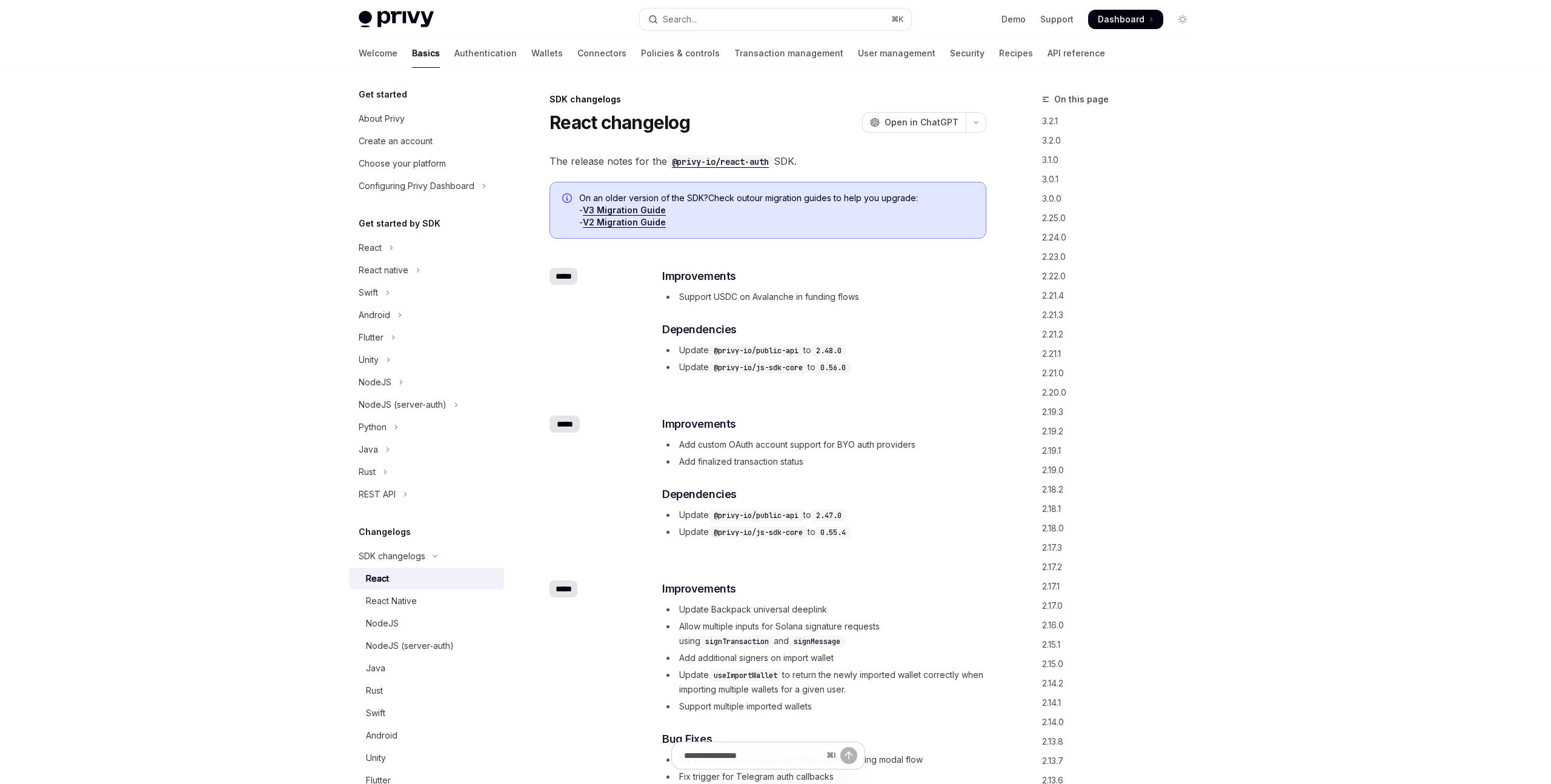
scroll to position [153, 0]
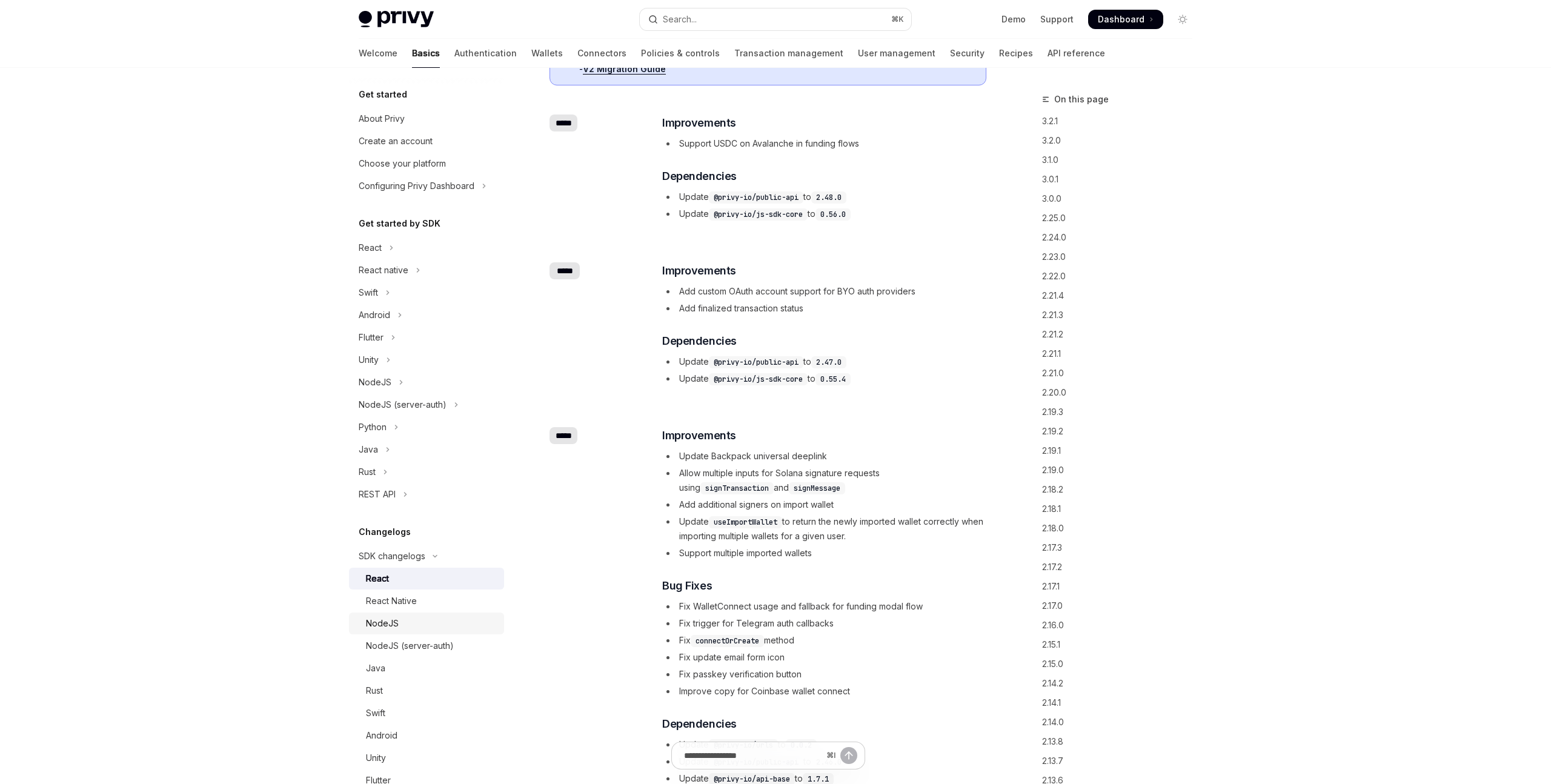
click at [430, 622] on div "NodeJS" at bounding box center [432, 623] width 131 height 14
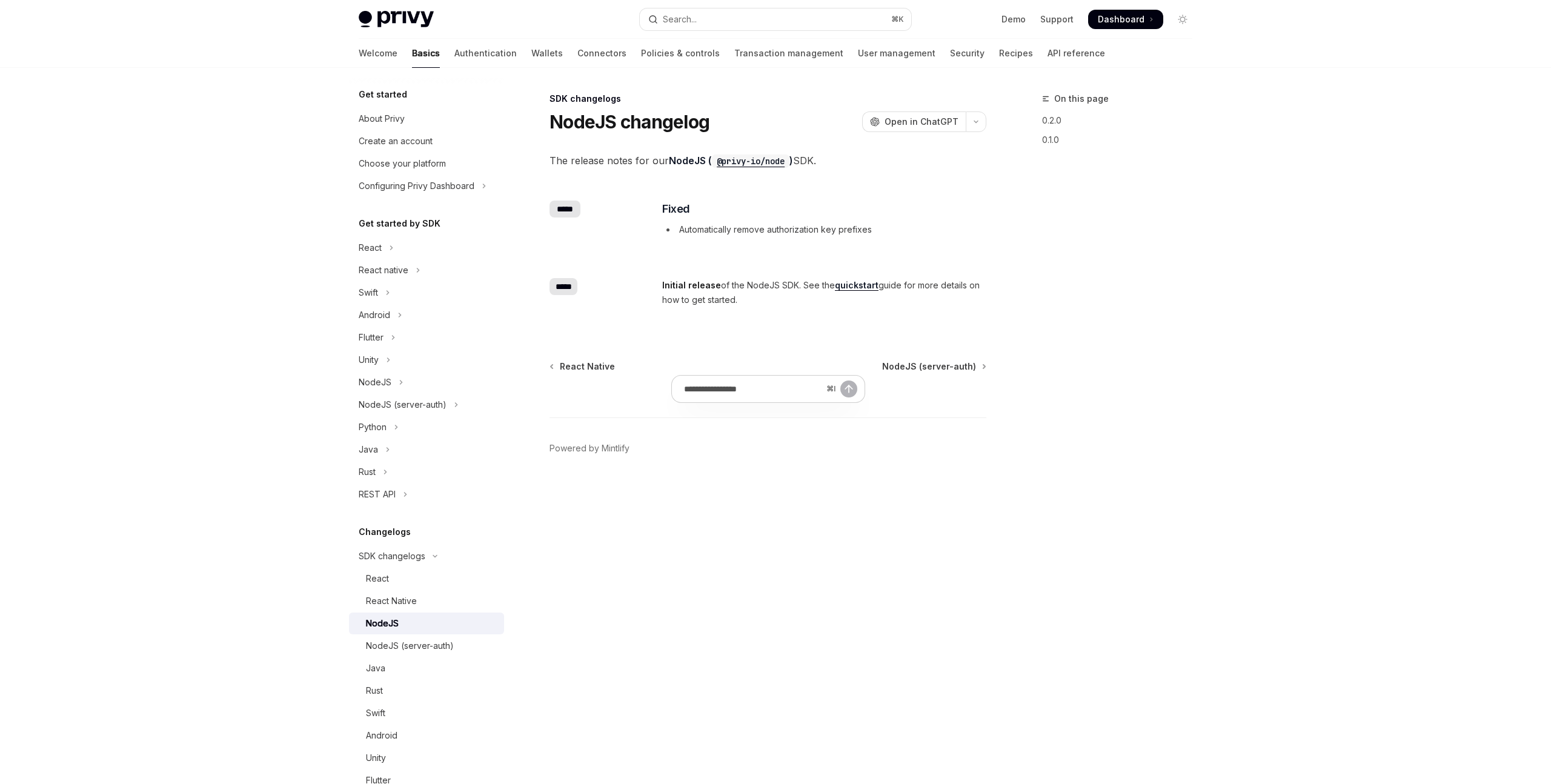
scroll to position [1, 0]
click at [753, 155] on code "@privy-io/node" at bounding box center [750, 161] width 78 height 14
click at [721, 307] on div "​ ***** Initial release of the NodeJS SDK. See the quickstart guide for more de…" at bounding box center [767, 293] width 437 height 68
click at [402, 648] on div "NodeJS (server-auth)" at bounding box center [410, 645] width 88 height 14
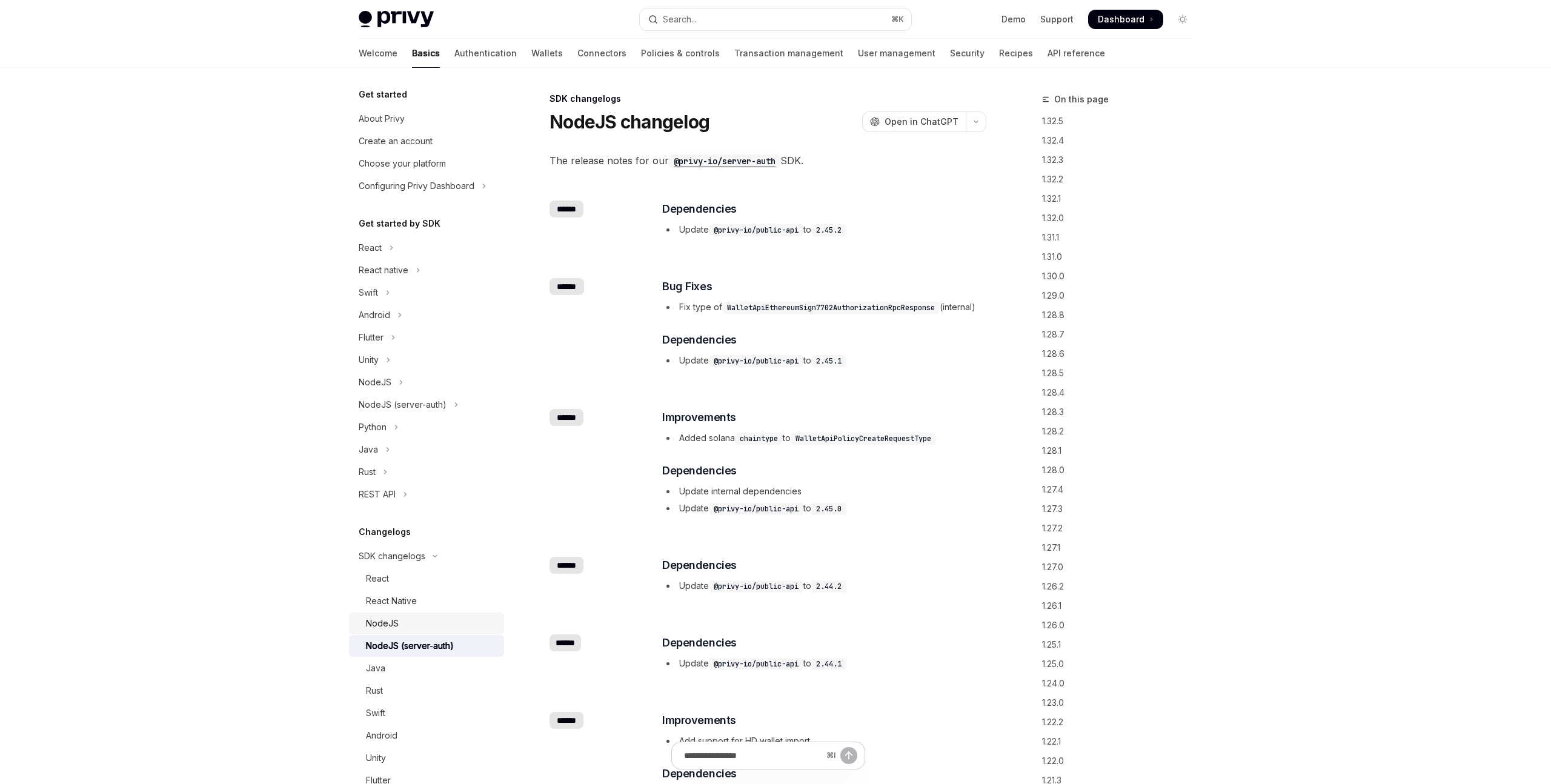
click at [414, 618] on div "NodeJS" at bounding box center [432, 623] width 131 height 14
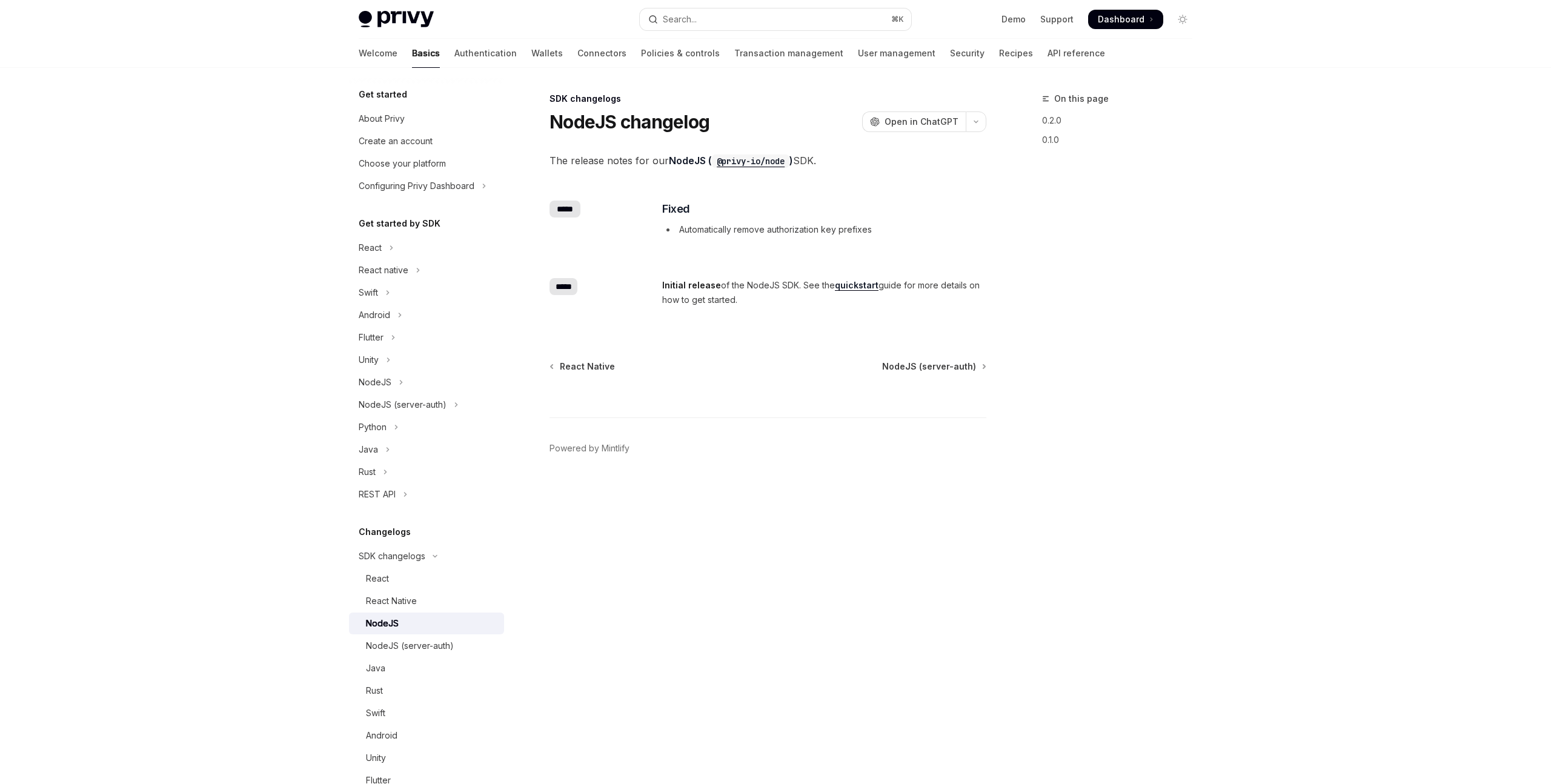
click at [852, 290] on link "quickstart" at bounding box center [856, 285] width 43 height 11
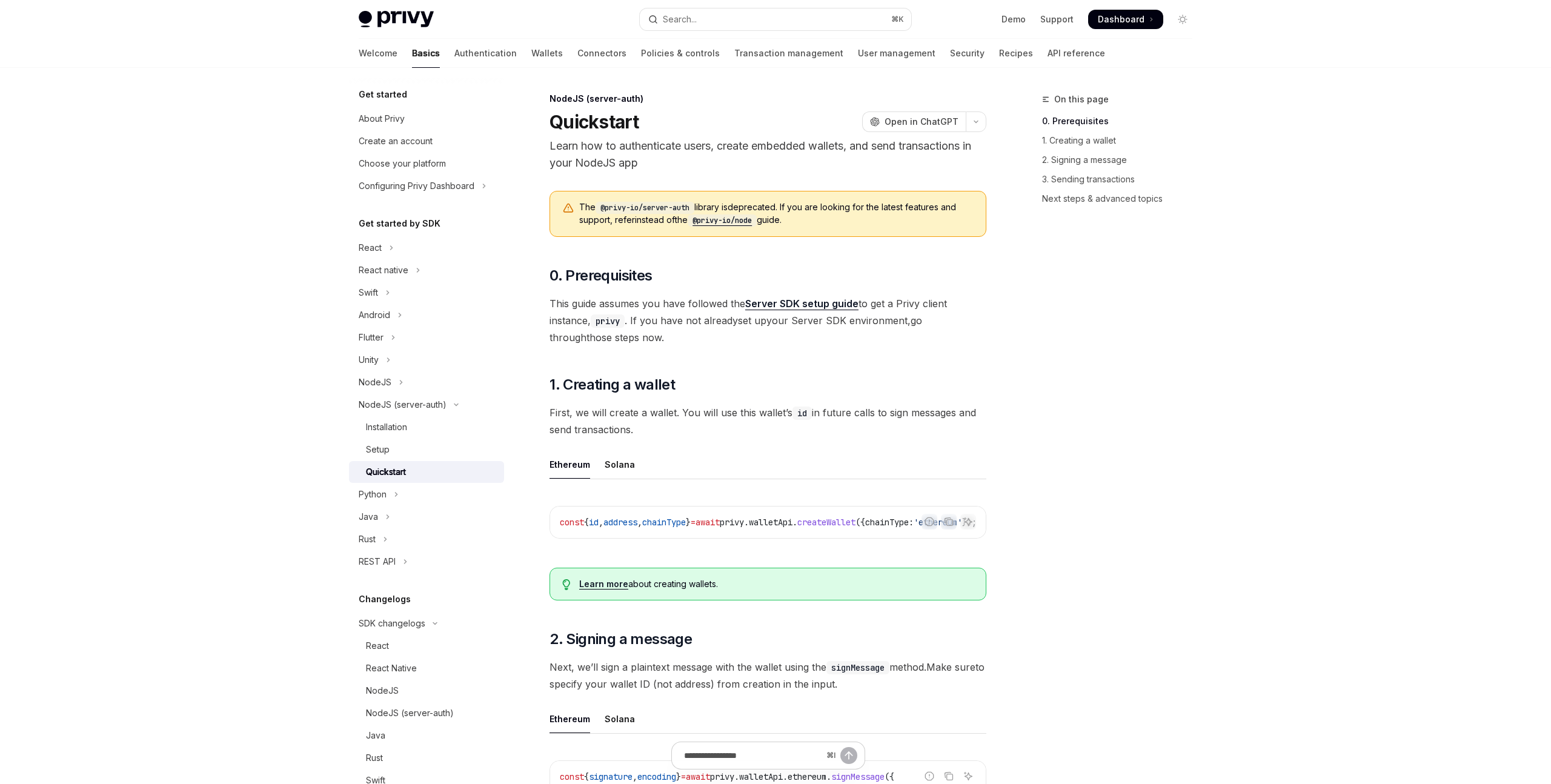
drag, startPoint x: 708, startPoint y: 220, endPoint x: 783, endPoint y: 221, distance: 75.0
click at [783, 221] on span "The @privy-io/server-auth library is deprecated . If you are looking for the la…" at bounding box center [776, 214] width 394 height 26
click at [832, 295] on span "This guide assumes you have followed the Server SDK setup guide to get a Privy …" at bounding box center [767, 320] width 437 height 51
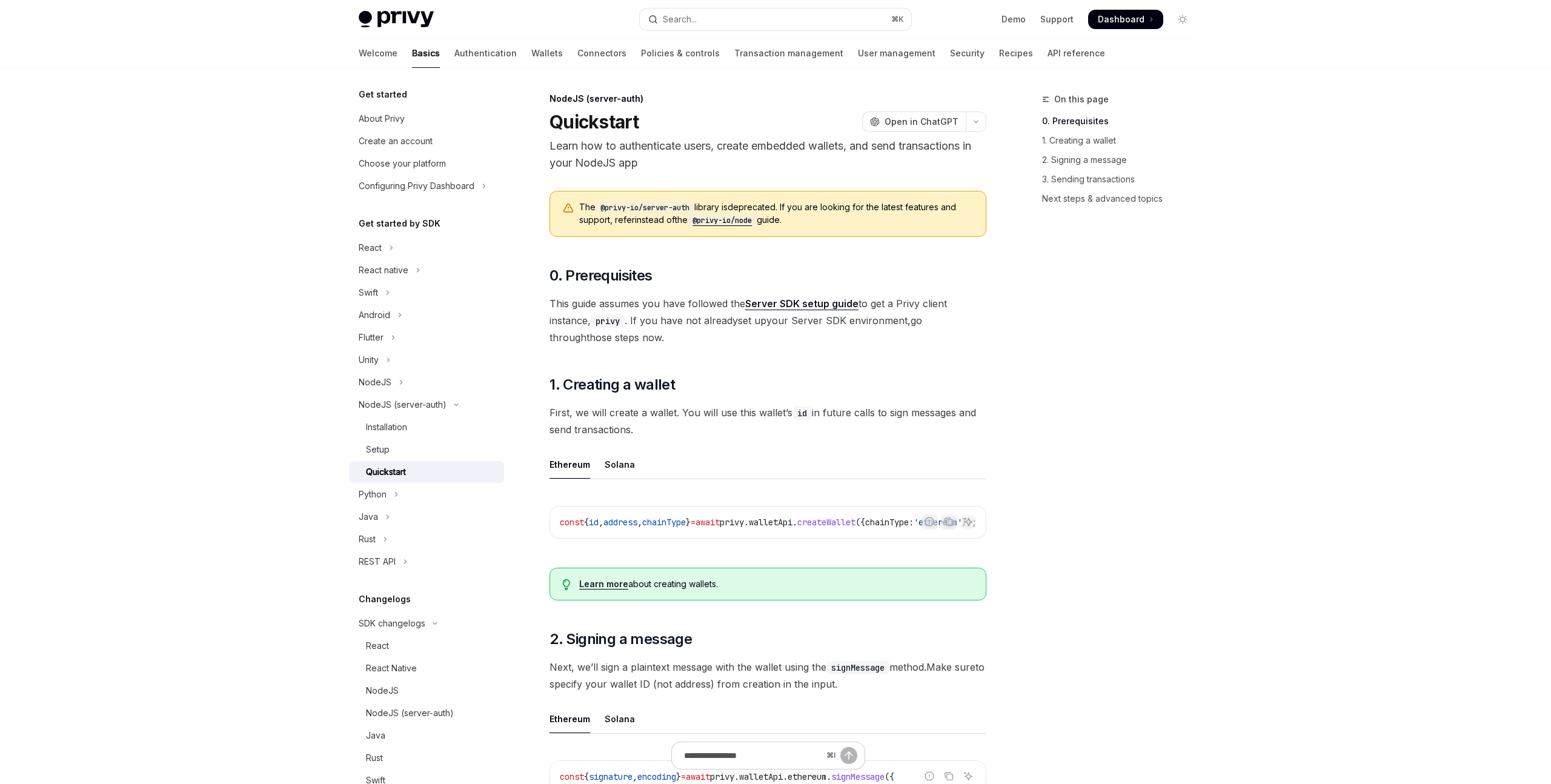
click at [826, 304] on link "Server SDK setup guide" at bounding box center [801, 303] width 113 height 13
click at [409, 416] on link "Installation" at bounding box center [427, 427] width 155 height 22
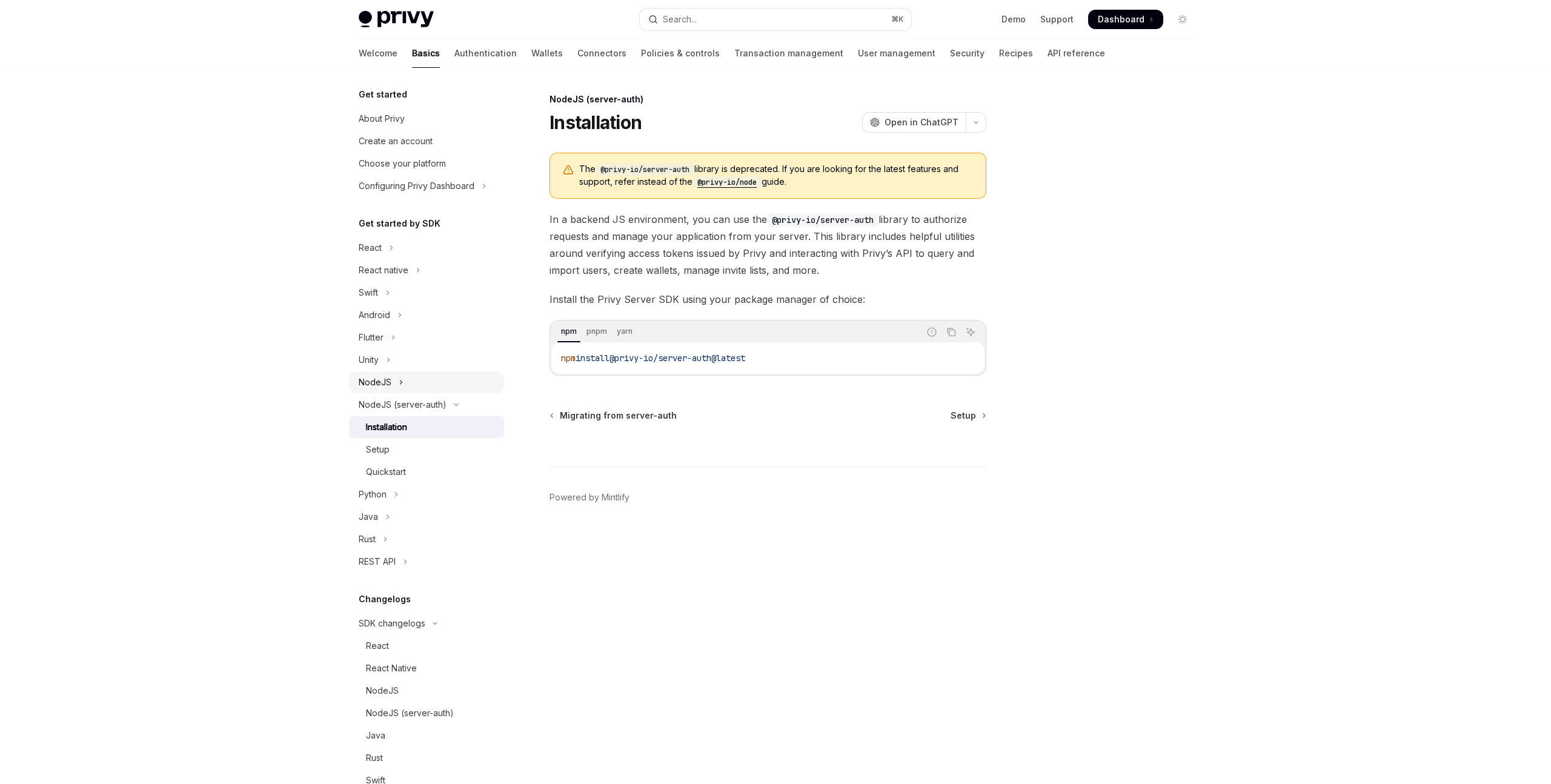
click at [409, 383] on button "NodeJS" at bounding box center [427, 382] width 155 height 22
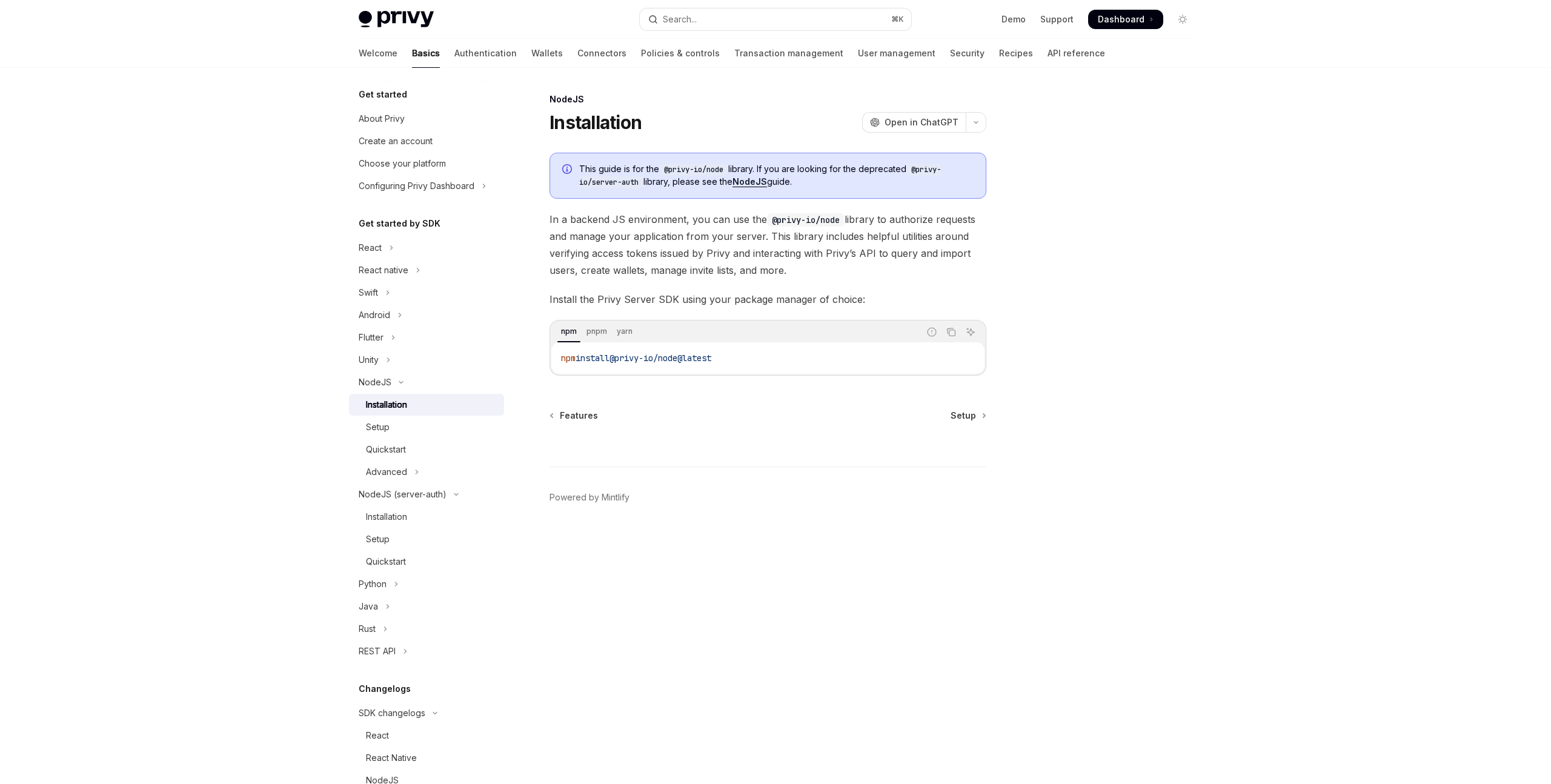
drag, startPoint x: 621, startPoint y: 357, endPoint x: 730, endPoint y: 356, distance: 109.0
click at [754, 356] on code "npm install @privy-io/node@latest" at bounding box center [768, 358] width 414 height 14
drag, startPoint x: 606, startPoint y: 357, endPoint x: 679, endPoint y: 357, distance: 73.0
click at [679, 357] on span "@privy-io/node@latest" at bounding box center [646, 358] width 102 height 11
copy span "@privy-io/node"
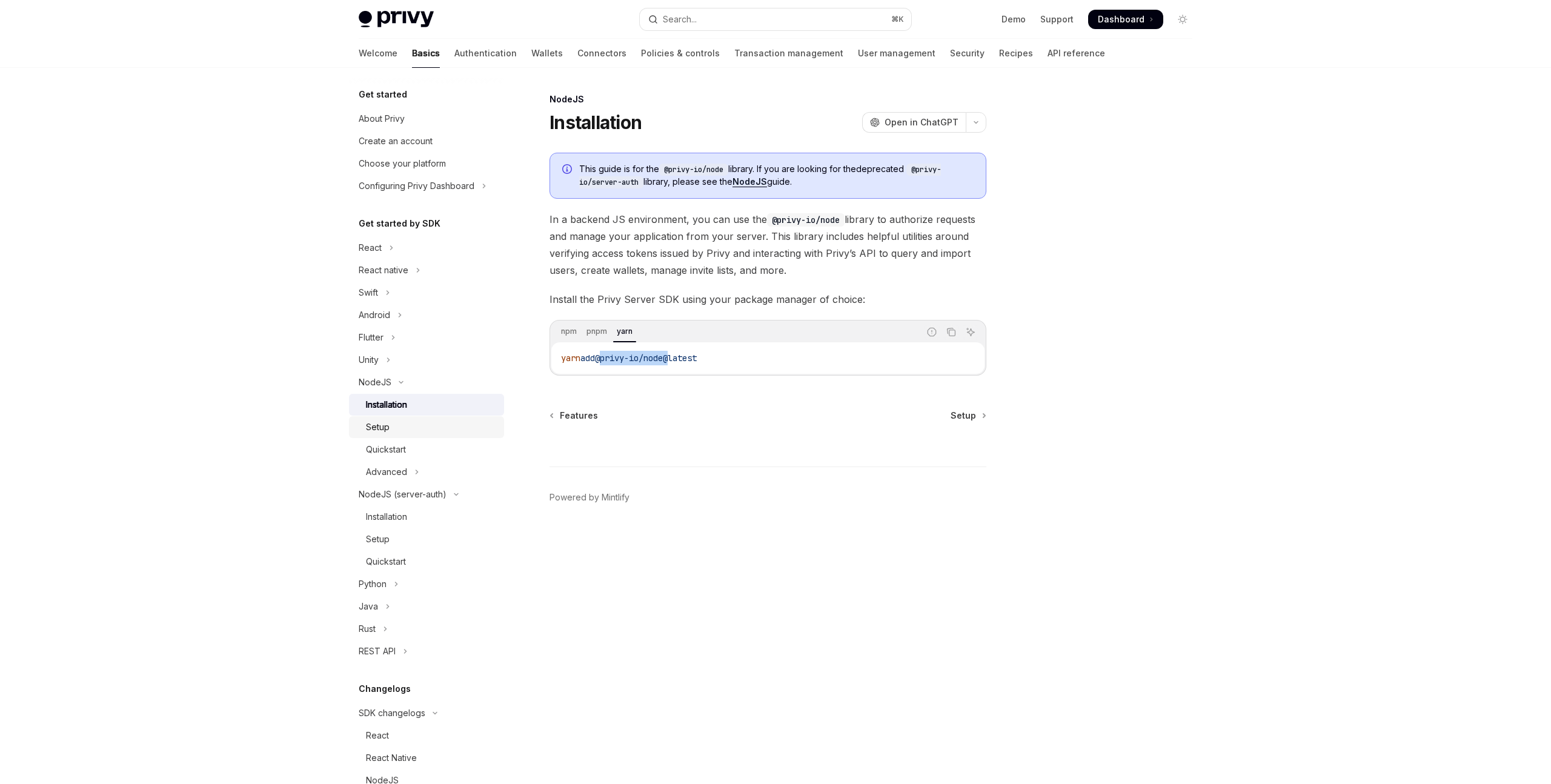
click at [397, 433] on div "Setup" at bounding box center [432, 426] width 131 height 14
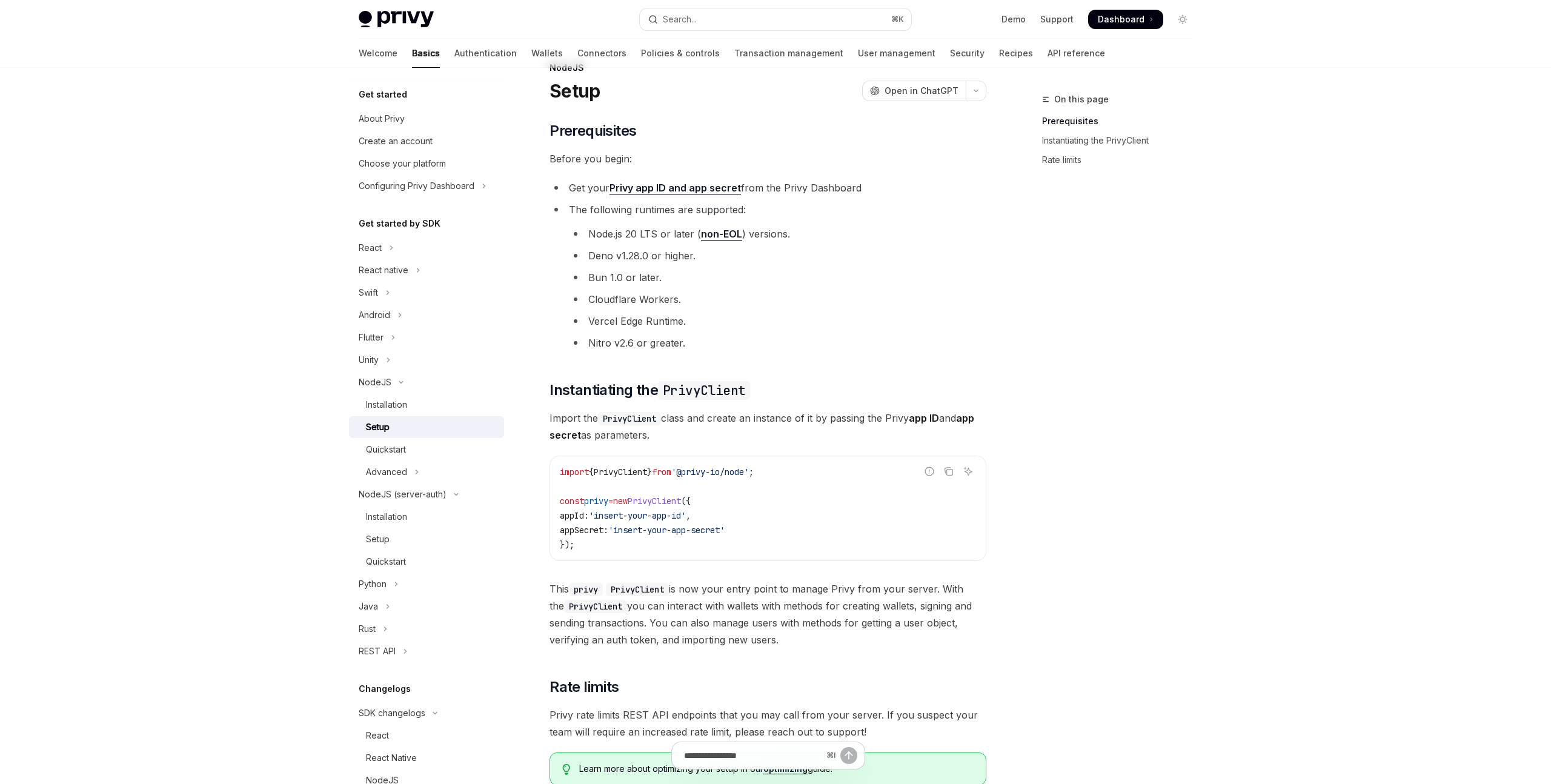
scroll to position [73, 0]
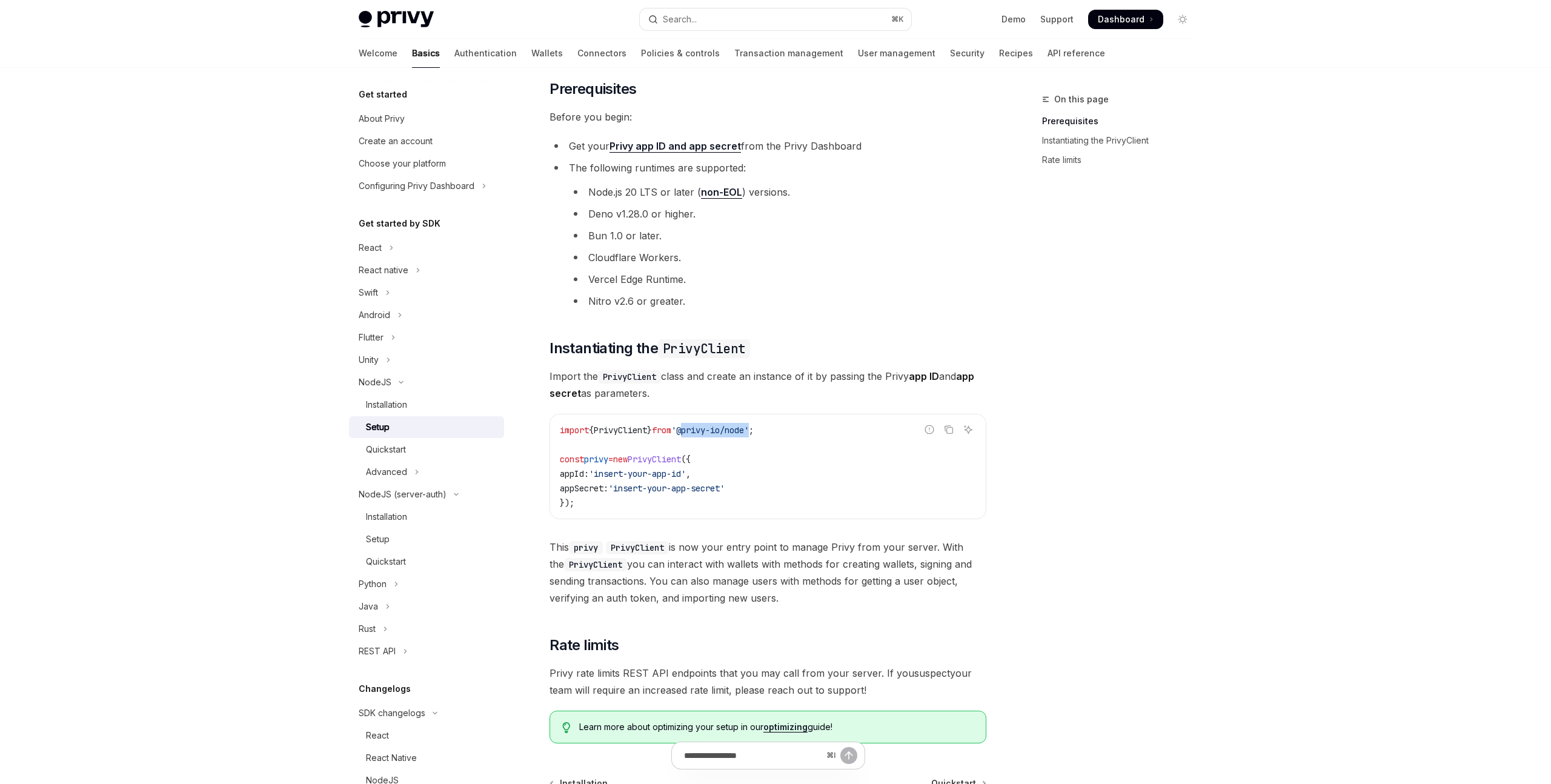
drag, startPoint x: 697, startPoint y: 433, endPoint x: 767, endPoint y: 433, distance: 70.0
click at [749, 433] on span "'@privy-io/node'" at bounding box center [709, 430] width 78 height 11
copy span "@privy-io/node"
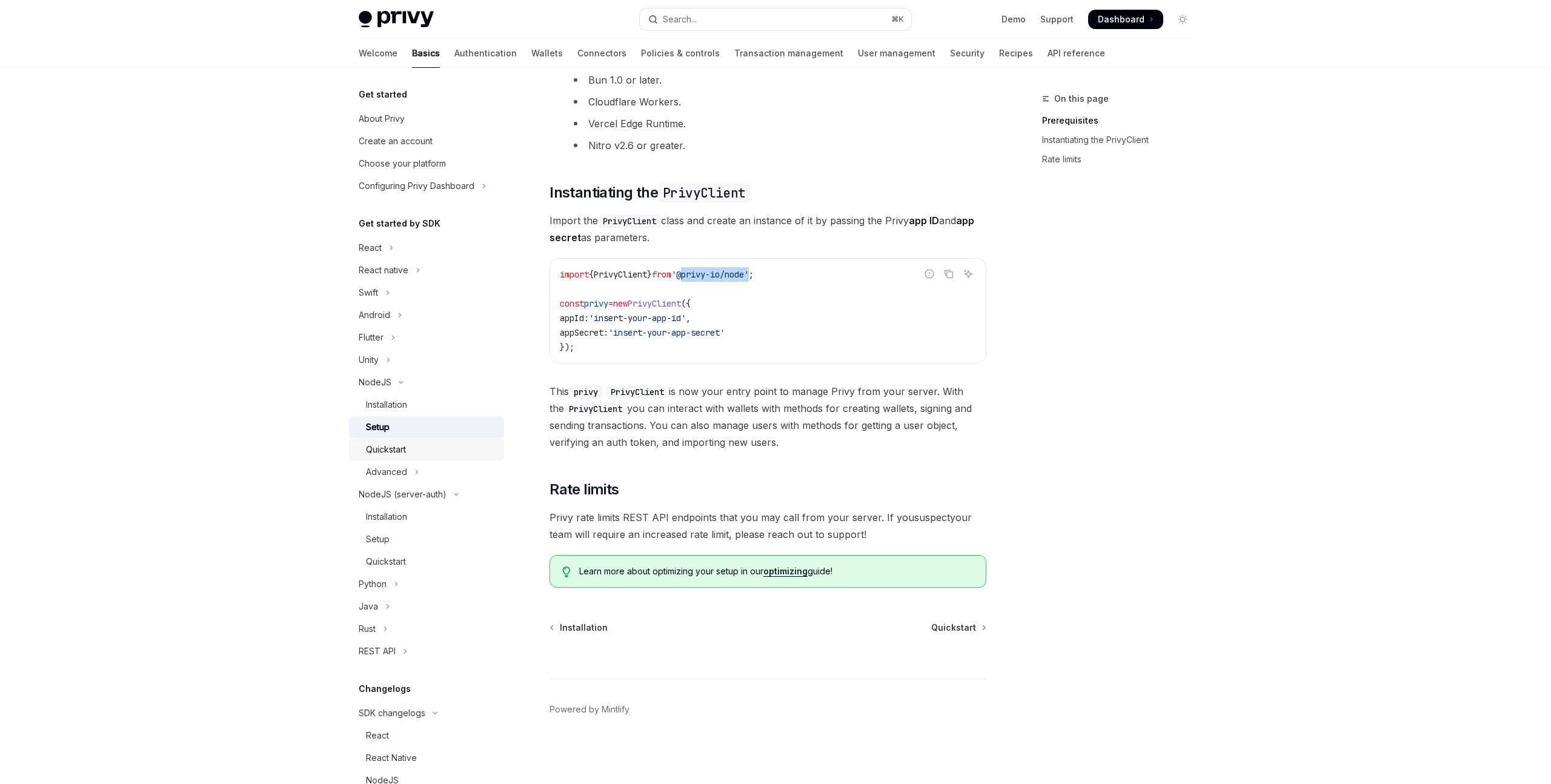
click at [394, 446] on div "Quickstart" at bounding box center [386, 449] width 40 height 14
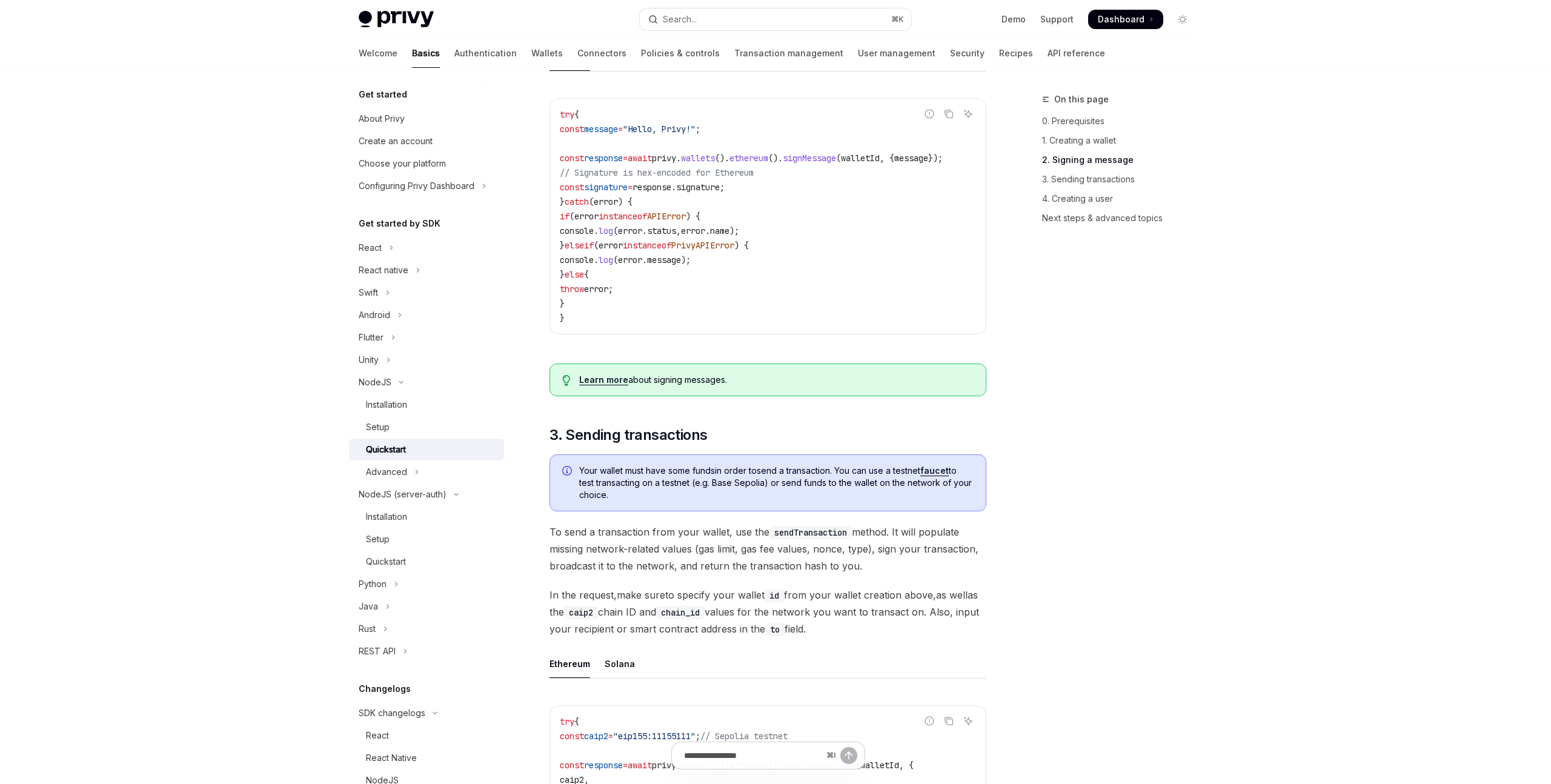
scroll to position [1231, 0]
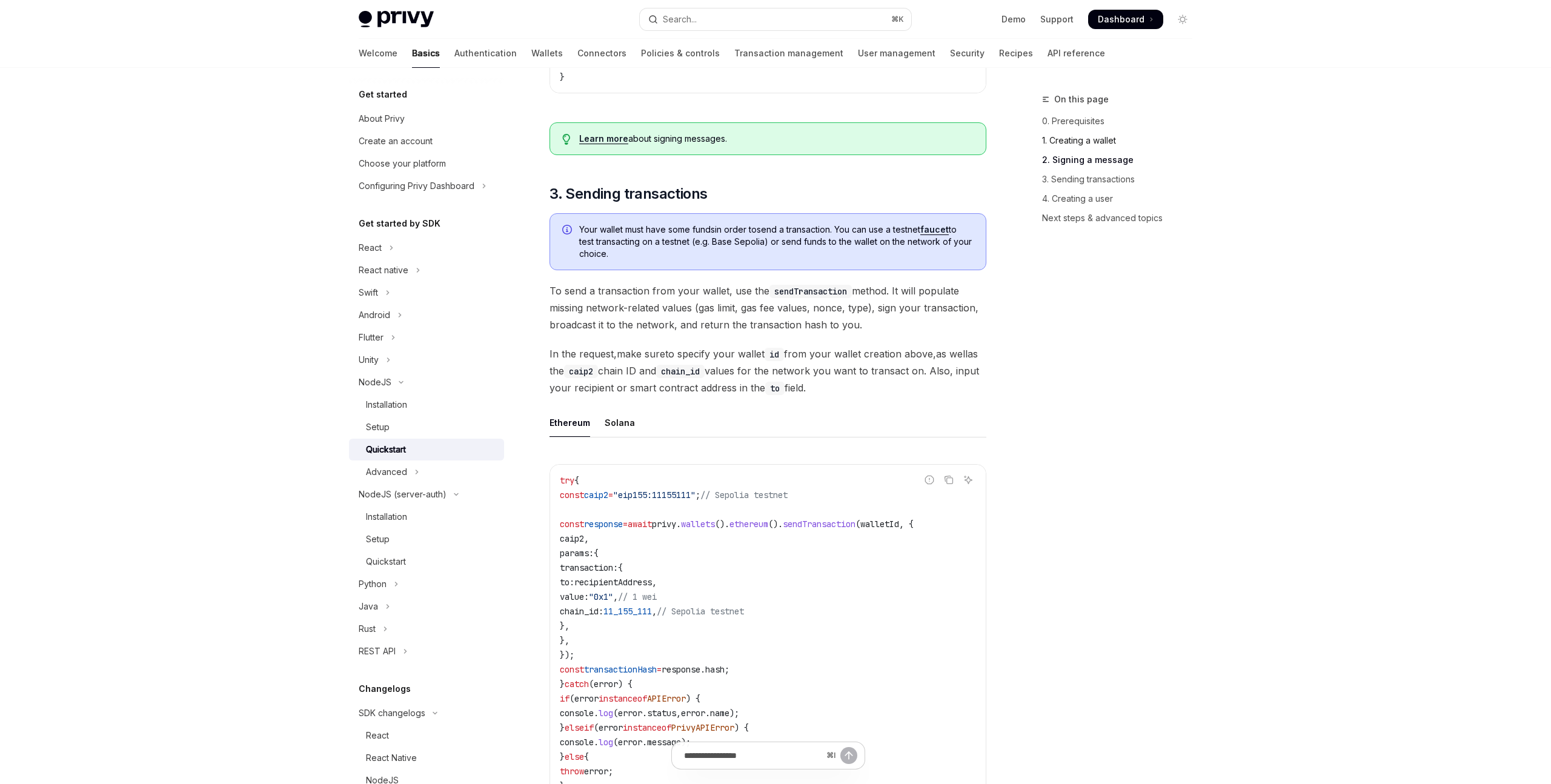
click at [1092, 135] on link "1. Creating a wallet" at bounding box center [1123, 140] width 160 height 20
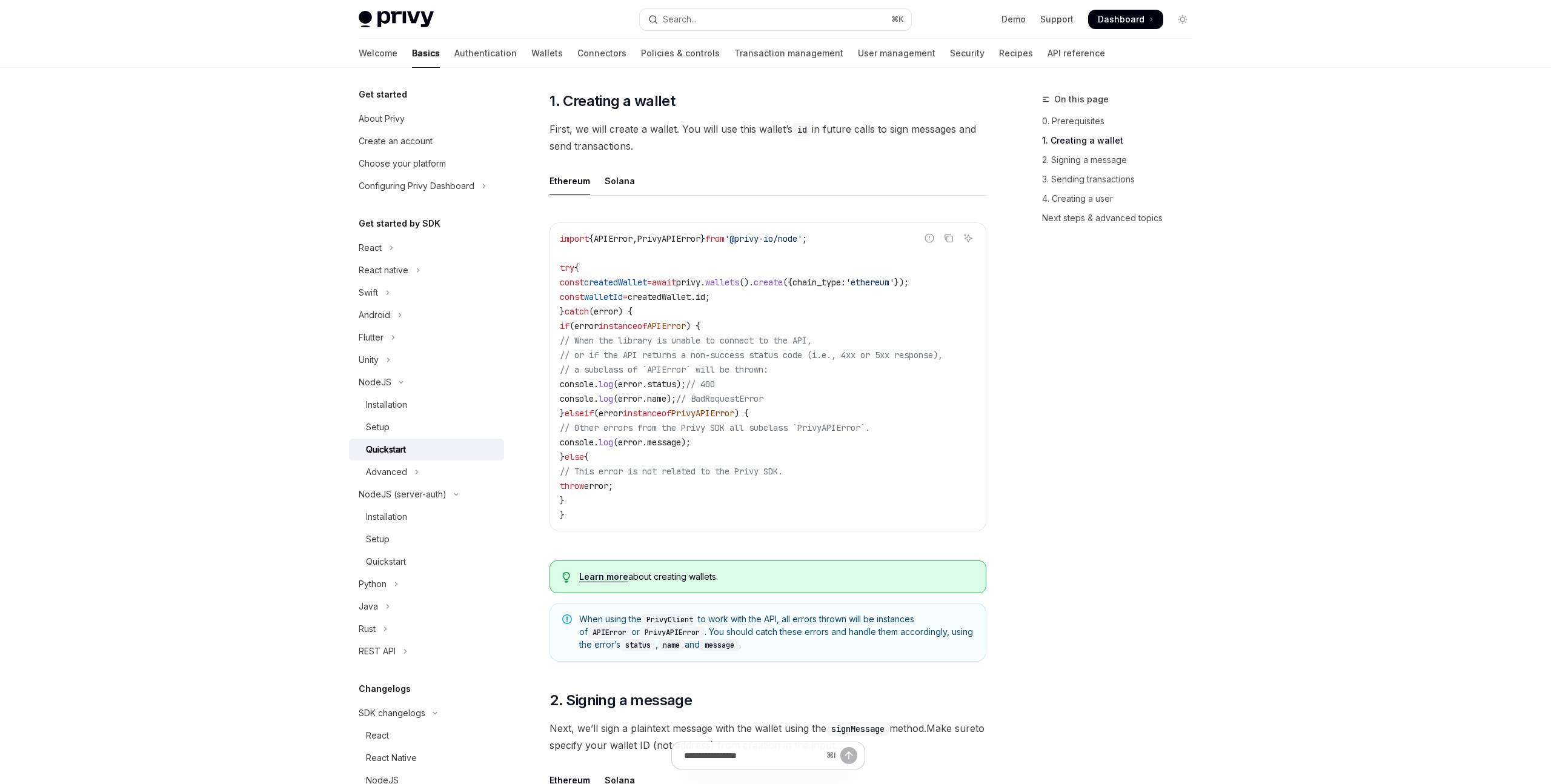
scroll to position [266, 0]
click at [1091, 153] on link "2. Signing a message" at bounding box center [1123, 159] width 160 height 20
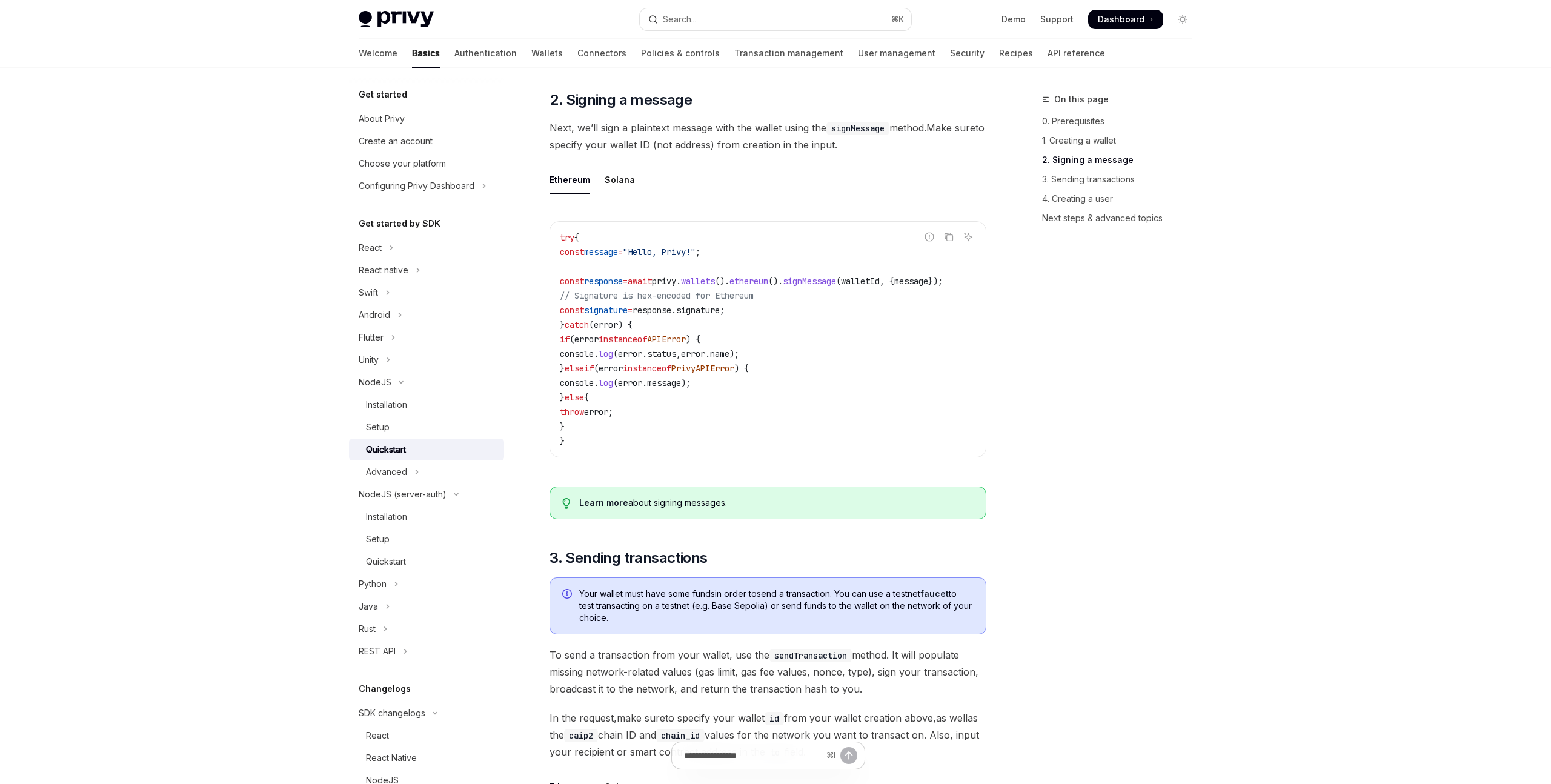
scroll to position [868, 0]
click at [1096, 177] on link "3. Sending transactions" at bounding box center [1123, 179] width 160 height 20
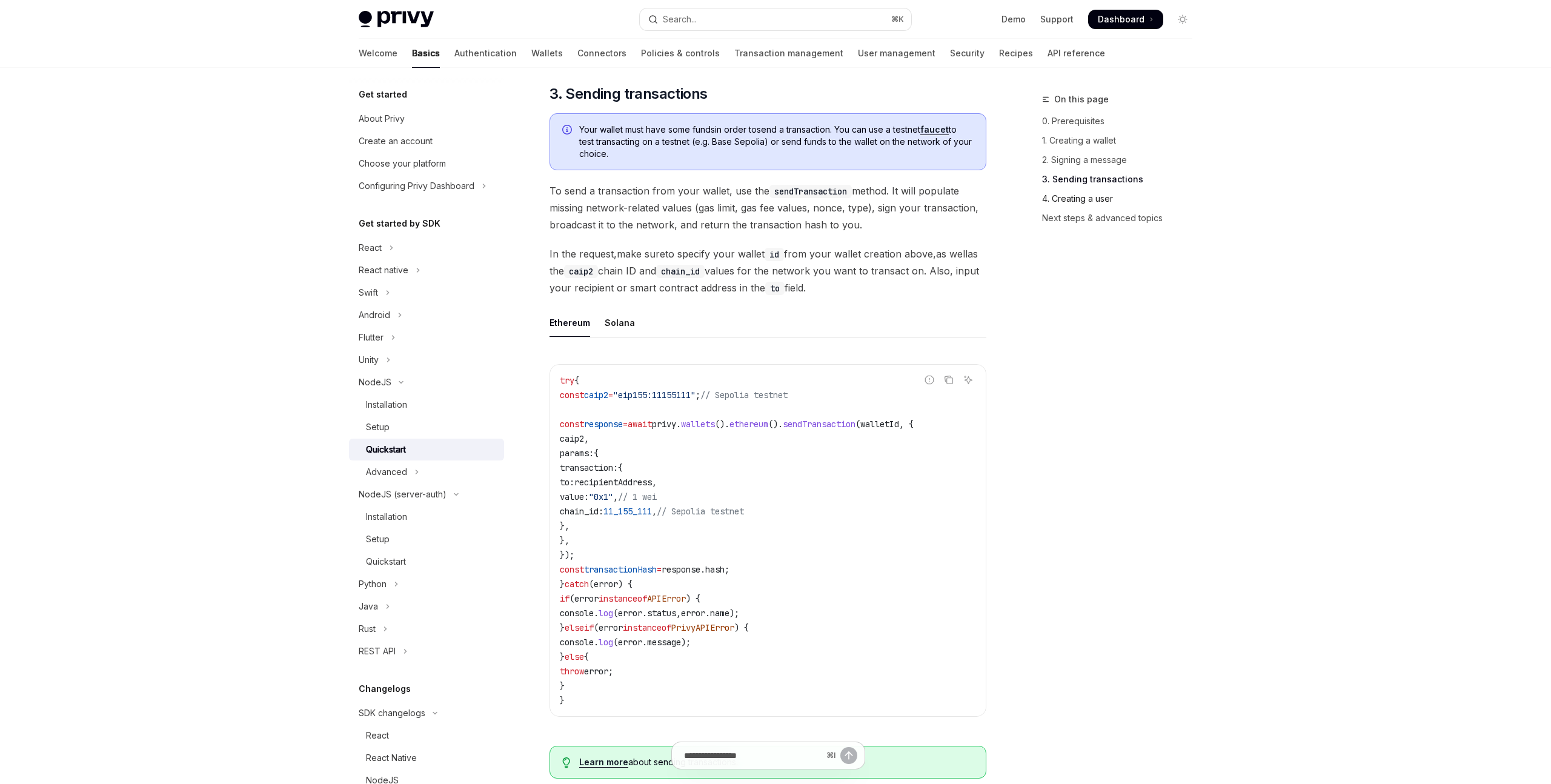
click at [1094, 197] on link "4. Creating a user" at bounding box center [1123, 198] width 160 height 20
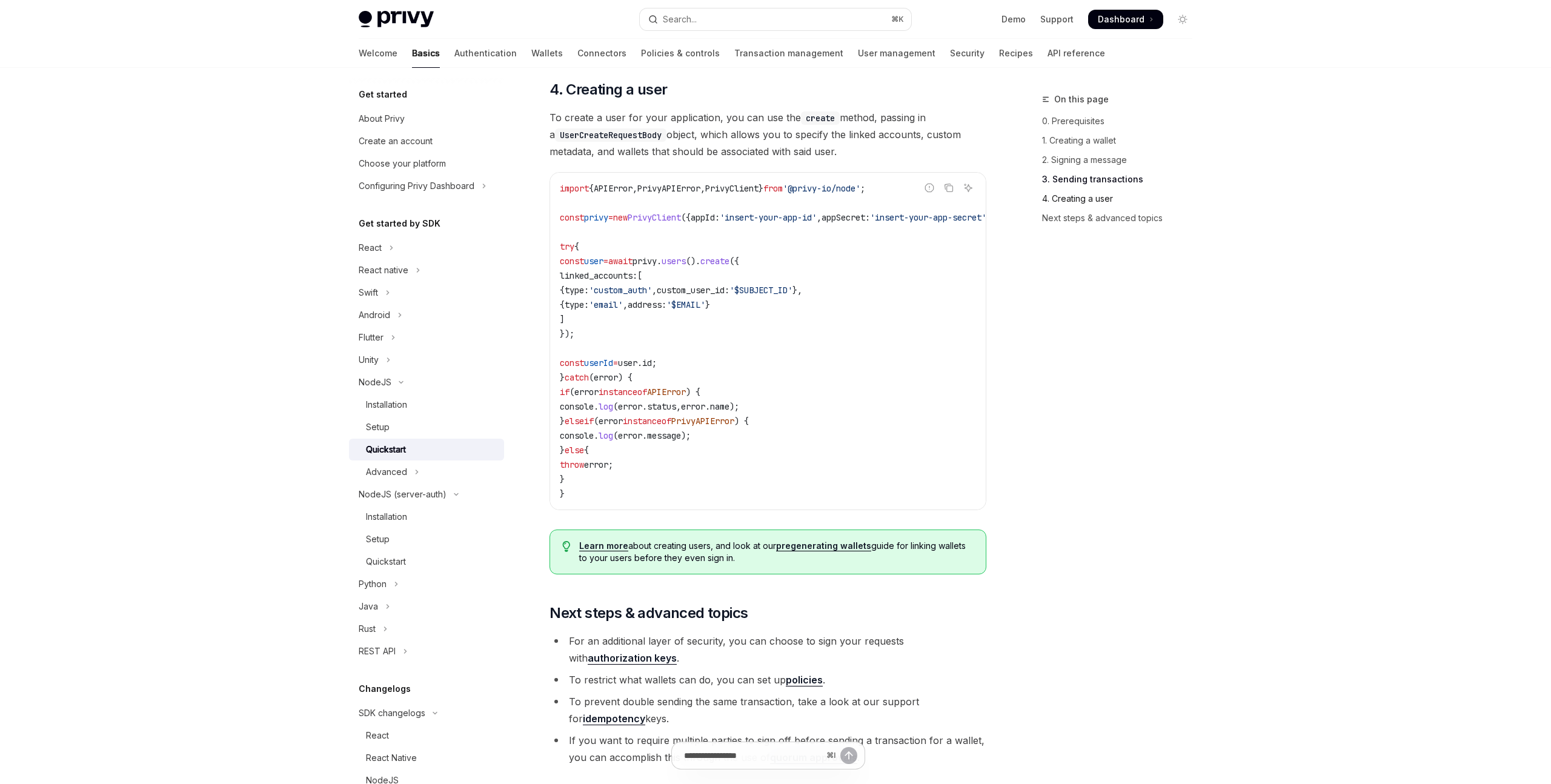
scroll to position [2126, 0]
click at [416, 473] on icon "Toggle Advanced section" at bounding box center [417, 472] width 5 height 14
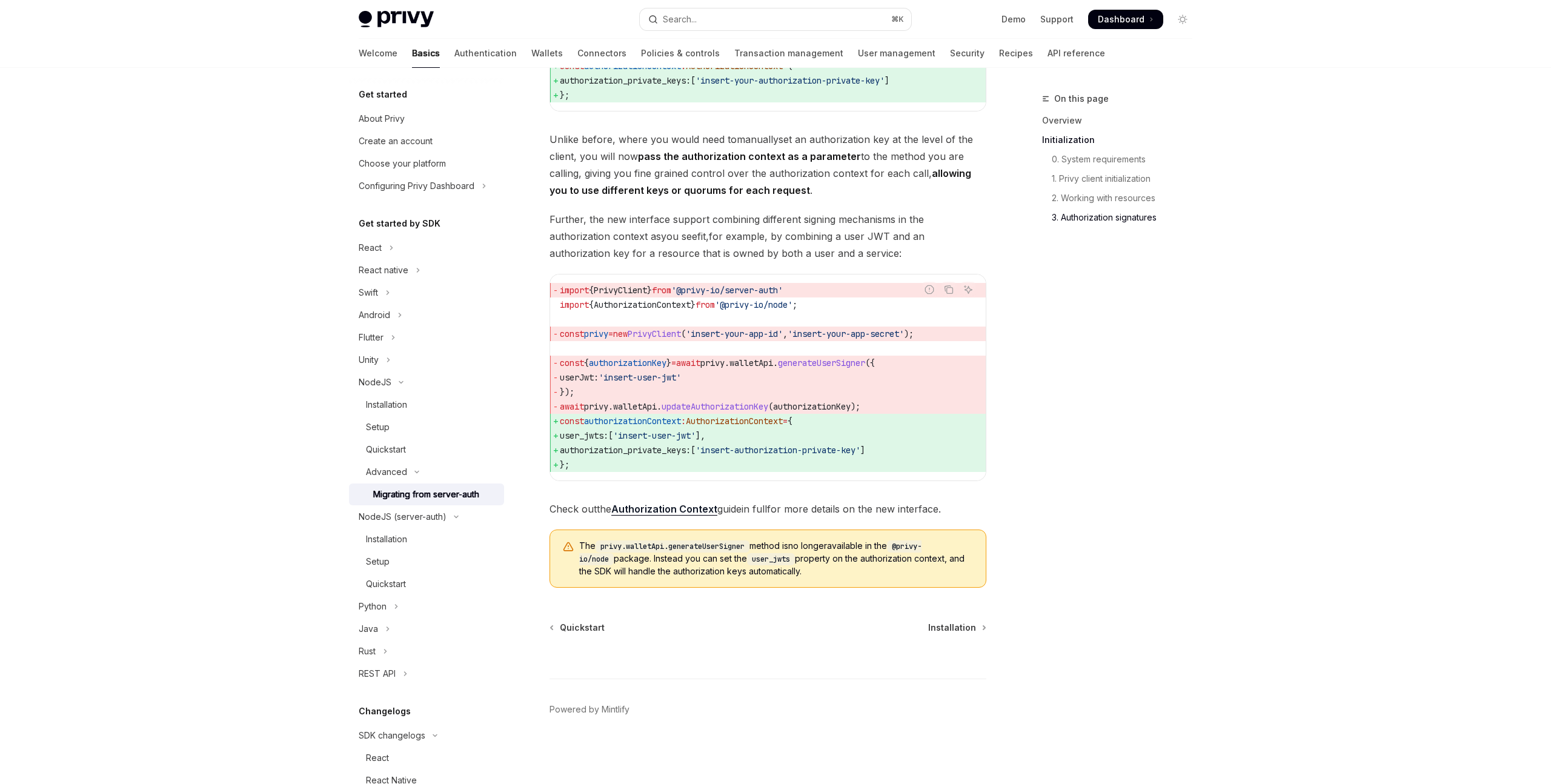
scroll to position [1617, 0]
click at [421, 582] on div "Quickstart" at bounding box center [432, 583] width 131 height 14
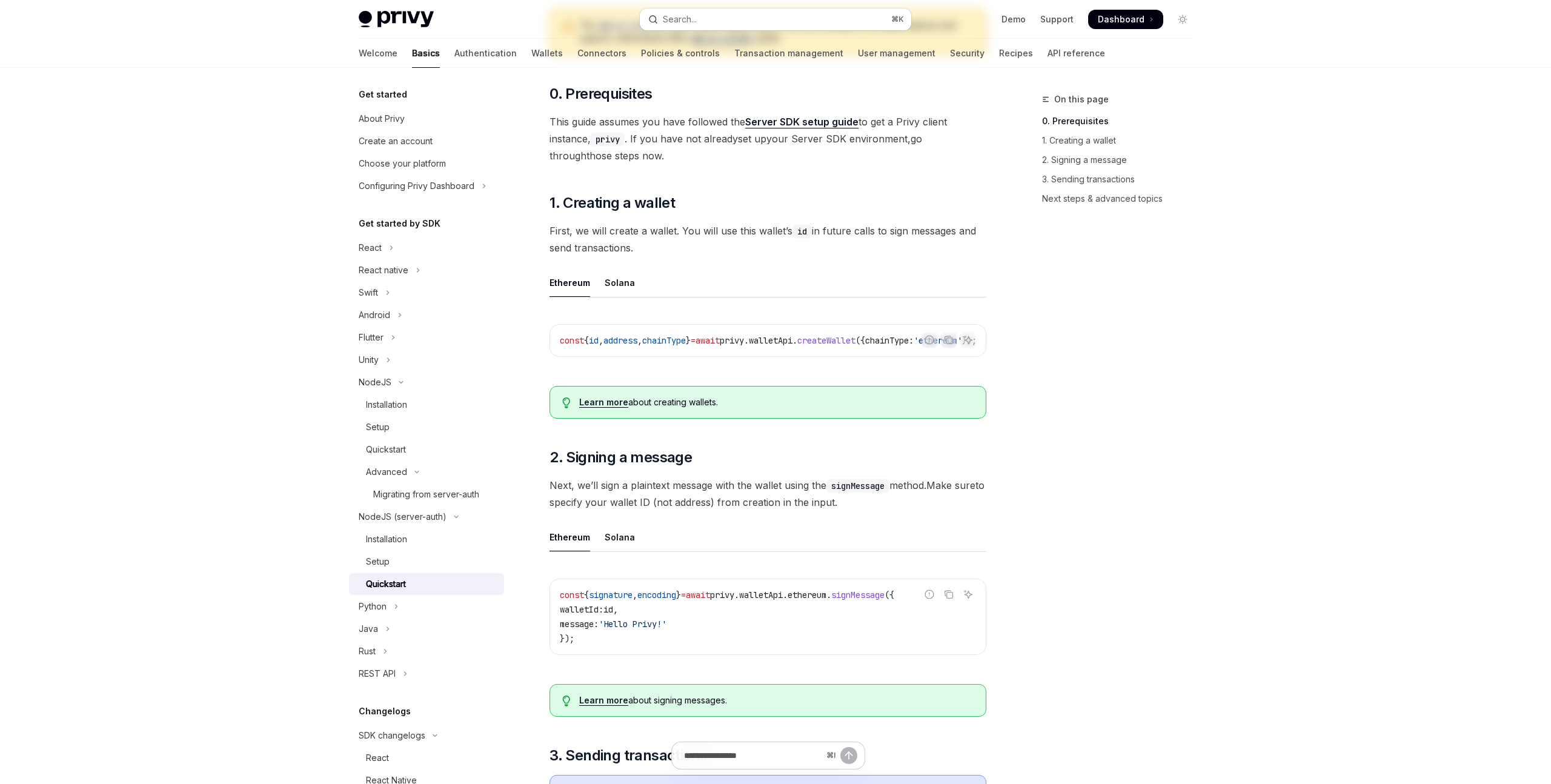
scroll to position [537, 0]
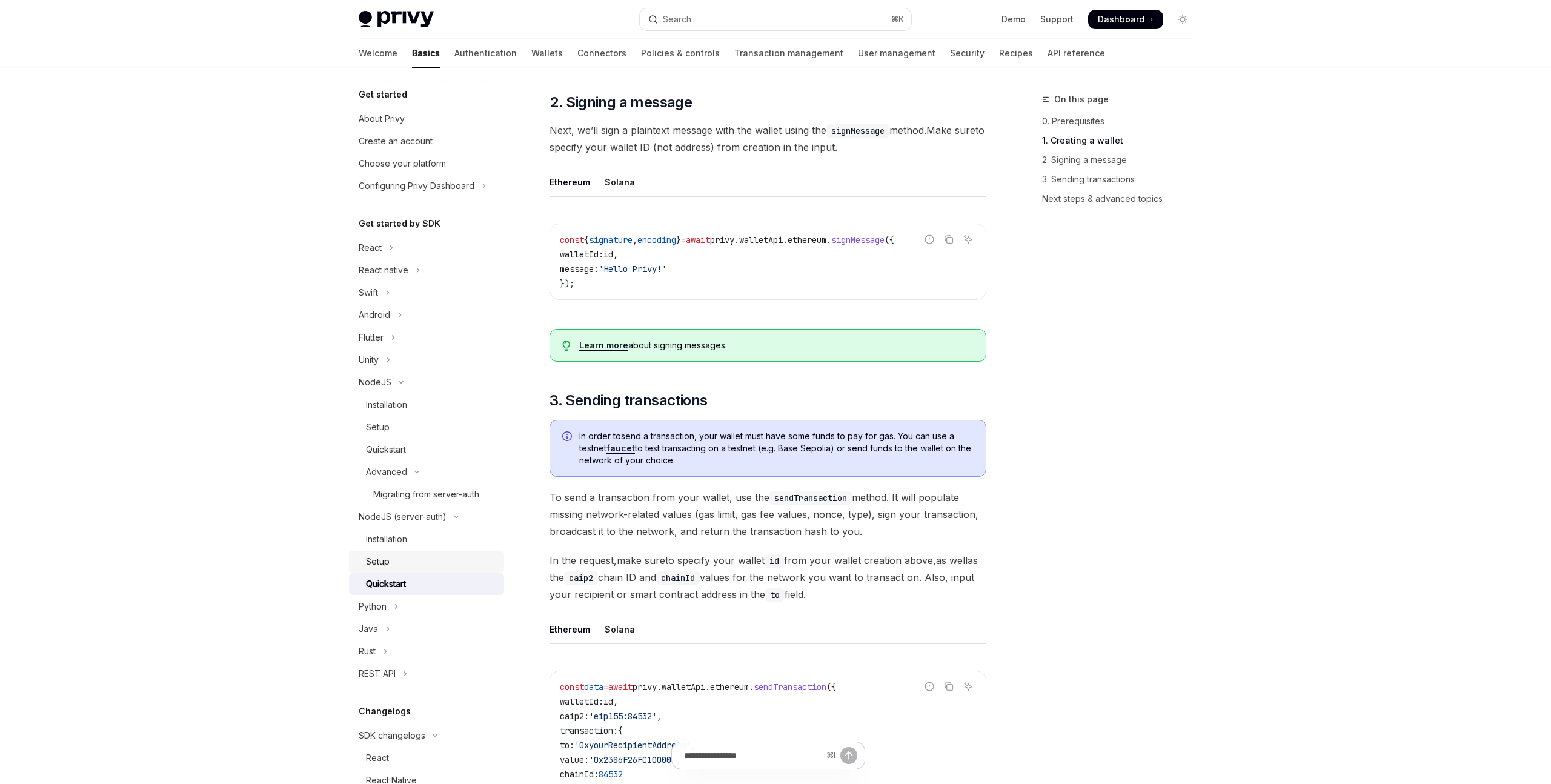
click at [398, 559] on div "Setup" at bounding box center [432, 561] width 131 height 14
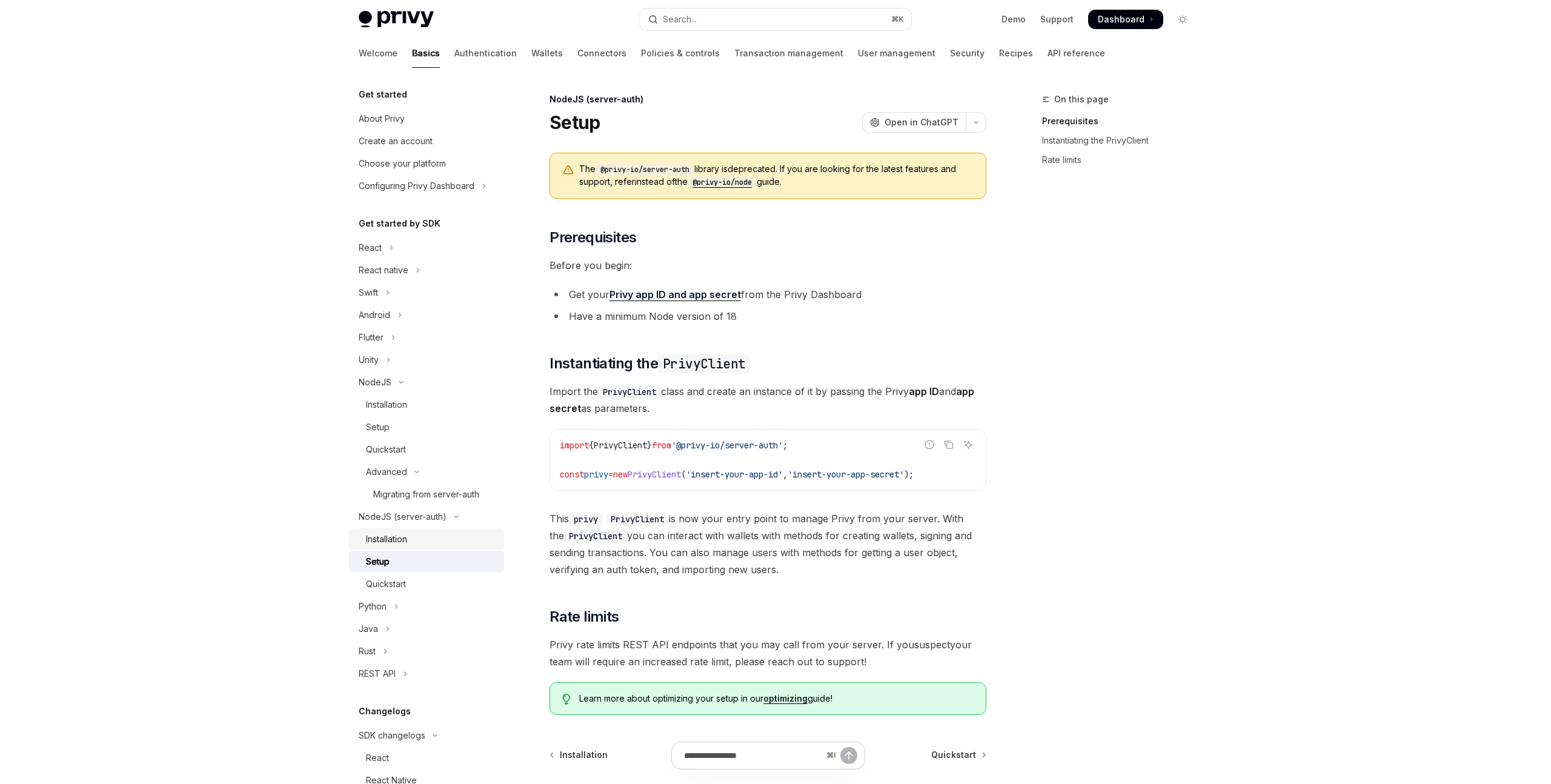
click at [397, 541] on div "Installation" at bounding box center [387, 539] width 41 height 14
type textarea "*"
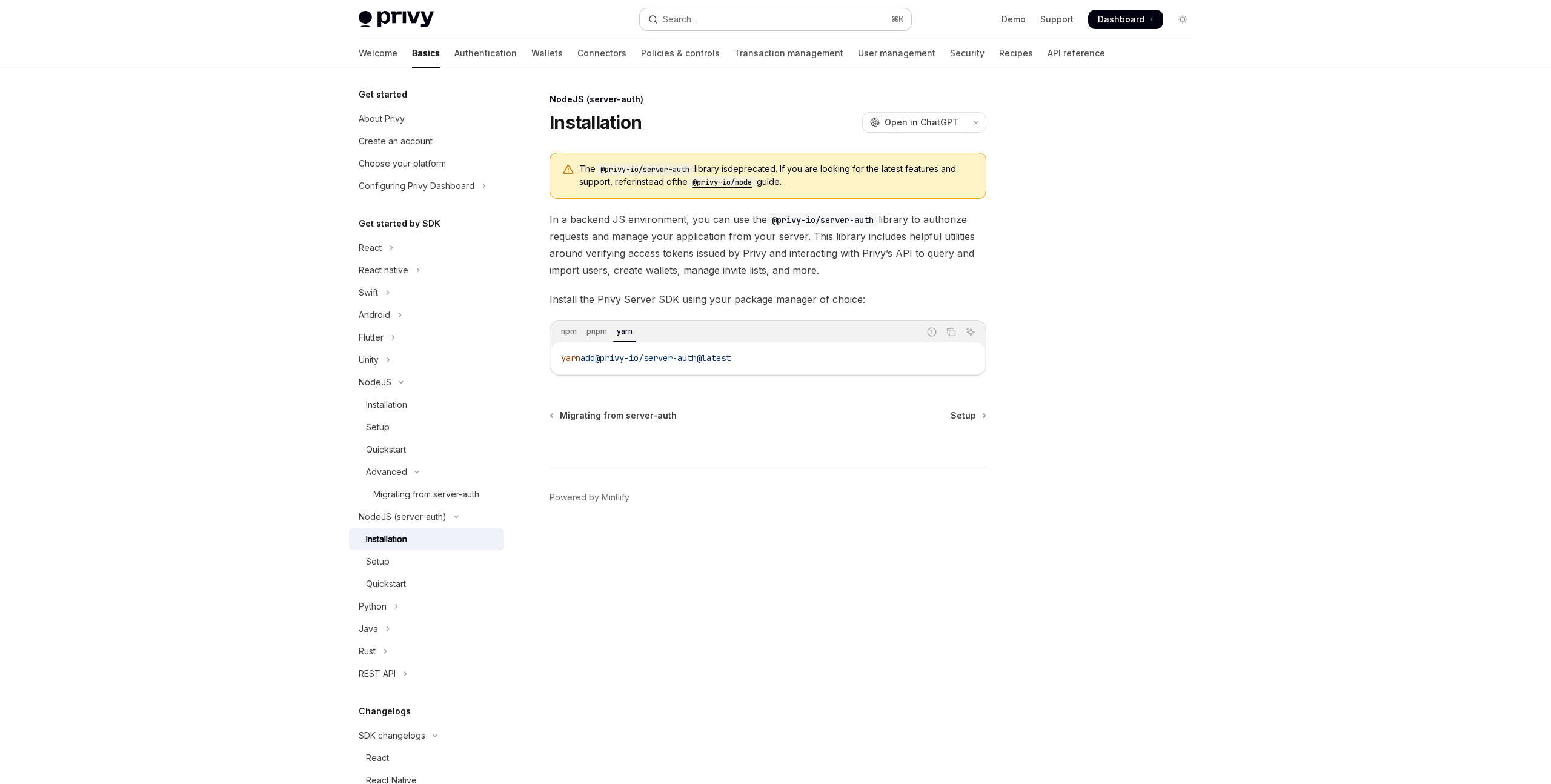
click at [759, 18] on button "Search... ⌘ K" at bounding box center [775, 20] width 272 height 22
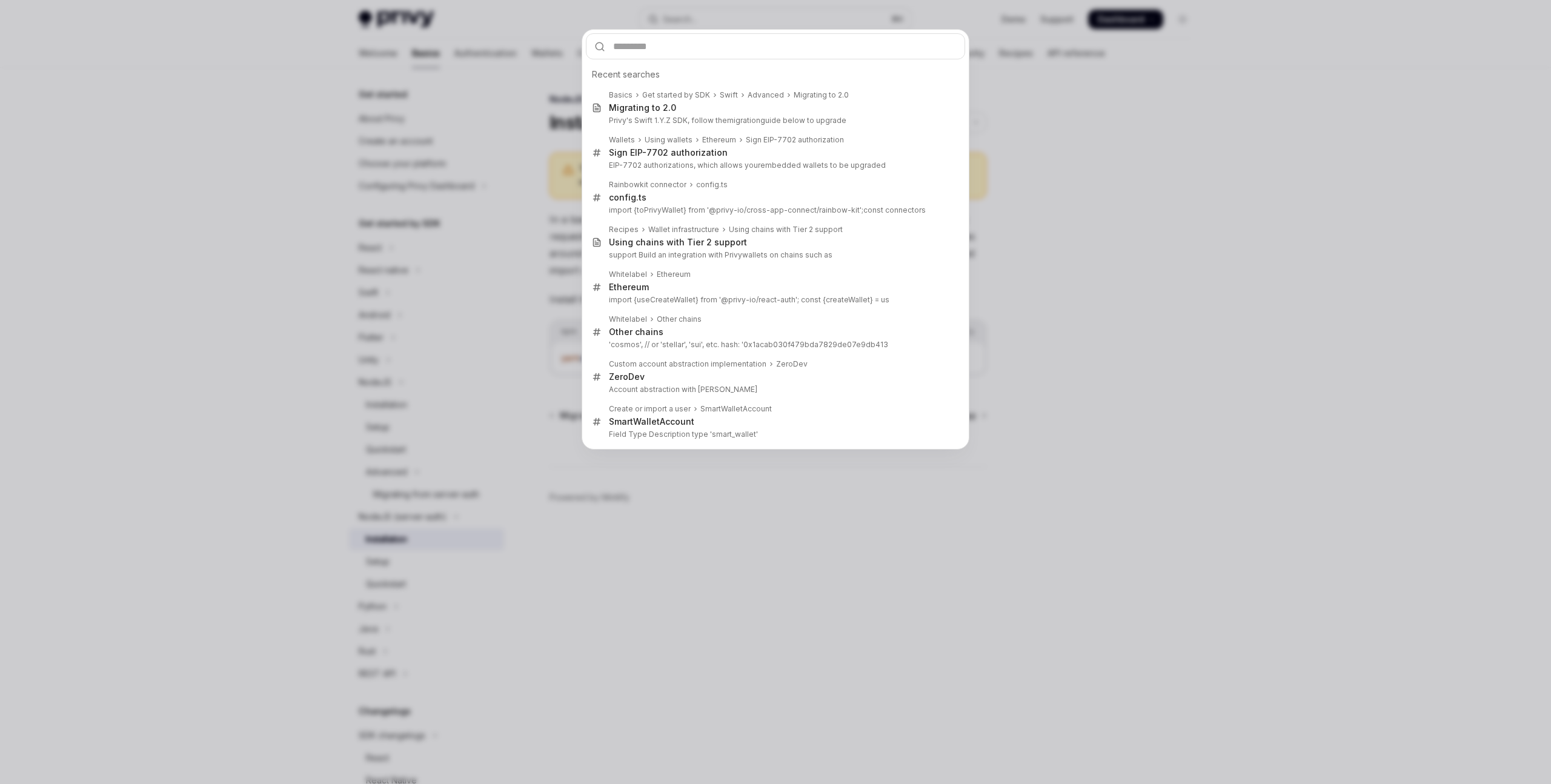
type input "**********"
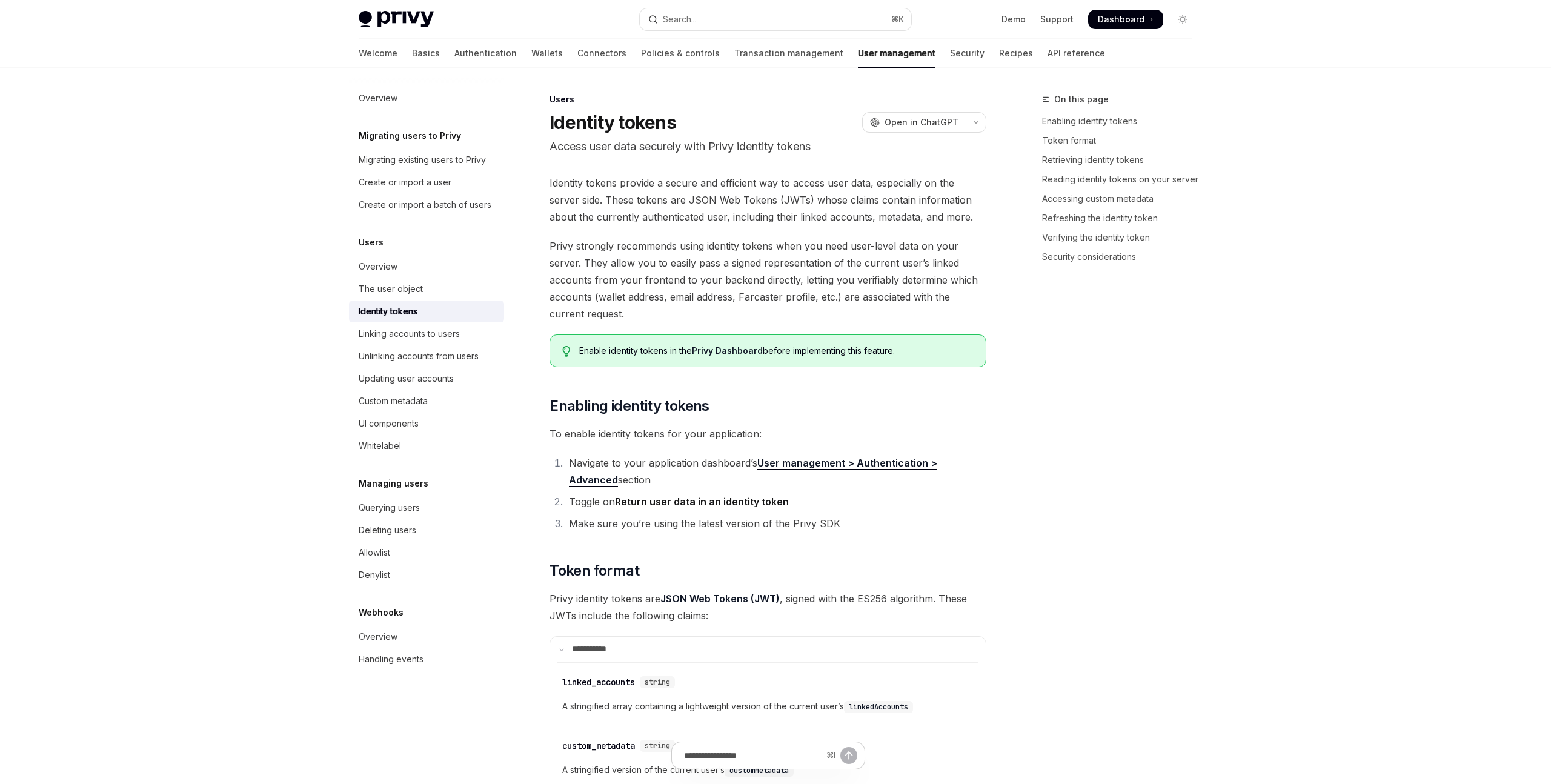
scroll to position [3260, 0]
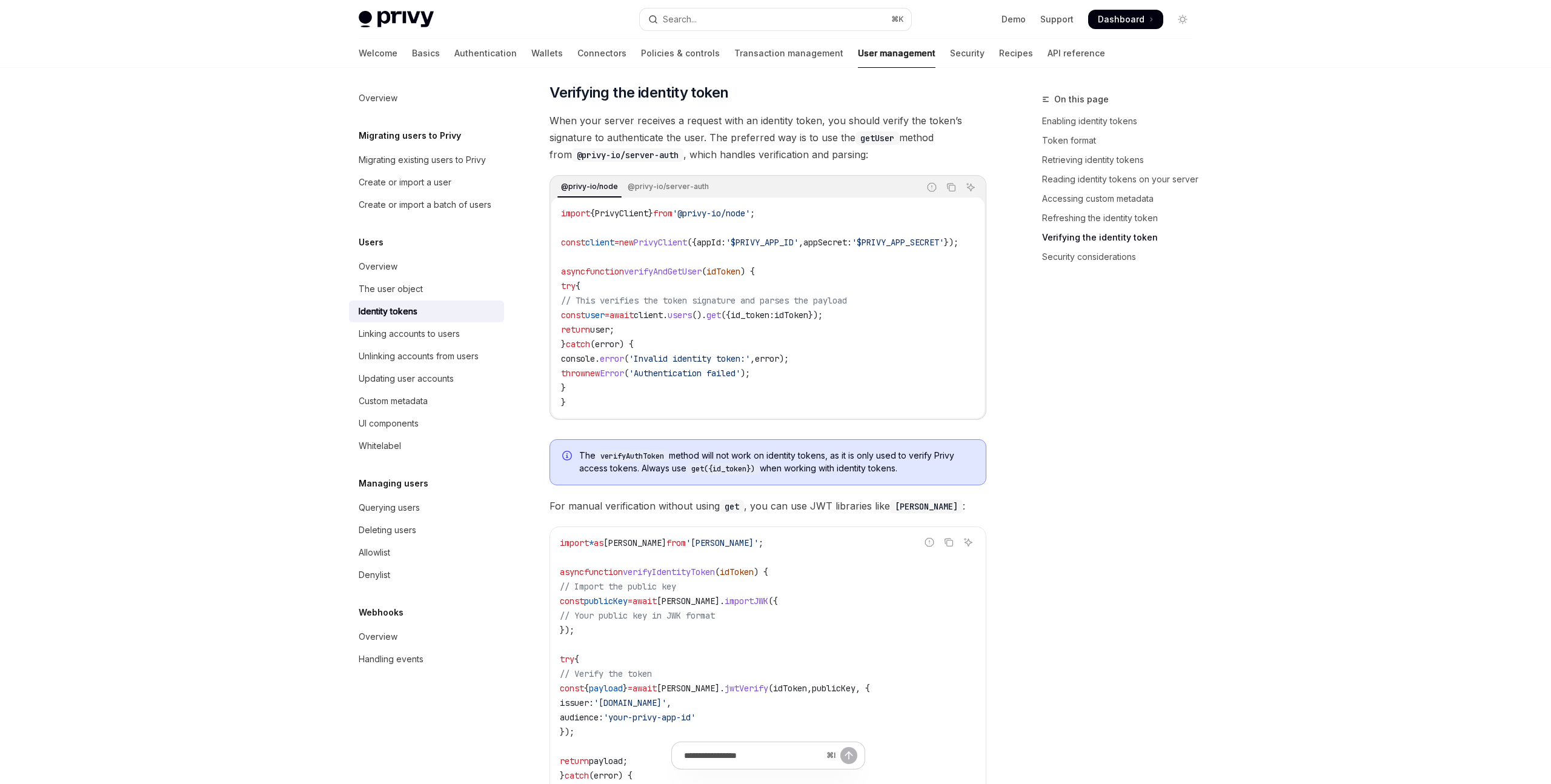
drag, startPoint x: 710, startPoint y: 95, endPoint x: 806, endPoint y: 281, distance: 209.3
click at [717, 343] on code "import { PrivyClient } from '@privy-io/node' ; const client = new PrivyClient (…" at bounding box center [774, 307] width 427 height 203
click at [578, 320] on span "const" at bounding box center [573, 315] width 24 height 11
drag, startPoint x: 646, startPoint y: 325, endPoint x: 886, endPoint y: 317, distance: 240.1
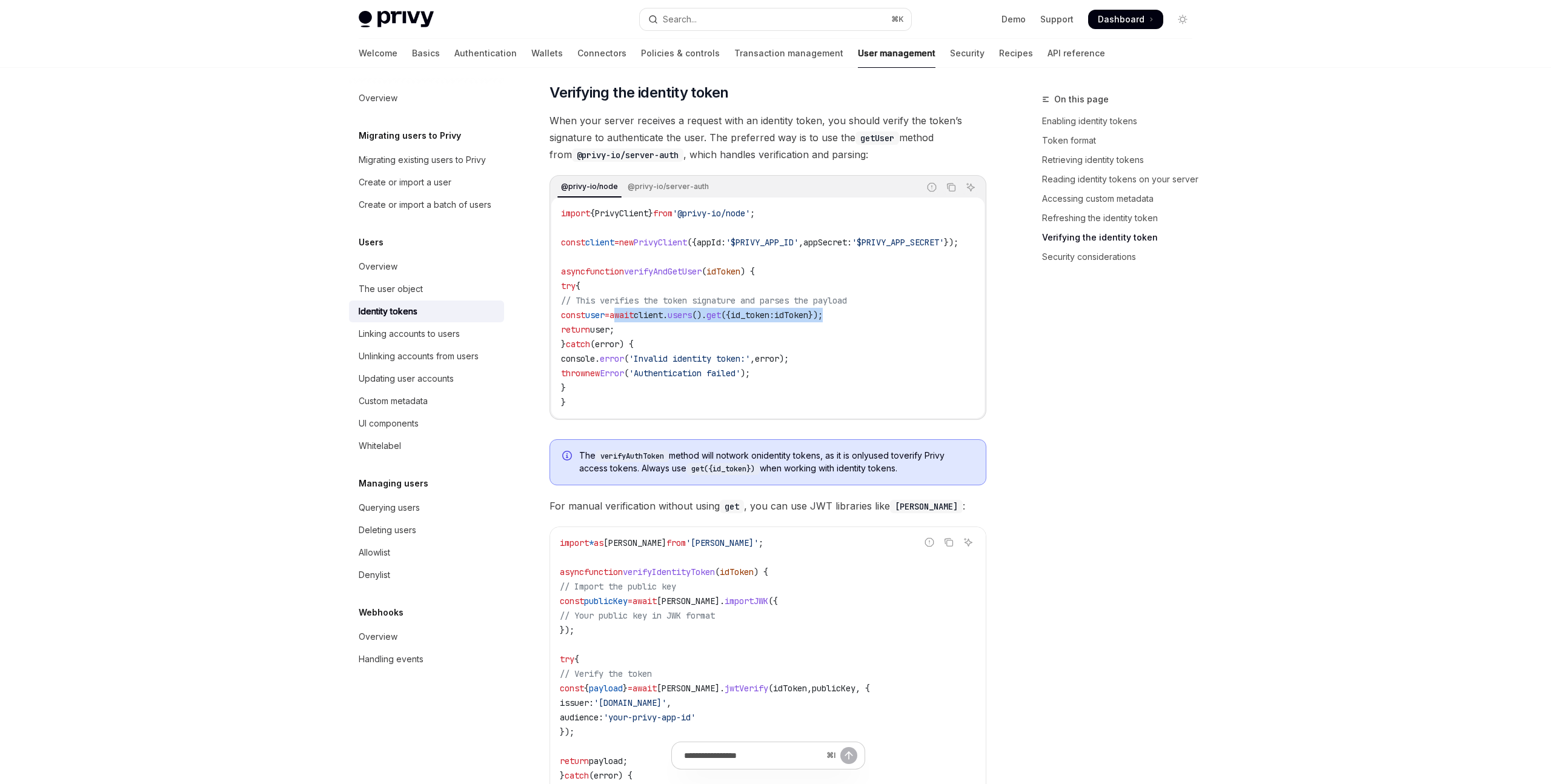
click at [887, 317] on code "import { PrivyClient } from '@privy-io/node' ; const client = new PrivyClient (…" at bounding box center [774, 307] width 427 height 203
copy span "await client . users (). get ({ id_token: idToken });"
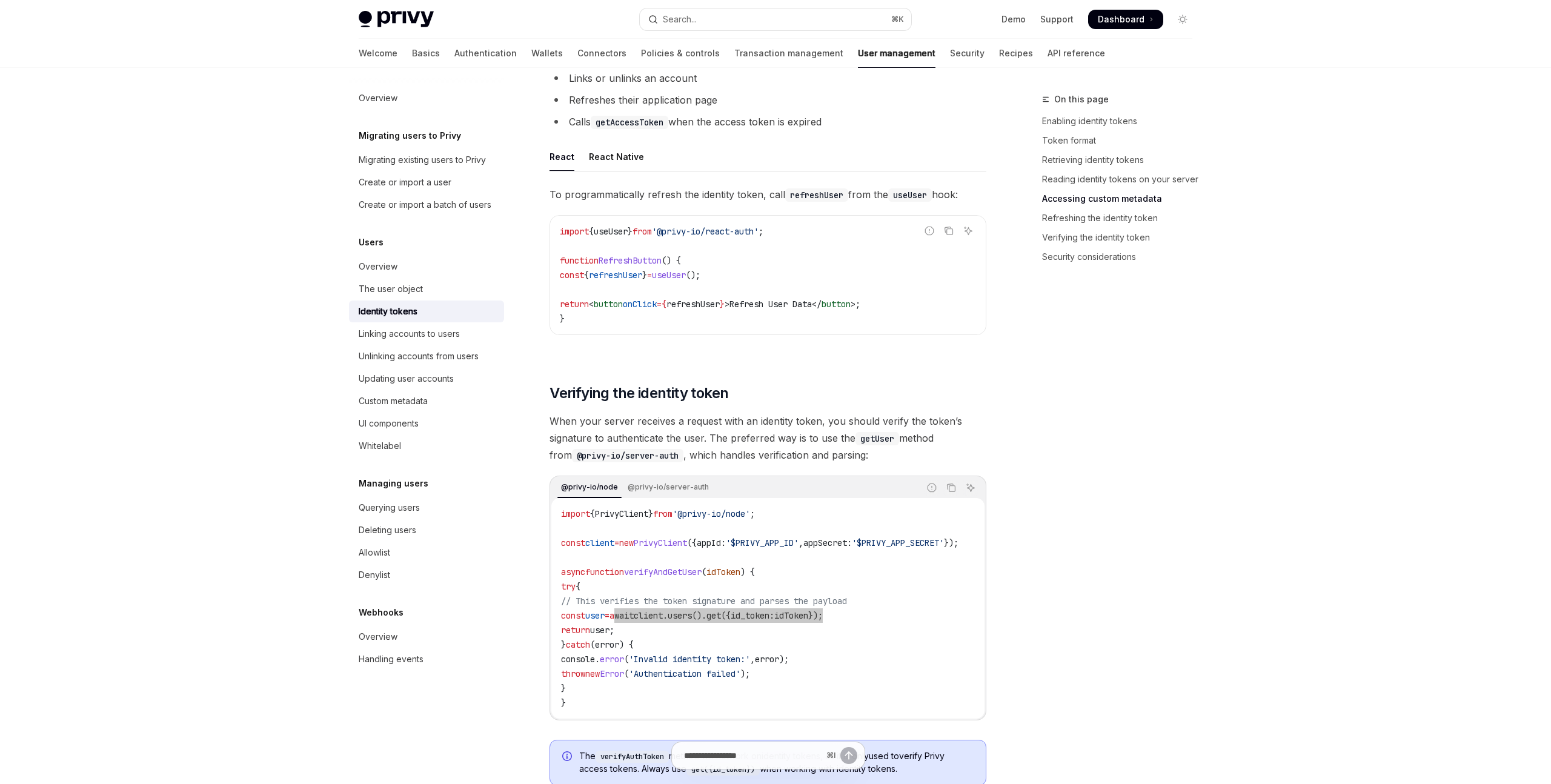
scroll to position [3196, 0]
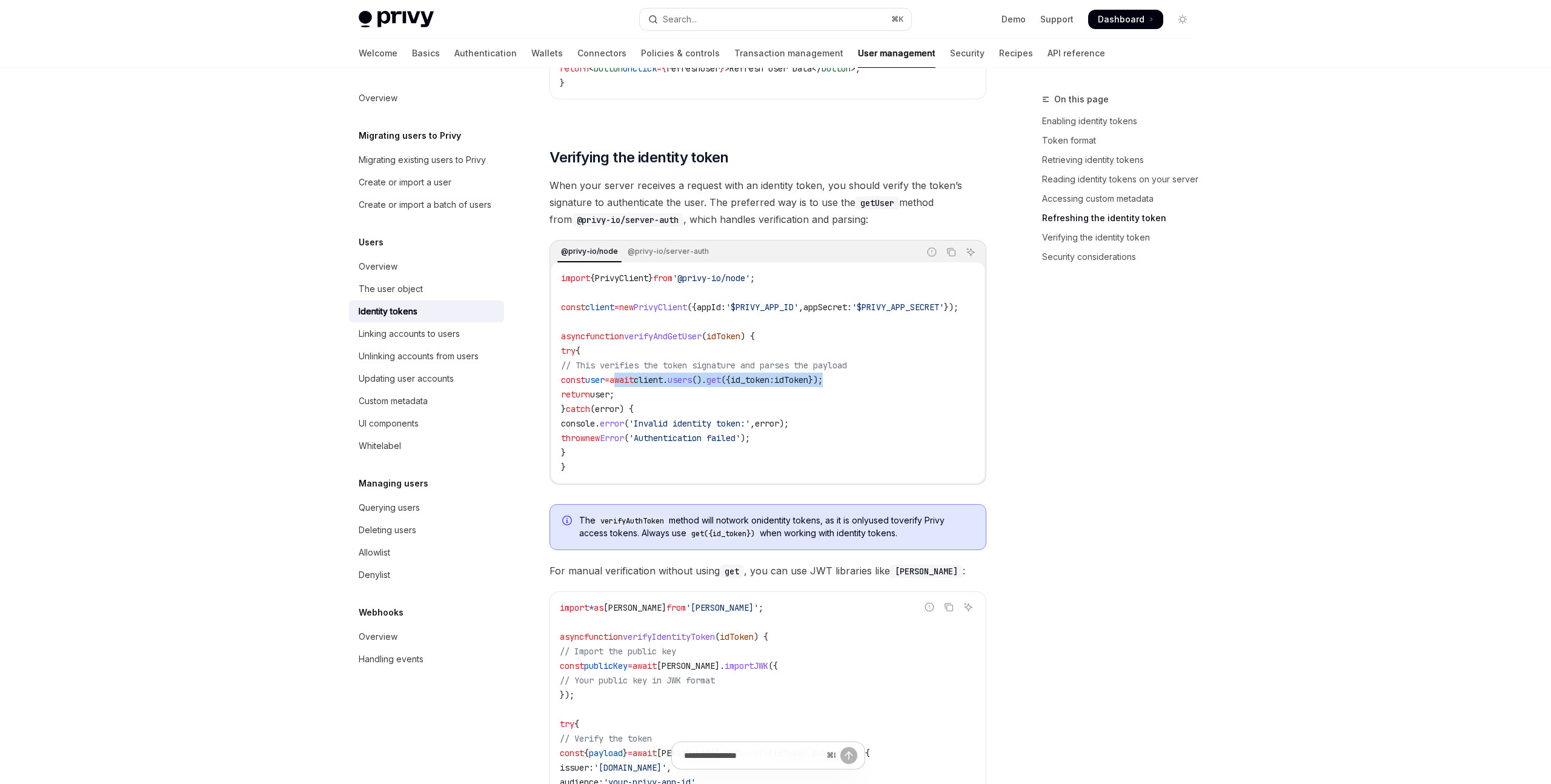
click at [1090, 381] on div "On this page Enabling identity tokens Token format Retrieving identity tokens R…" at bounding box center [1110, 438] width 184 height 691
drag, startPoint x: 646, startPoint y: 389, endPoint x: 887, endPoint y: 395, distance: 241.1
click at [887, 395] on code "import { PrivyClient } from '@privy-io/node' ; const client = new PrivyClient (…" at bounding box center [774, 372] width 427 height 203
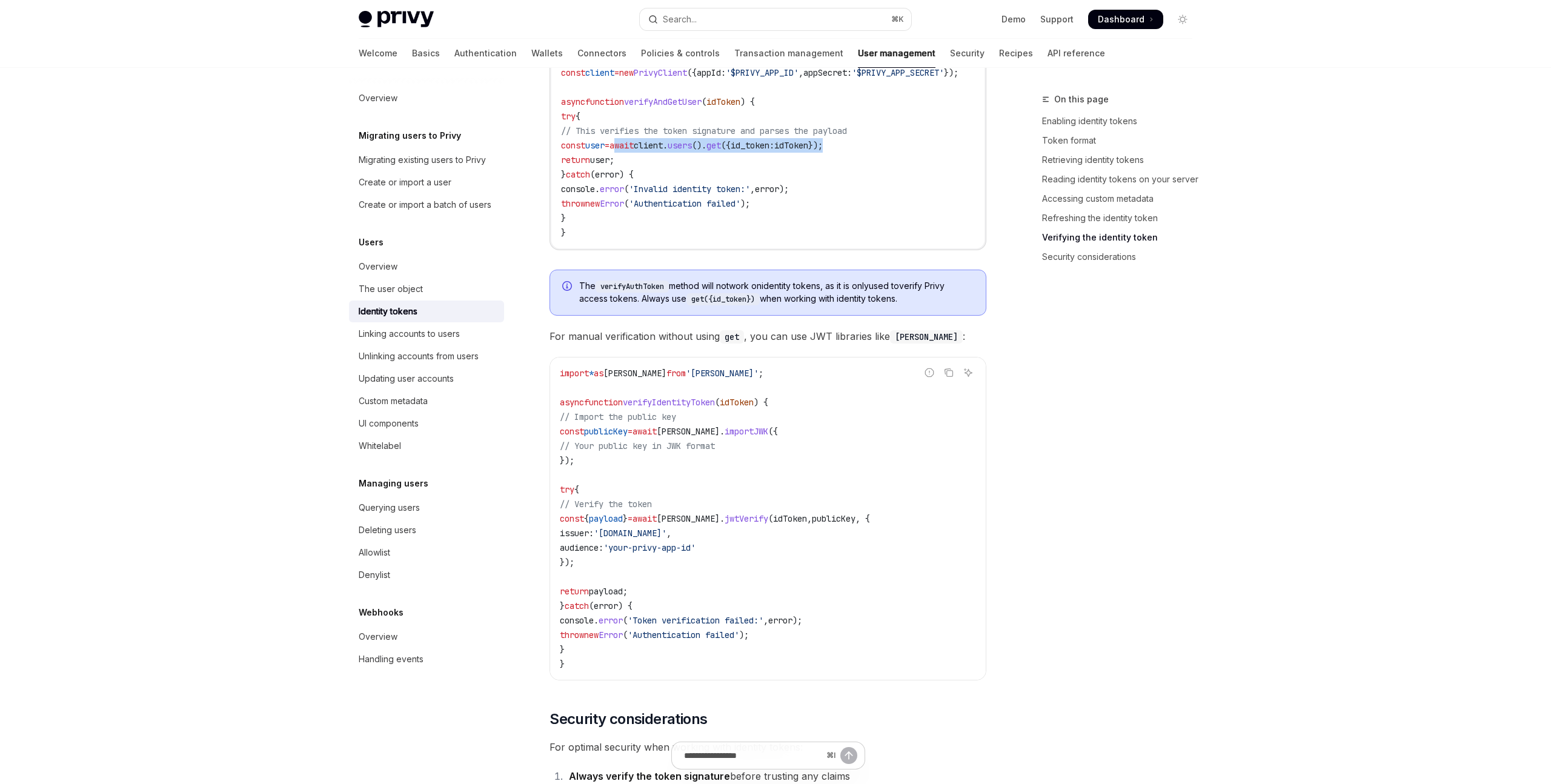
scroll to position [3364, 0]
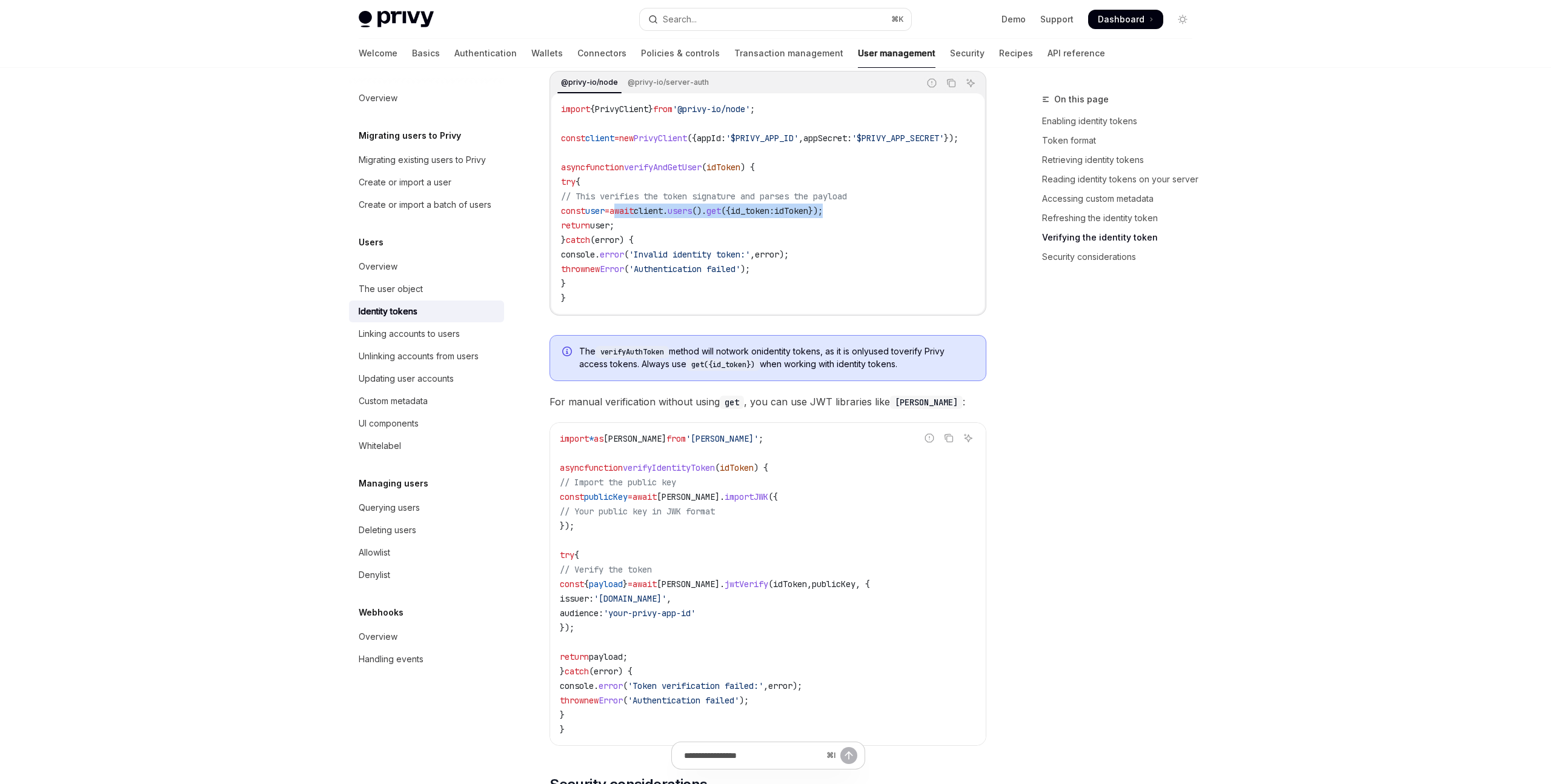
click at [1196, 346] on div "On this page Enabling identity tokens Token format Retrieving identity tokens R…" at bounding box center [1110, 438] width 184 height 691
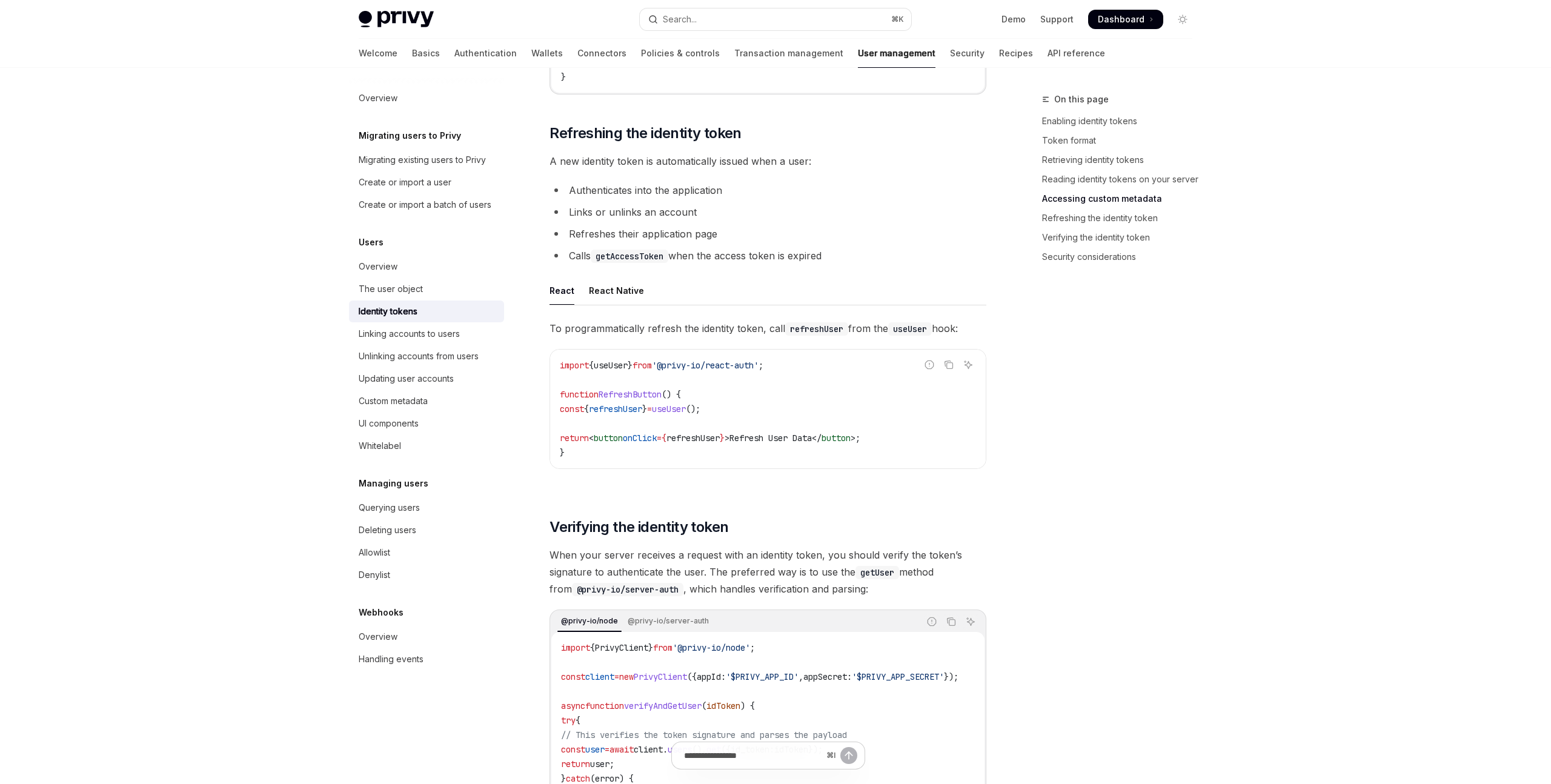
scroll to position [2779, 0]
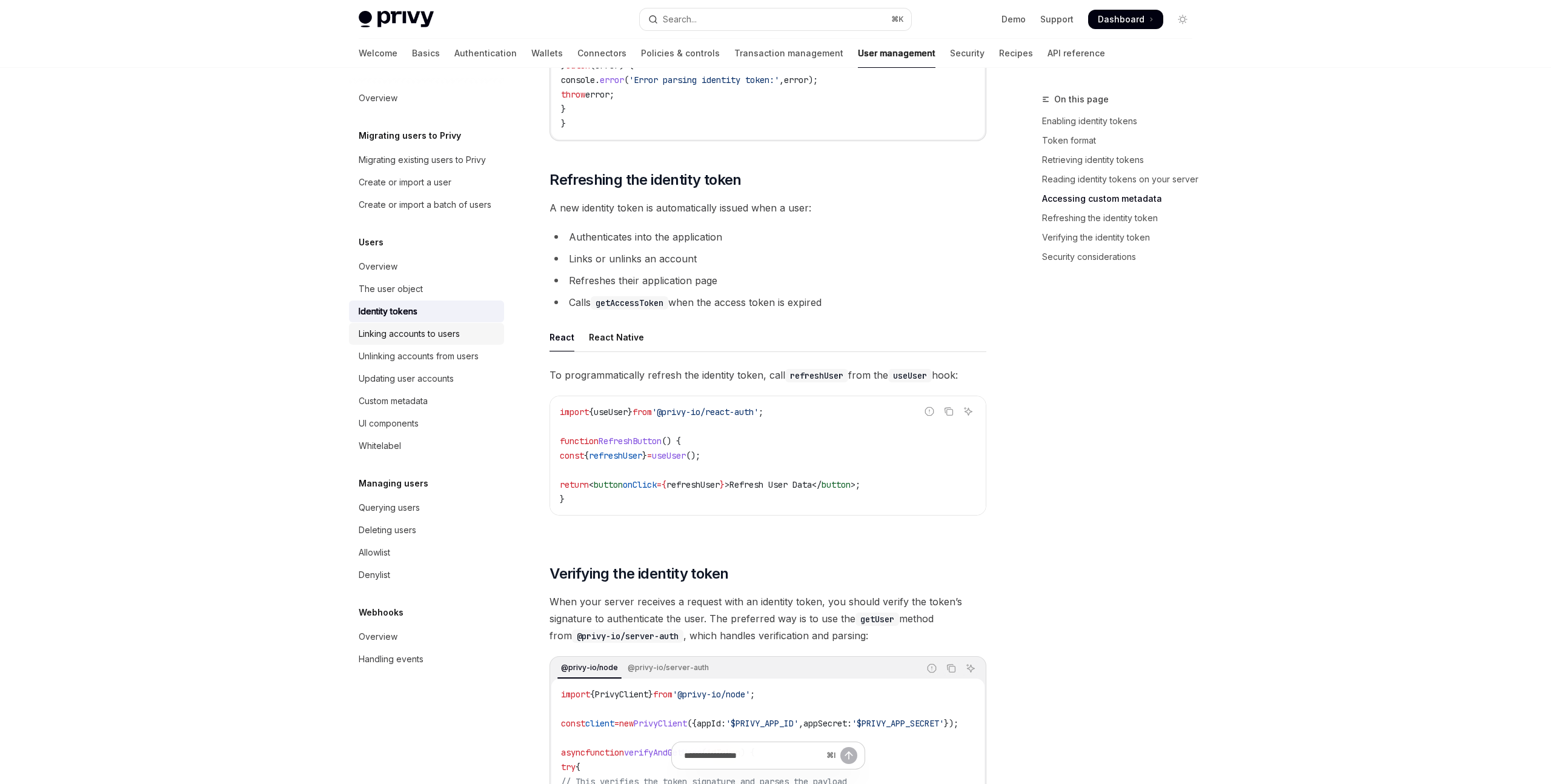
click at [451, 333] on div "Linking accounts to users" at bounding box center [409, 333] width 101 height 14
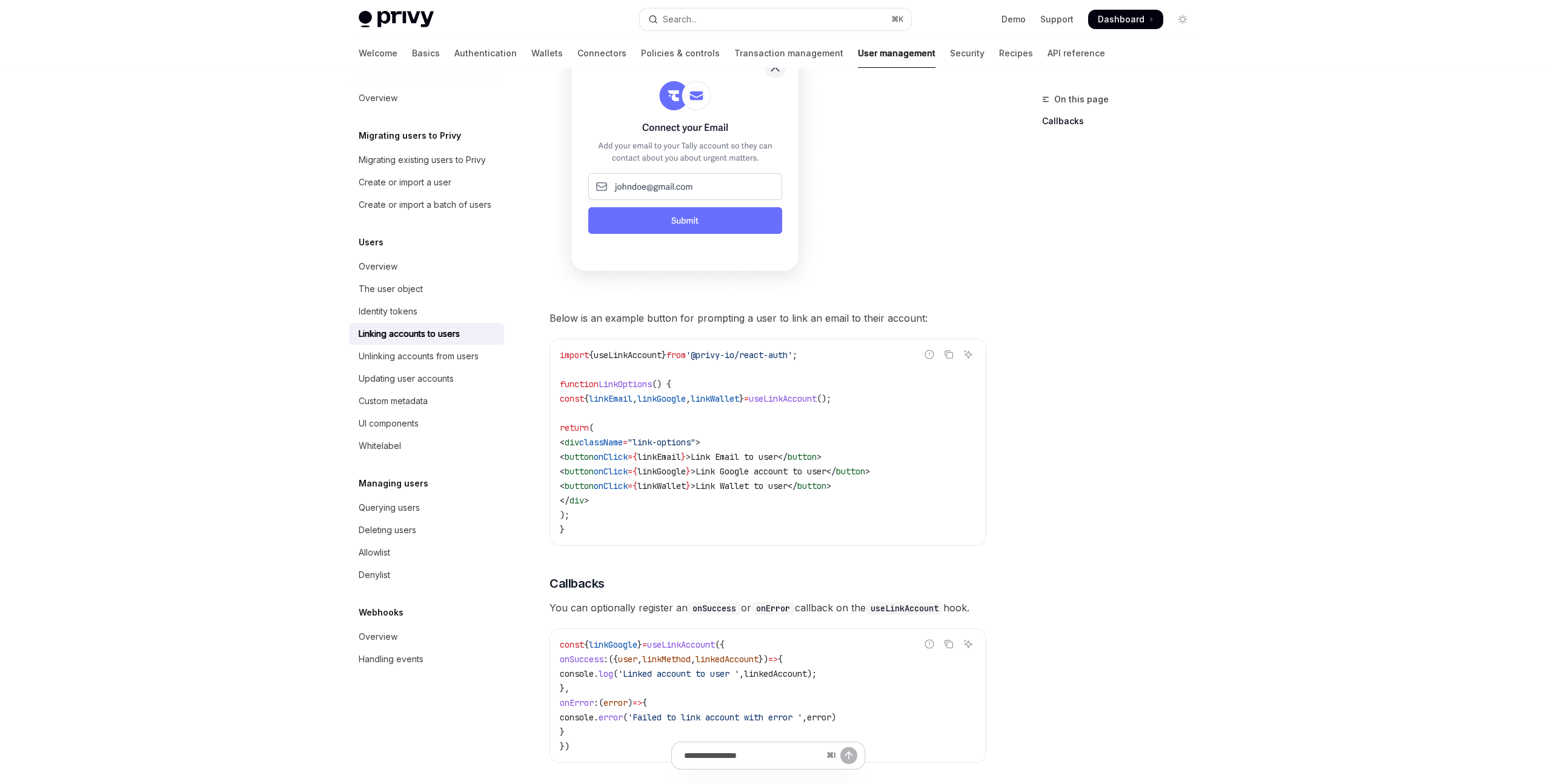
scroll to position [901, 0]
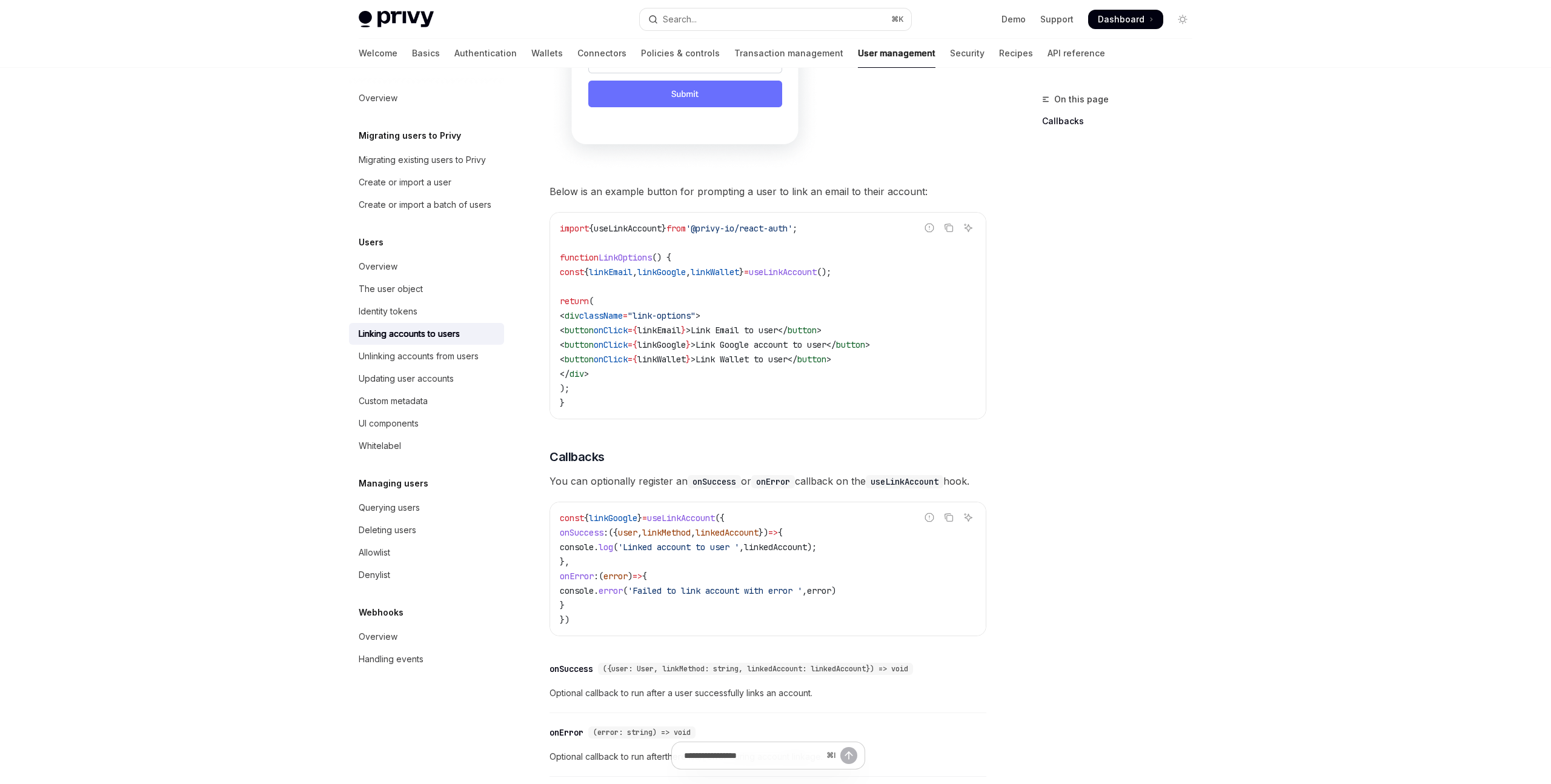
click at [1028, 335] on div "On this page Callbacks" at bounding box center [1110, 438] width 184 height 691
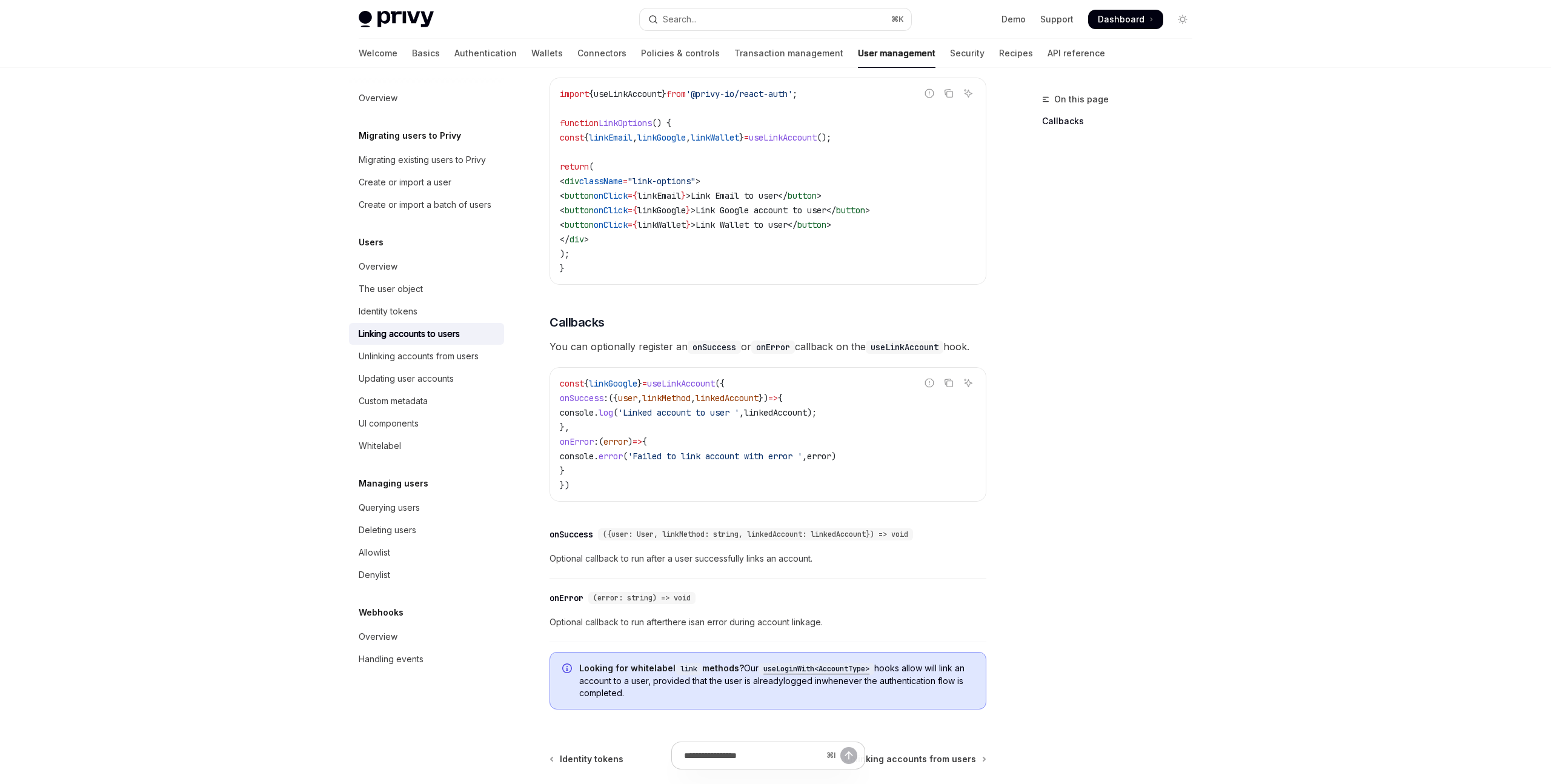
scroll to position [1078, 0]
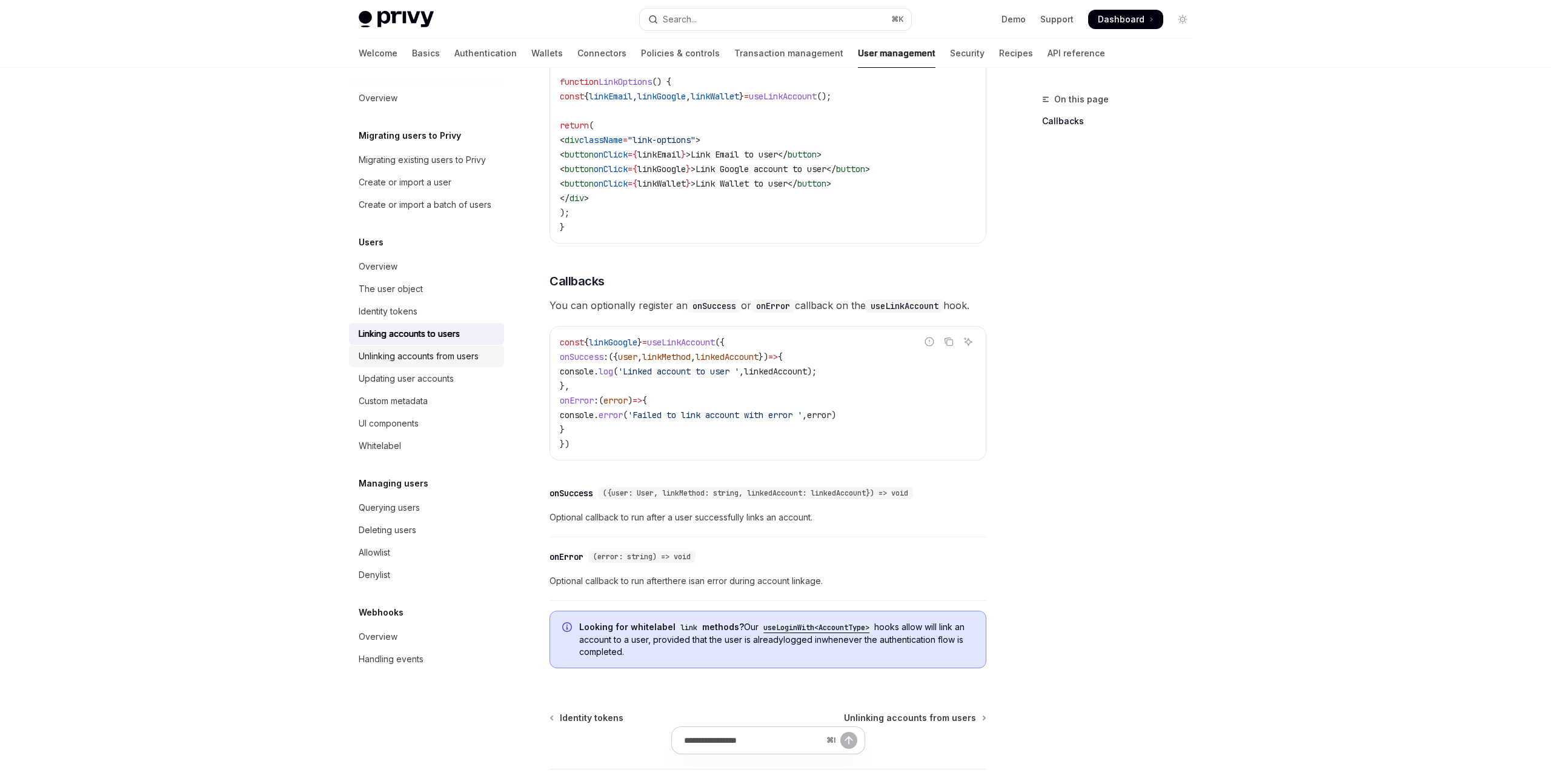
click at [472, 352] on div "Unlinking accounts from users" at bounding box center [418, 356] width 120 height 14
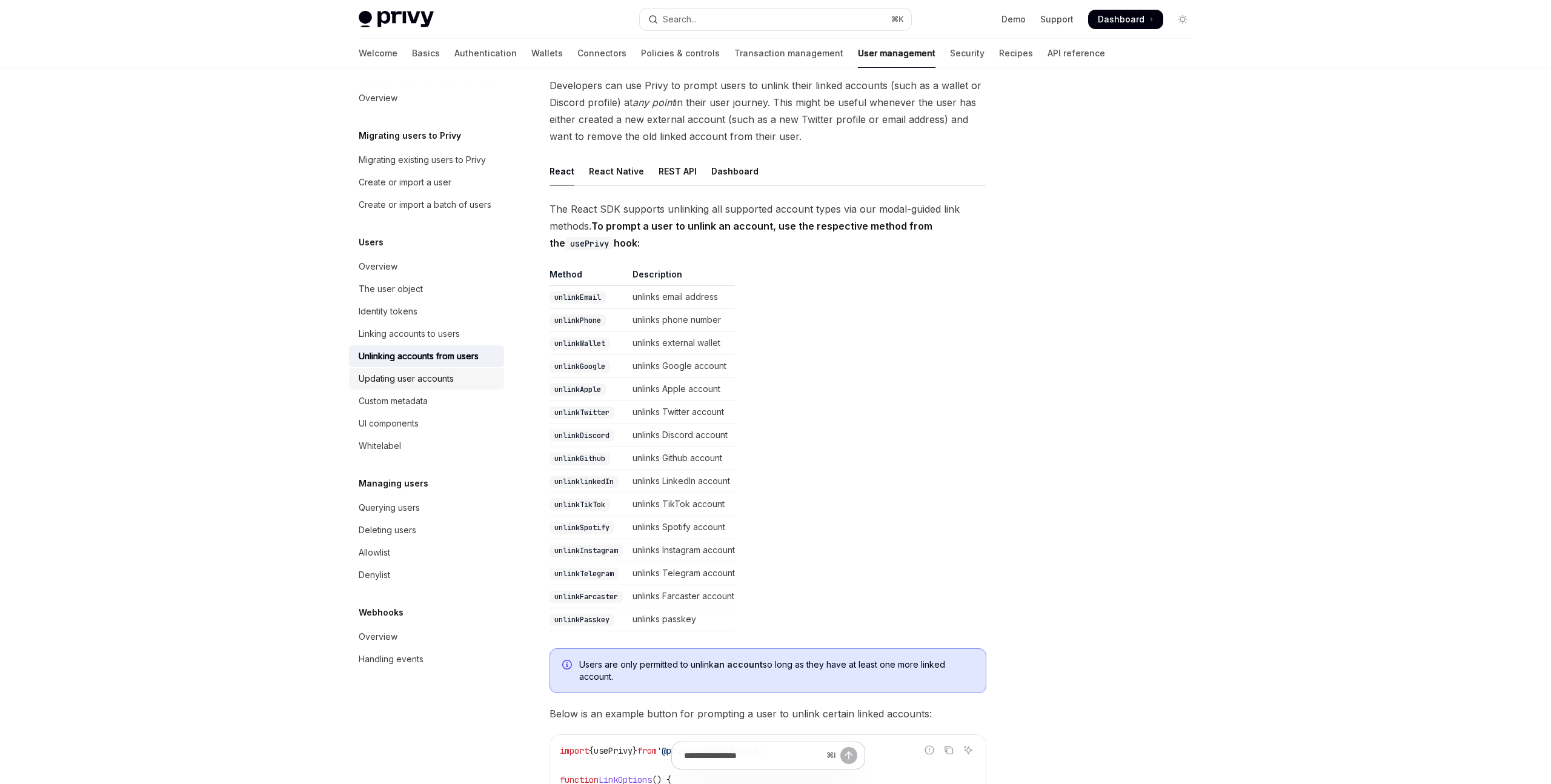
scroll to position [77, 0]
click at [424, 374] on div "Updating user accounts" at bounding box center [406, 378] width 95 height 14
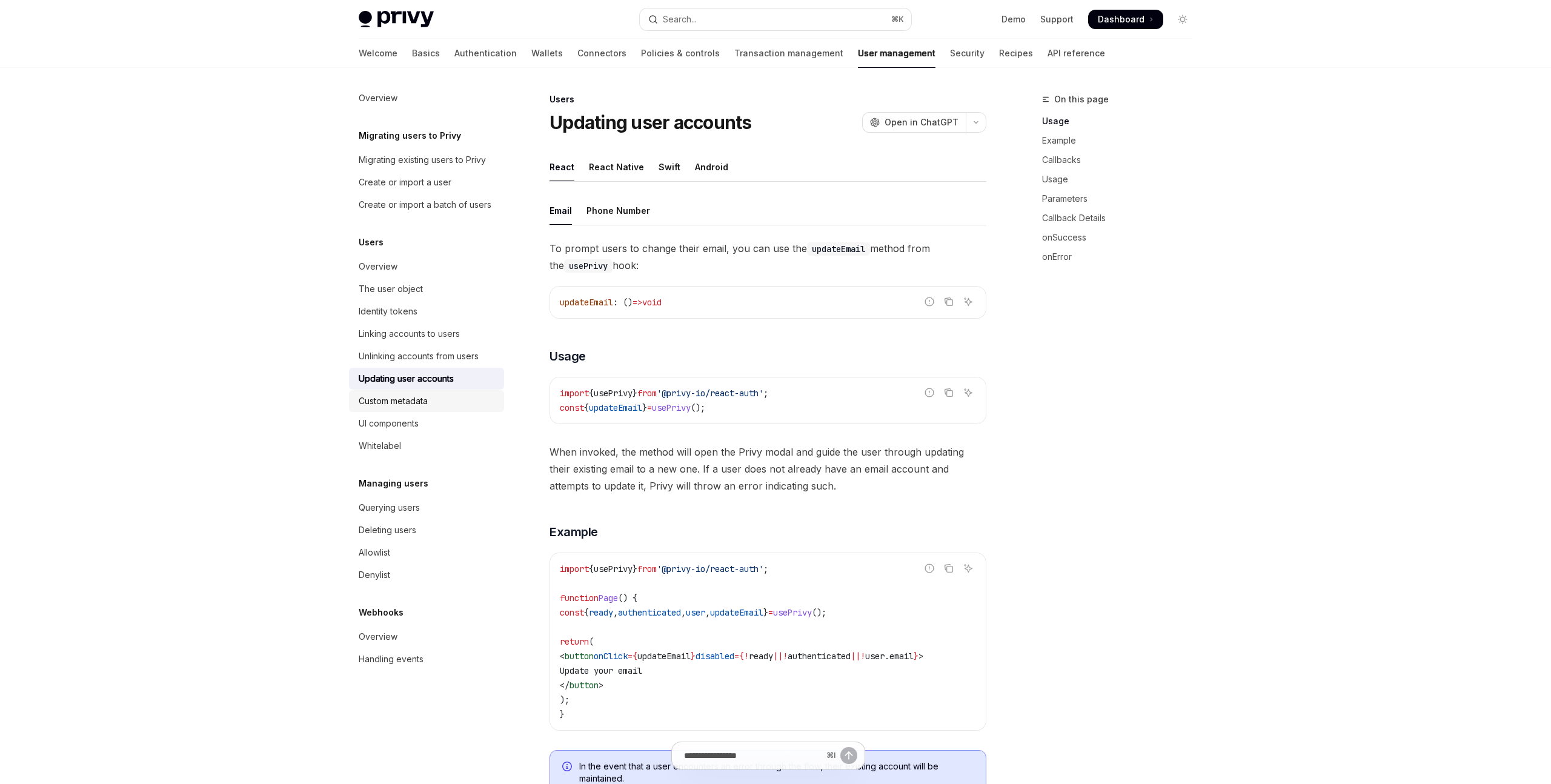
click at [419, 398] on div "Custom metadata" at bounding box center [393, 400] width 69 height 14
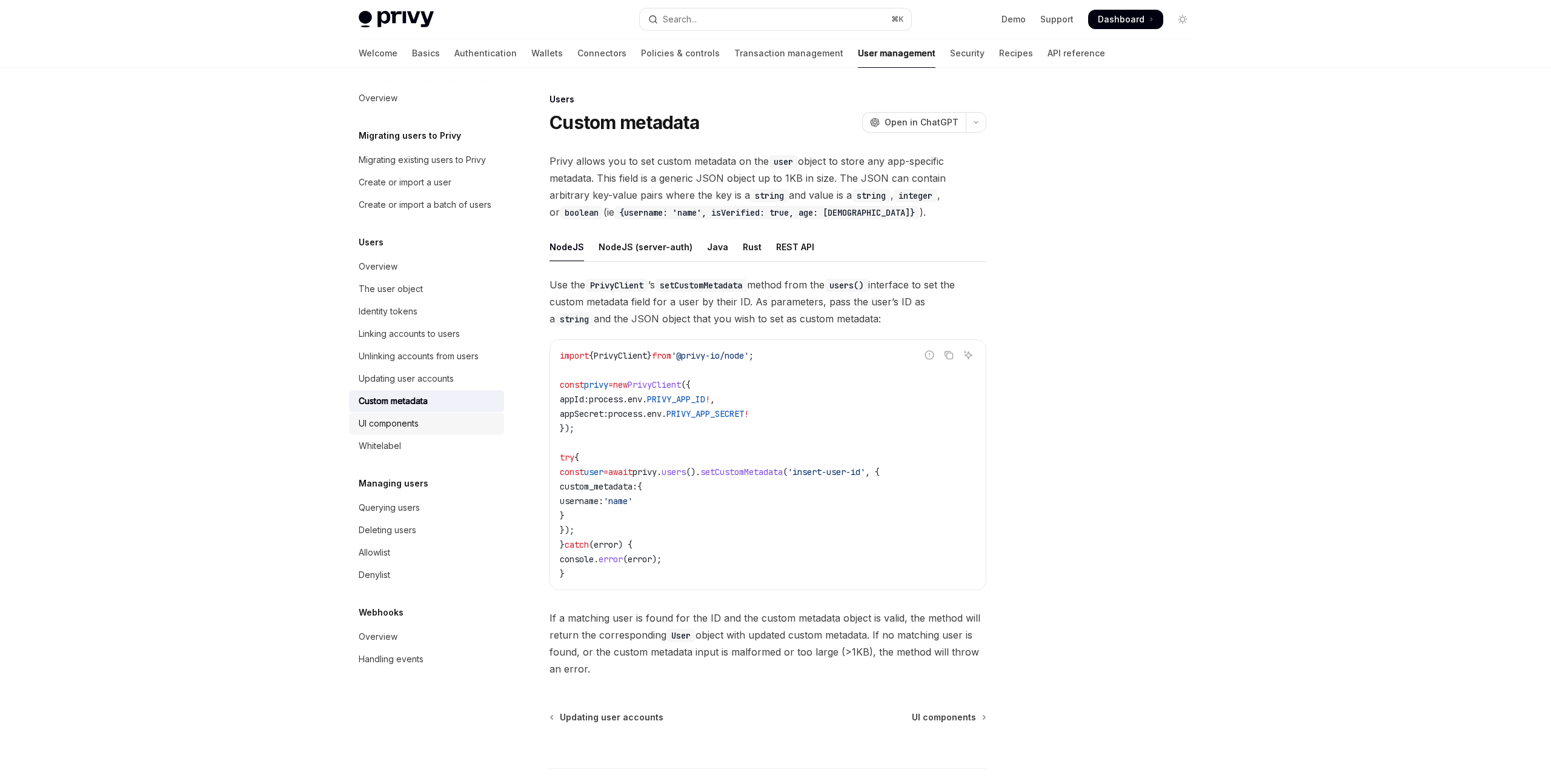
click at [414, 423] on div "UI components" at bounding box center [388, 423] width 60 height 14
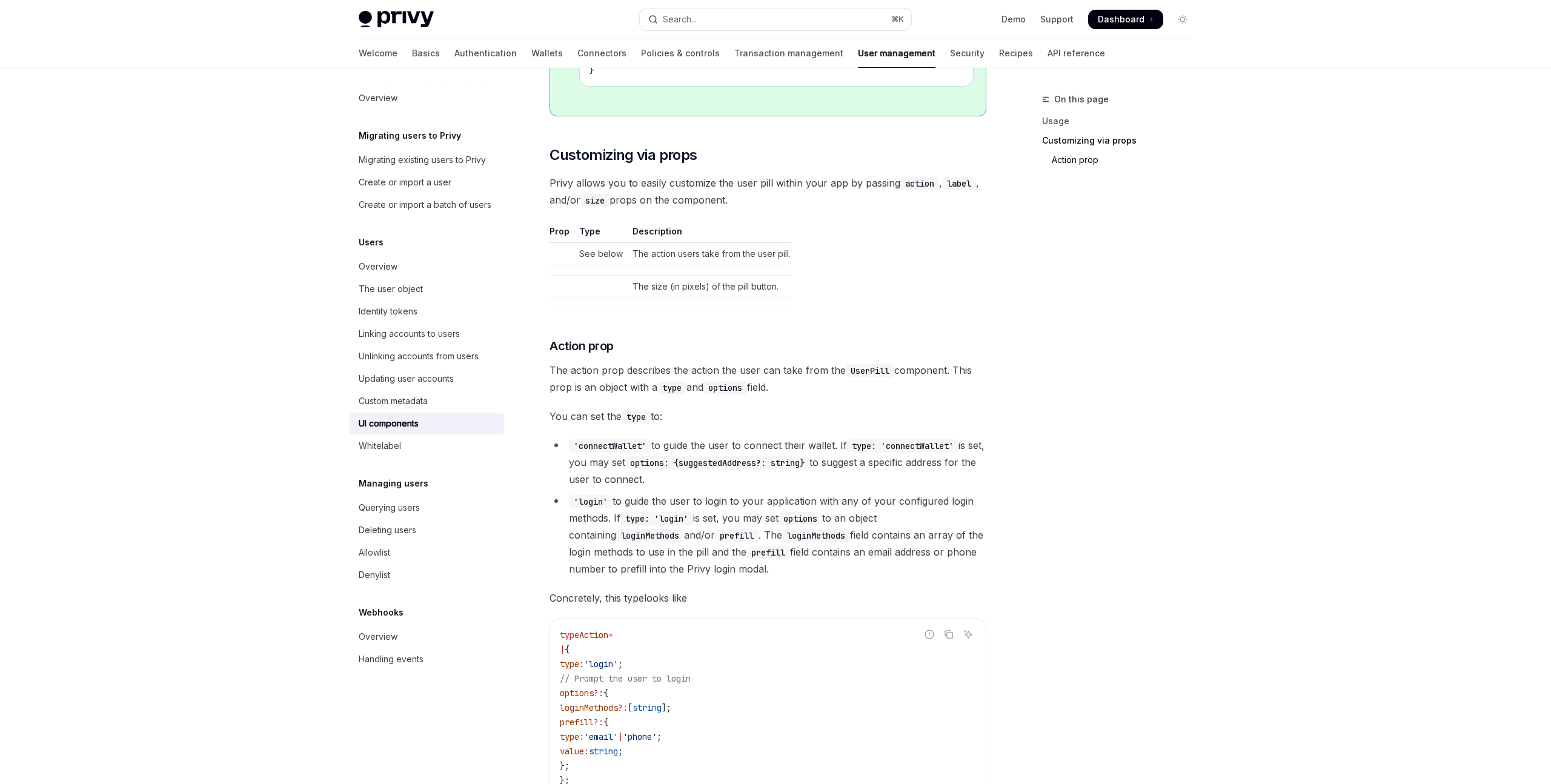
scroll to position [1925, 0]
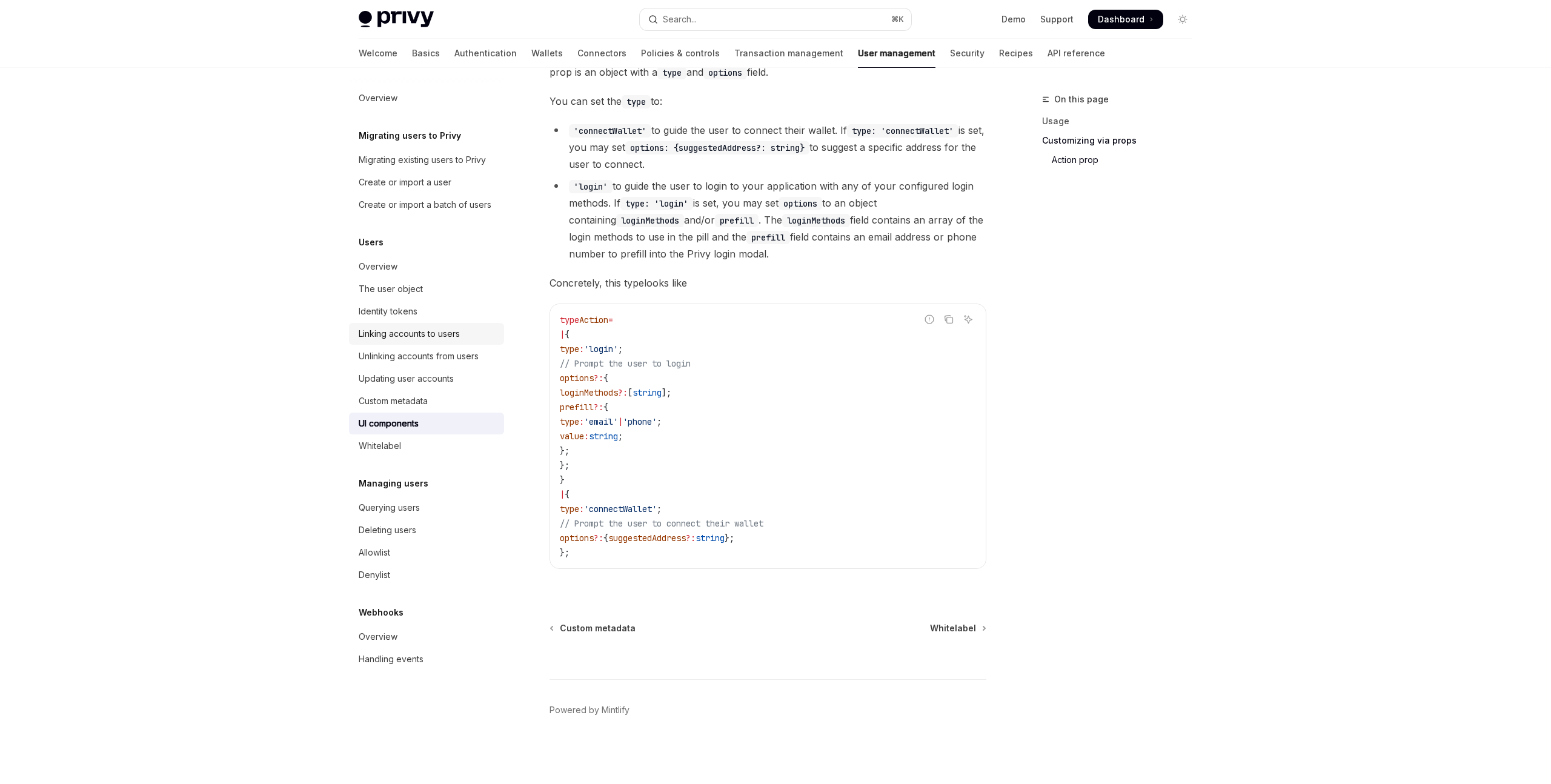
click at [386, 324] on link "Linking accounts to users" at bounding box center [427, 334] width 155 height 22
click at [399, 315] on div "Identity tokens" at bounding box center [388, 311] width 59 height 14
click at [407, 290] on div "The user object" at bounding box center [390, 289] width 64 height 14
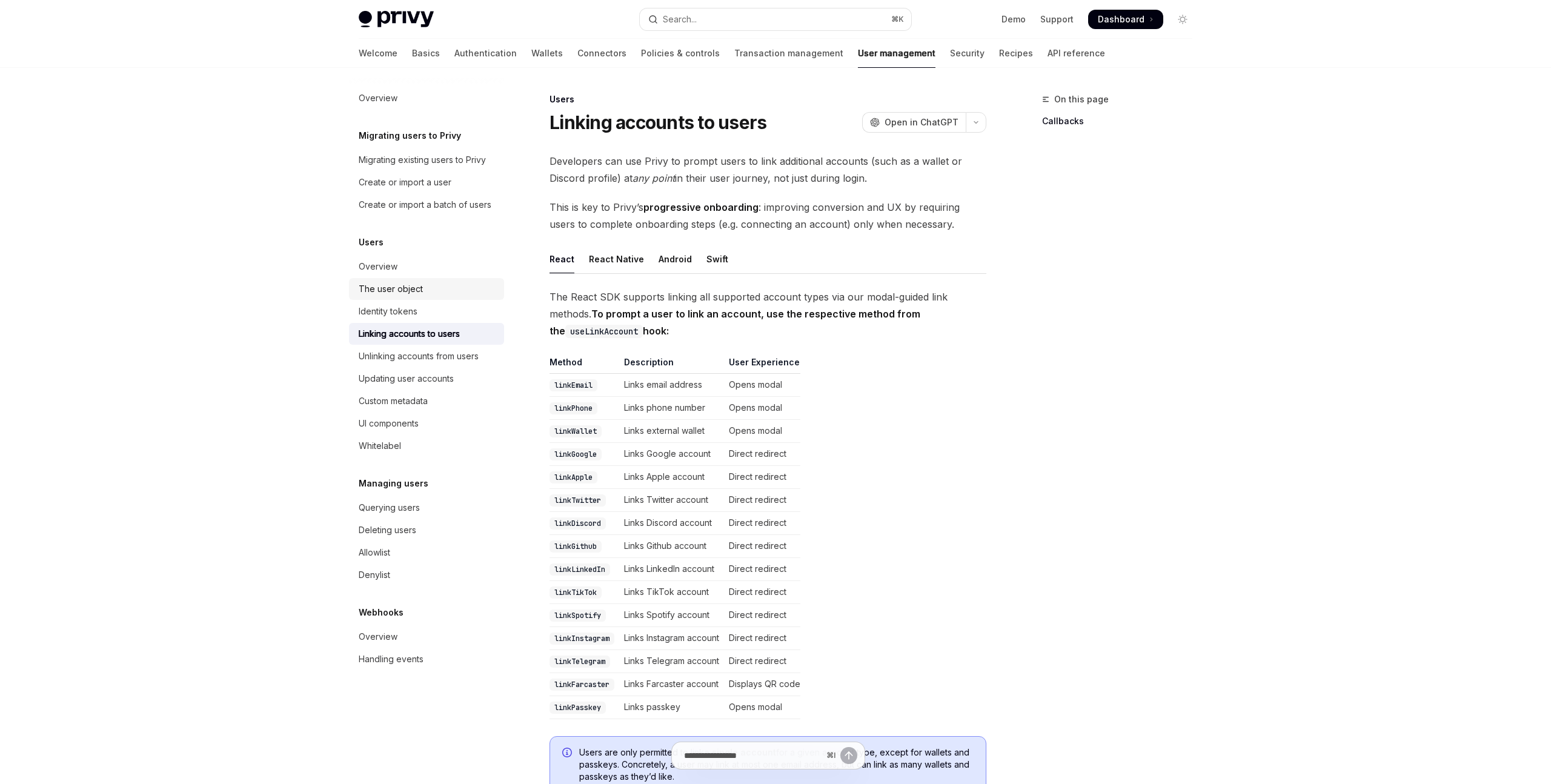
type textarea "*"
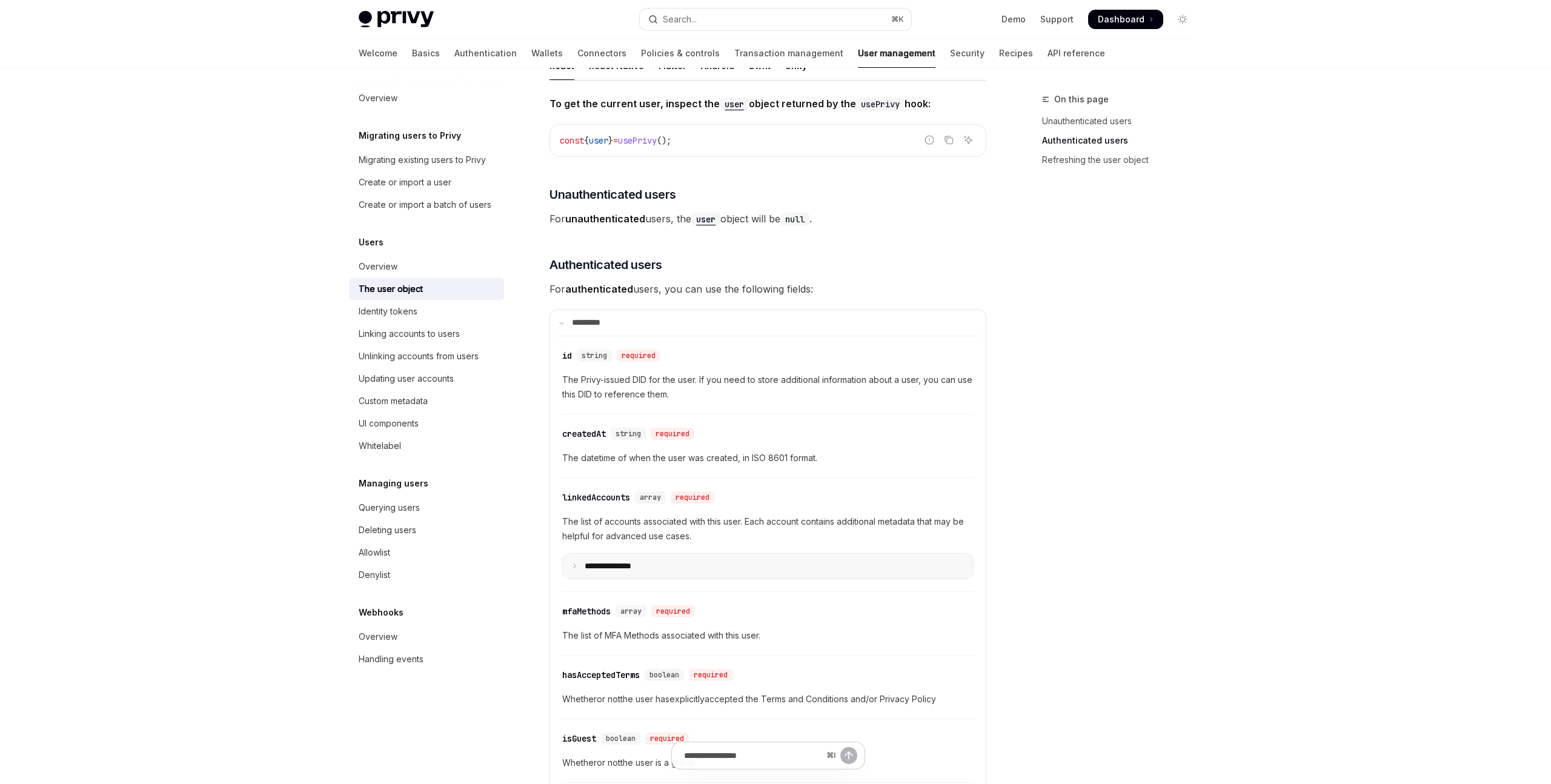
scroll to position [360, 0]
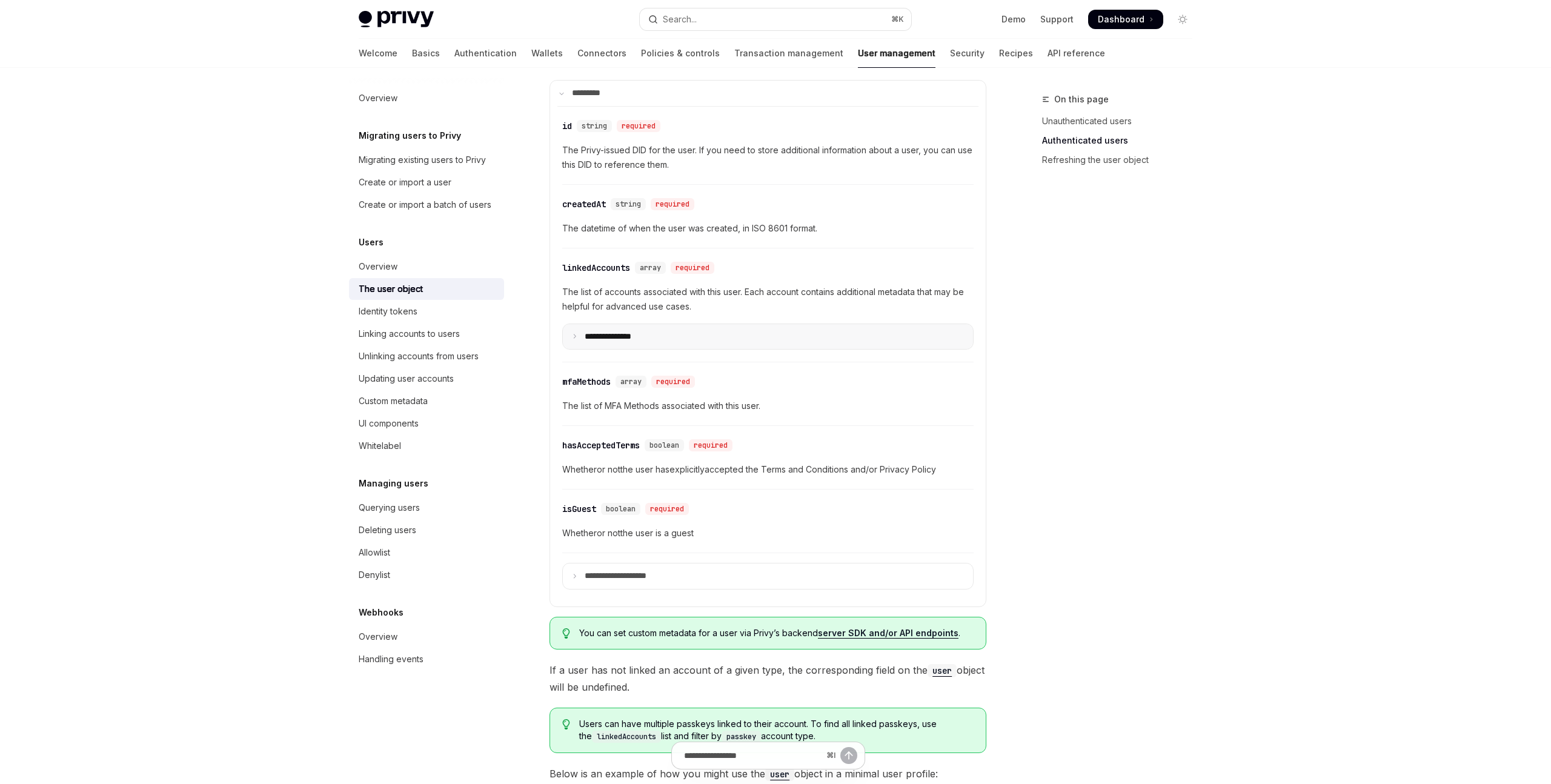
click at [635, 339] on p "**********" at bounding box center [618, 336] width 66 height 11
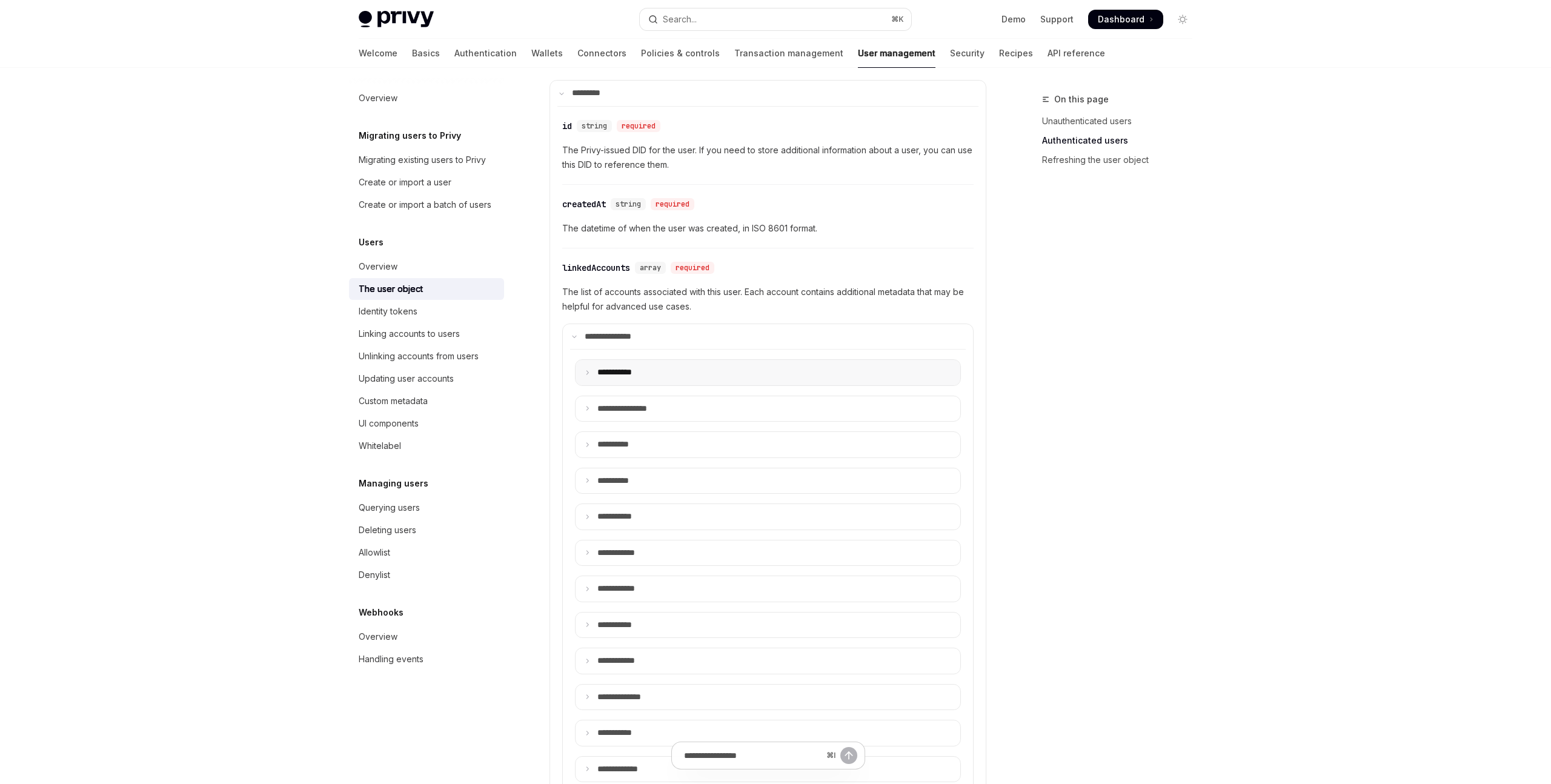
click at [740, 373] on summary "**** ******" at bounding box center [768, 373] width 385 height 26
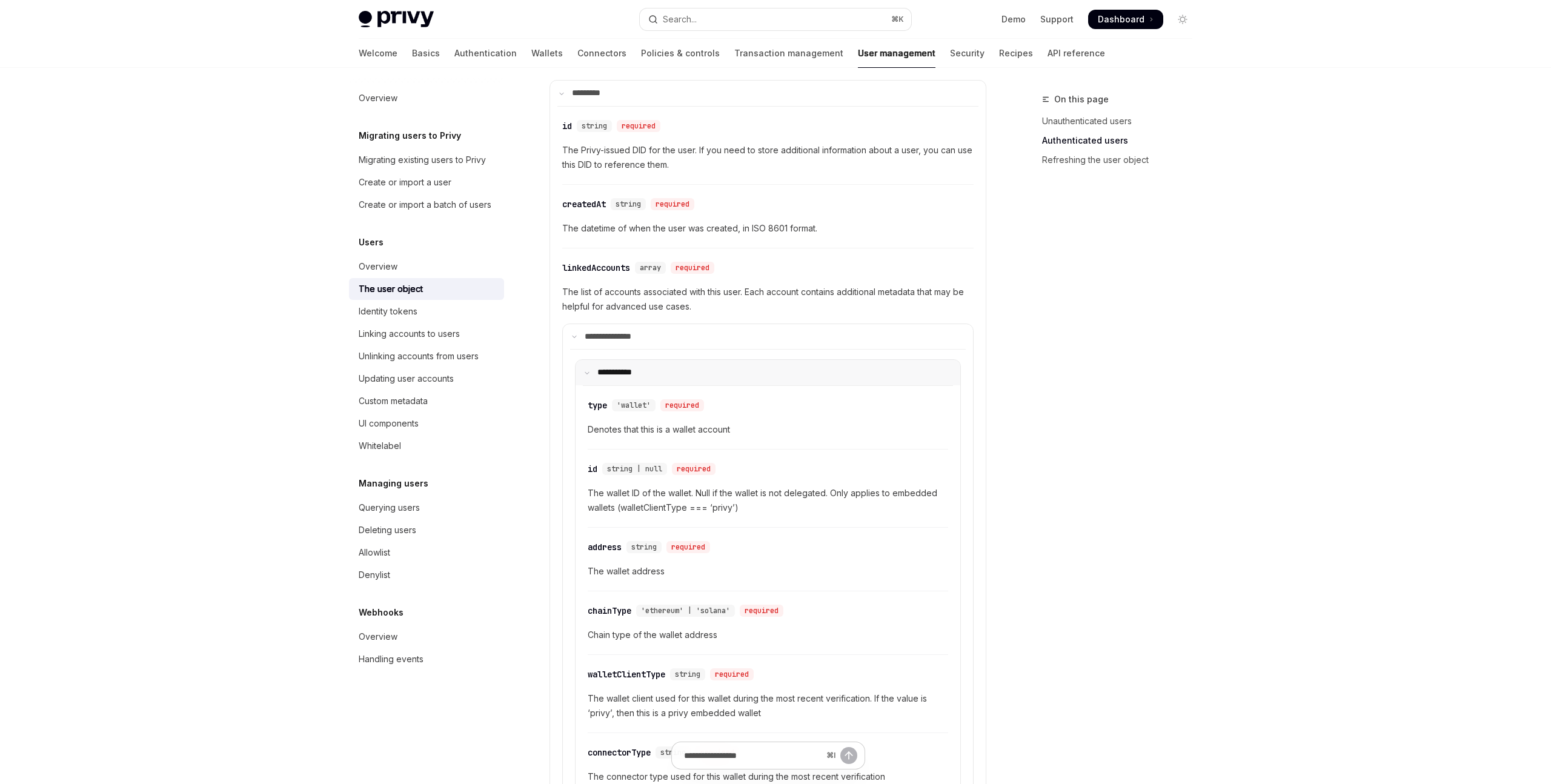
click at [740, 373] on summary "**** ******" at bounding box center [768, 373] width 385 height 26
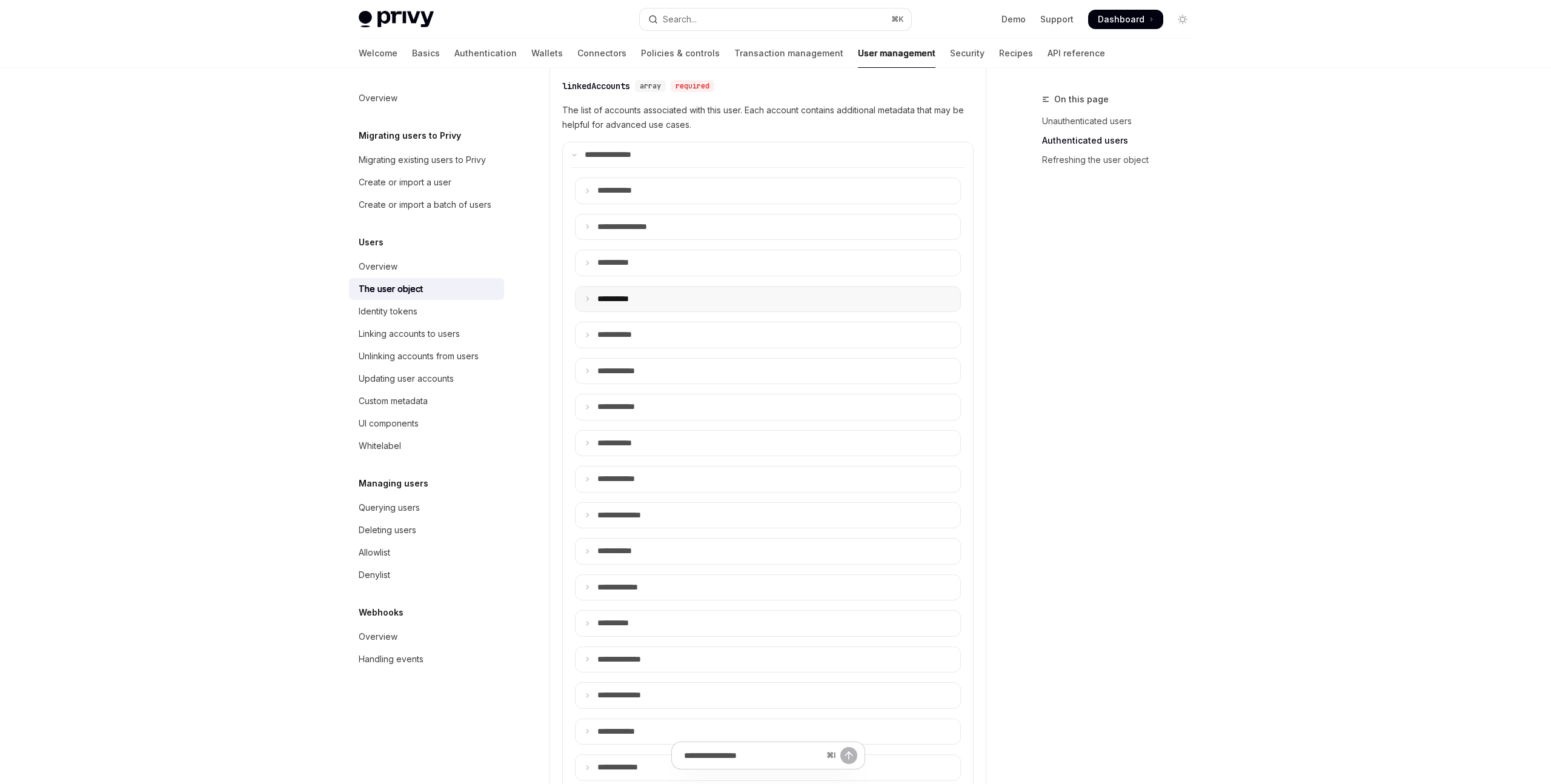
scroll to position [524, 0]
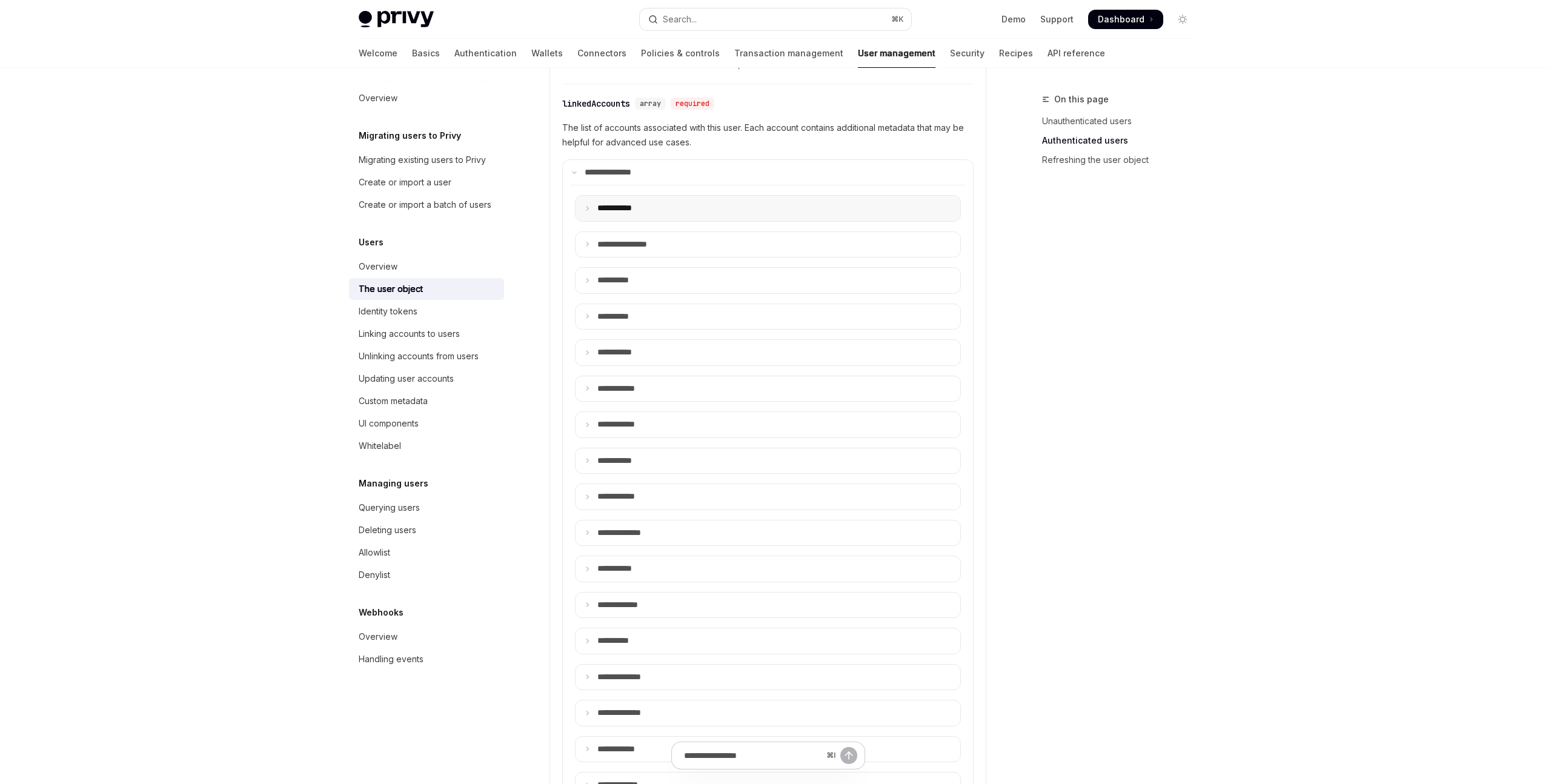
click at [660, 198] on summary "**** ******" at bounding box center [768, 209] width 385 height 26
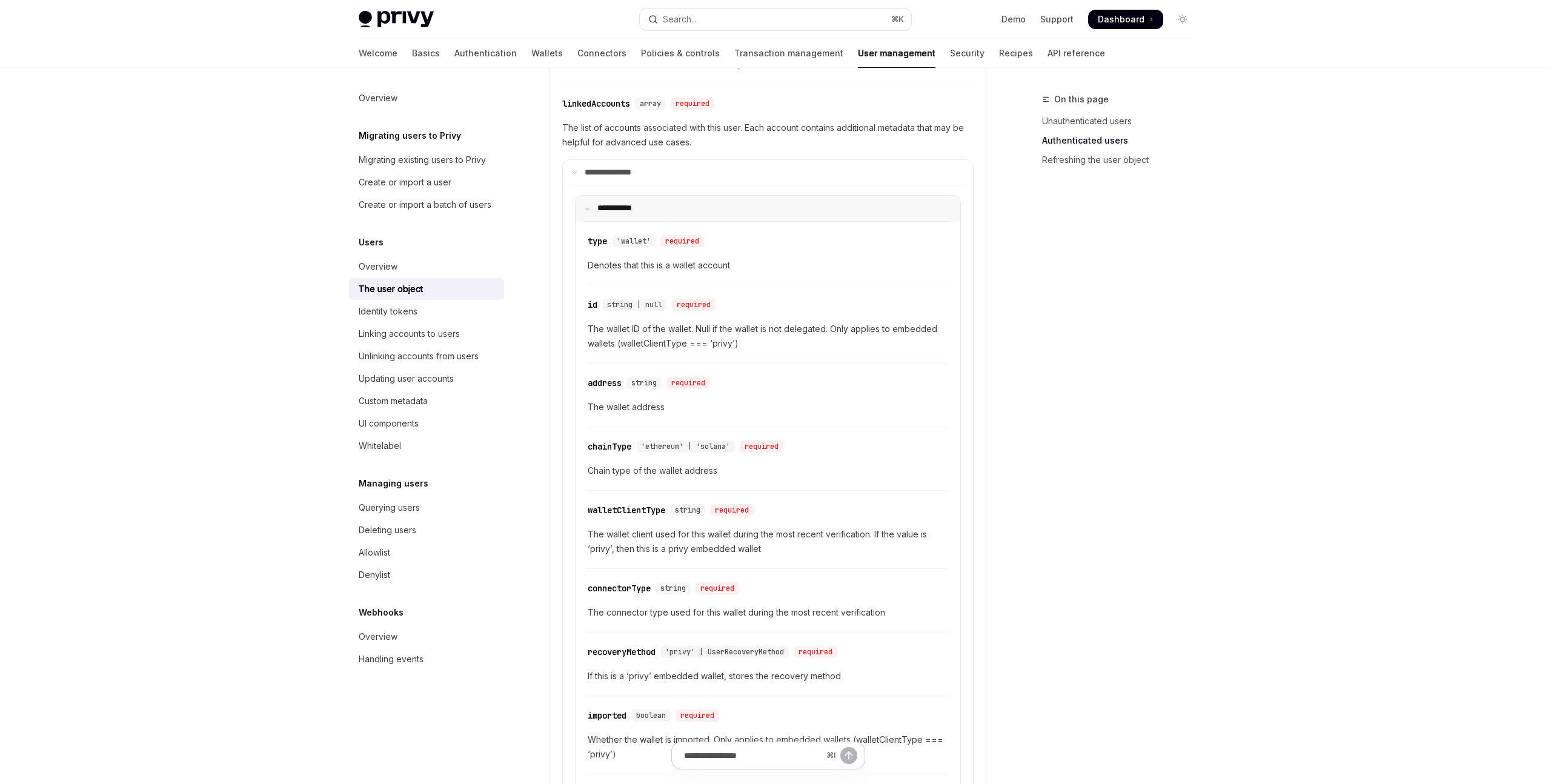
click at [660, 198] on summary "**** ******" at bounding box center [768, 209] width 385 height 26
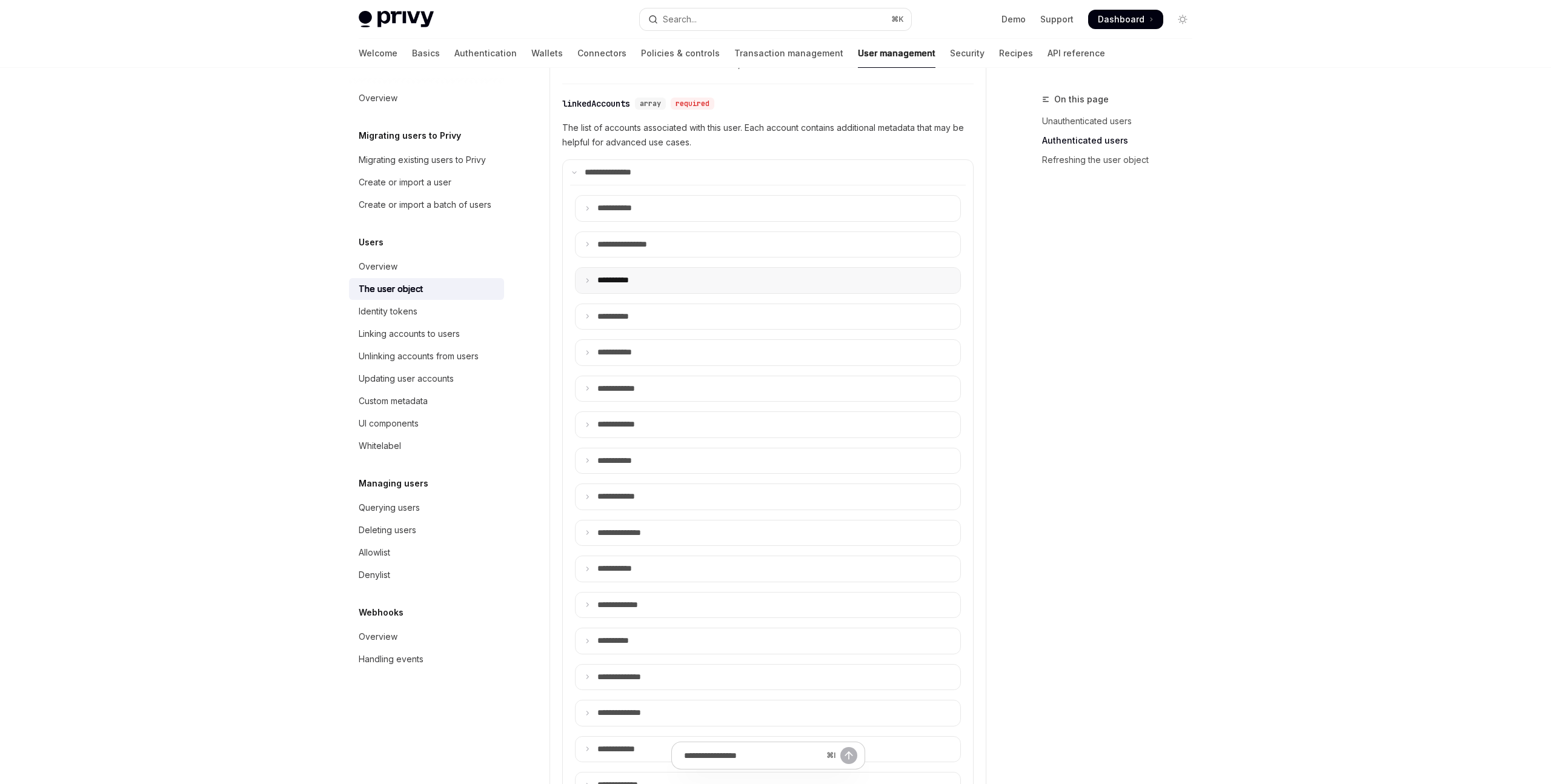
click at [671, 274] on summary "**** *****" at bounding box center [768, 280] width 385 height 26
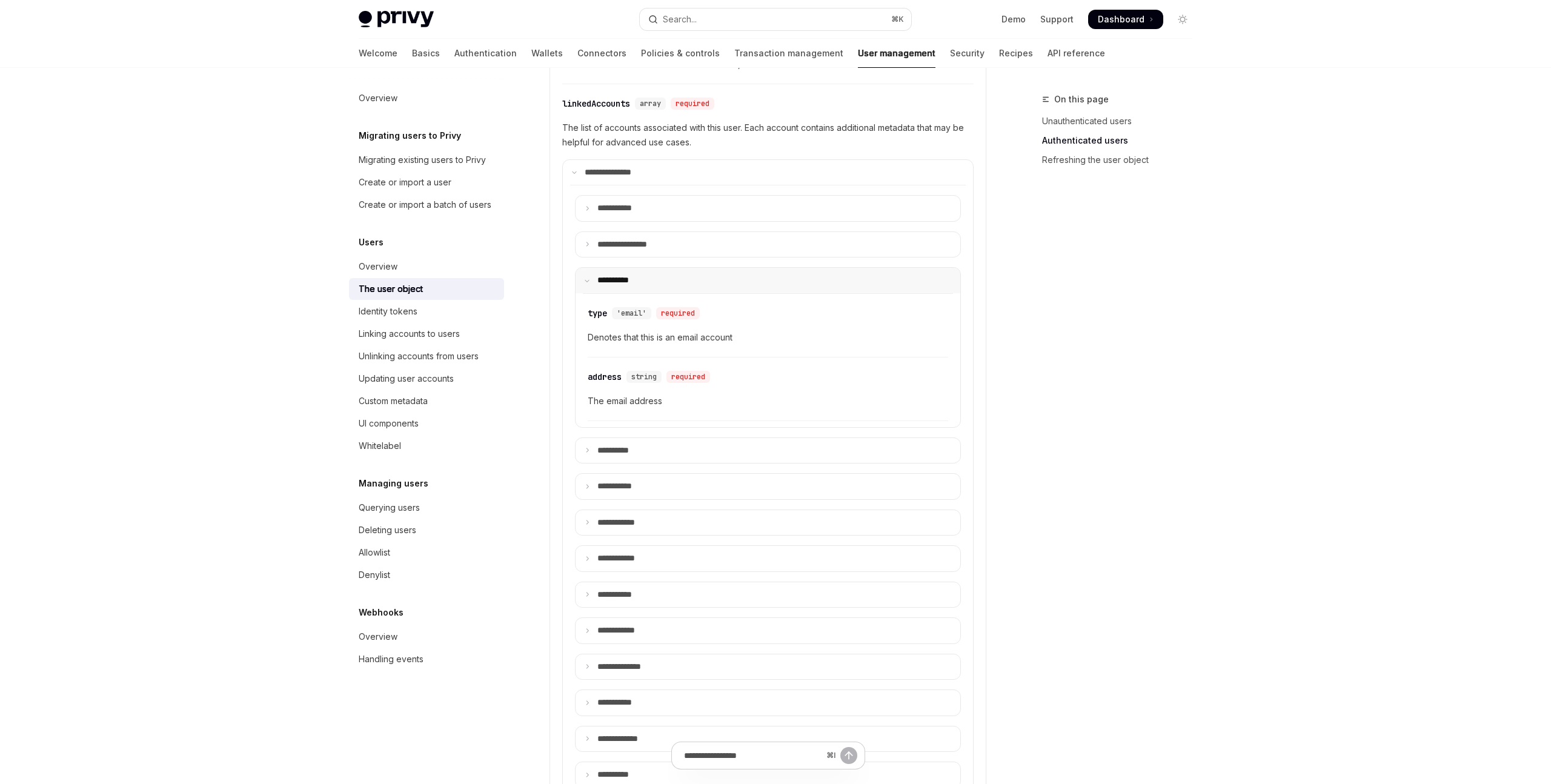
click at [671, 274] on summary "**** *****" at bounding box center [768, 280] width 385 height 26
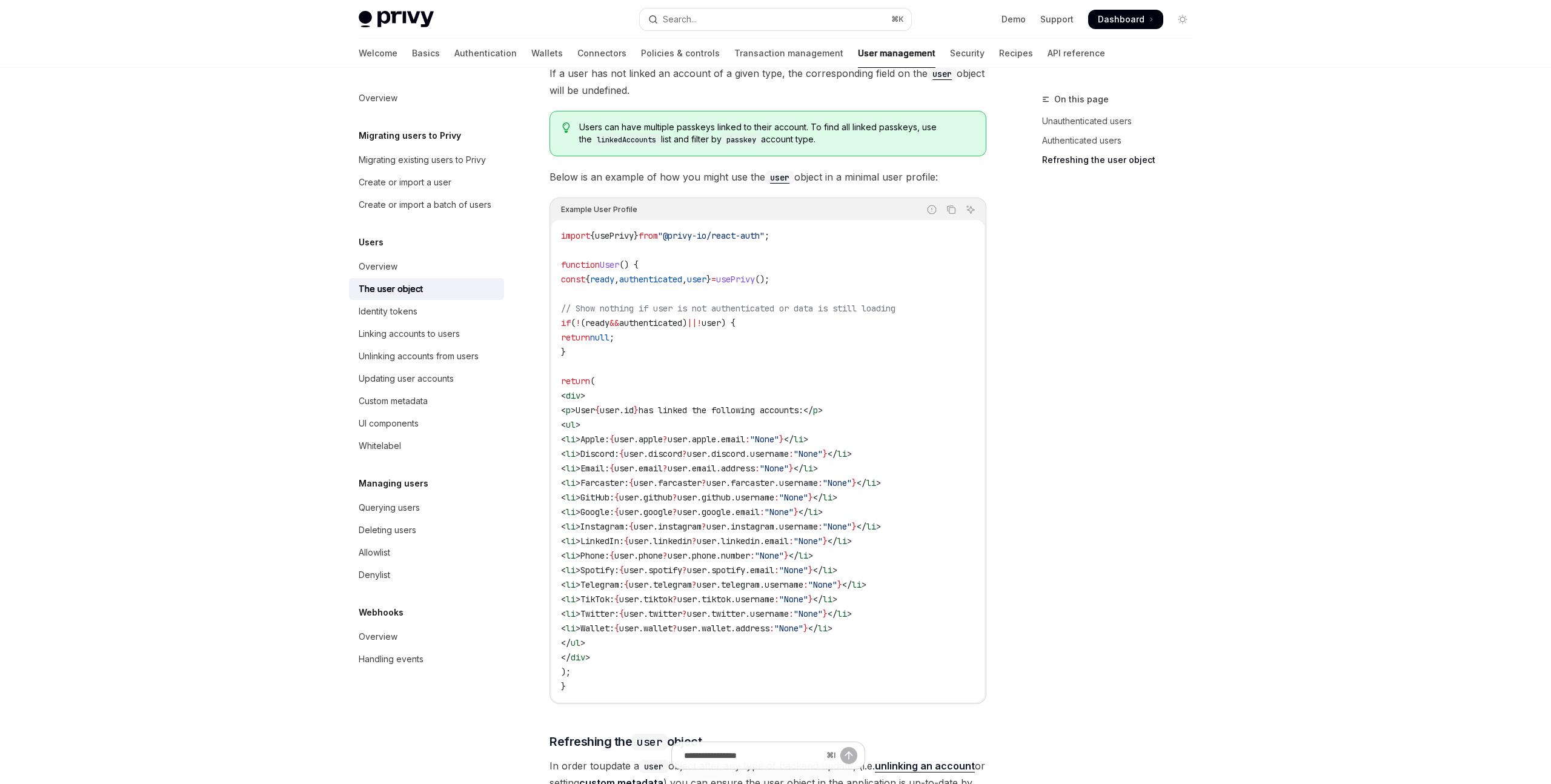
scroll to position [1634, 0]
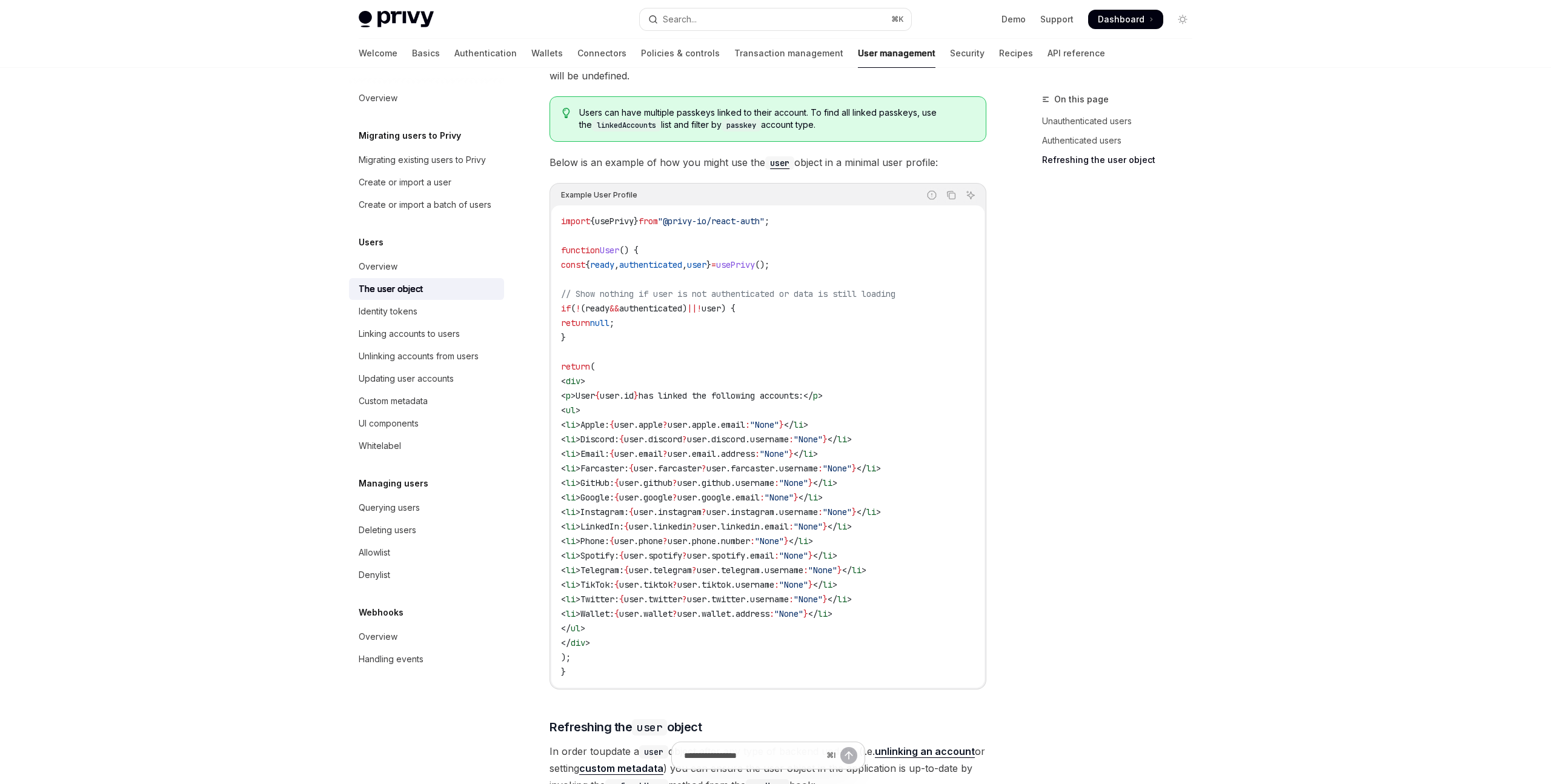
click at [1099, 360] on div "On this page Unauthenticated users Authenticated users Refreshing the user obje…" at bounding box center [1110, 438] width 184 height 691
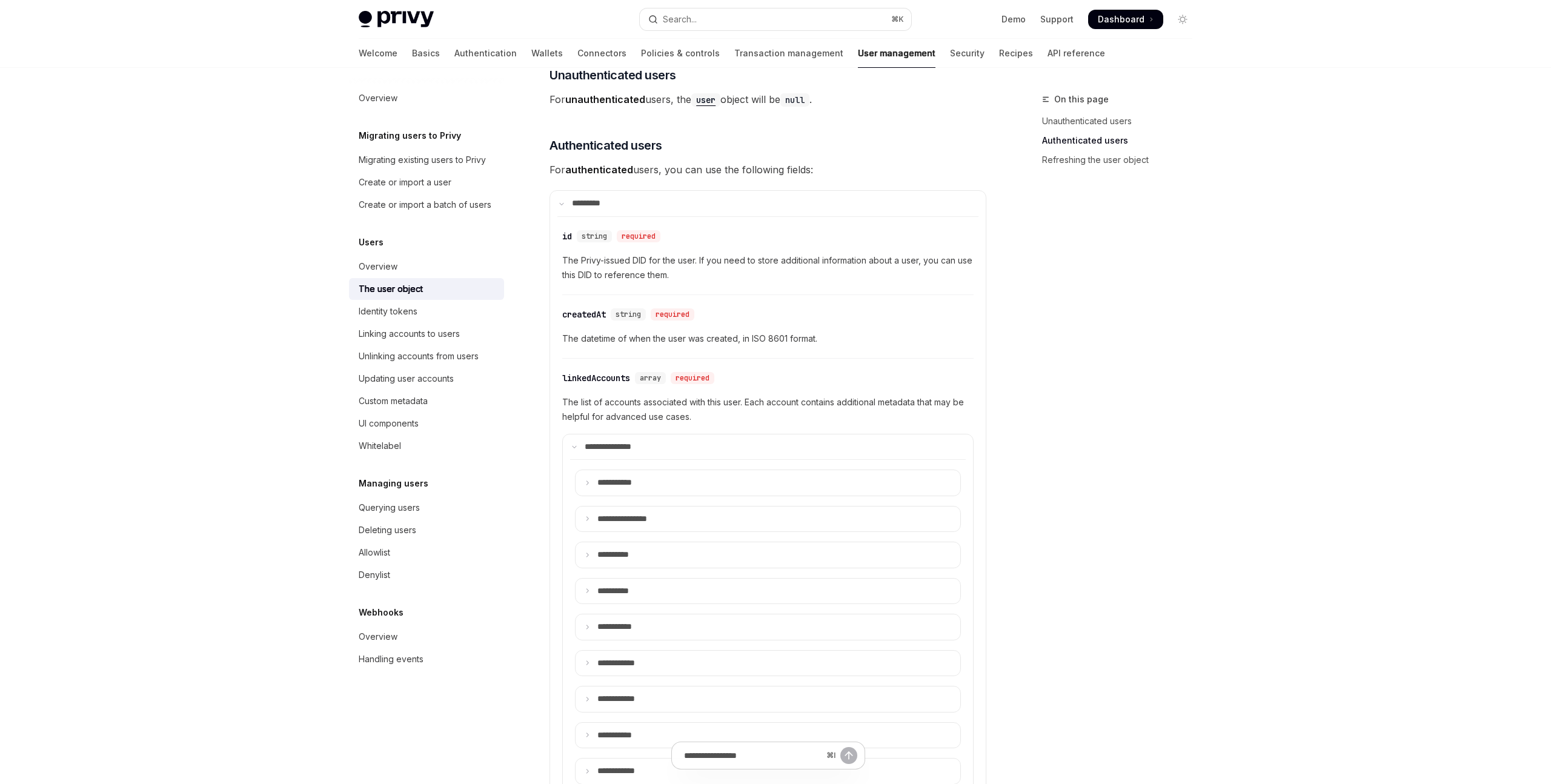
scroll to position [0, 0]
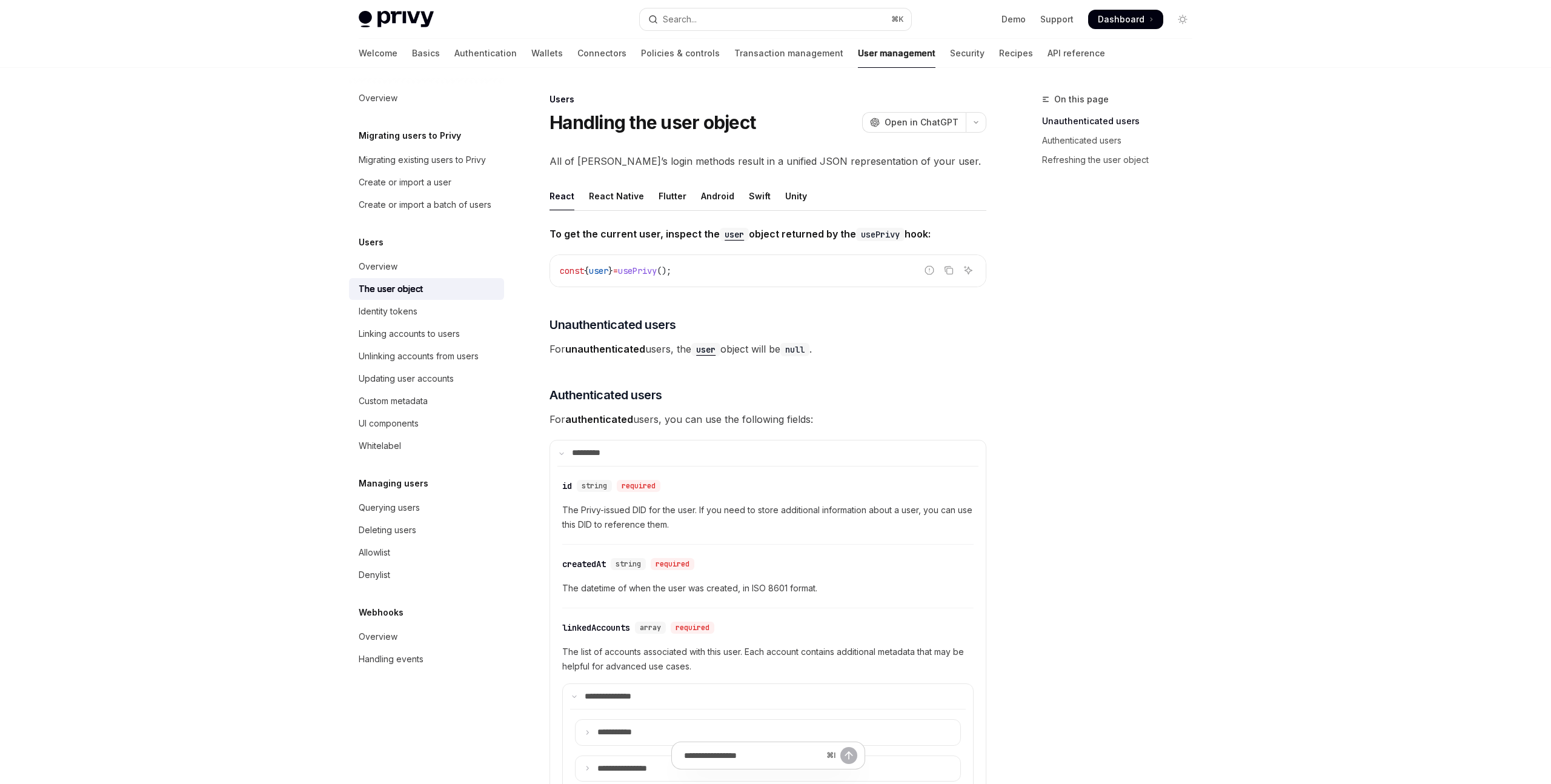
click at [1120, 329] on div "On this page Unauthenticated users Authenticated users Refreshing the user obje…" at bounding box center [1110, 438] width 184 height 691
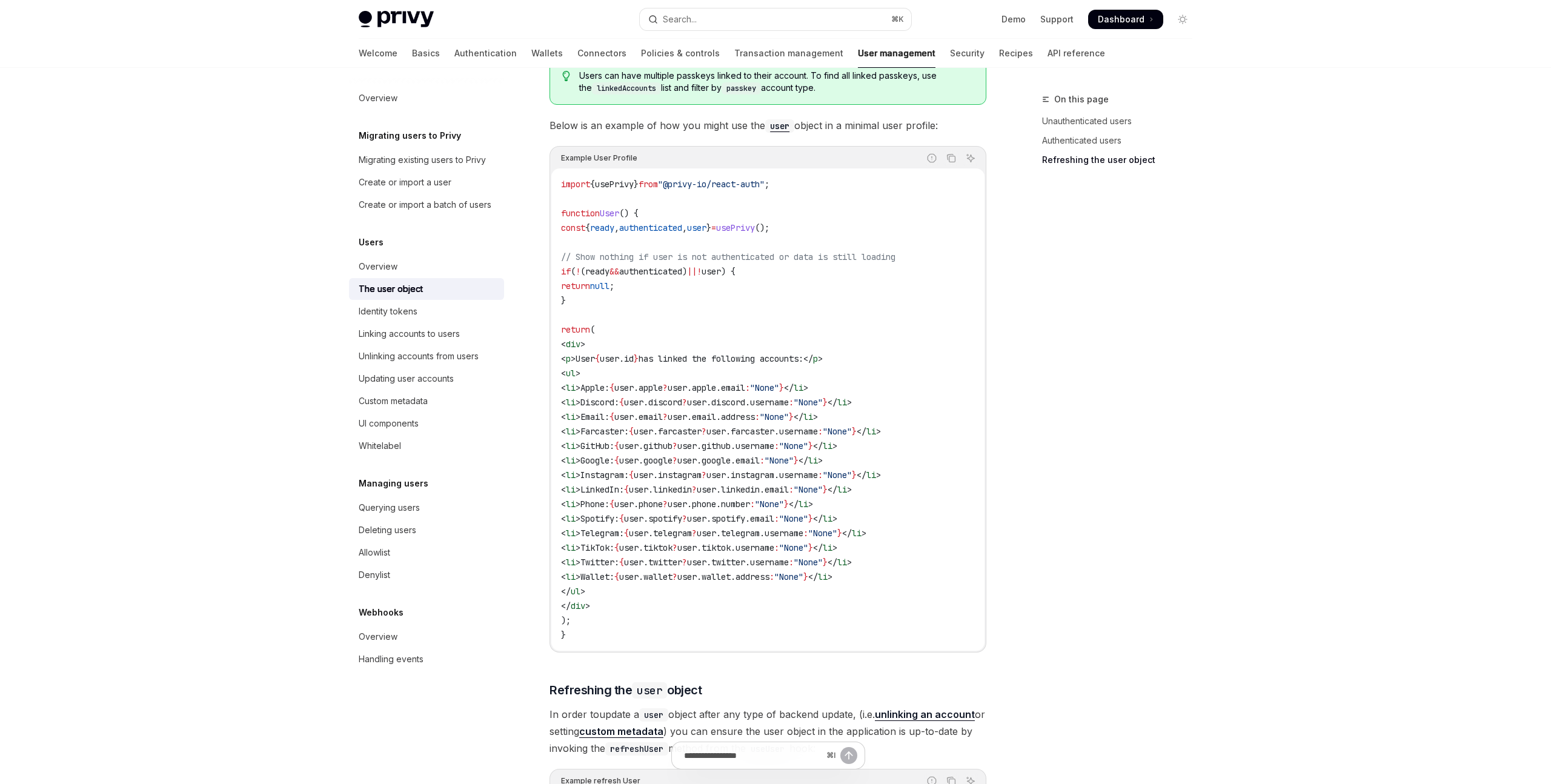
scroll to position [1849, 0]
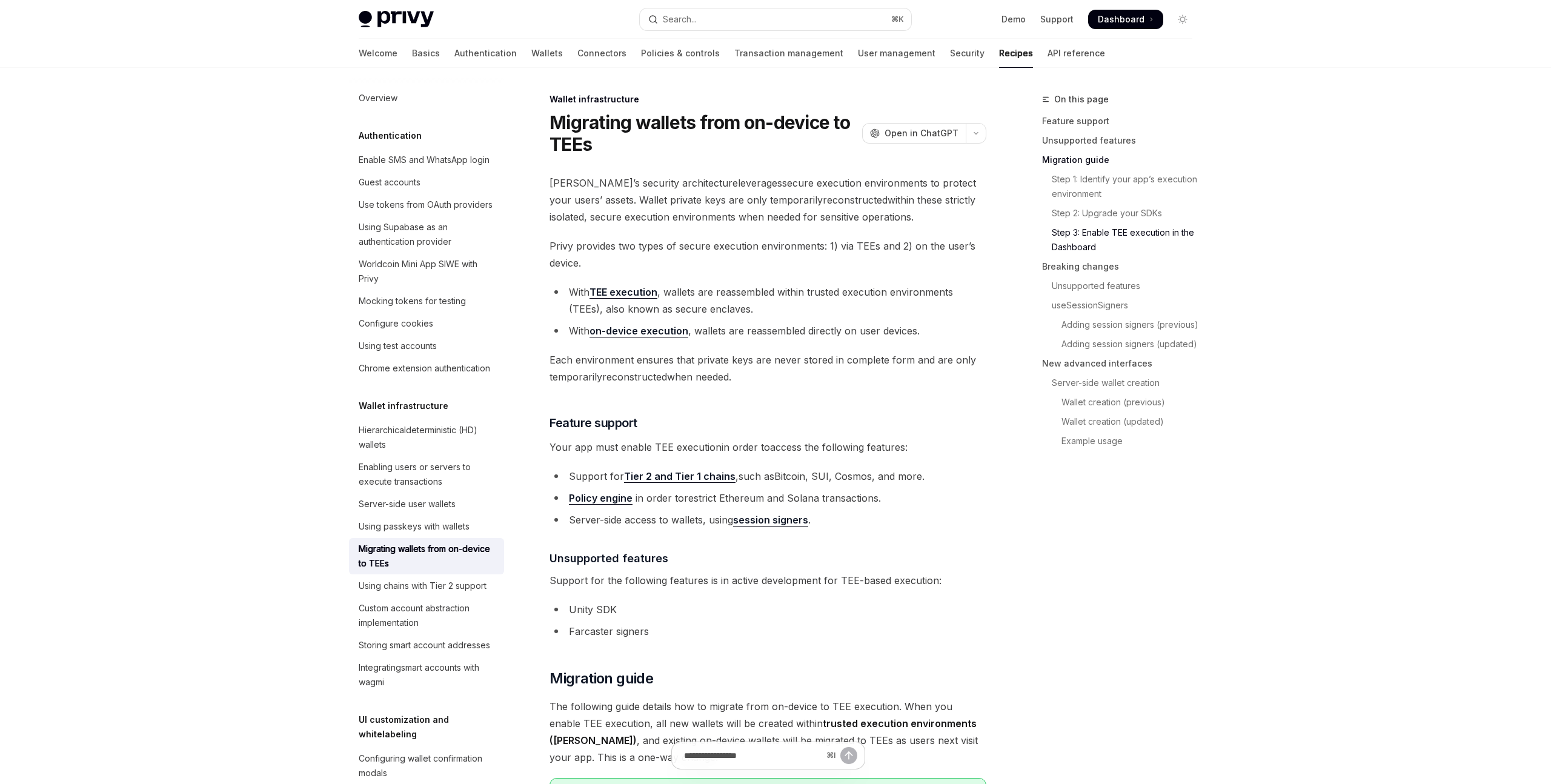
click at [780, 18] on button "Search... ⌘ K" at bounding box center [775, 20] width 272 height 22
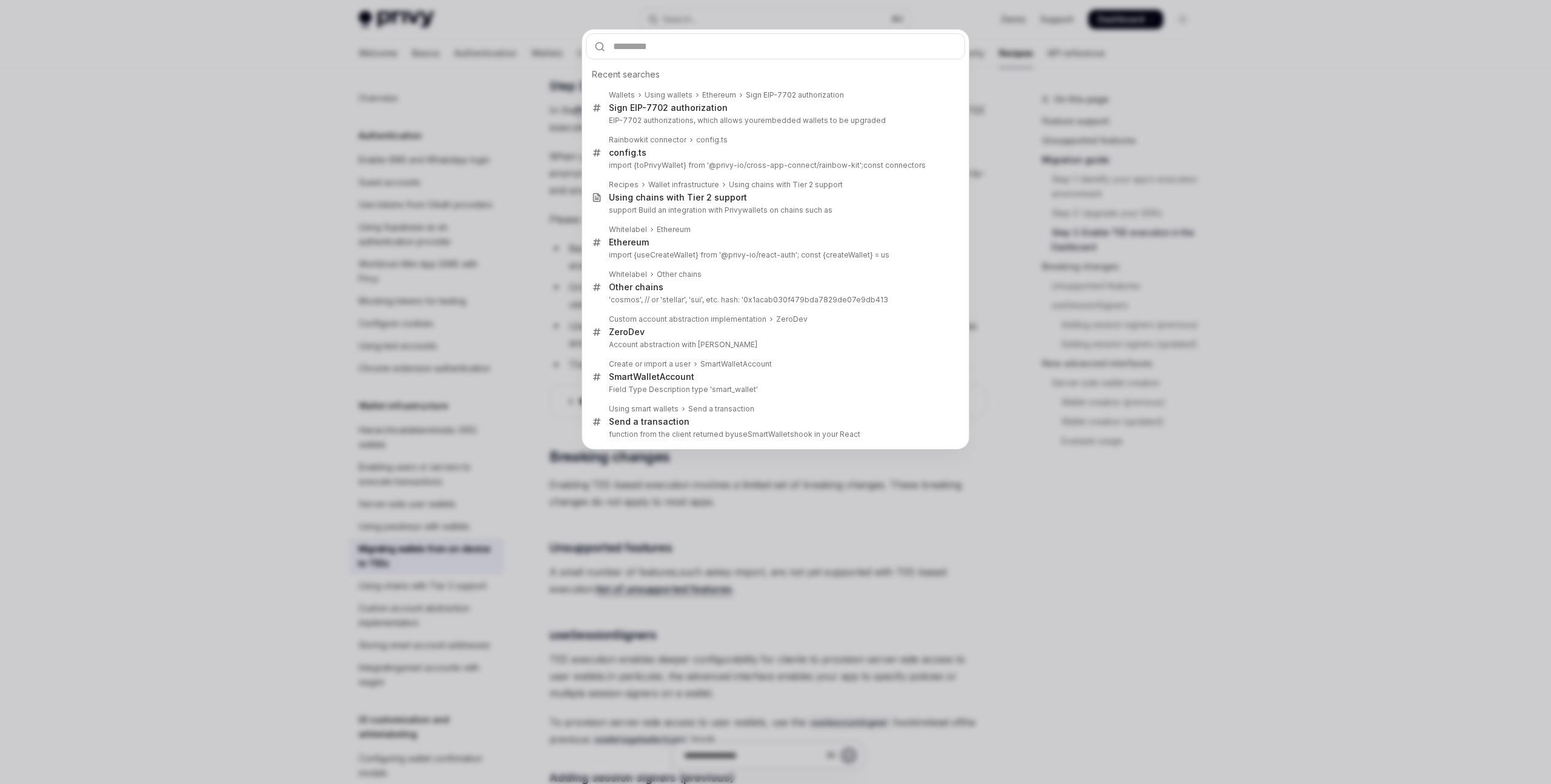
type input "**********"
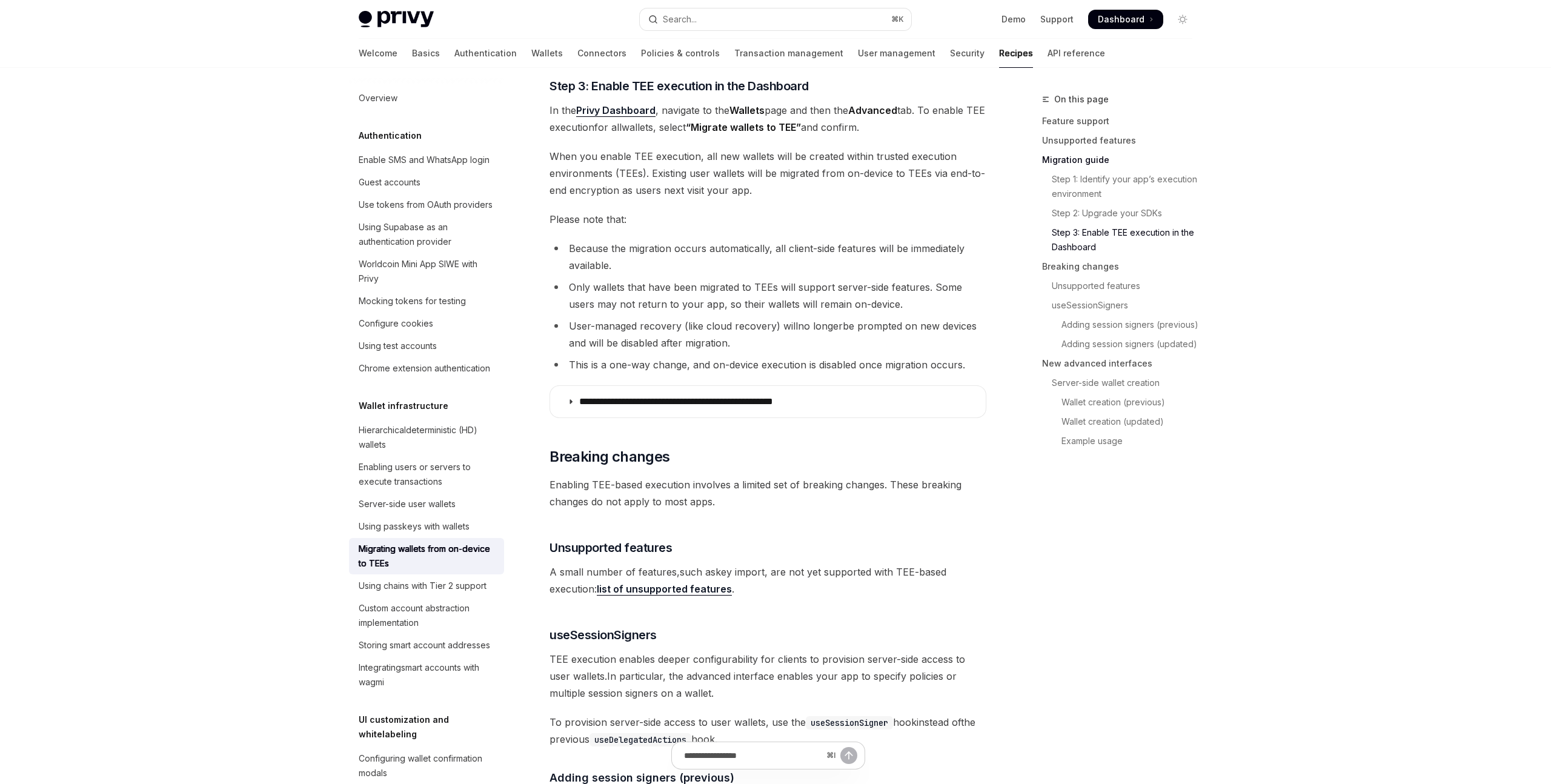
type textarea "*"
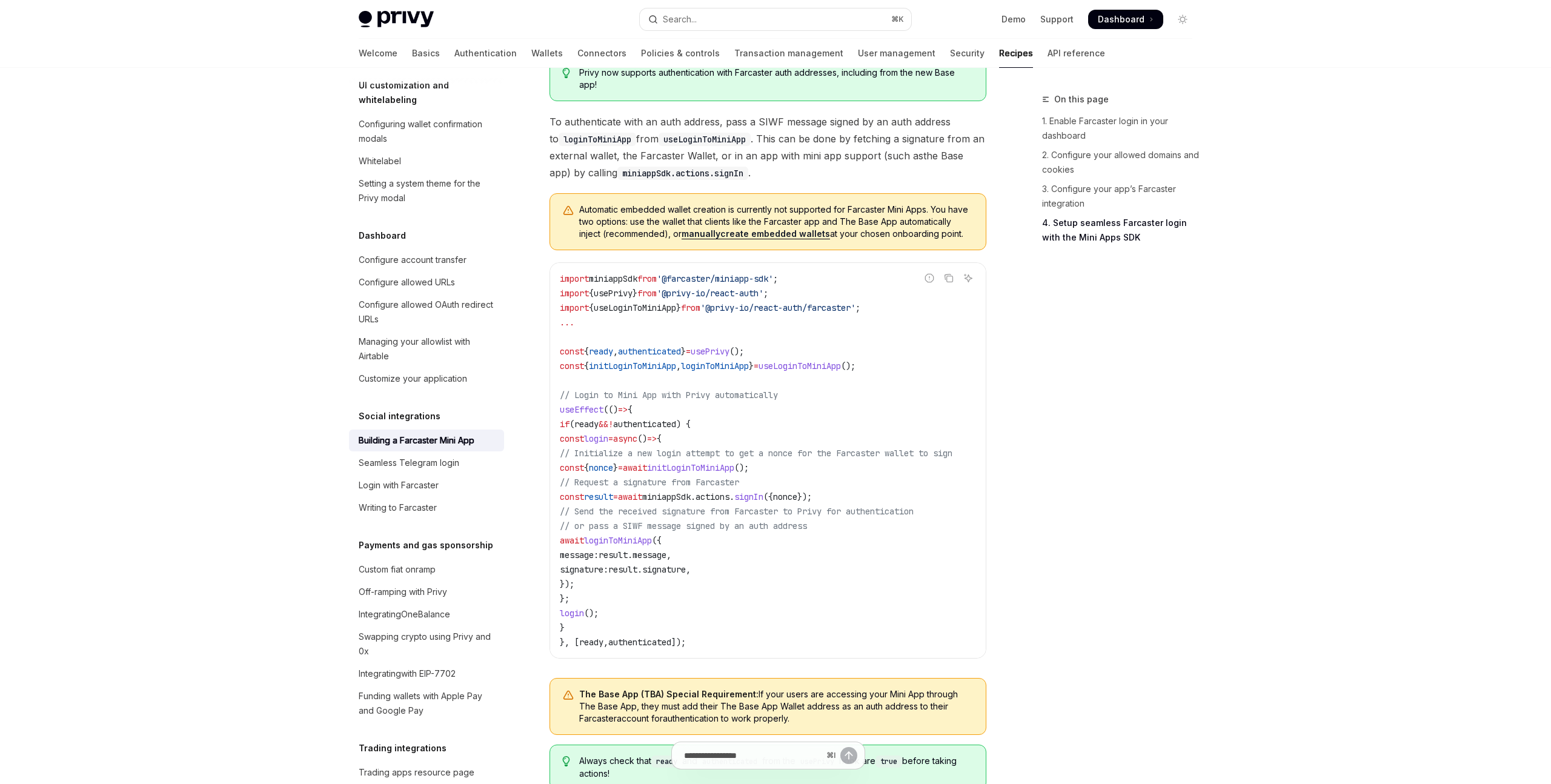
scroll to position [635, 0]
